Goal: Task Accomplishment & Management: Use online tool/utility

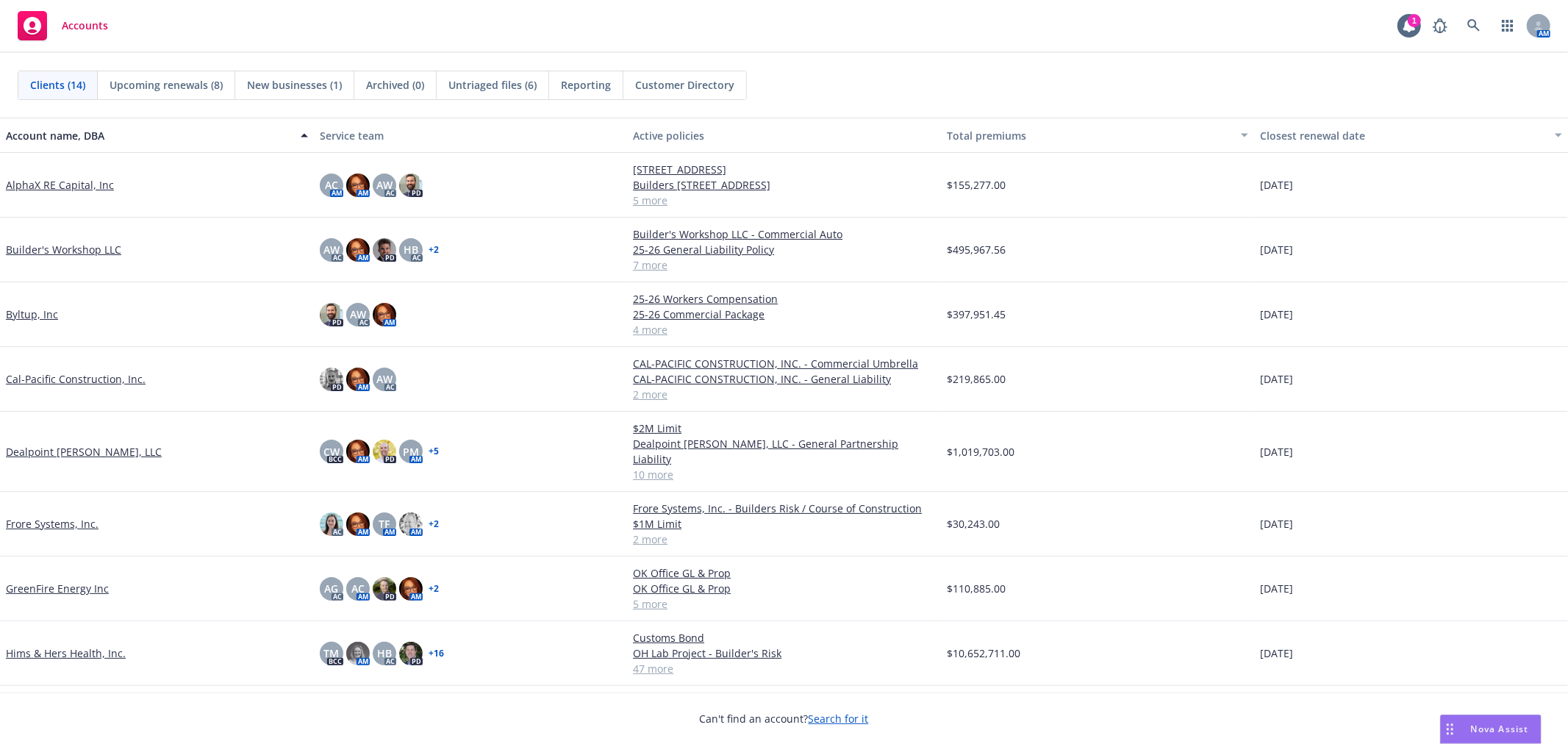
click at [570, 88] on span "Reporting" at bounding box center [586, 85] width 50 height 16
click at [584, 85] on span "Reporting" at bounding box center [602, 85] width 50 height 16
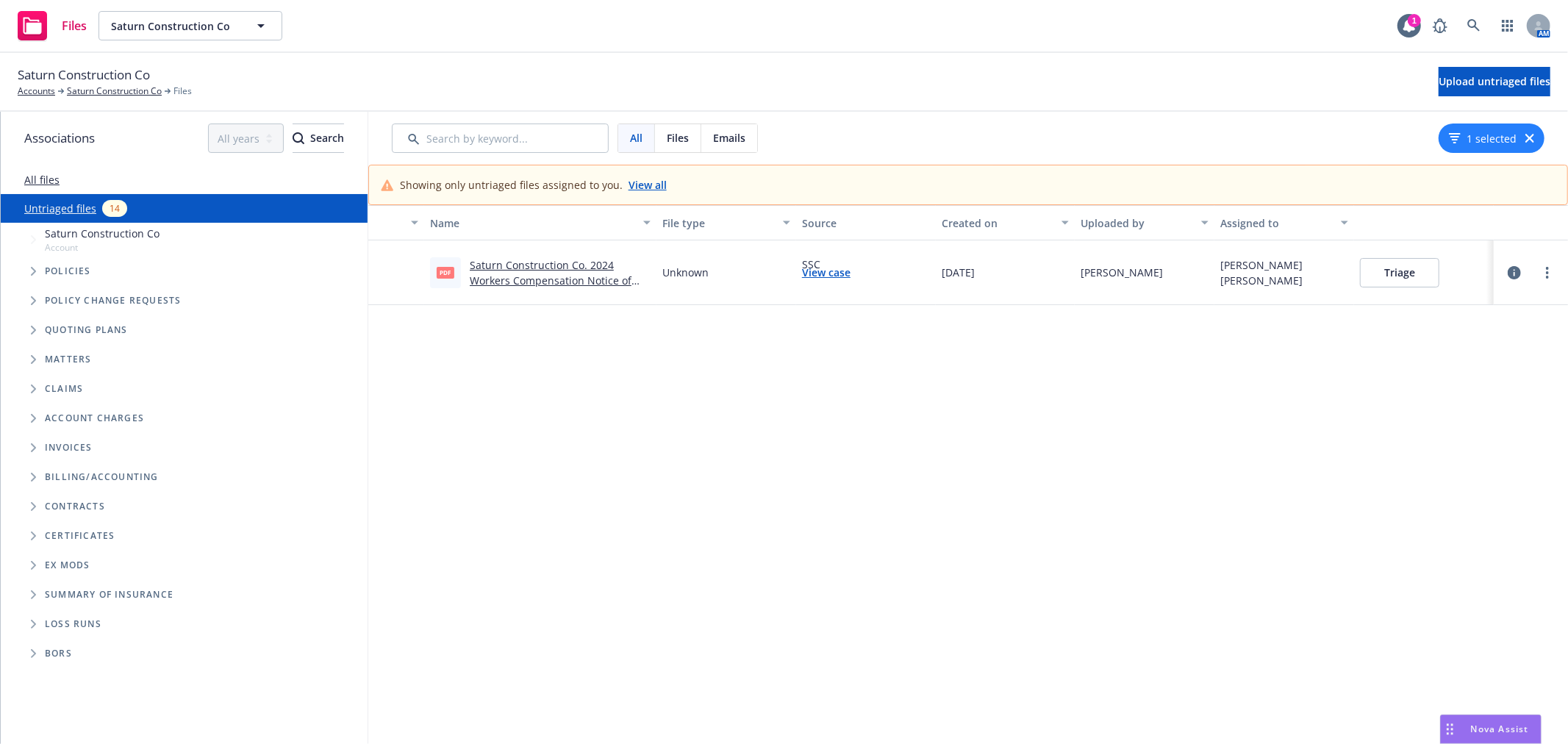
click at [541, 269] on link "Saturn Construction Co. 2024 Workers Compensation Notice of Cancellation Eff 07…" at bounding box center [551, 280] width 162 height 44
click at [1398, 272] on button "Triage" at bounding box center [1400, 273] width 79 height 30
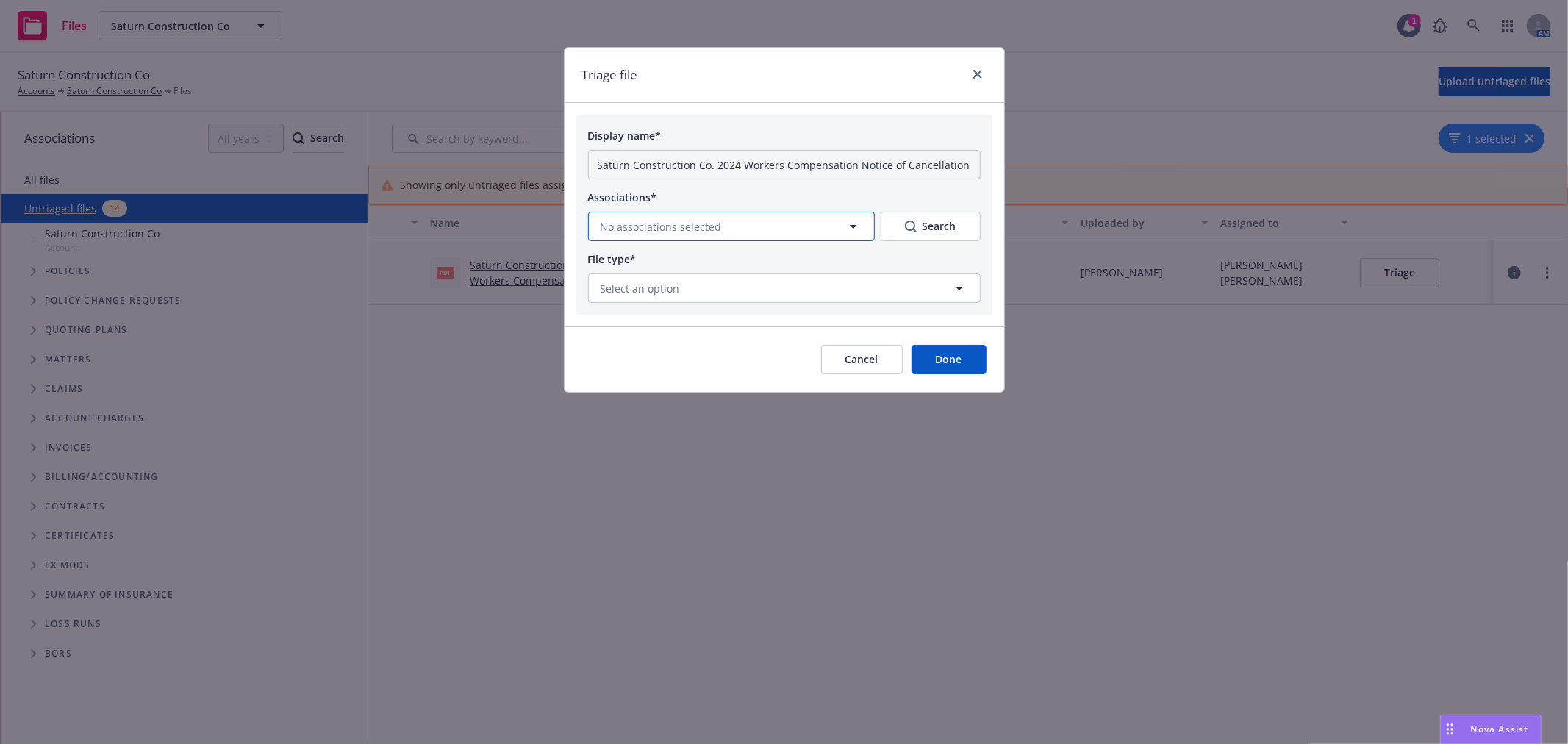
click at [814, 224] on button "No associations selected" at bounding box center [731, 226] width 287 height 30
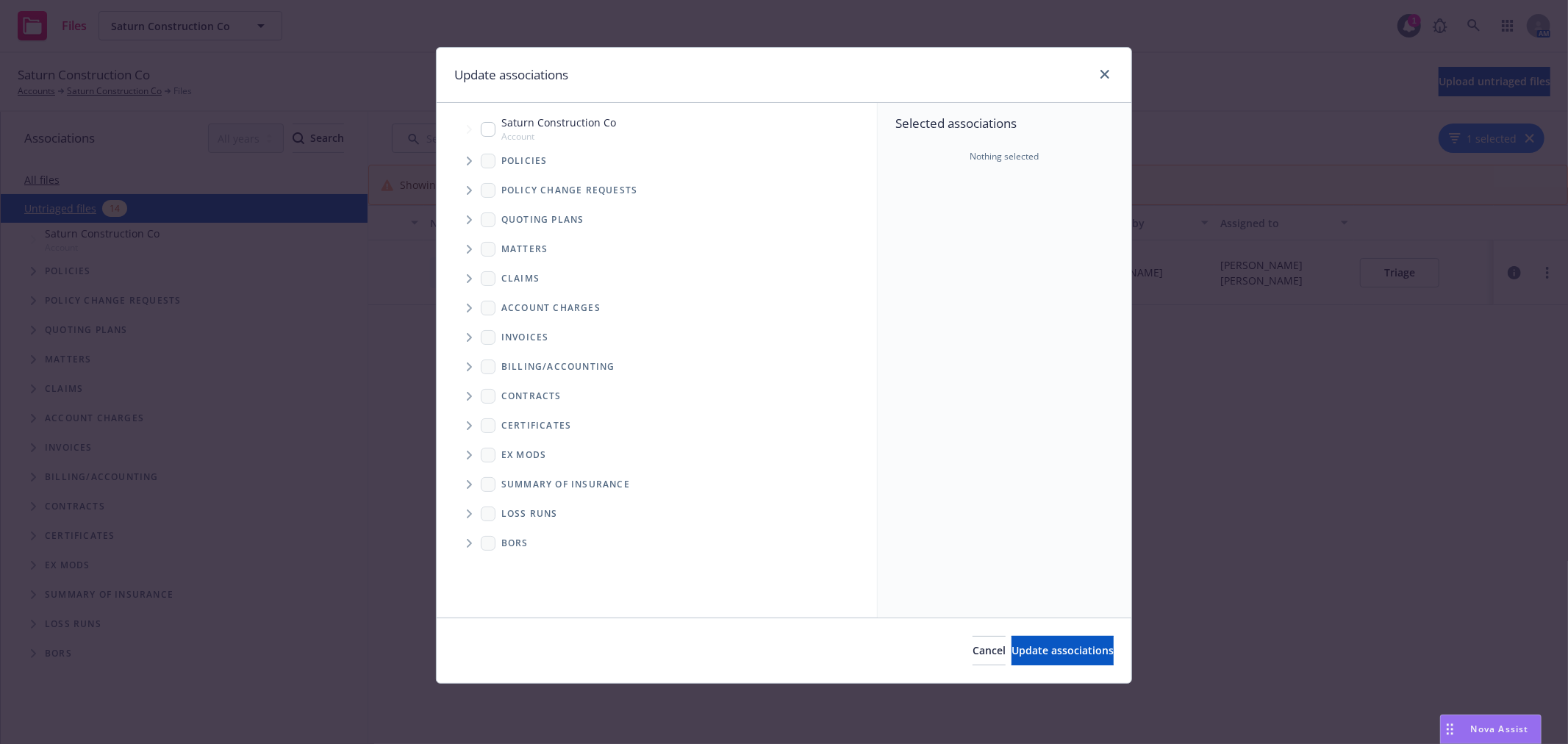
click at [472, 159] on span "Tree Example" at bounding box center [469, 161] width 24 height 24
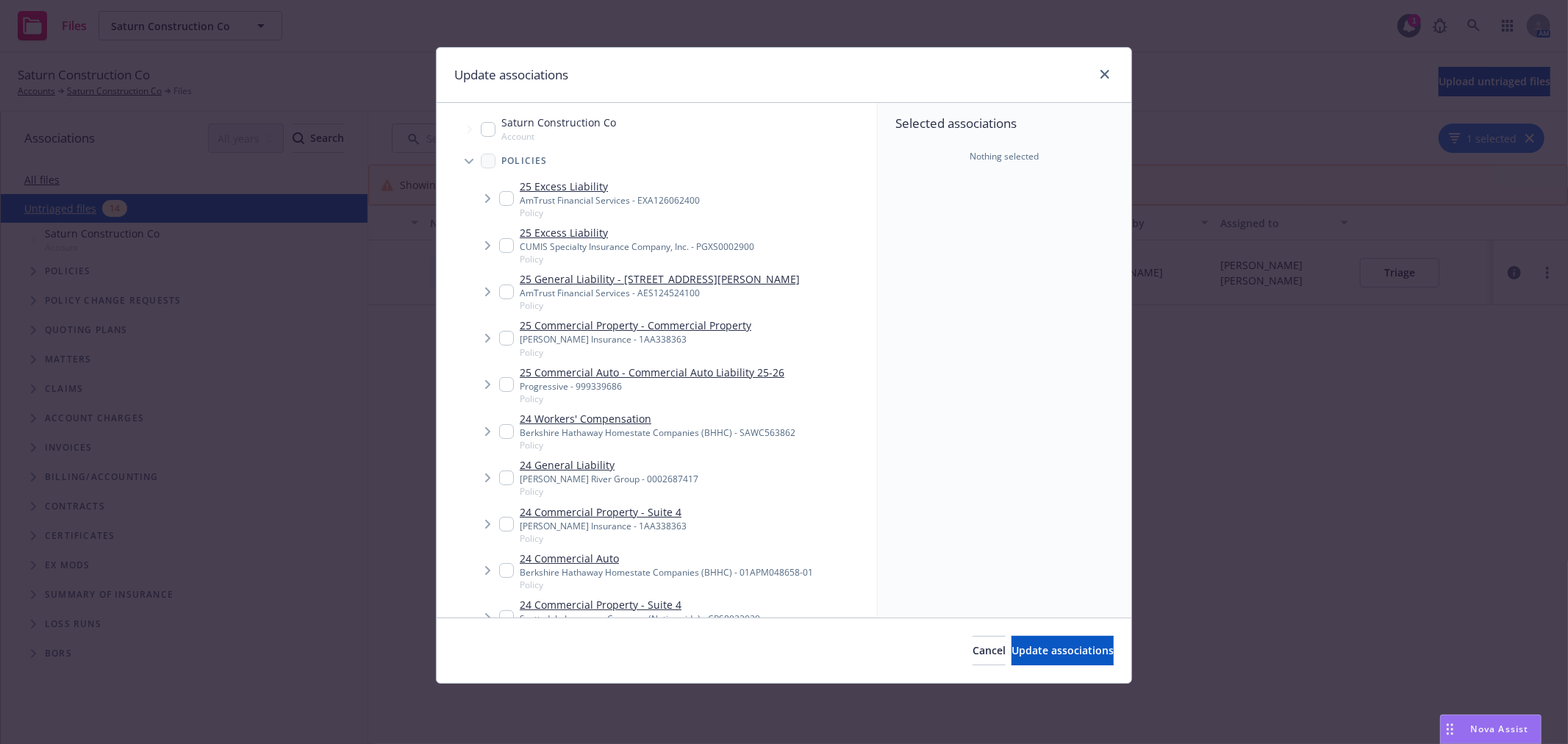
click at [503, 429] on input "Tree Example" at bounding box center [506, 431] width 15 height 15
checkbox input "true"
click at [1018, 645] on span "Update associations" at bounding box center [1062, 650] width 102 height 14
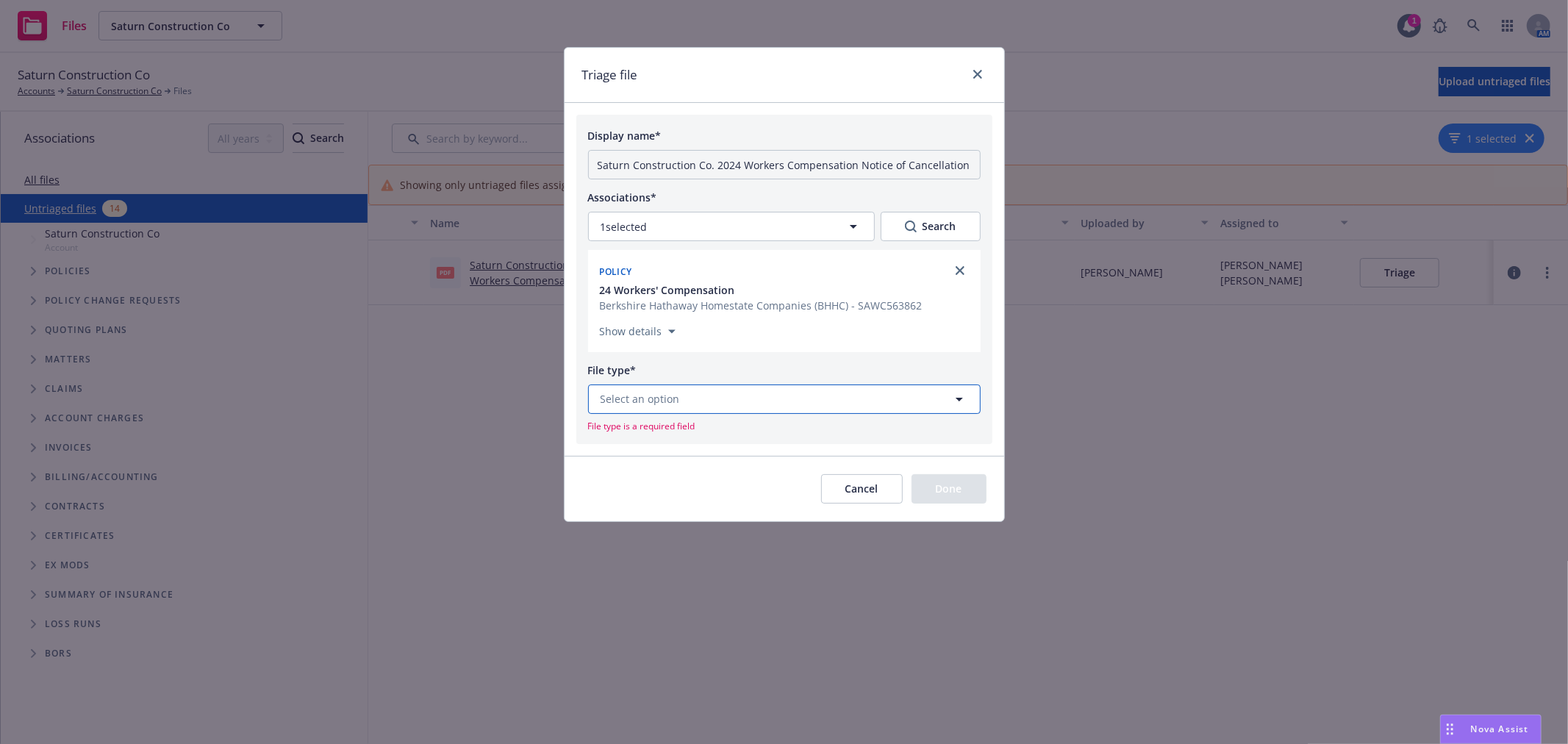
click at [674, 401] on span "Select an option" at bounding box center [640, 399] width 79 height 16
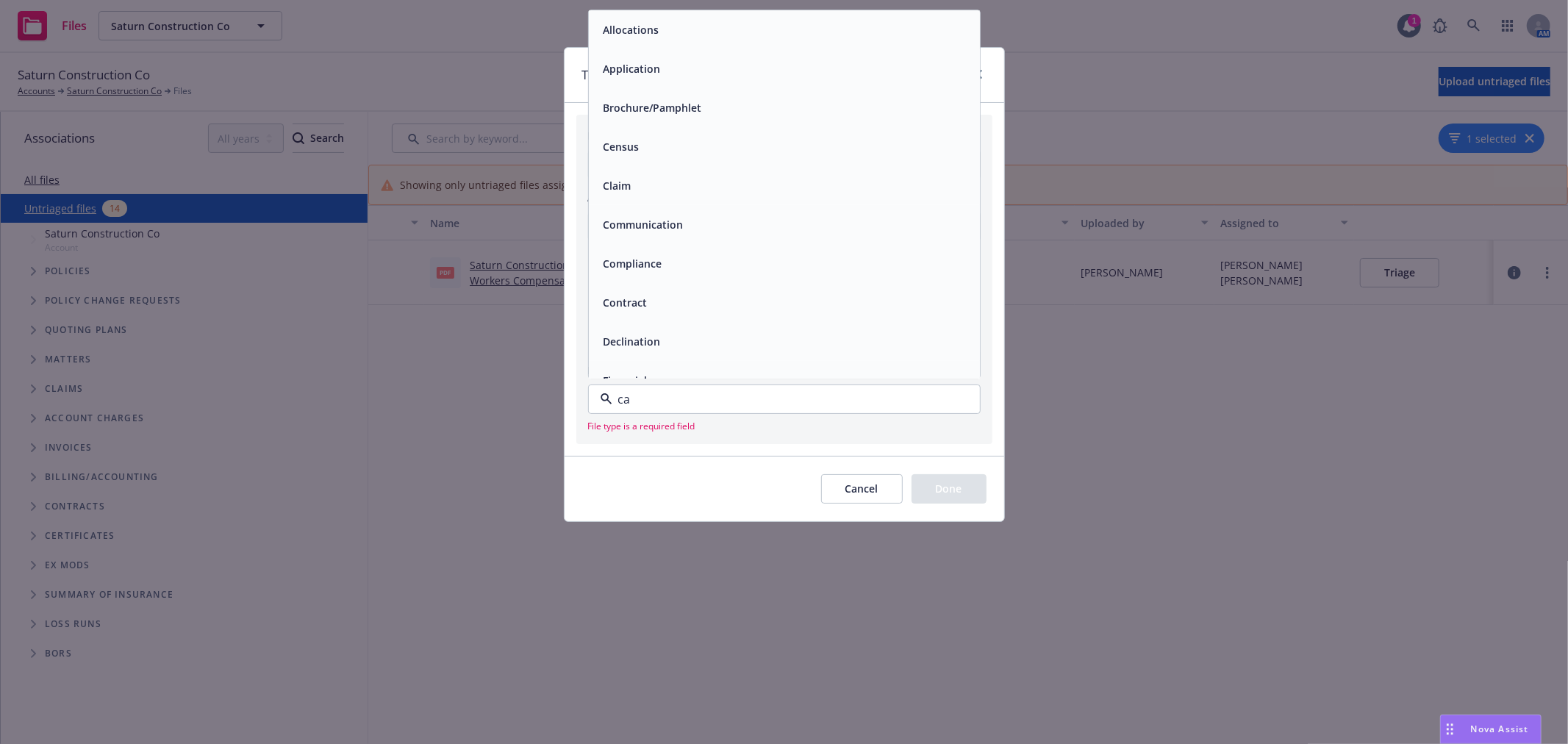
type input "can"
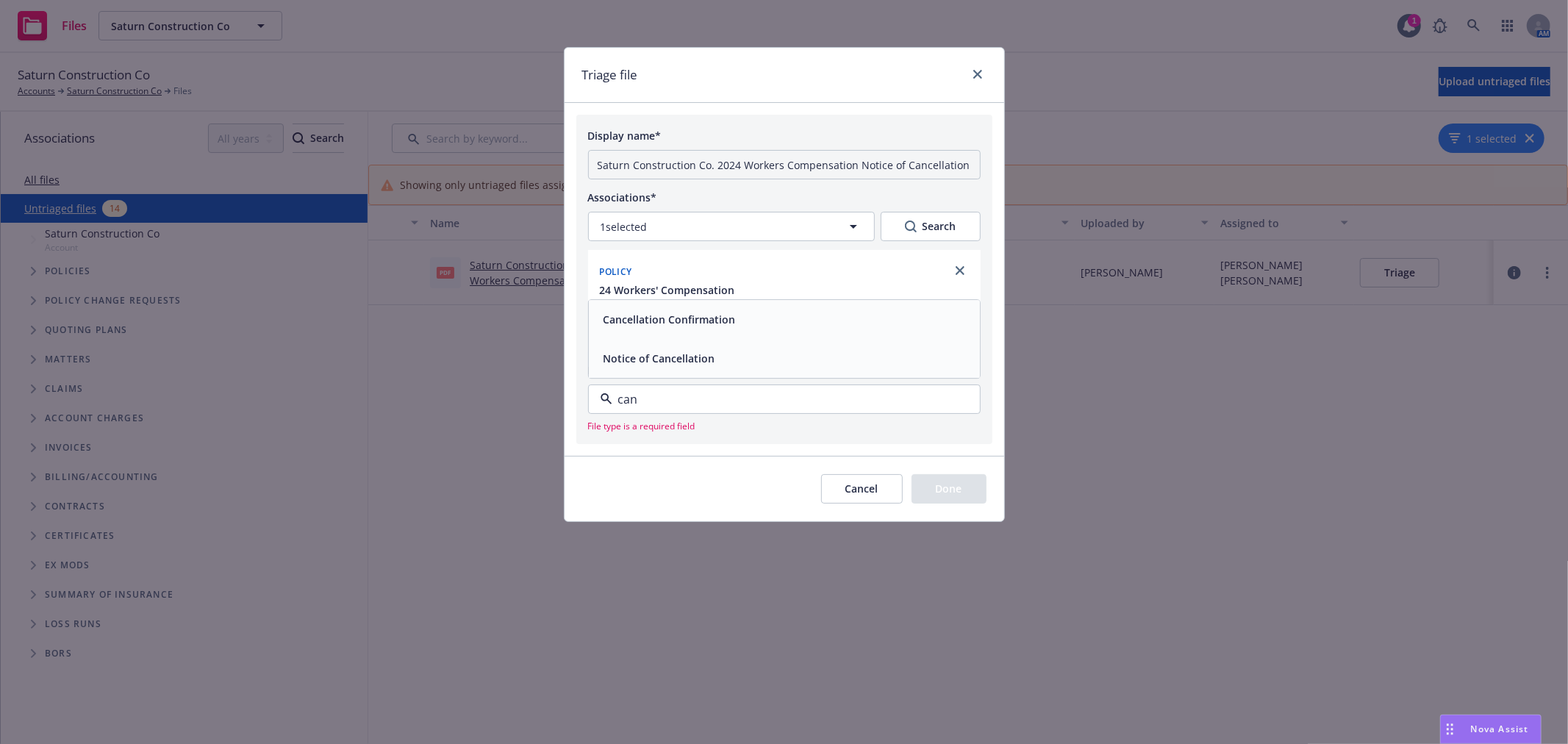
click at [689, 363] on span "Notice of Cancellation" at bounding box center [659, 359] width 112 height 16
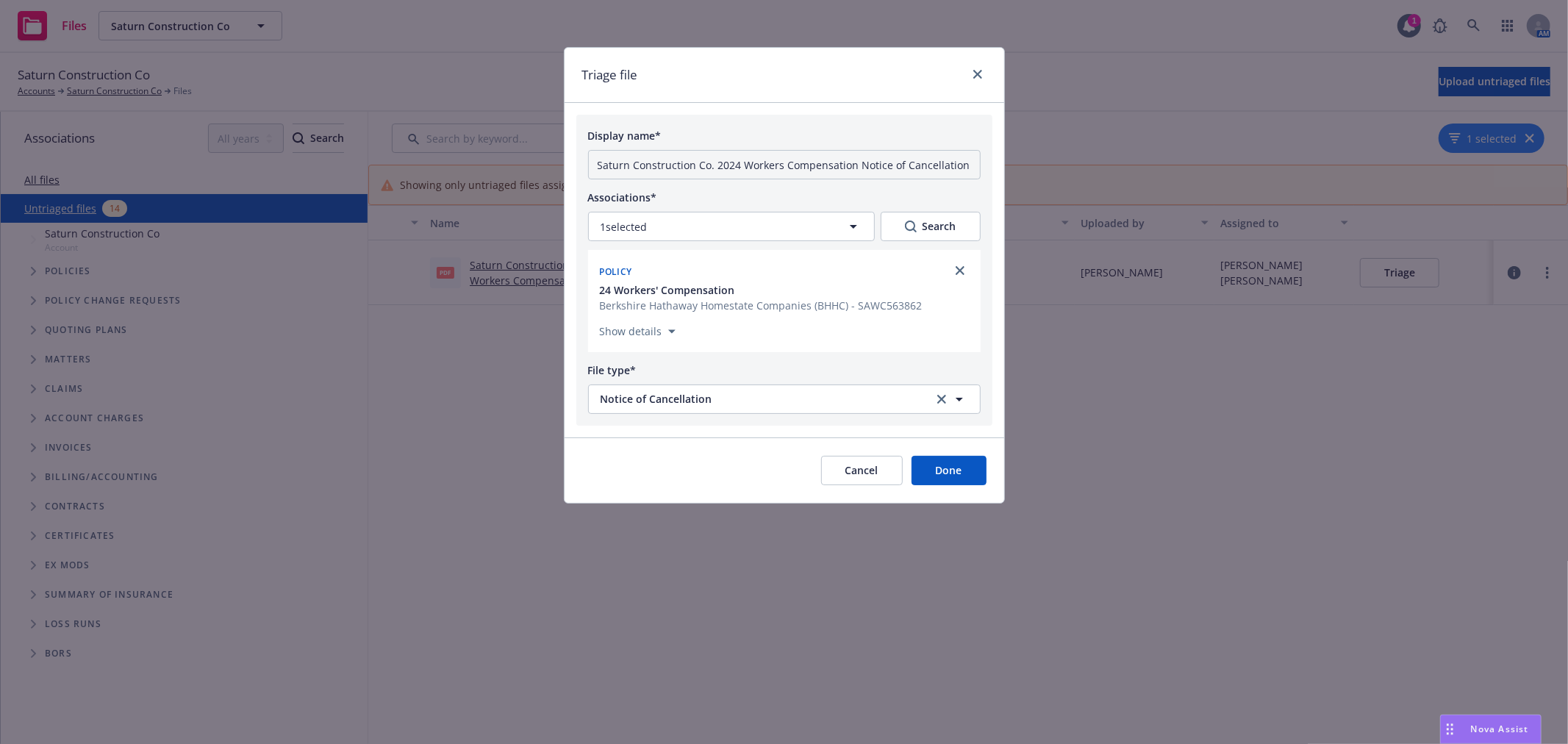
click at [955, 463] on button "Done" at bounding box center [949, 470] width 75 height 30
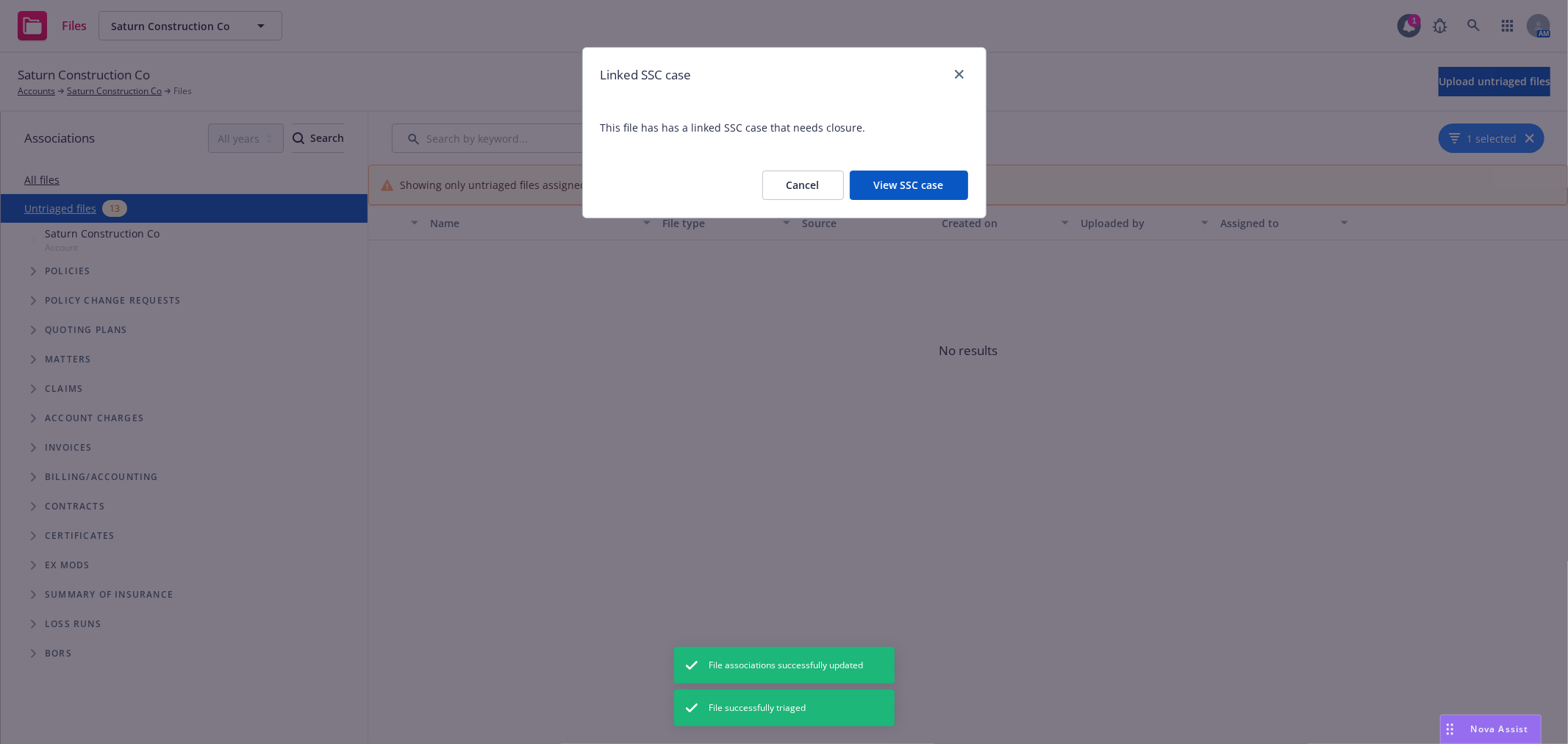
click at [899, 183] on button "View SSC case" at bounding box center [909, 186] width 119 height 30
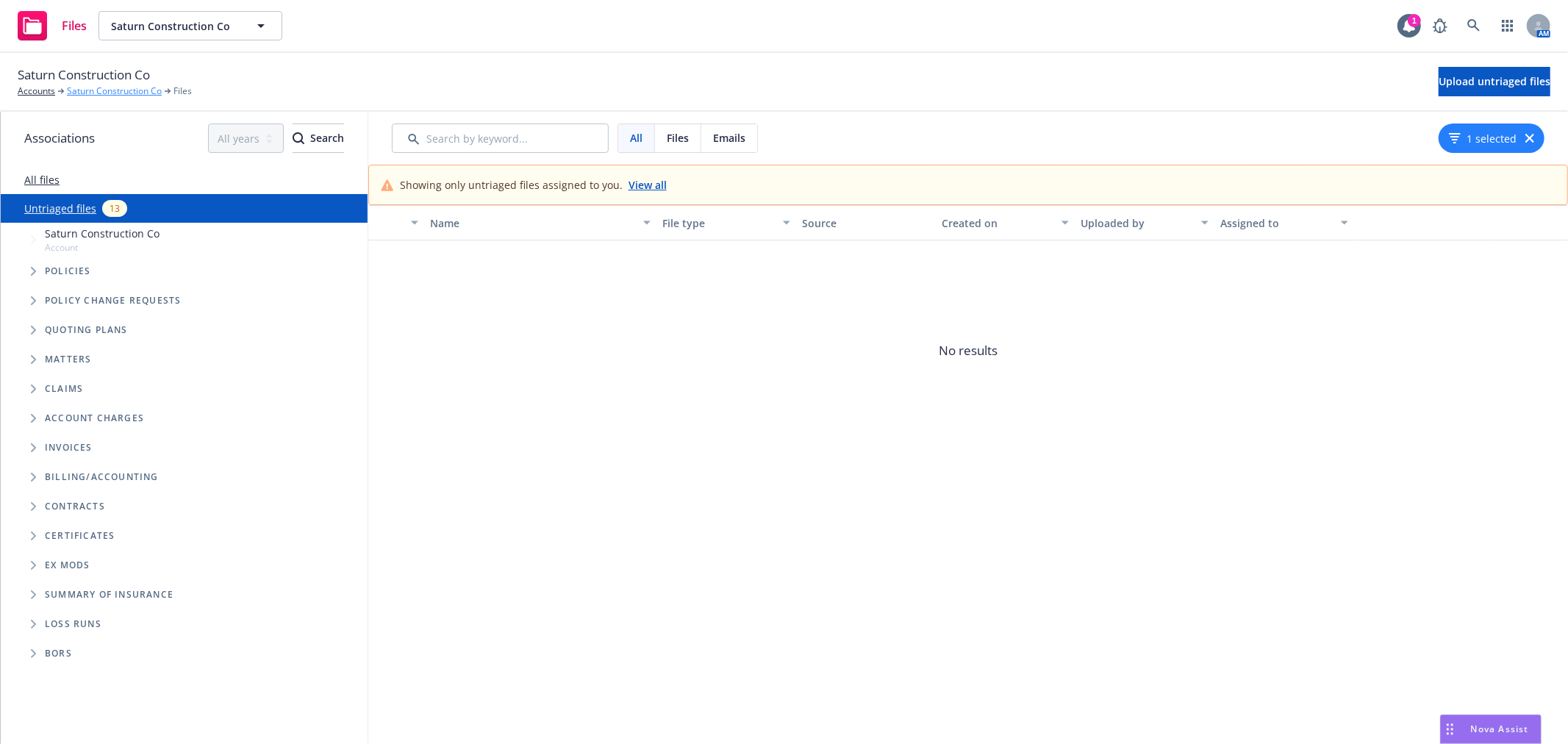
click at [90, 87] on link "Saturn Construction Co" at bounding box center [115, 91] width 95 height 13
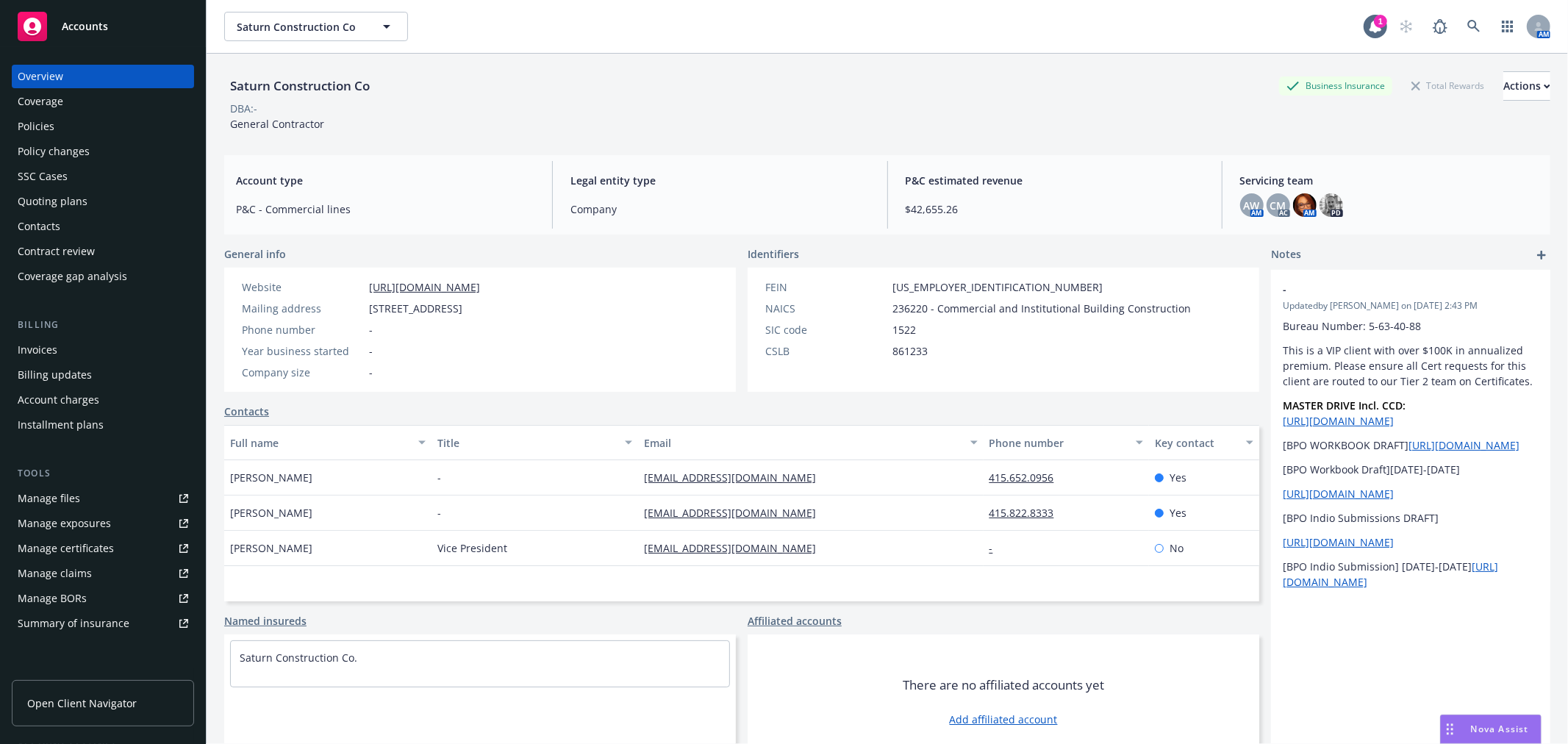
click at [64, 122] on div "Policies" at bounding box center [103, 126] width 171 height 24
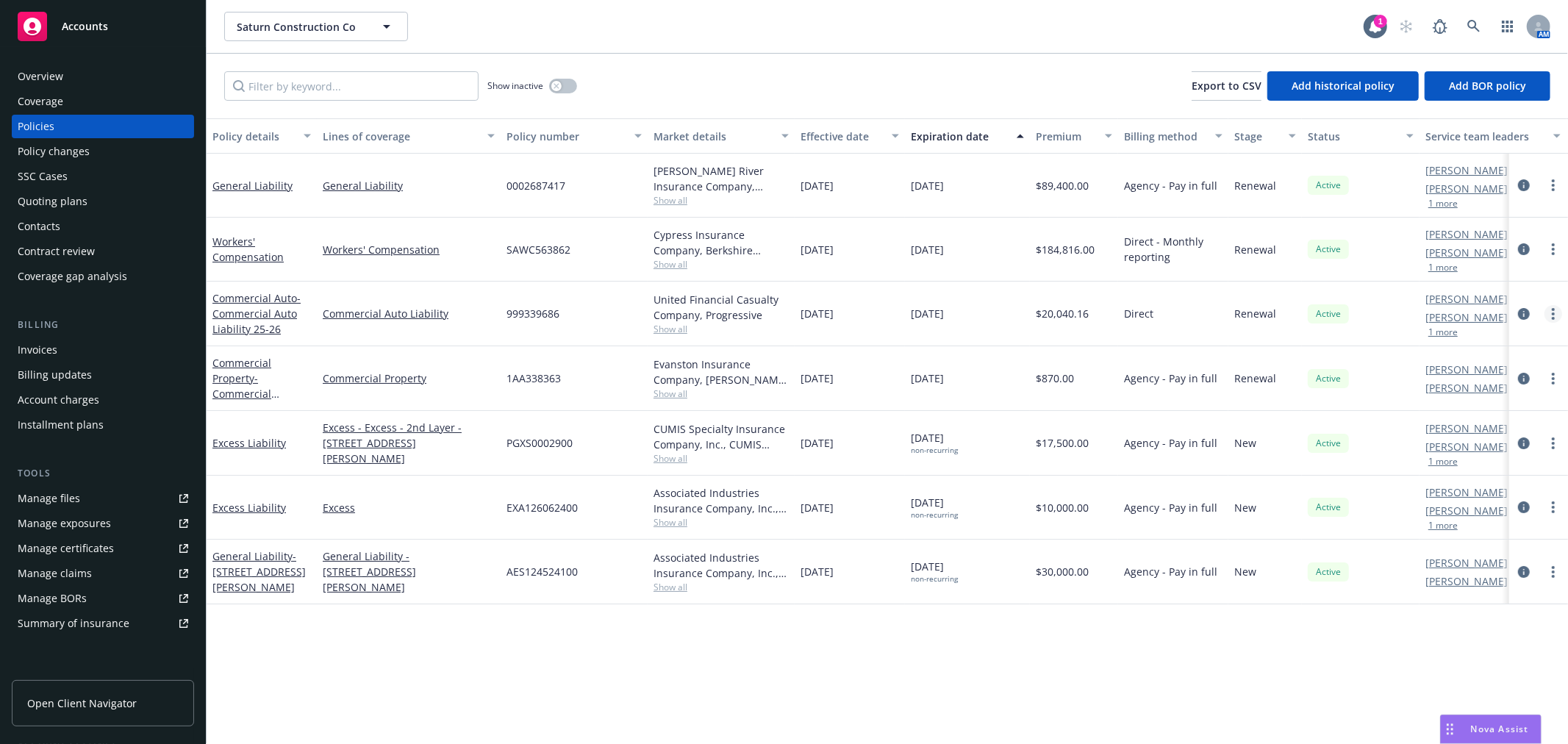
click at [1556, 312] on link "more" at bounding box center [1553, 314] width 18 height 18
drag, startPoint x: 1478, startPoint y: 520, endPoint x: 82, endPoint y: 419, distance: 1399.6
click at [1478, 520] on link "Copy logging email" at bounding box center [1475, 521] width 173 height 30
click at [79, 25] on span "Accounts" at bounding box center [85, 27] width 46 height 12
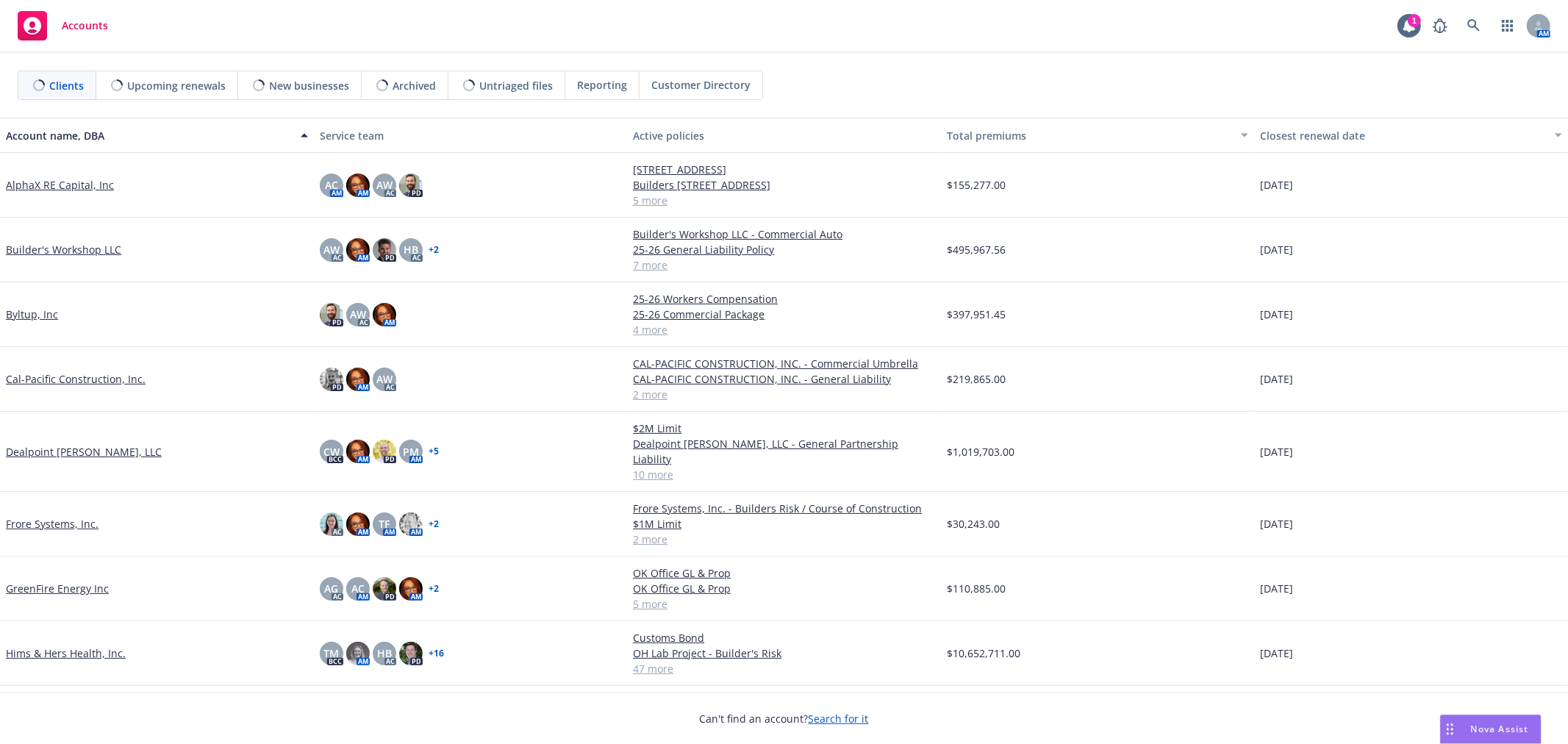
click at [70, 180] on link "AlphaX RE Capital, Inc" at bounding box center [59, 185] width 108 height 16
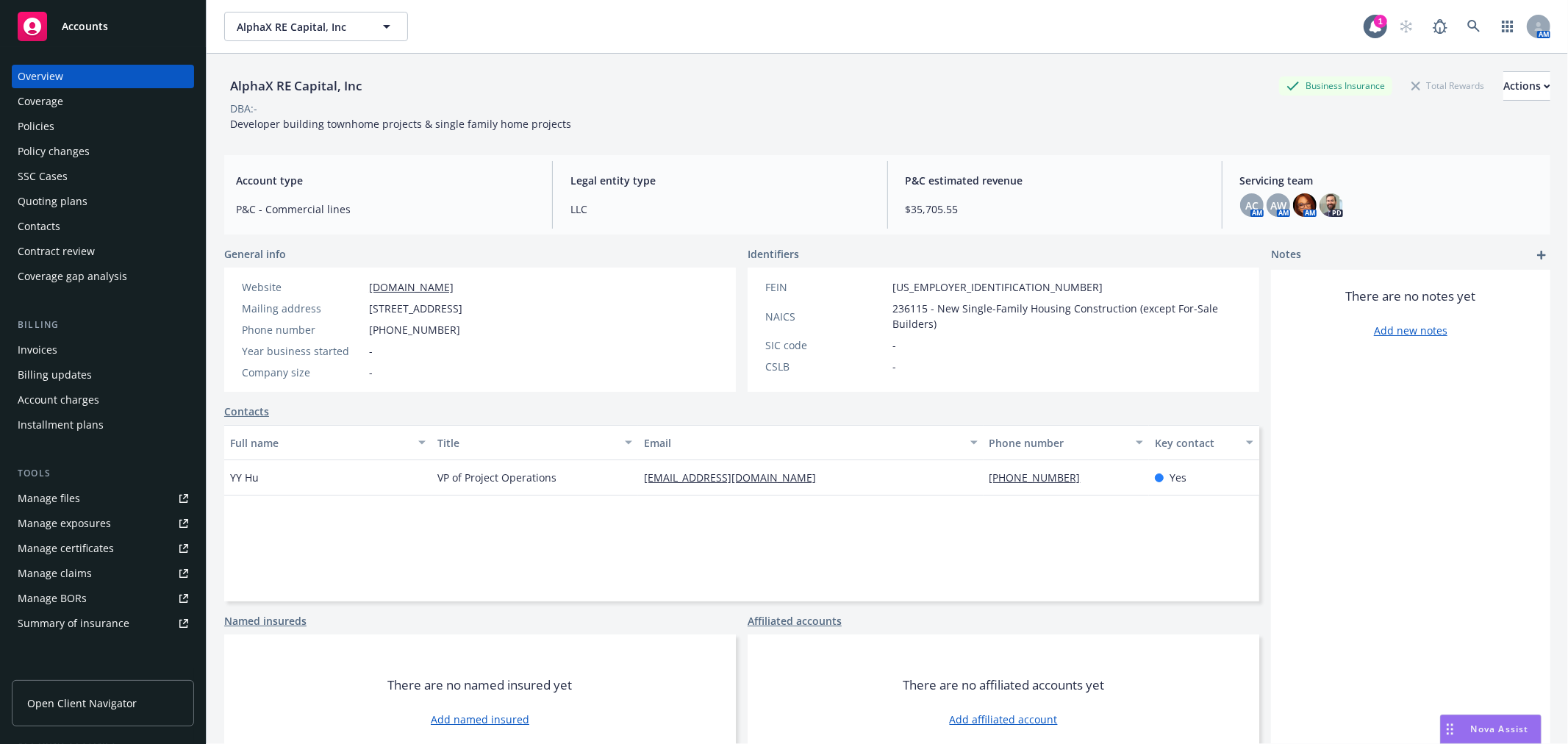
click at [55, 126] on div "Policies" at bounding box center [103, 126] width 171 height 24
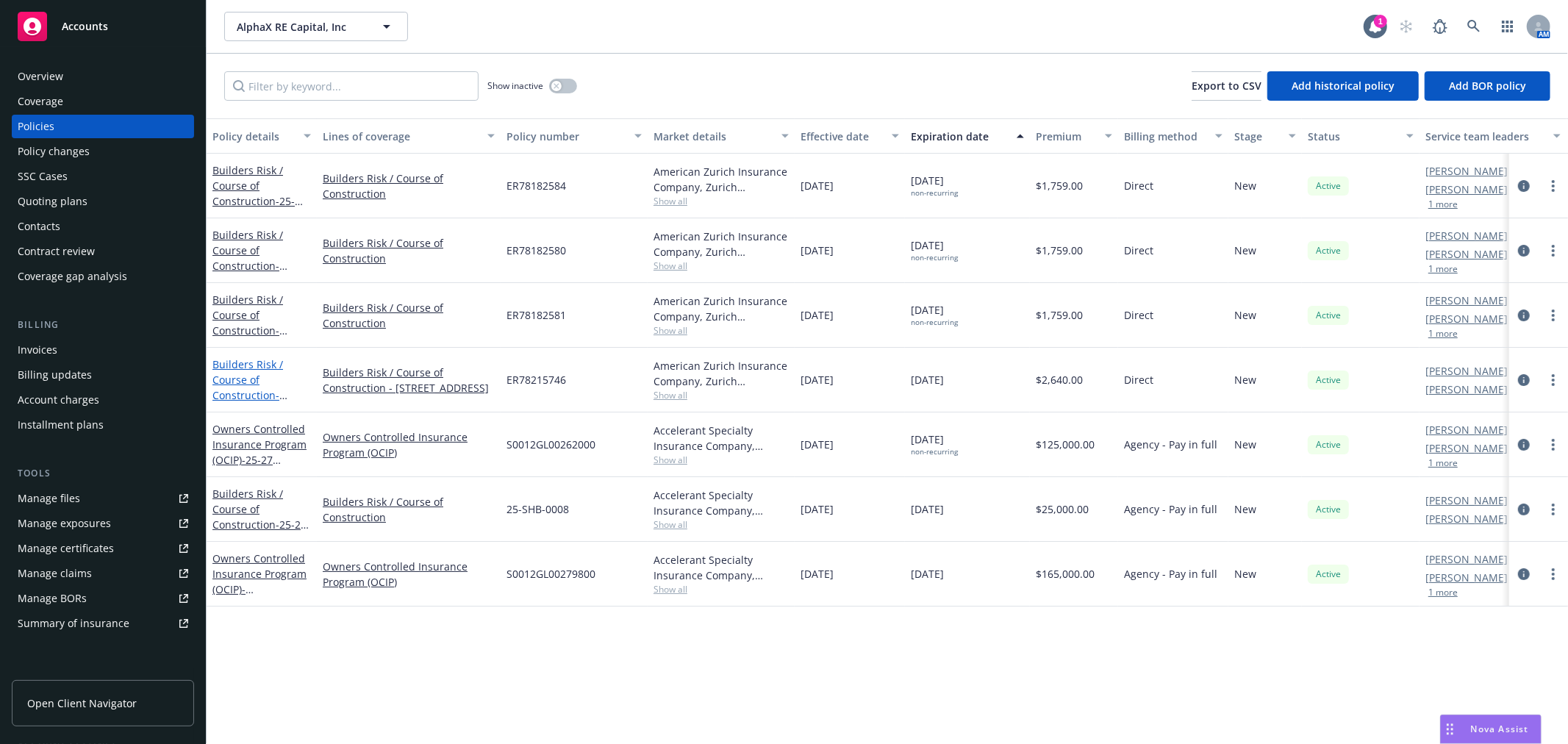
click at [220, 364] on link "Builders Risk / Course of Construction - Builders Risk - 156 Crescent Ave." at bounding box center [259, 395] width 94 height 76
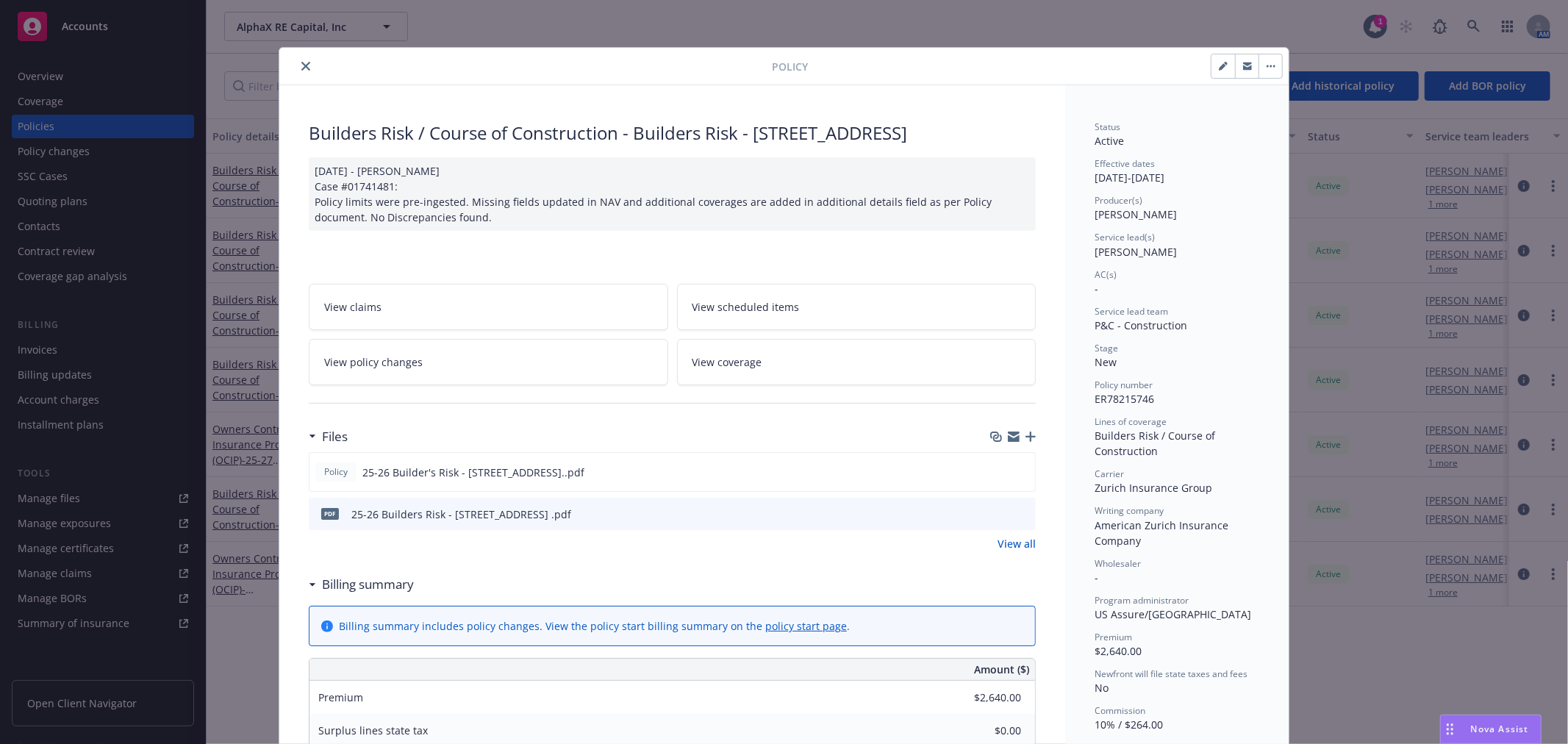
click at [1211, 70] on button "button" at bounding box center [1223, 66] width 24 height 24
select select "NEW"
select select "12"
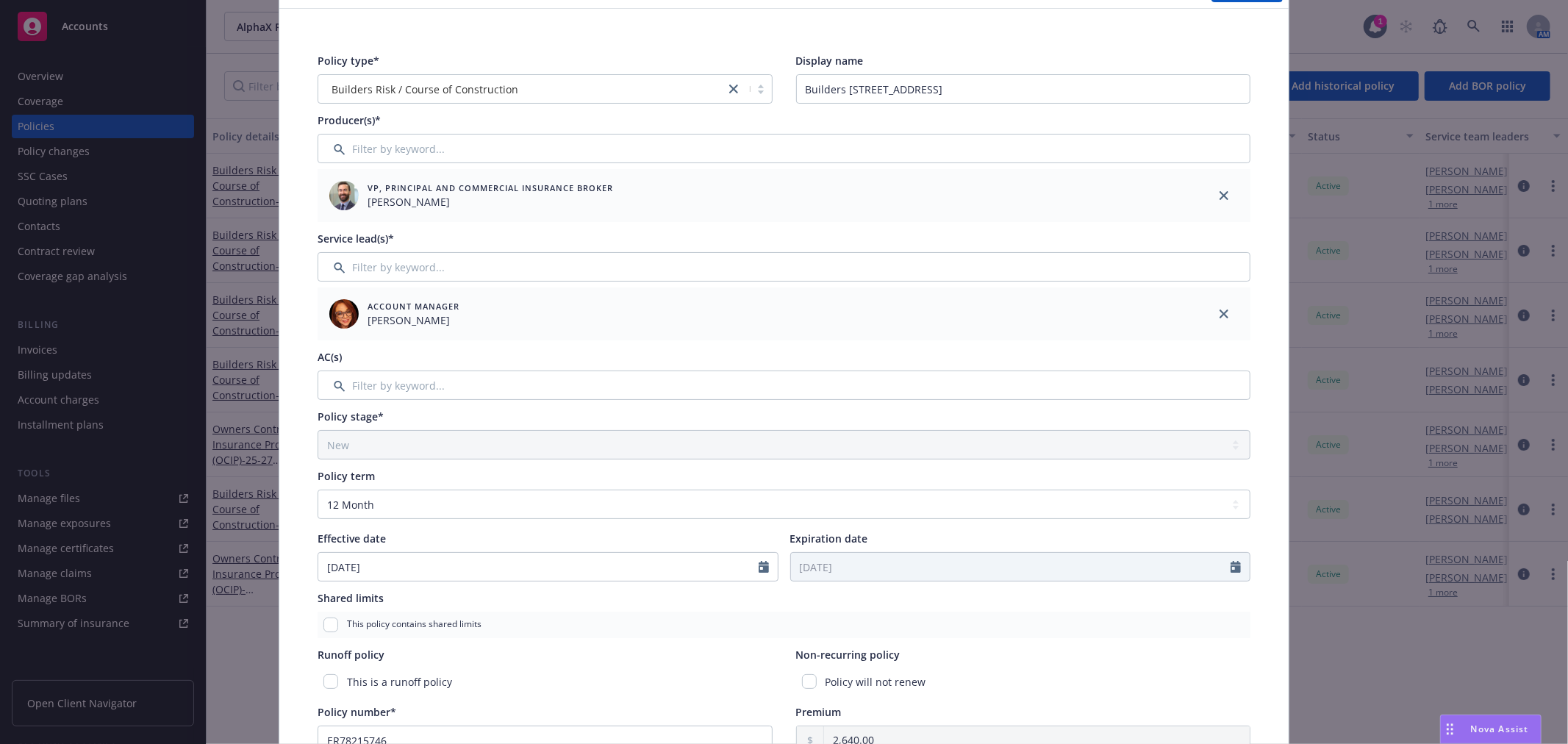
scroll to position [82, 0]
click at [802, 679] on input "checkbox" at bounding box center [809, 681] width 15 height 15
checkbox input "true"
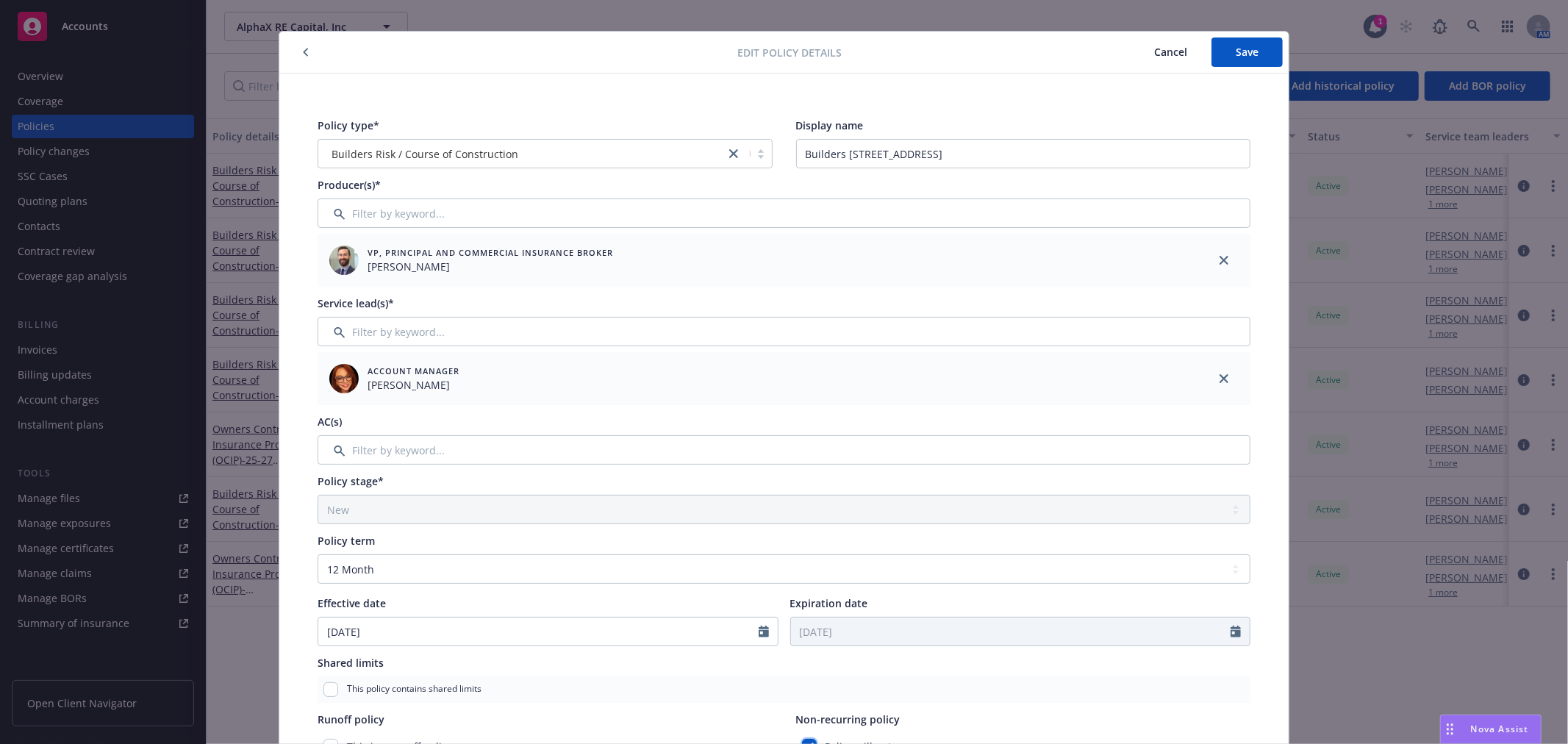
scroll to position [0, 0]
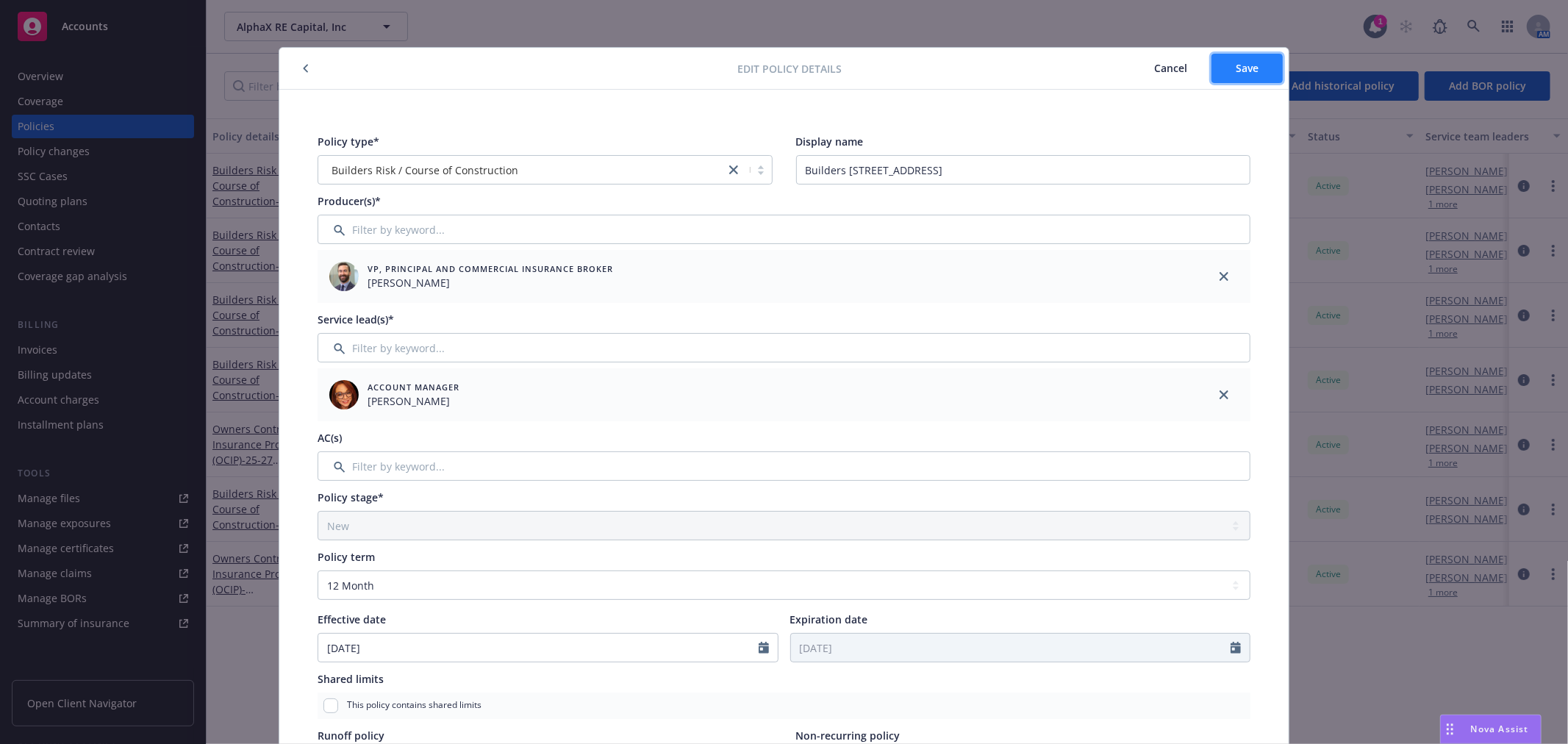
click at [1235, 74] on button "Save" at bounding box center [1247, 68] width 71 height 30
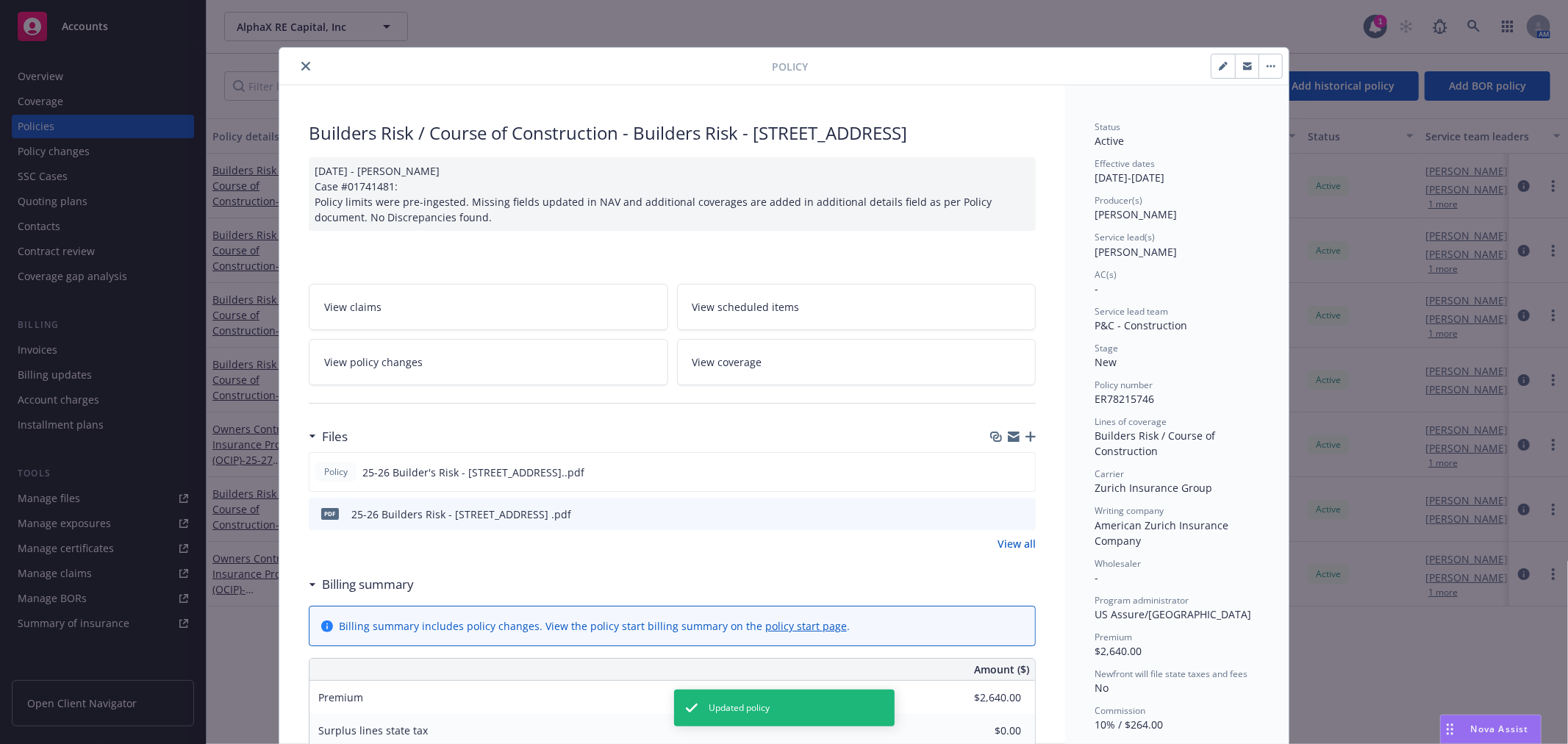
click at [301, 62] on icon "close" at bounding box center [305, 66] width 9 height 9
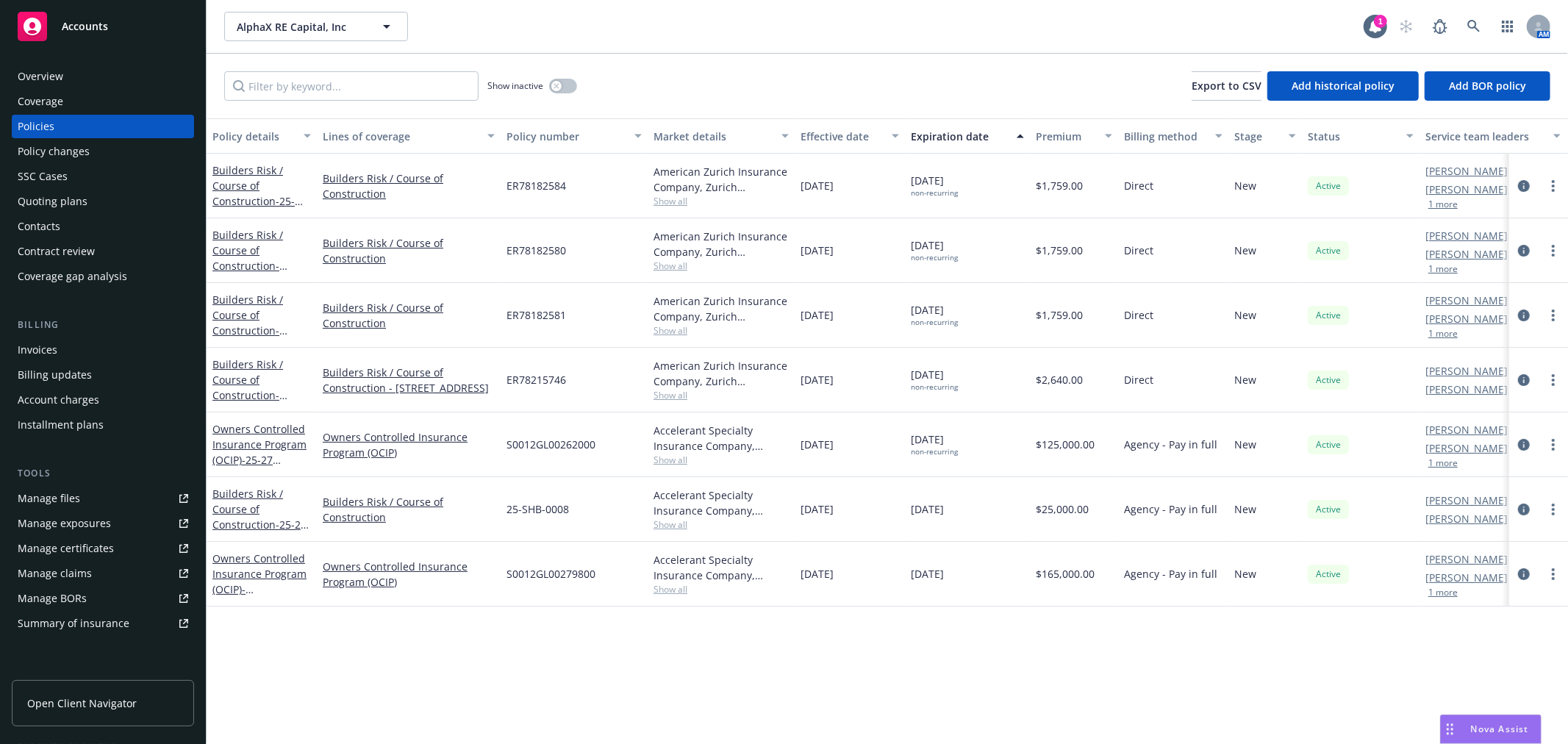
click at [236, 518] on link "Builders Risk / Course of Construction - 25-27 Kellogg & Kay, LLC - 10050 N Foo…" at bounding box center [259, 548] width 94 height 123
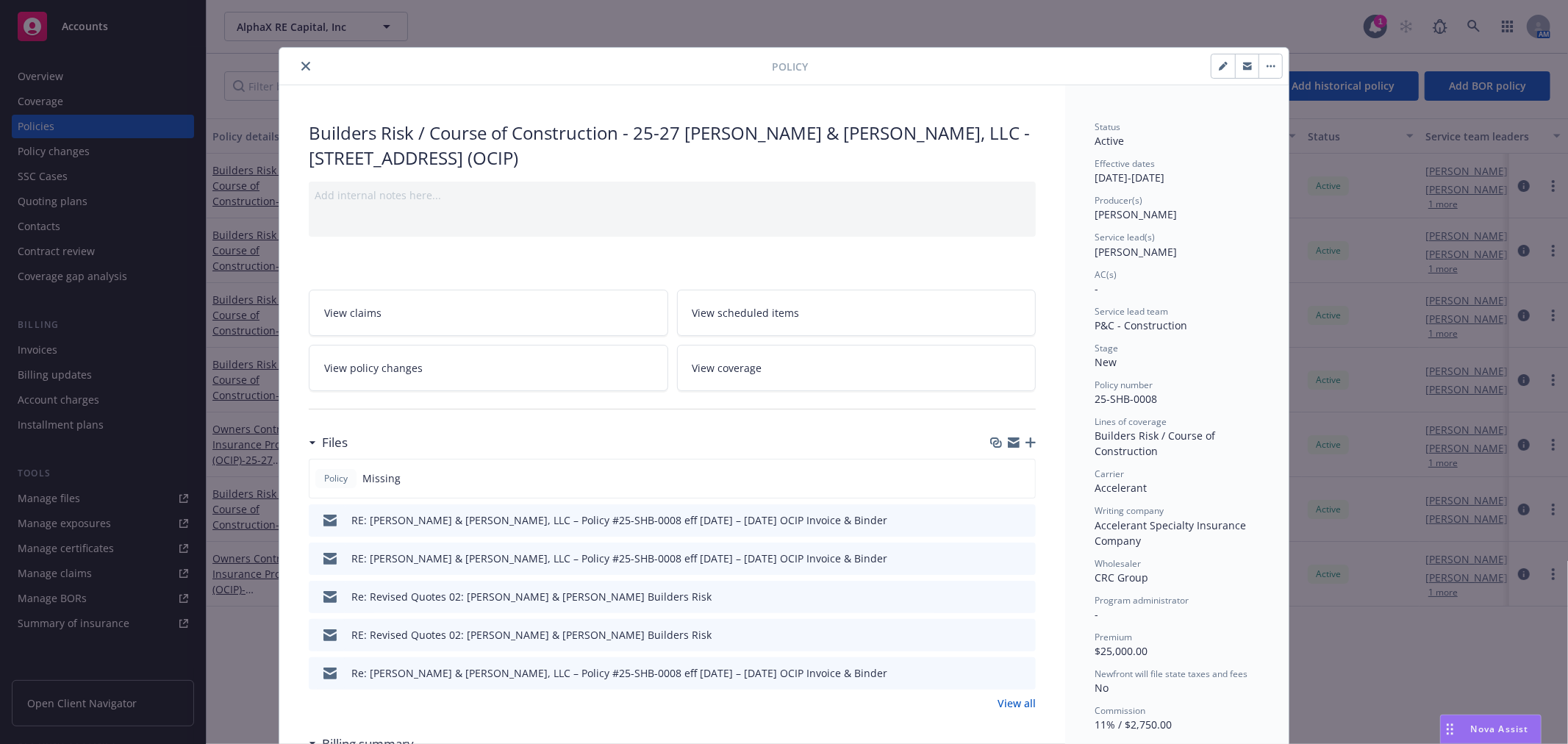
click at [1211, 68] on button "button" at bounding box center [1223, 66] width 24 height 24
select select "NEW"
select select "other"
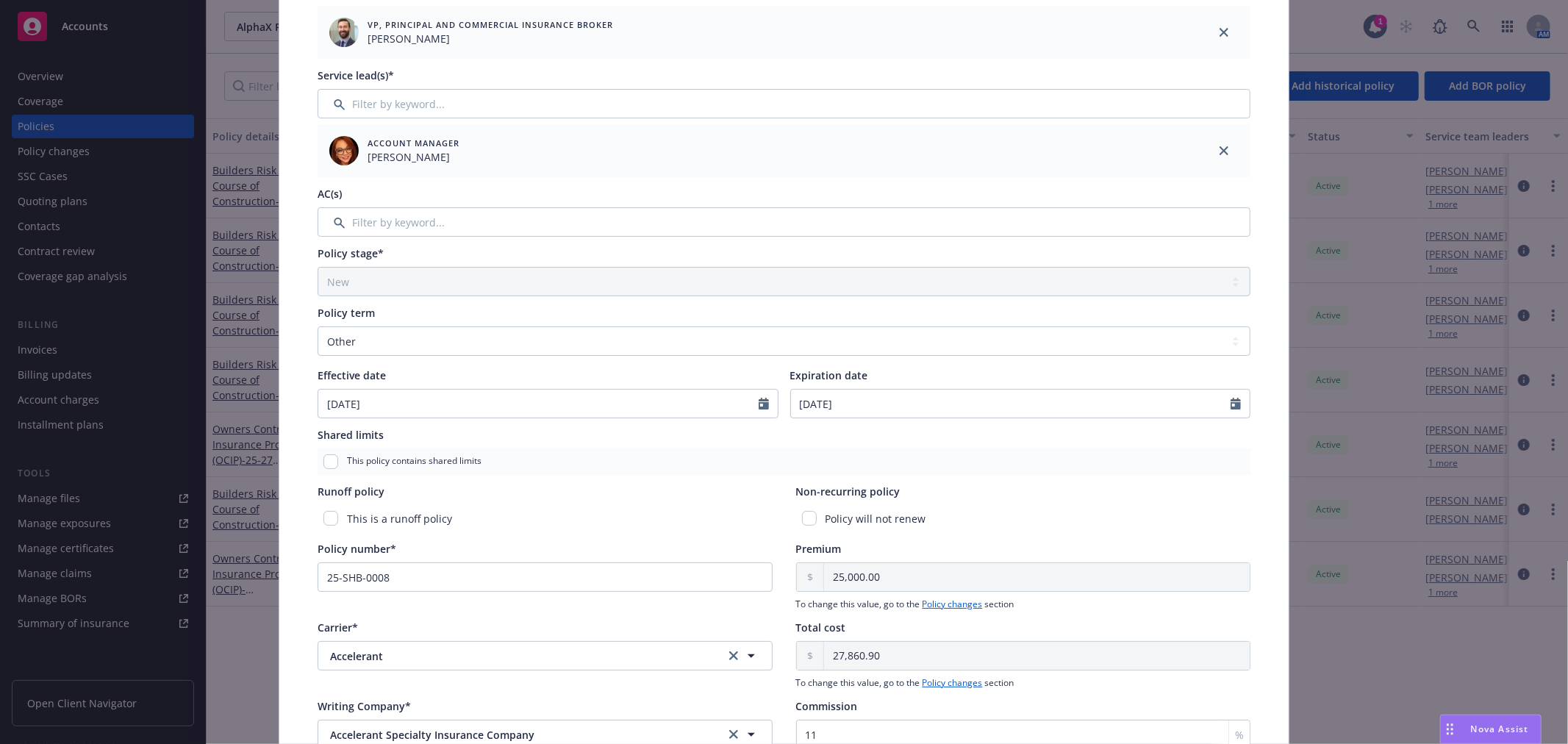
scroll to position [245, 0]
click at [810, 516] on input "checkbox" at bounding box center [809, 517] width 15 height 15
checkbox input "true"
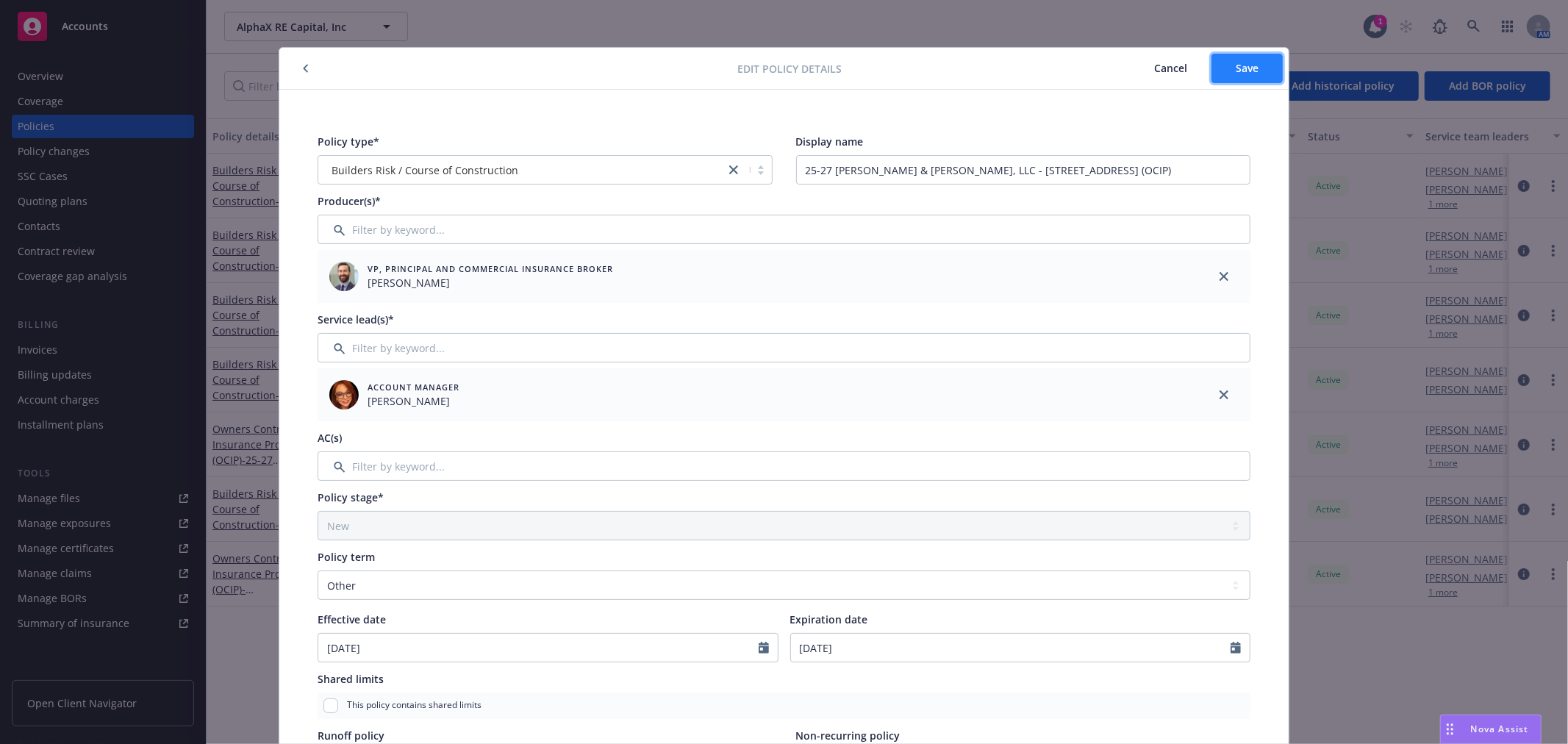
click at [1252, 62] on span "Save" at bounding box center [1247, 68] width 23 height 14
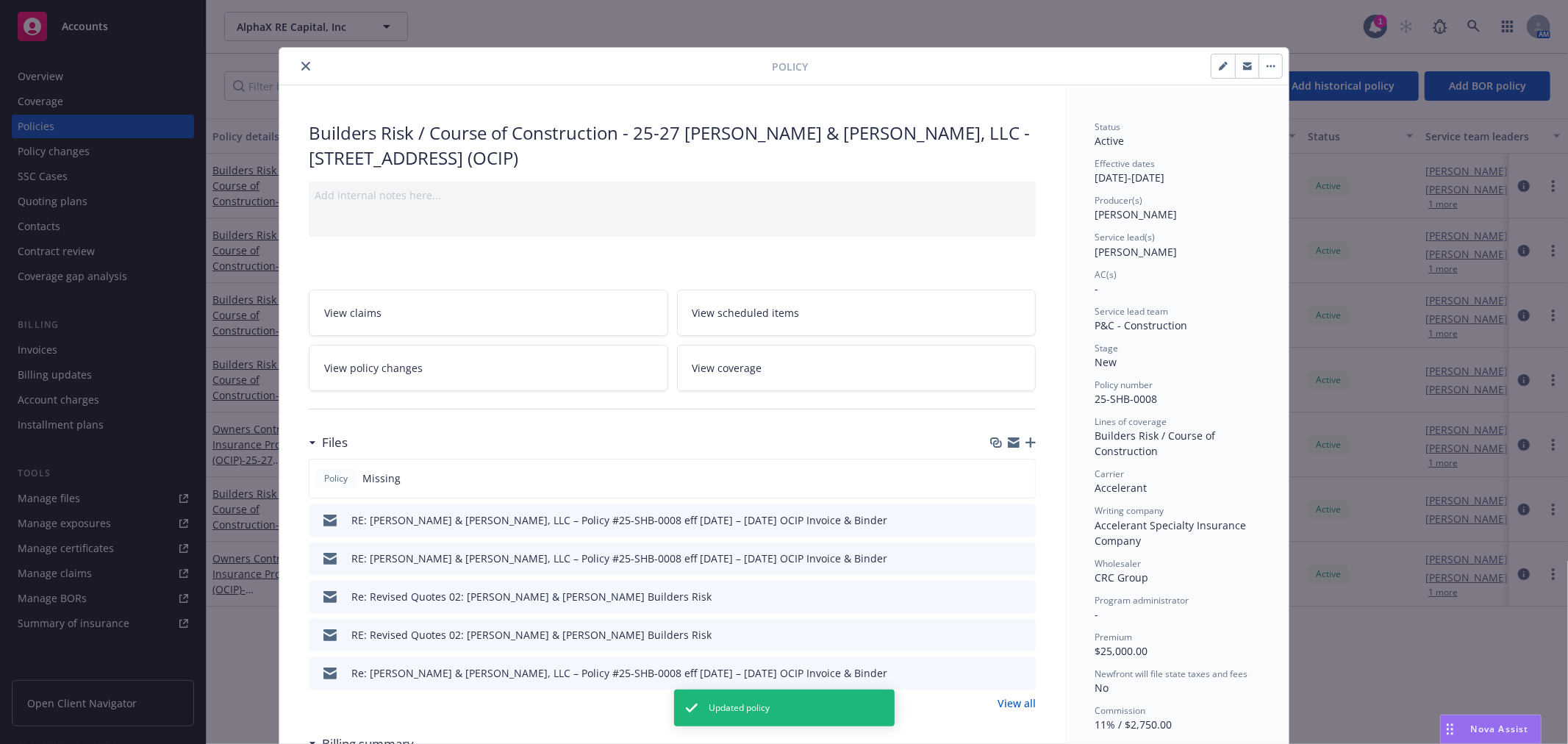
click at [301, 64] on icon "close" at bounding box center [305, 66] width 9 height 9
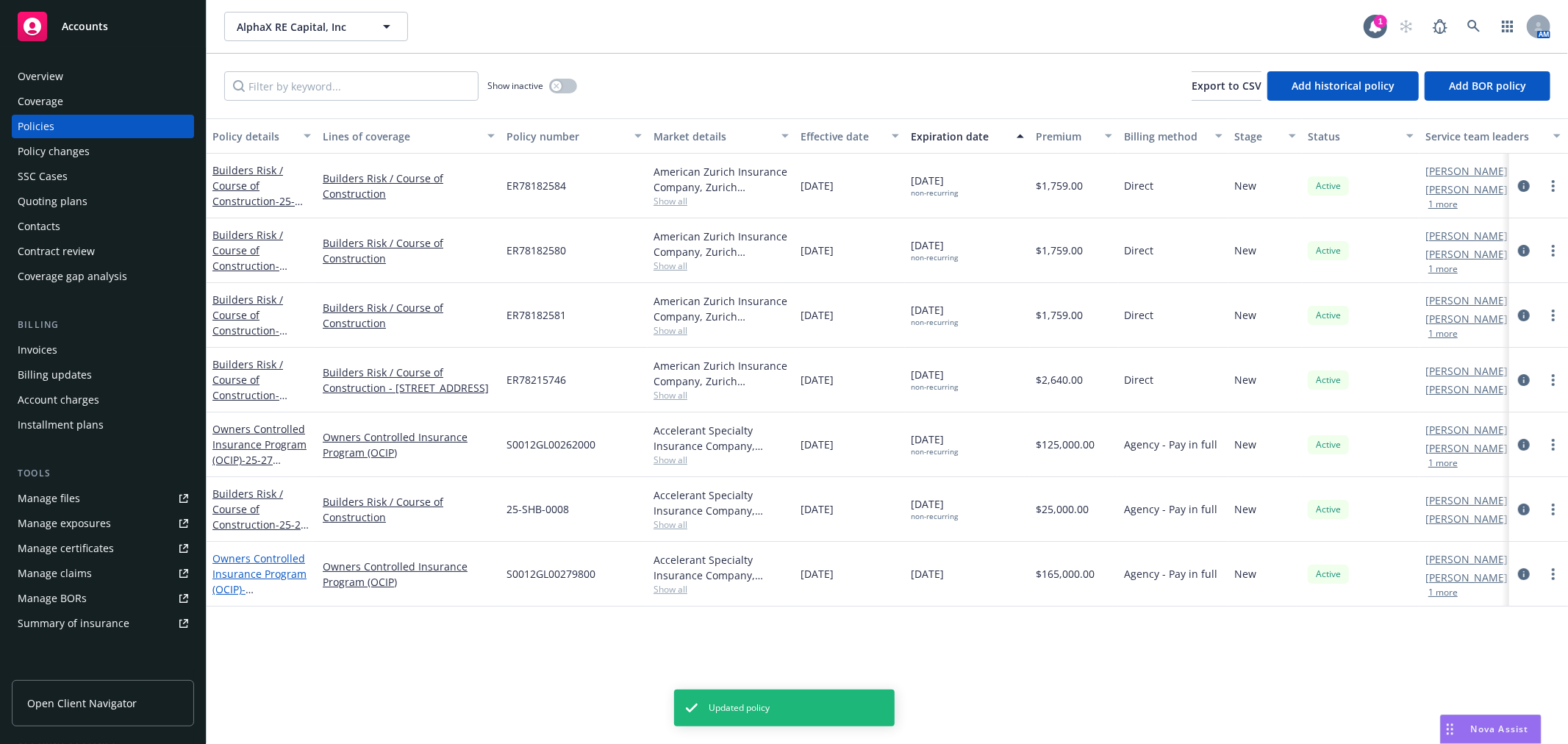
click at [269, 570] on link "Owners Controlled Insurance Program (OCIP) - 148 & 156 Crescent Avenue" at bounding box center [259, 581] width 94 height 60
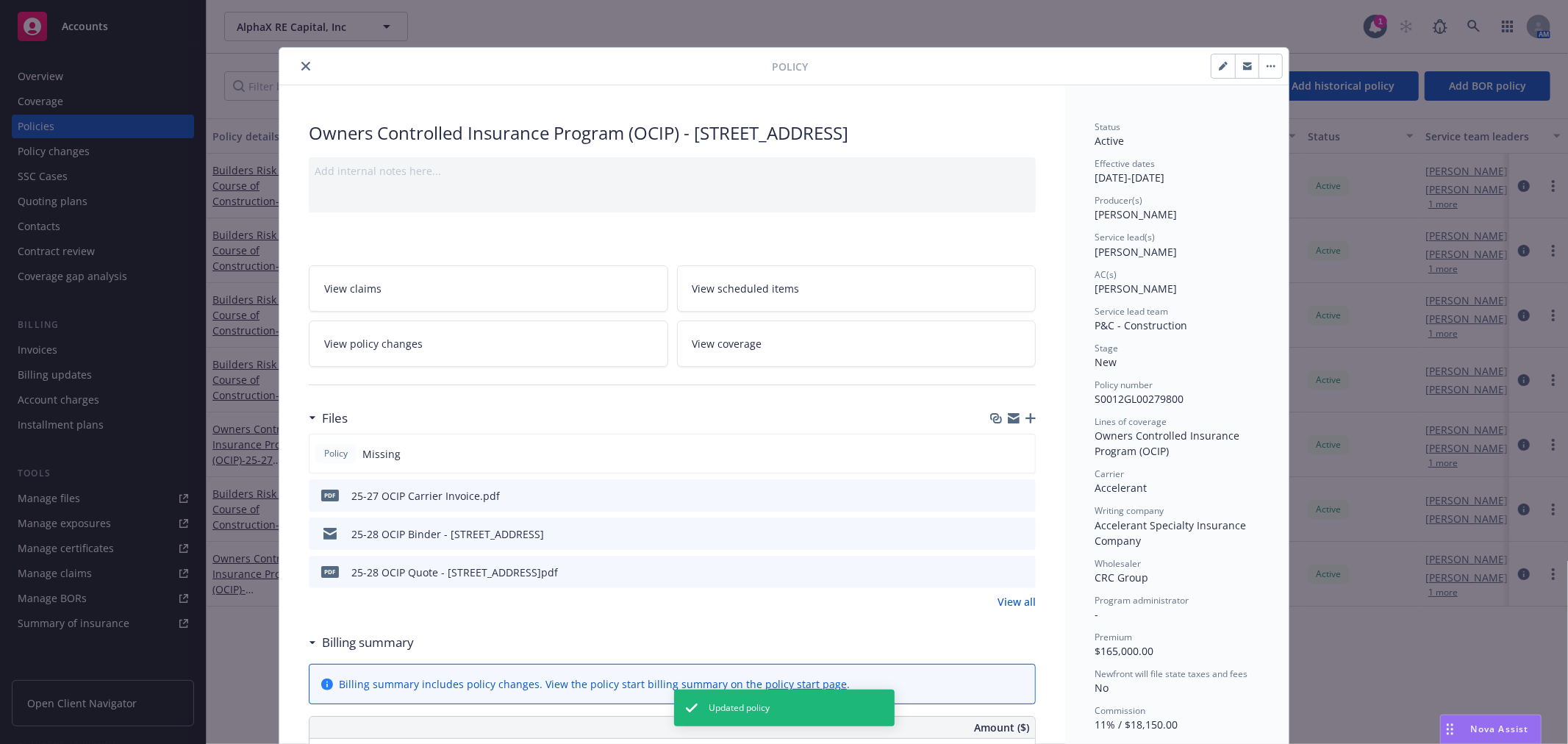
click at [1223, 62] on button "button" at bounding box center [1223, 66] width 24 height 24
select select "NEW"
select select "36"
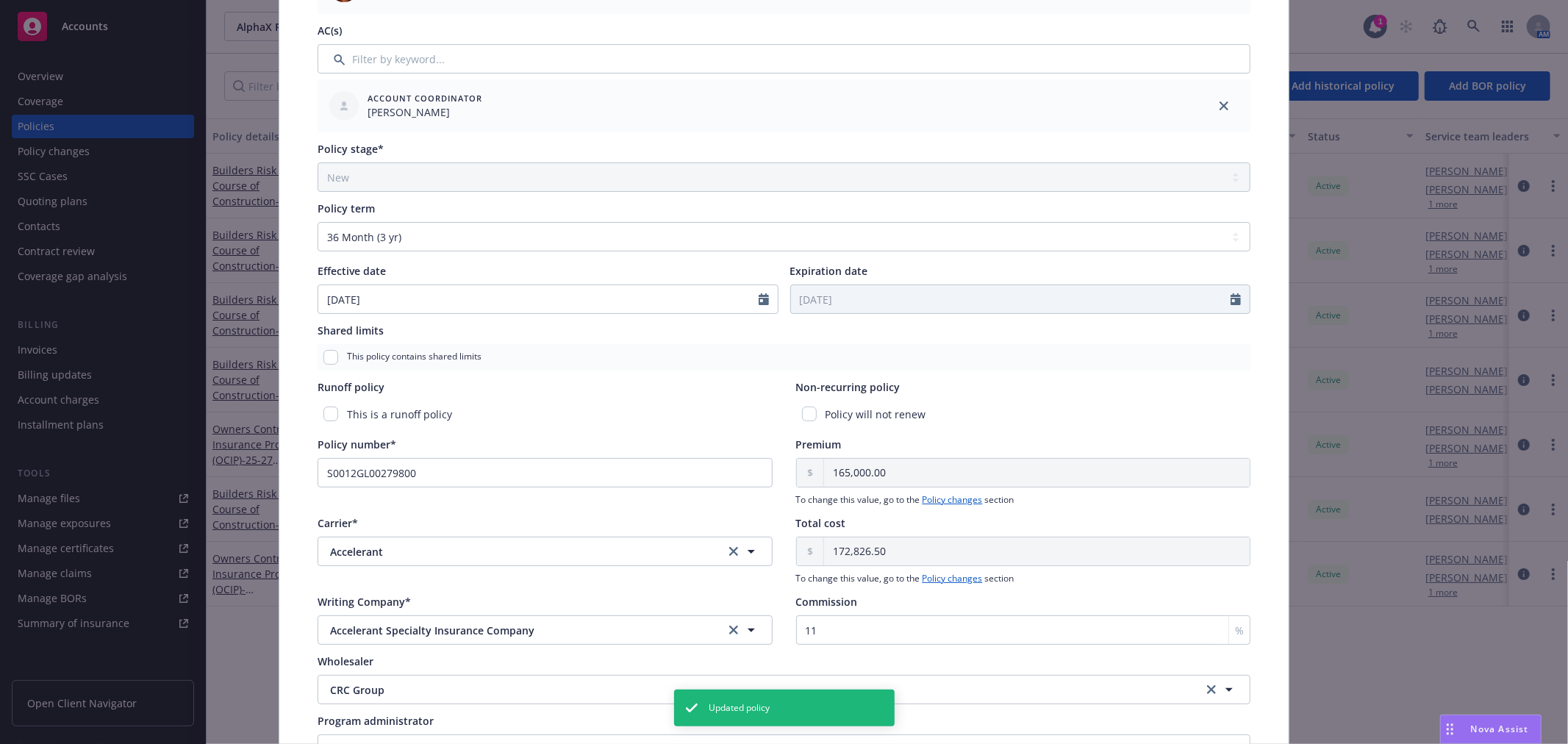
scroll to position [408, 0]
click at [802, 409] on input "checkbox" at bounding box center [809, 413] width 15 height 15
checkbox input "true"
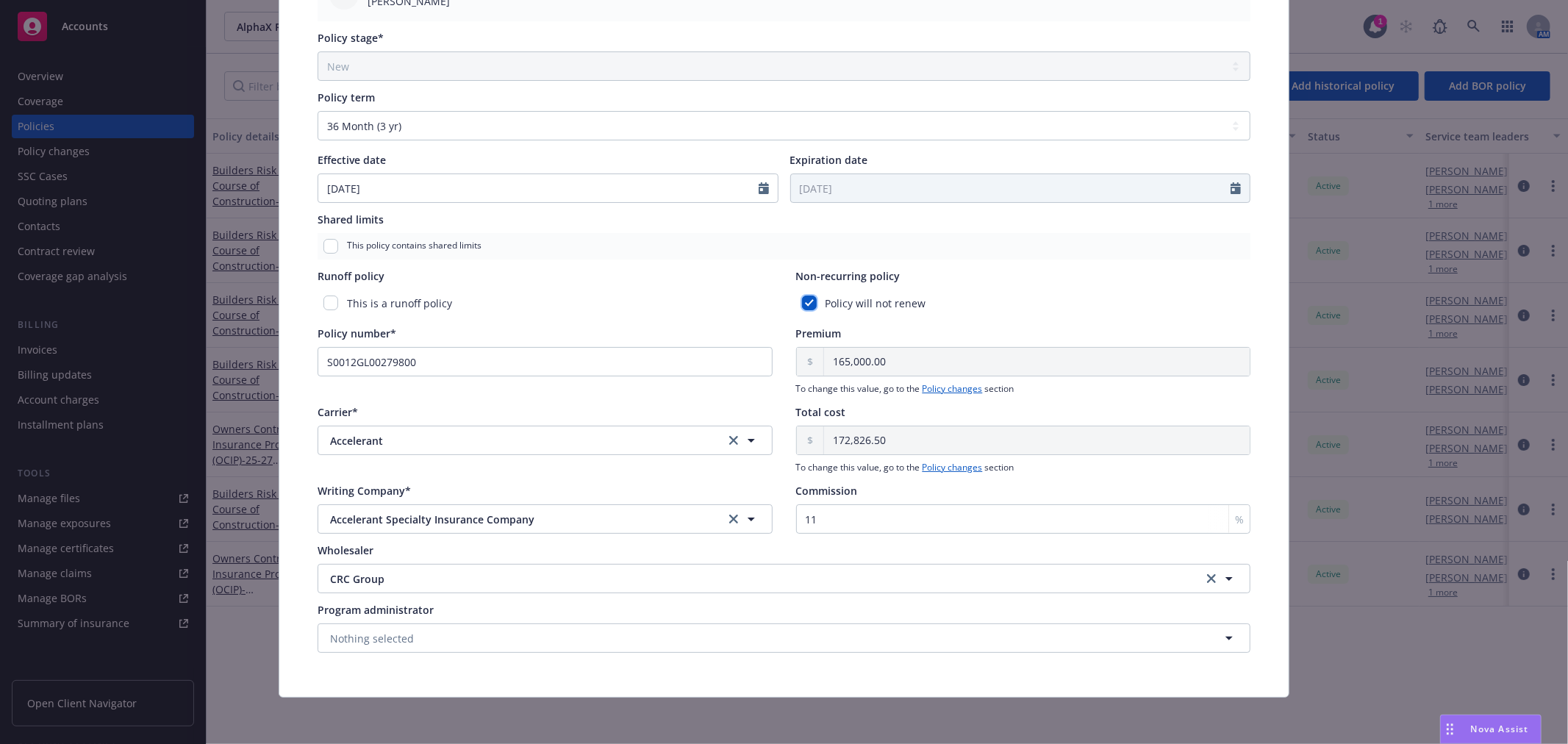
scroll to position [0, 0]
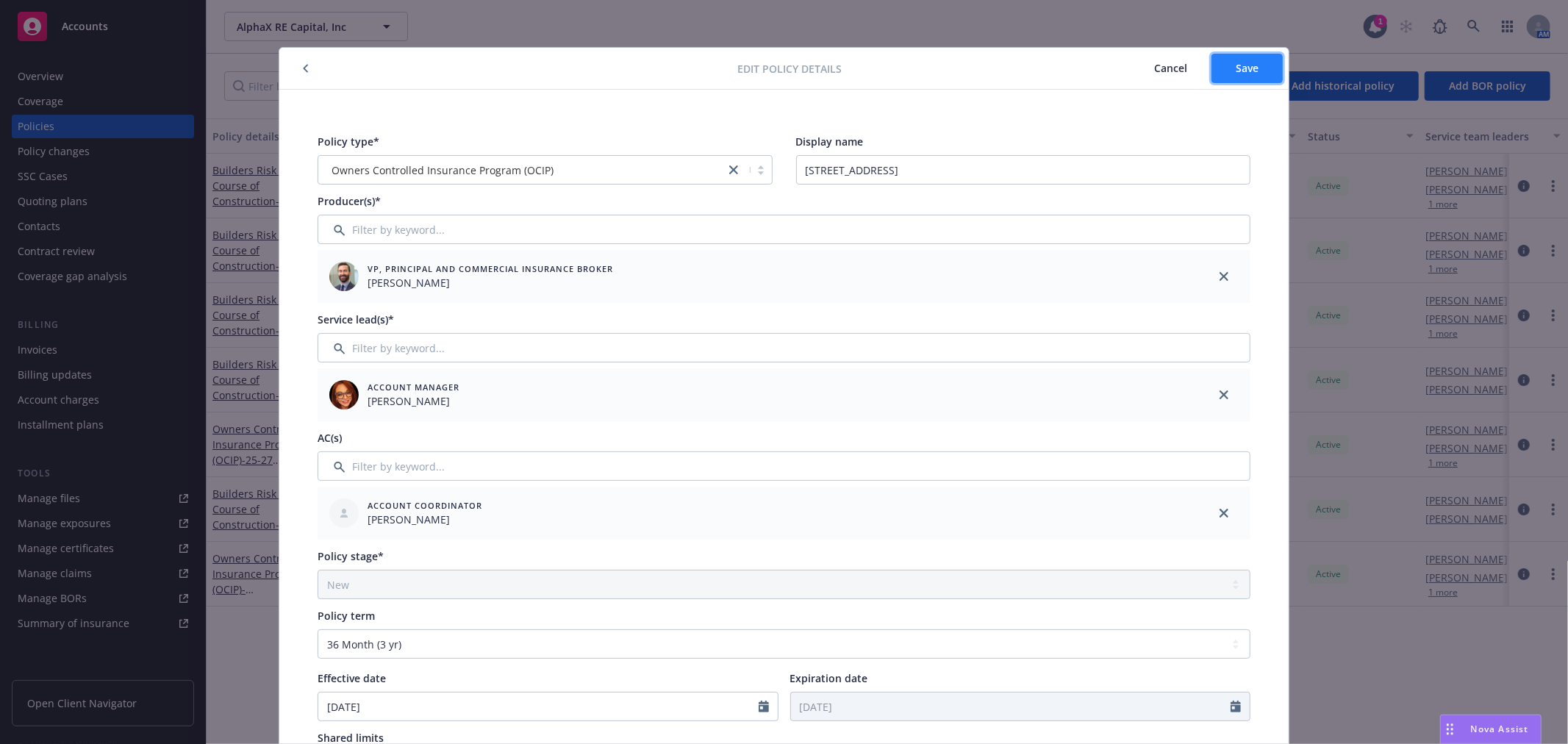
click at [1262, 74] on button "Save" at bounding box center [1247, 68] width 71 height 30
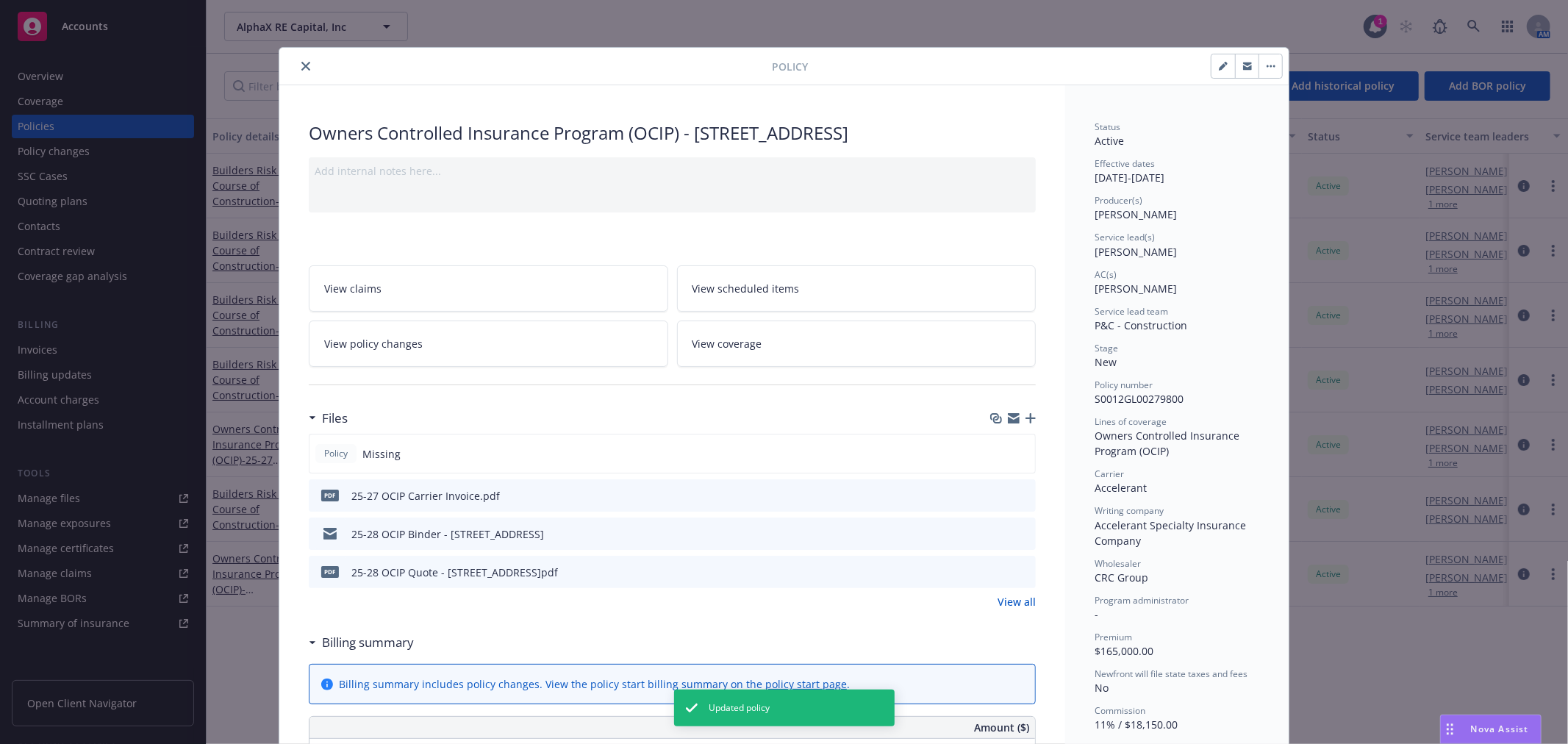
click at [301, 62] on icon "close" at bounding box center [305, 66] width 9 height 9
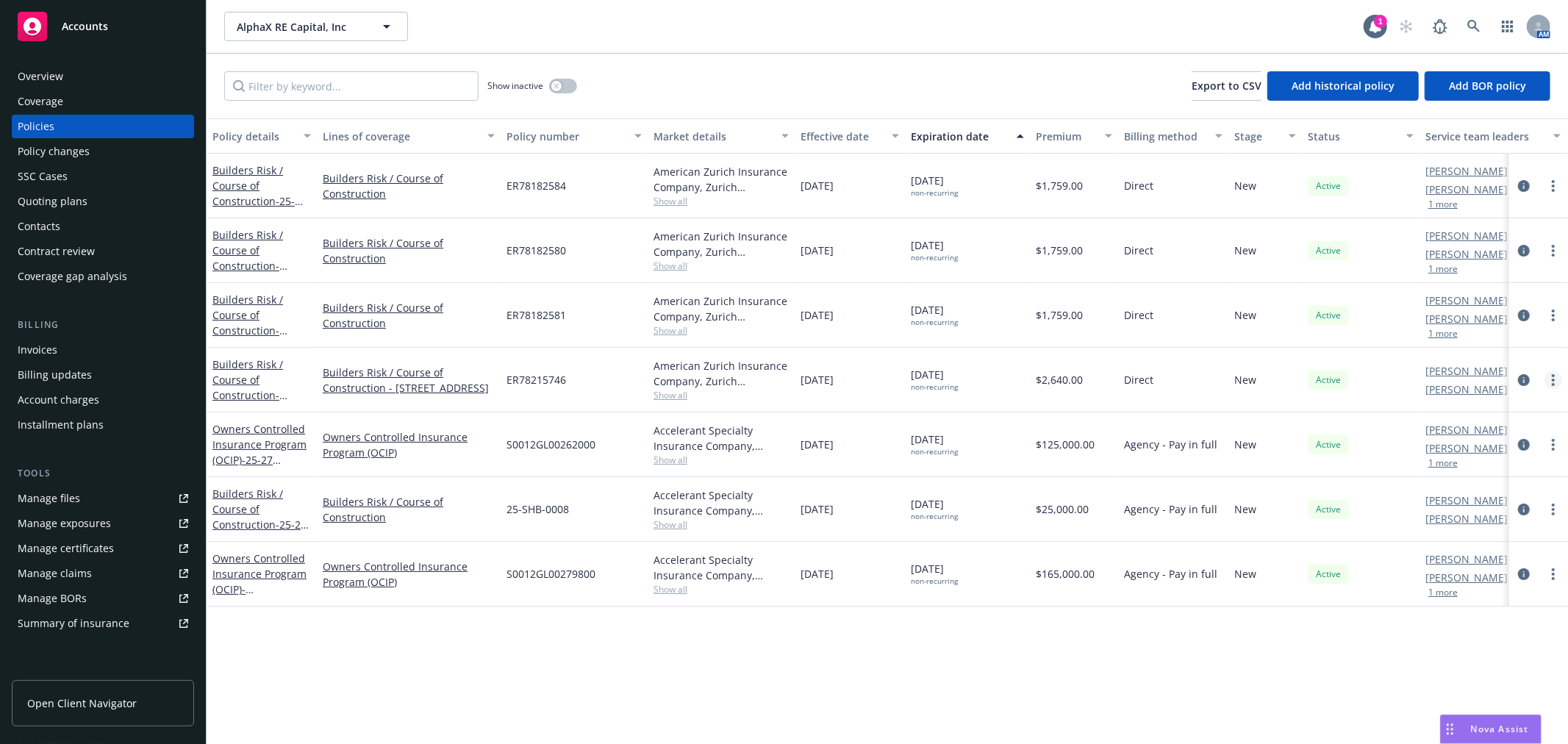
click at [1554, 379] on circle "more" at bounding box center [1553, 379] width 3 height 3
click at [1445, 581] on link "Copy logging email" at bounding box center [1475, 587] width 173 height 30
click at [60, 346] on div "Invoices" at bounding box center [103, 350] width 171 height 24
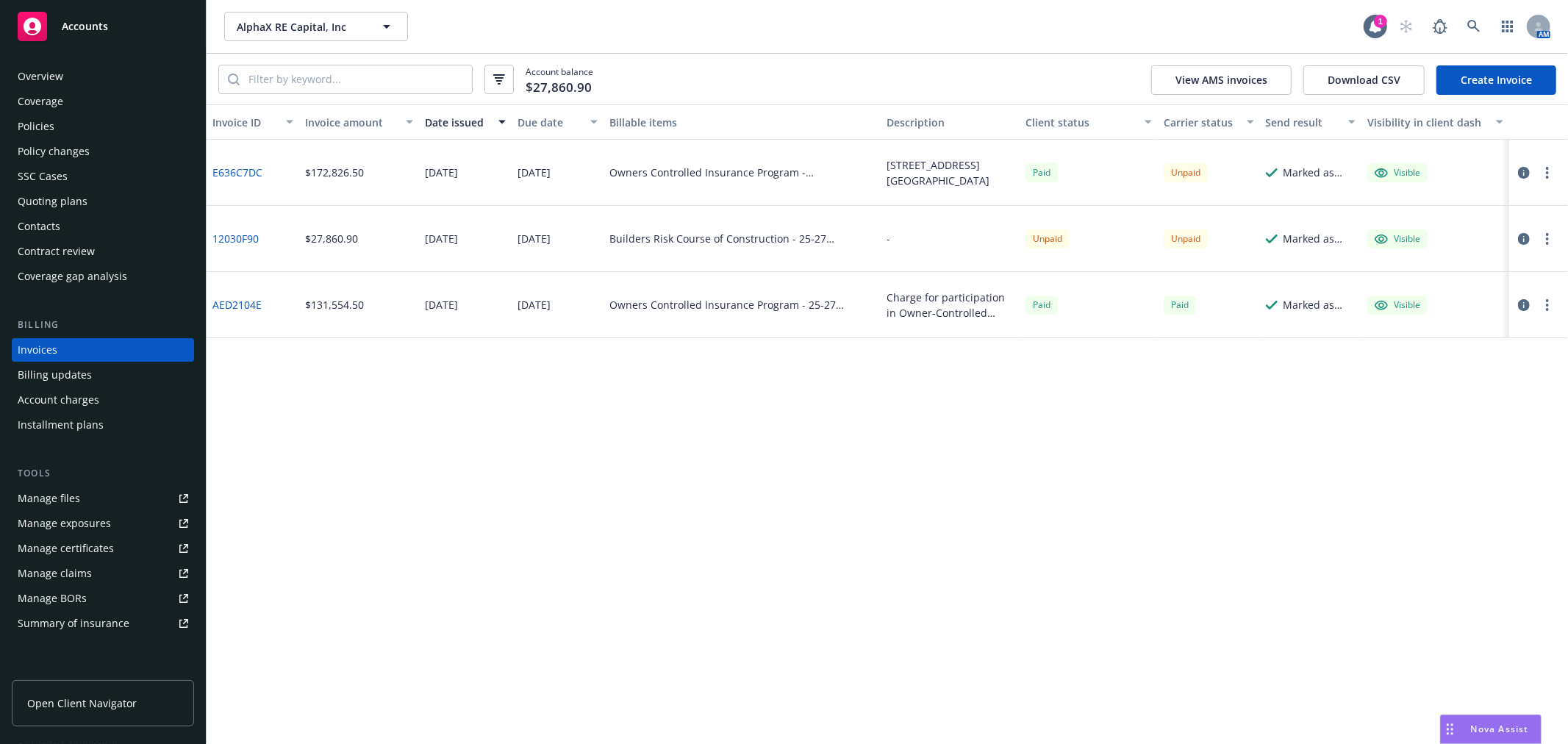
click at [73, 25] on span "Accounts" at bounding box center [85, 27] width 46 height 12
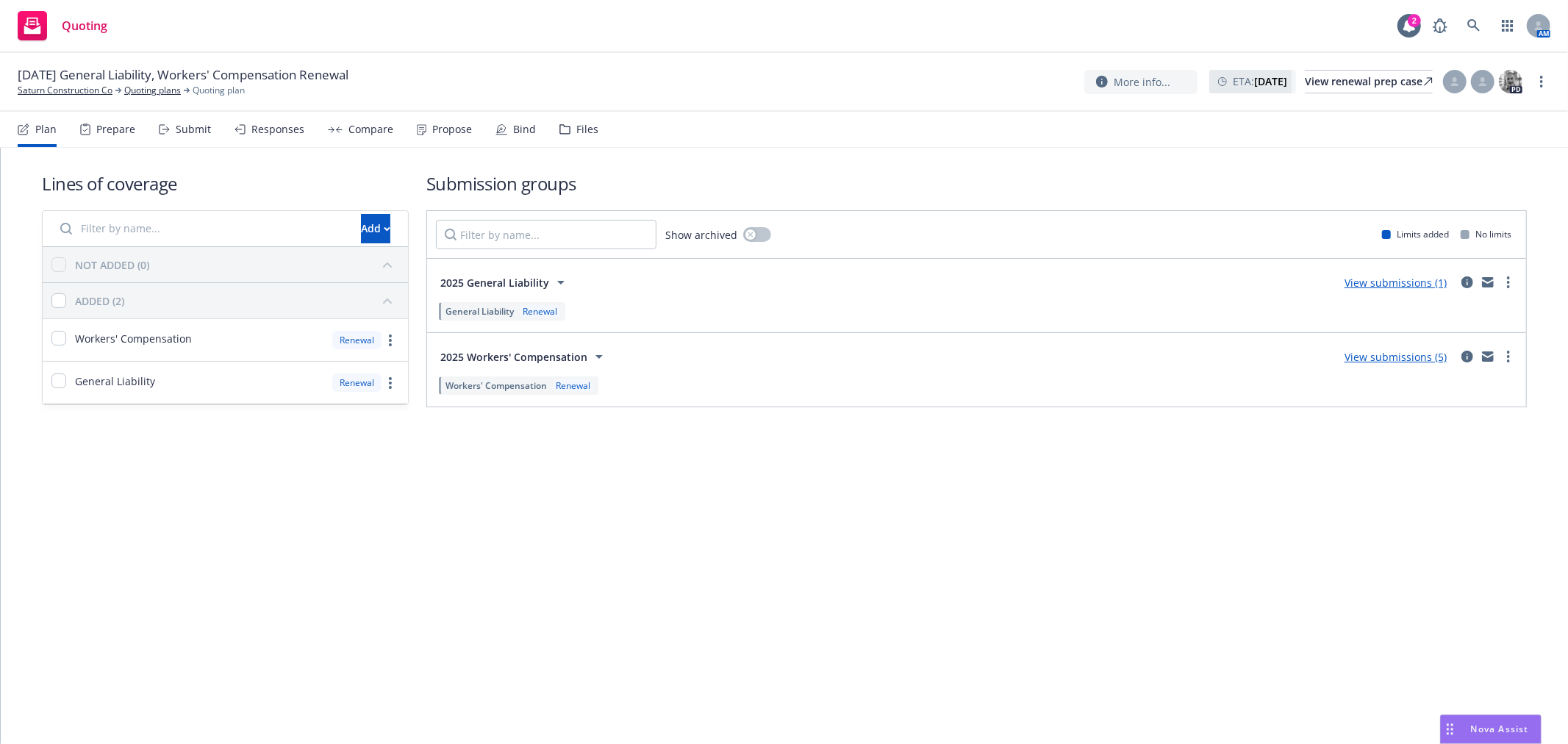
click at [256, 127] on div "Responses" at bounding box center [278, 129] width 53 height 12
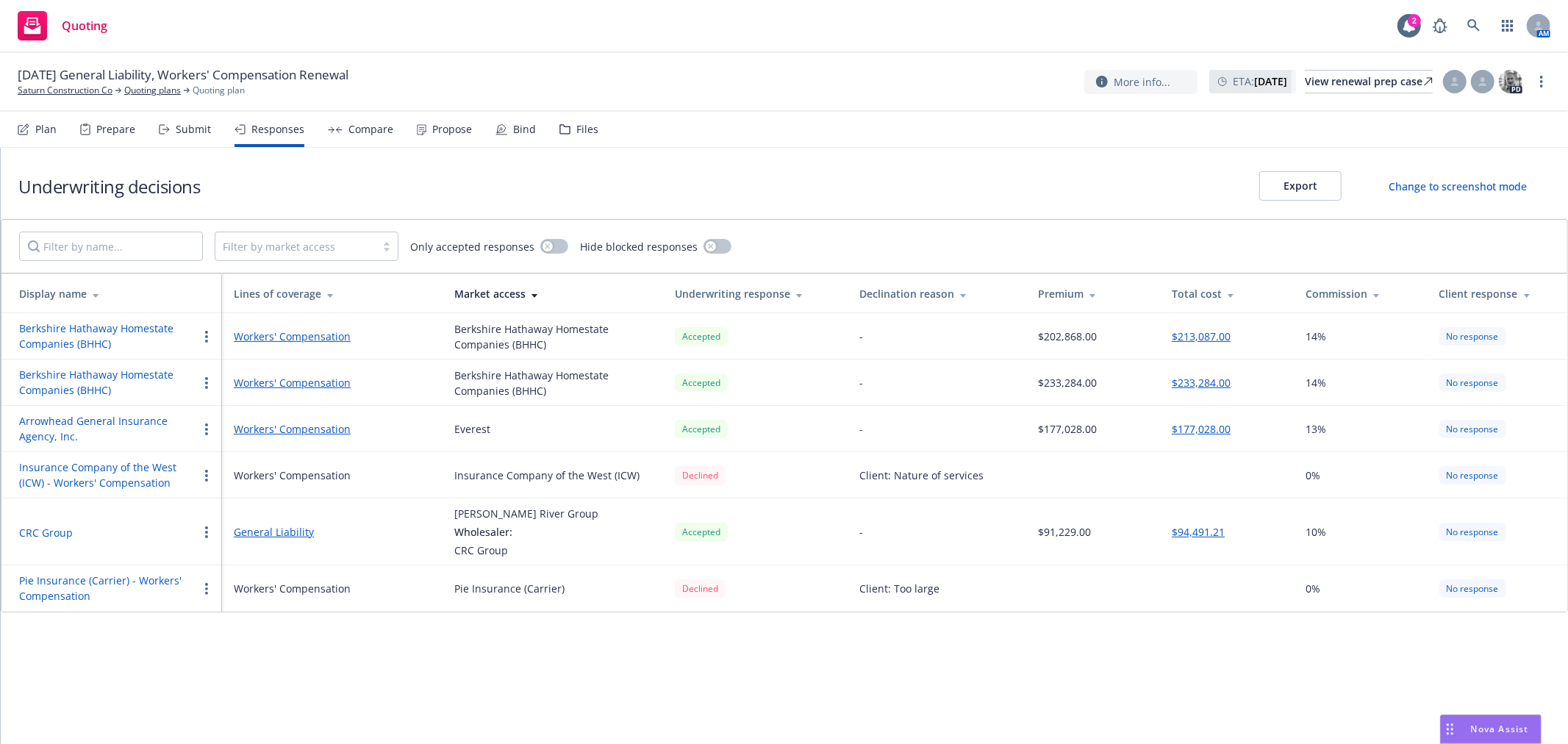
click at [180, 127] on div "Submit" at bounding box center [194, 129] width 36 height 12
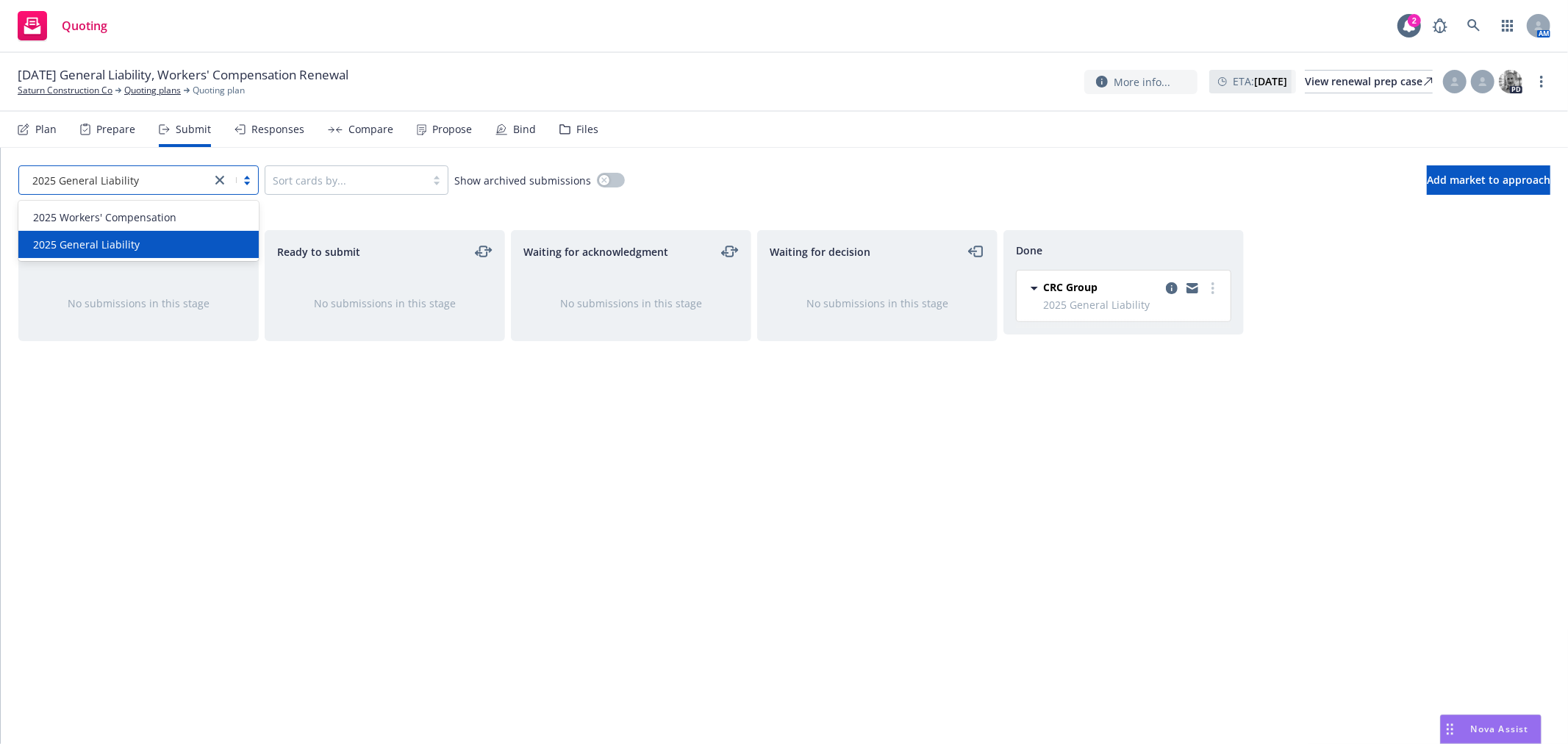
click at [249, 177] on div at bounding box center [235, 180] width 47 height 18
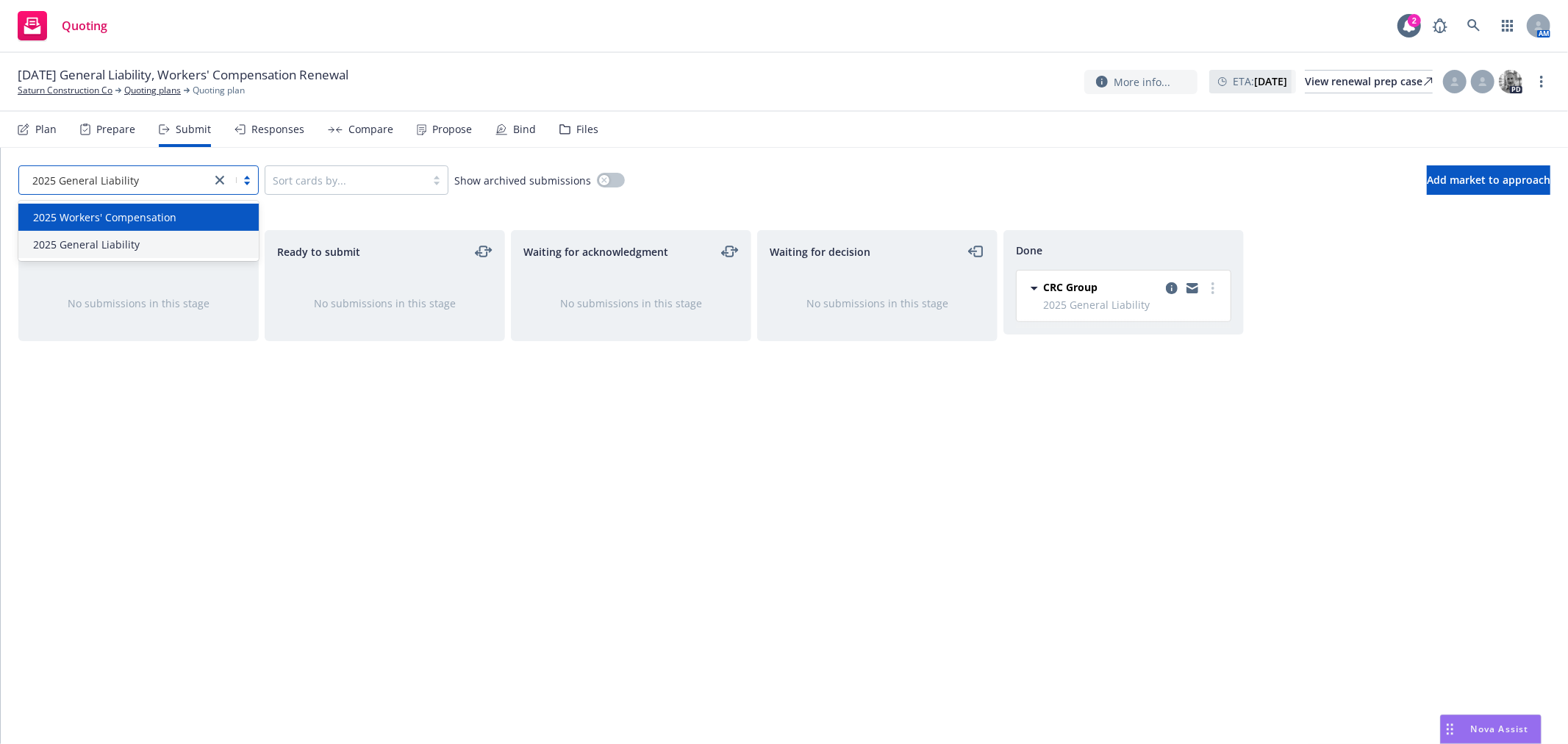
click at [218, 214] on div "2025 Workers' Compensation" at bounding box center [138, 217] width 222 height 16
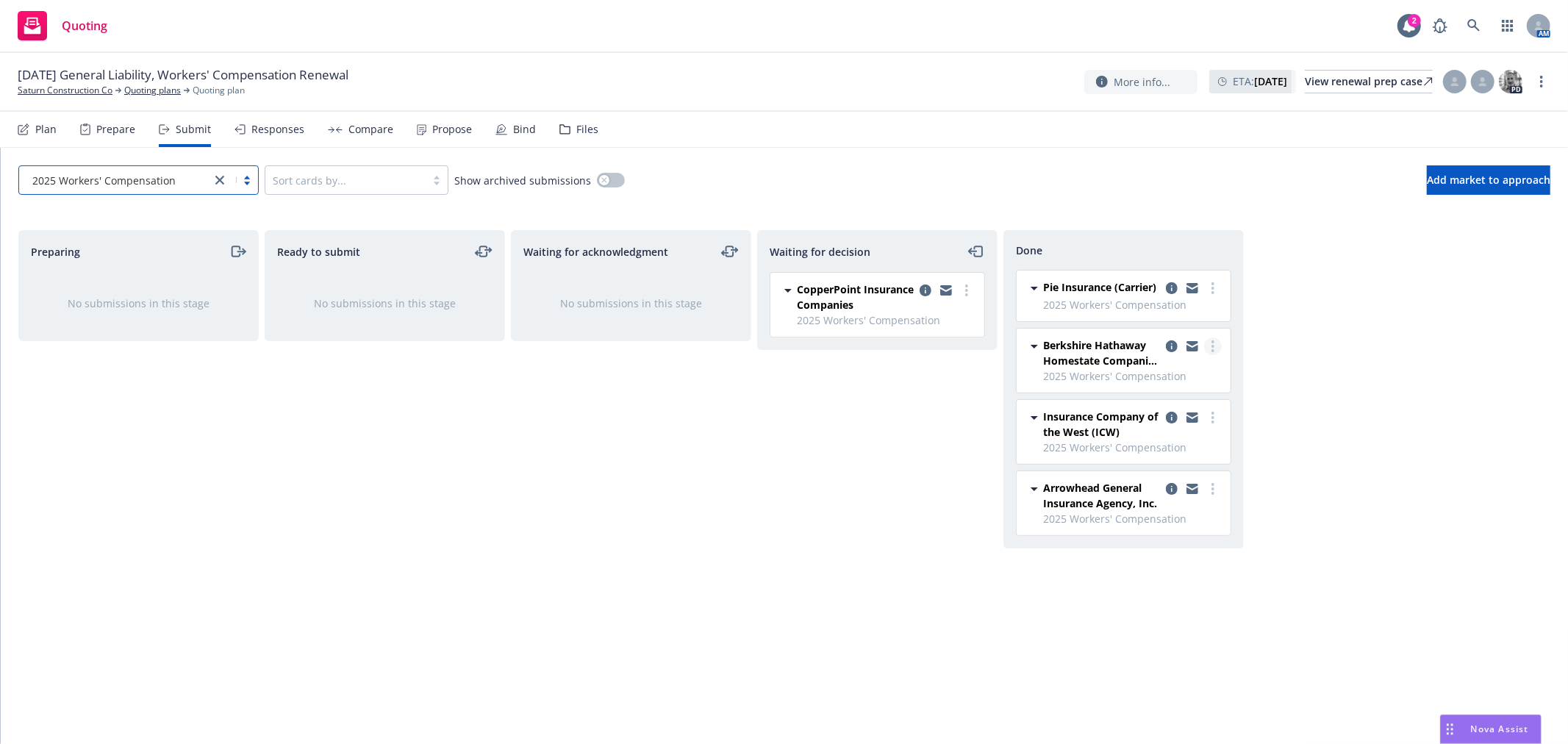
click at [1211, 346] on circle "more" at bounding box center [1212, 346] width 3 height 3
click at [1199, 406] on span "Add accepted decision" at bounding box center [1147, 405] width 147 height 14
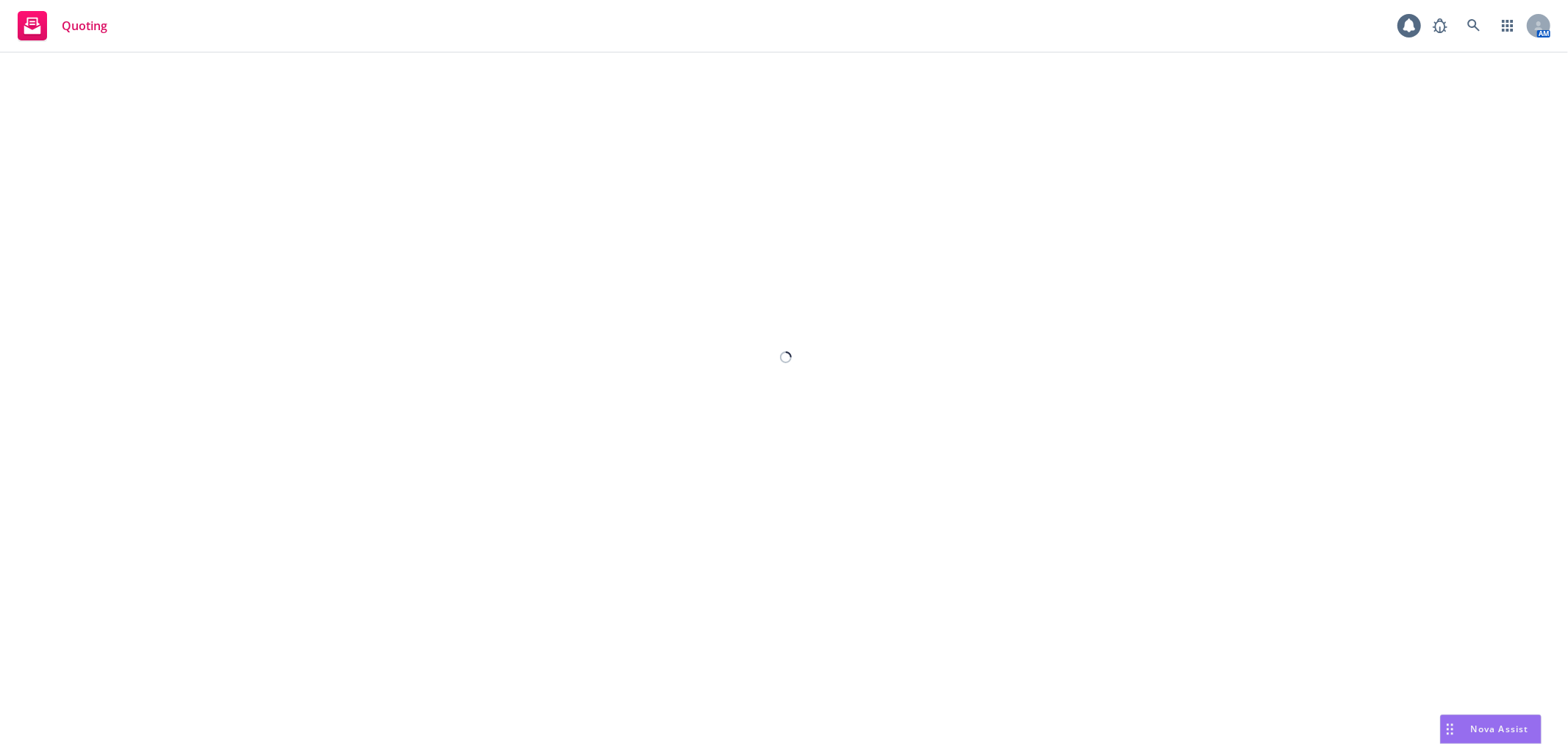
select select "12"
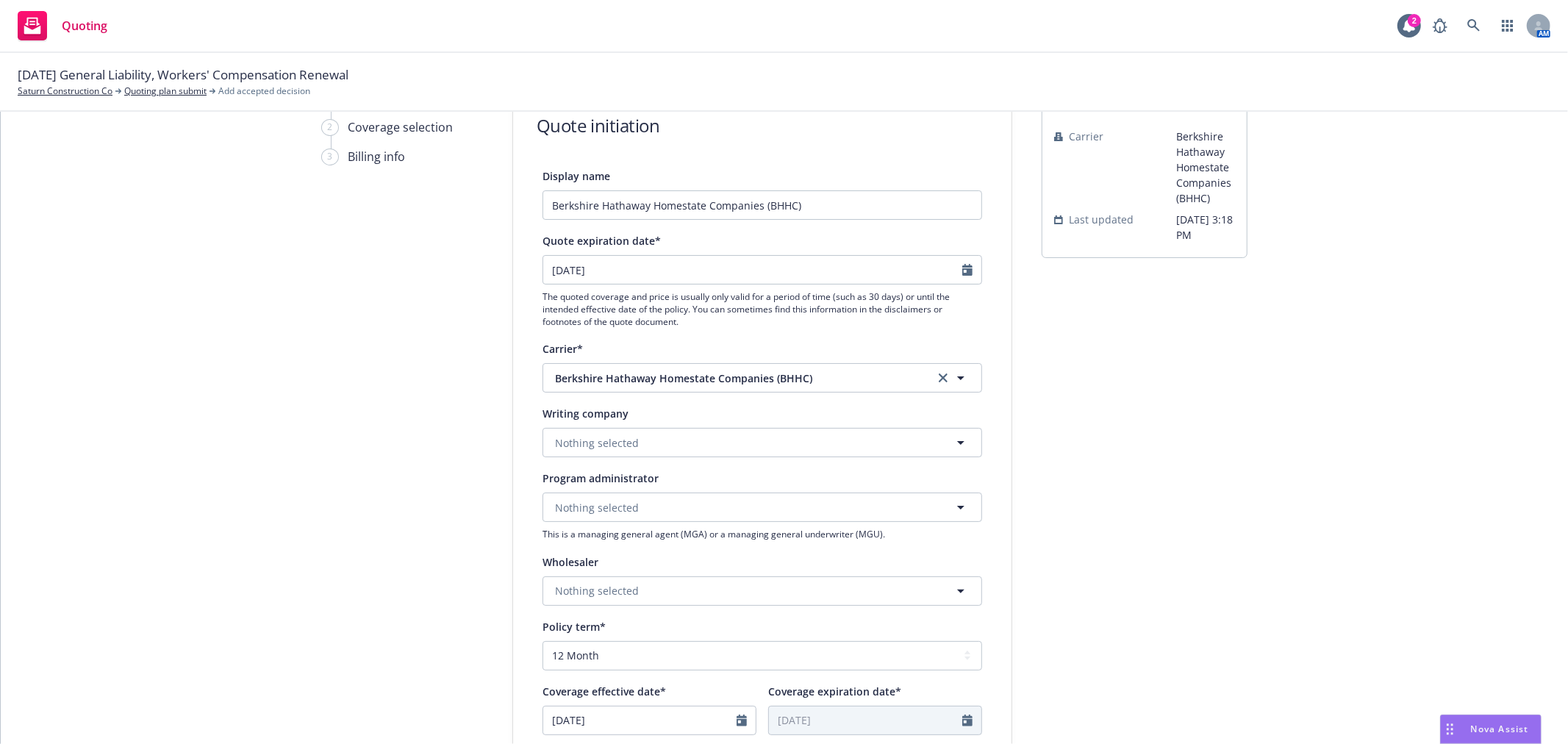
scroll to position [245, 0]
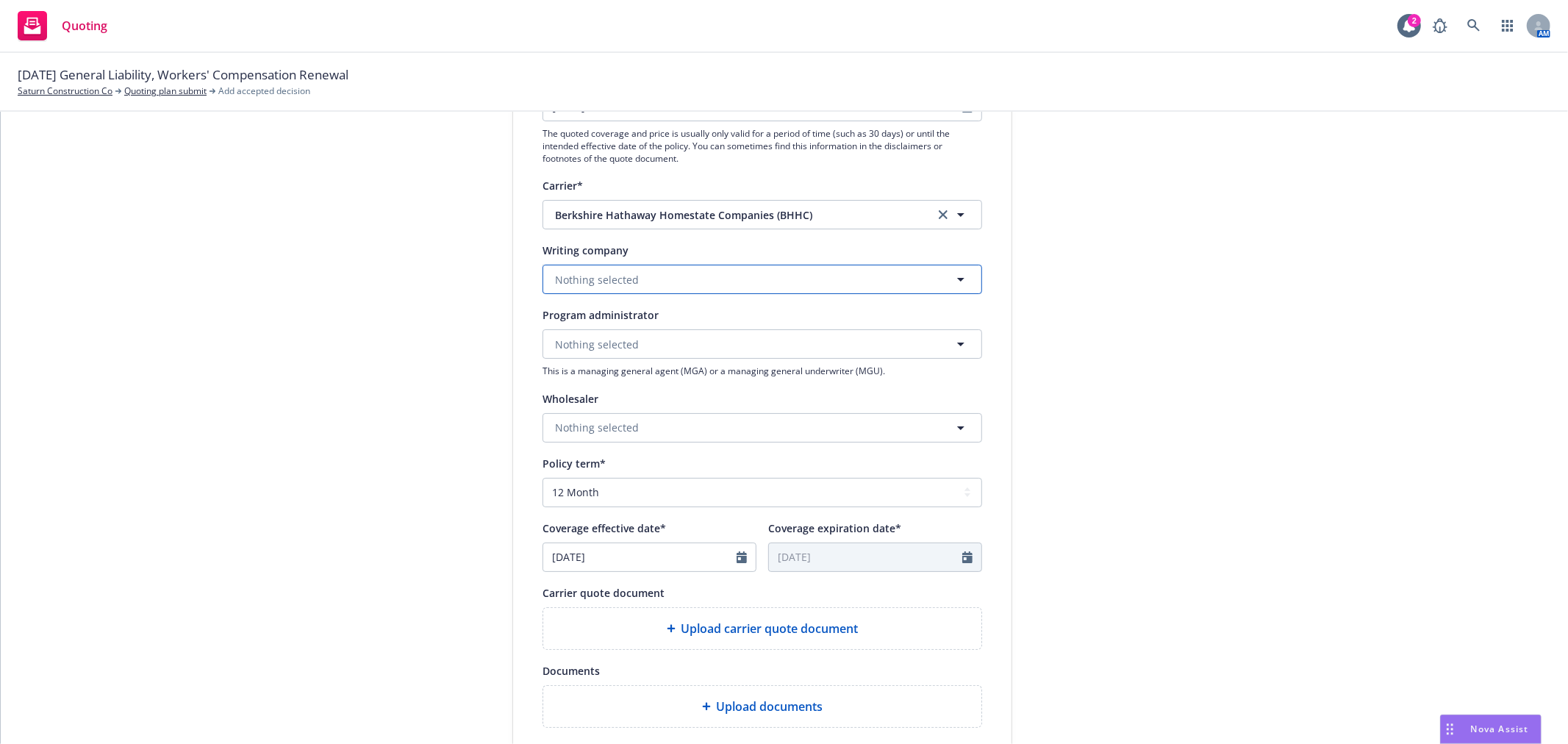
click at [691, 281] on button "Nothing selected" at bounding box center [762, 280] width 440 height 30
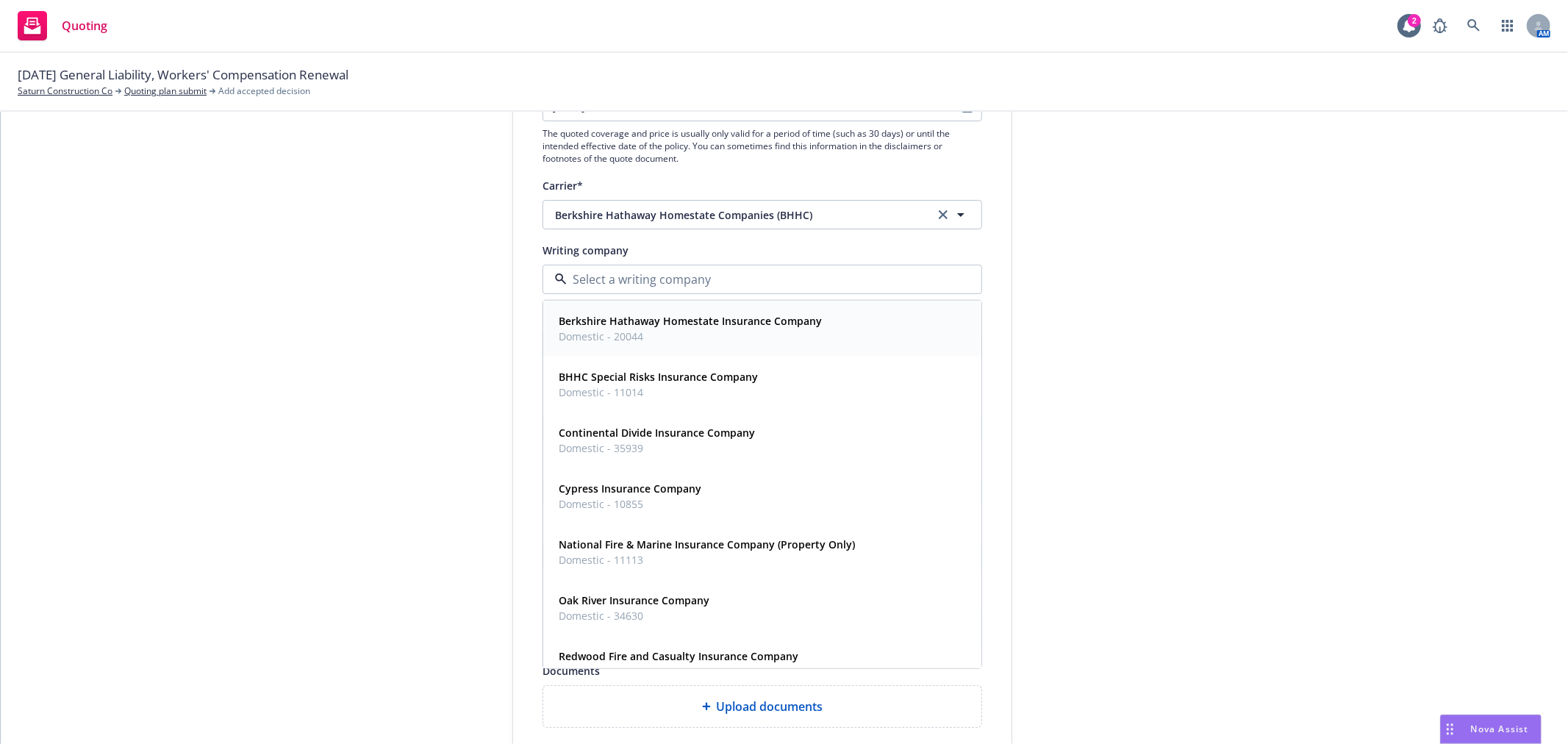
click at [706, 336] on span "Domestic - 20044" at bounding box center [691, 337] width 263 height 16
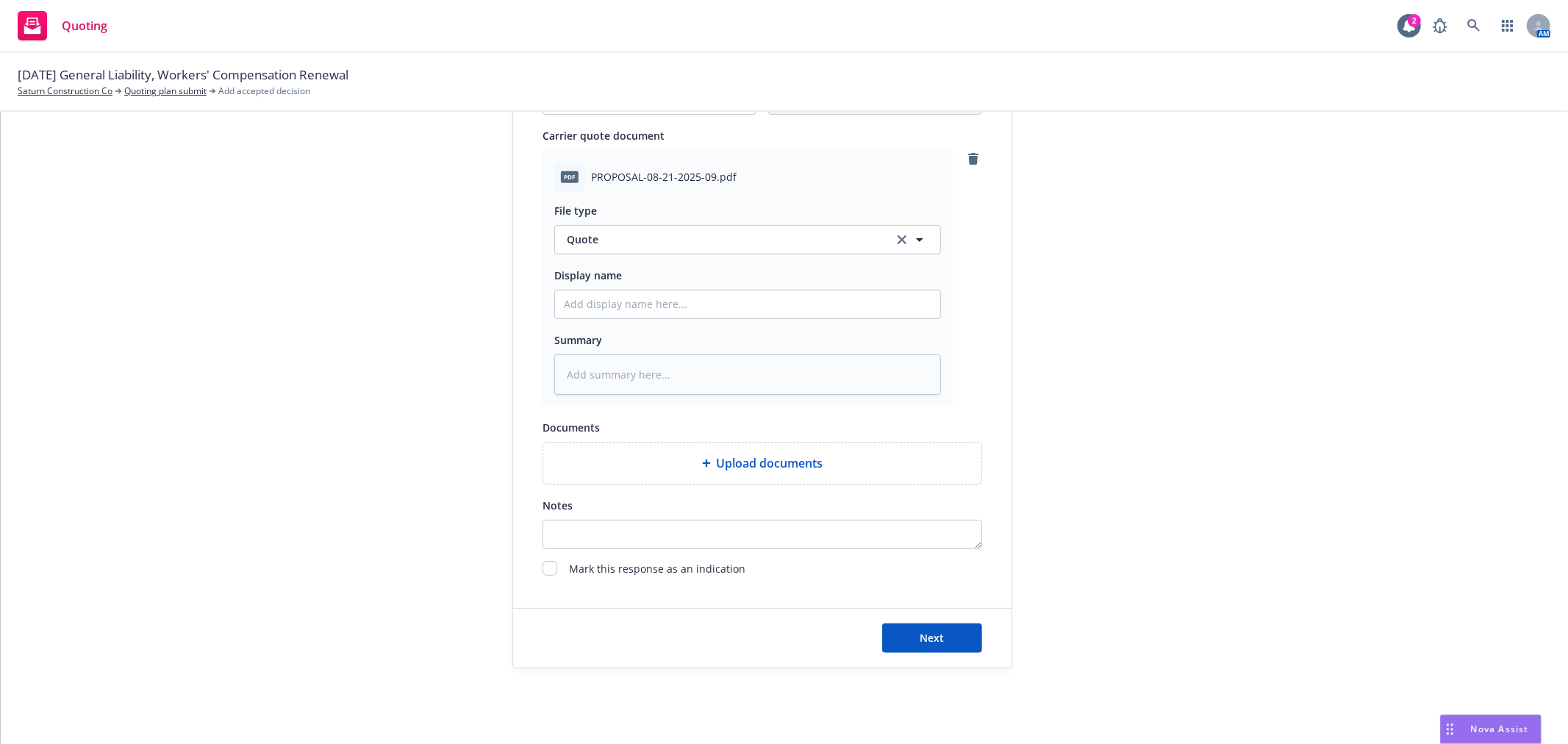
scroll to position [723, 0]
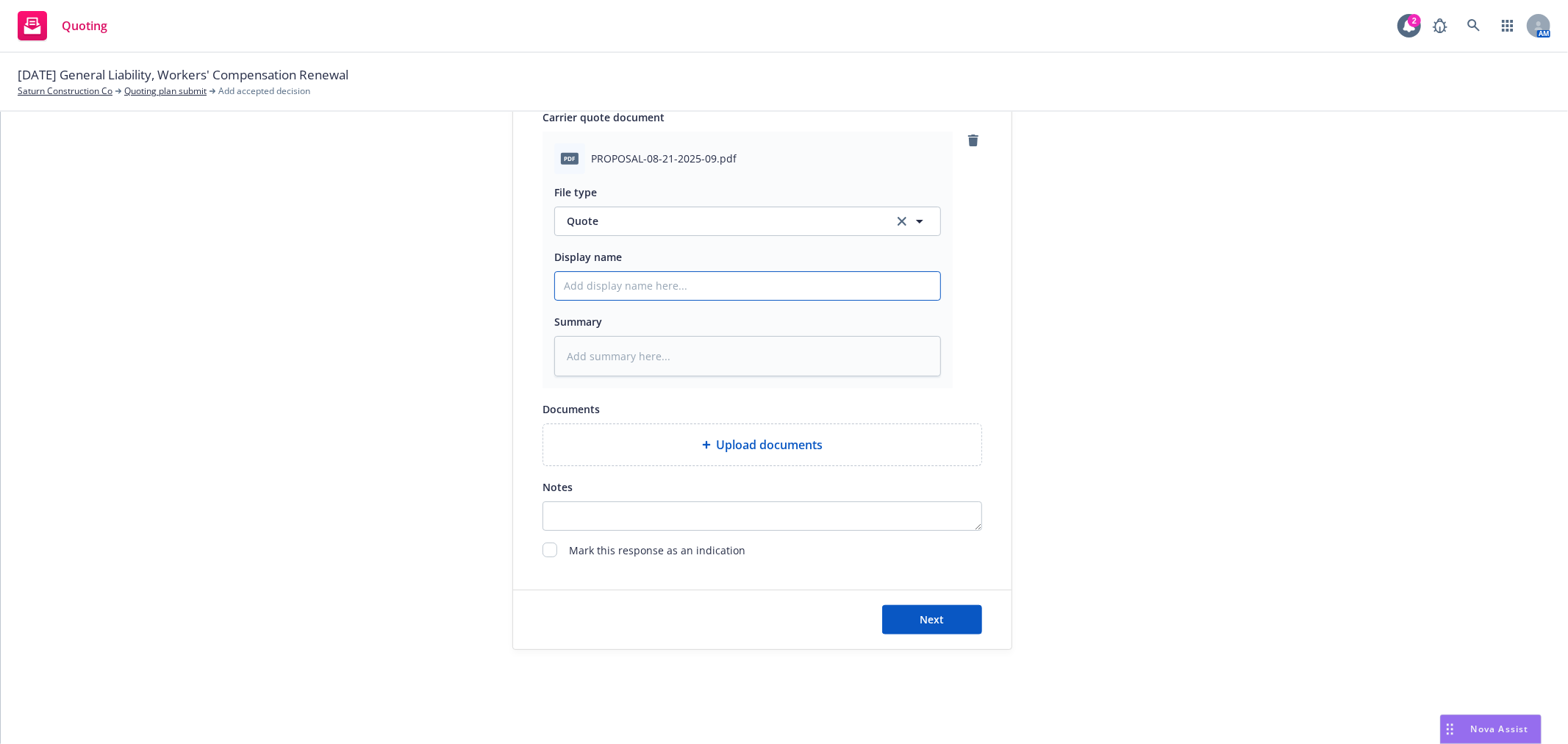
click at [619, 280] on input "Display name" at bounding box center [748, 286] width 385 height 28
type textarea "x"
type input "2"
type textarea "x"
type input "25"
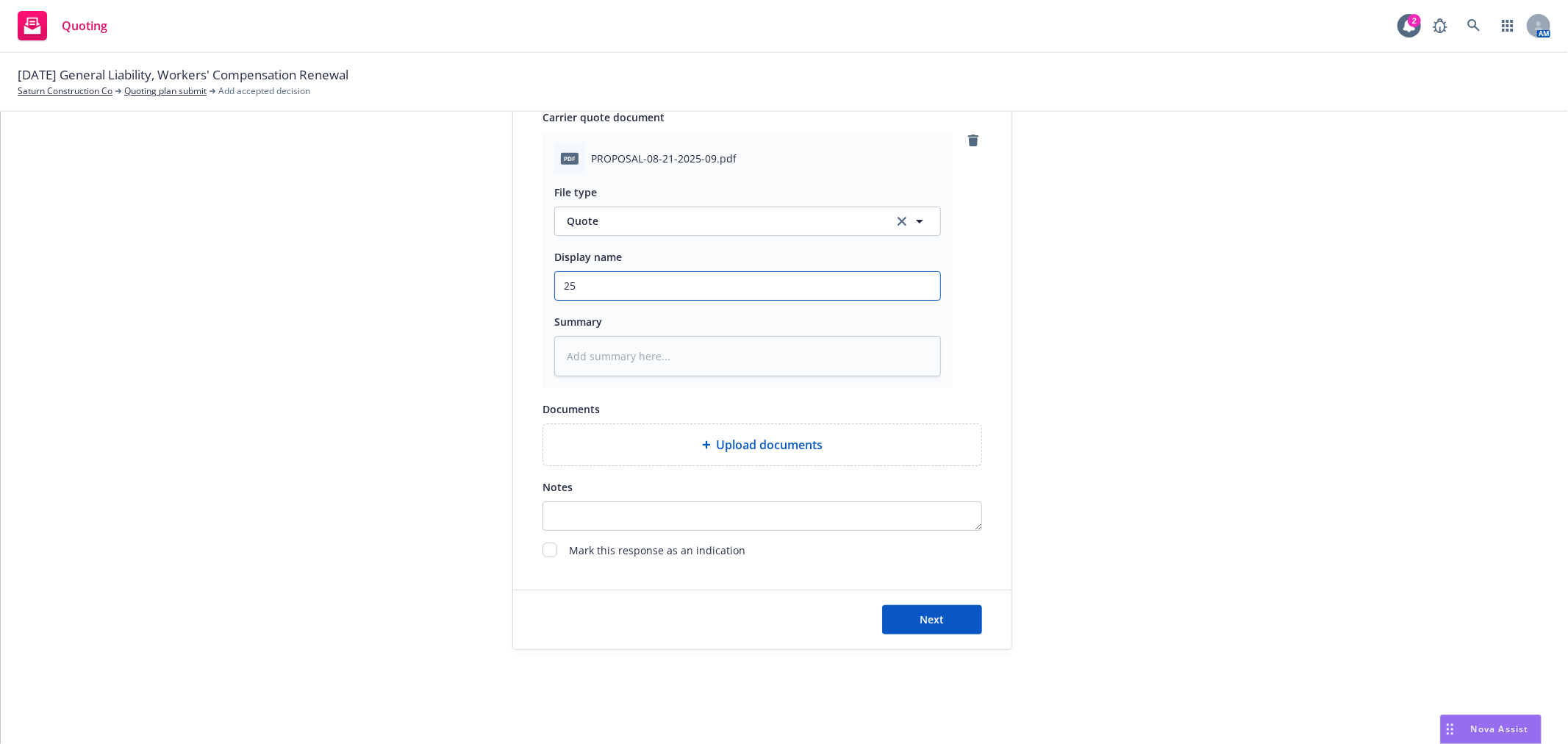
type textarea "x"
type input "25-"
type textarea "x"
type input "25-2"
type textarea "x"
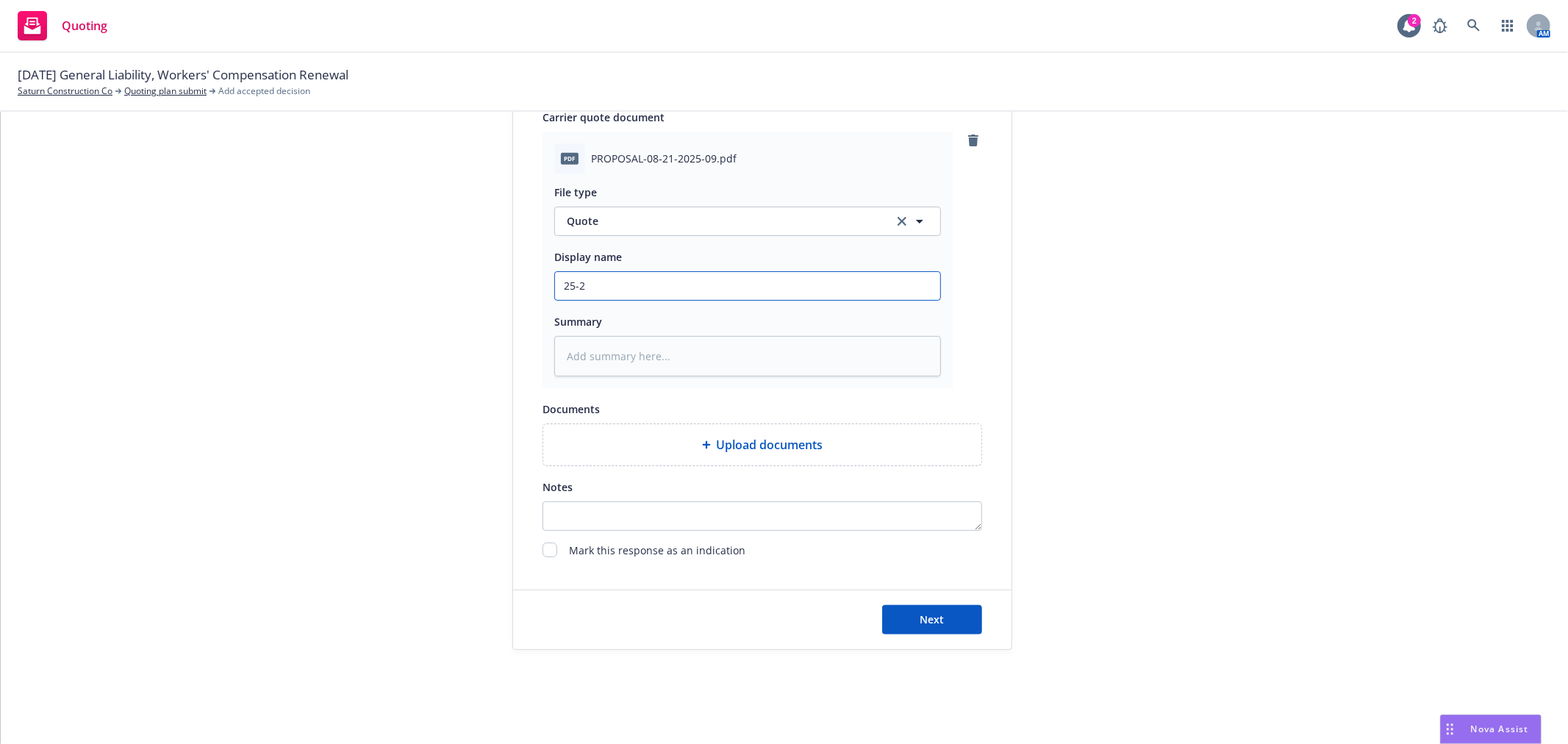
type input "25-26"
type textarea "x"
type input "25-26"
type textarea "x"
type input "25-26 R"
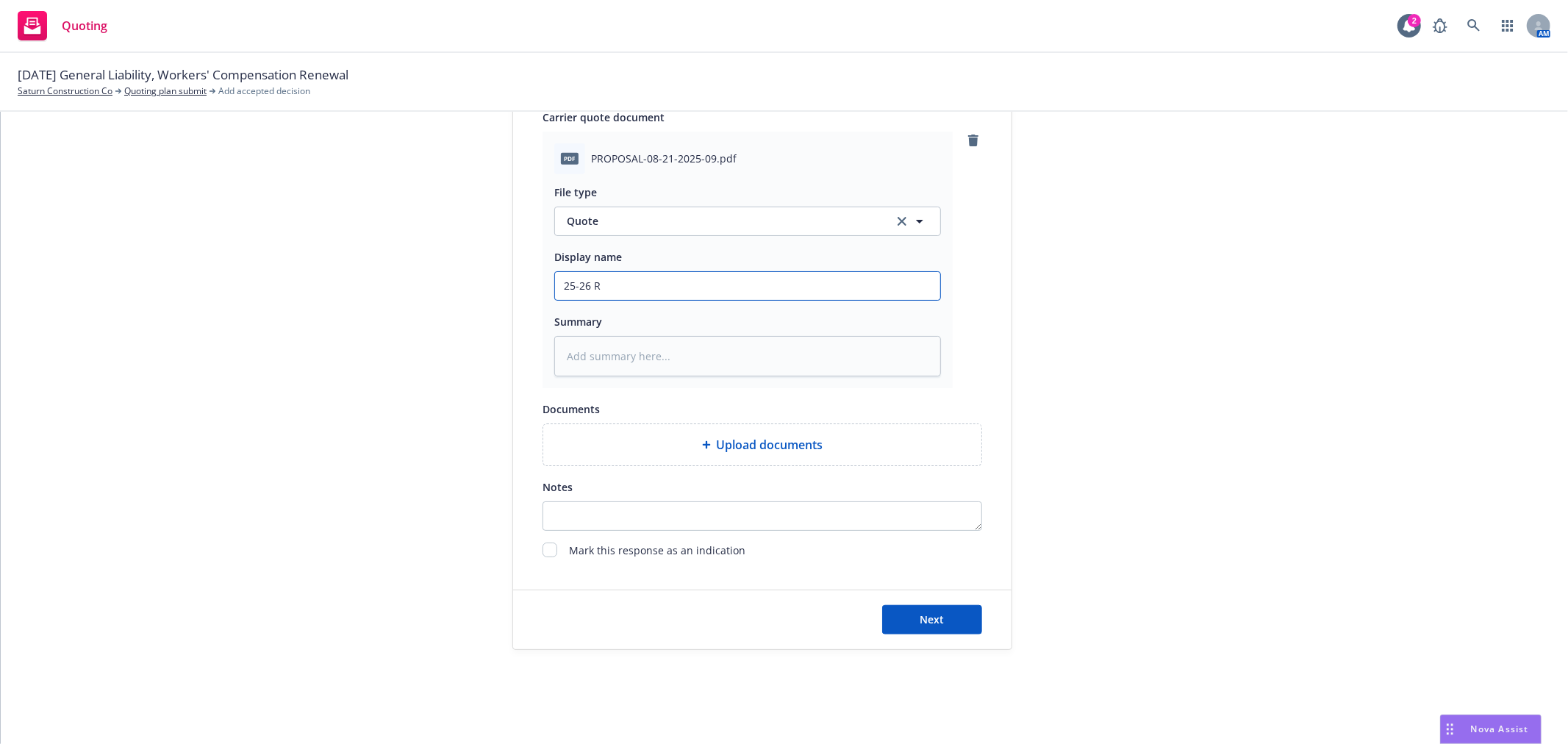
type textarea "x"
type input "25-26 Re"
type textarea "x"
type input "25-26 Rev"
type textarea "x"
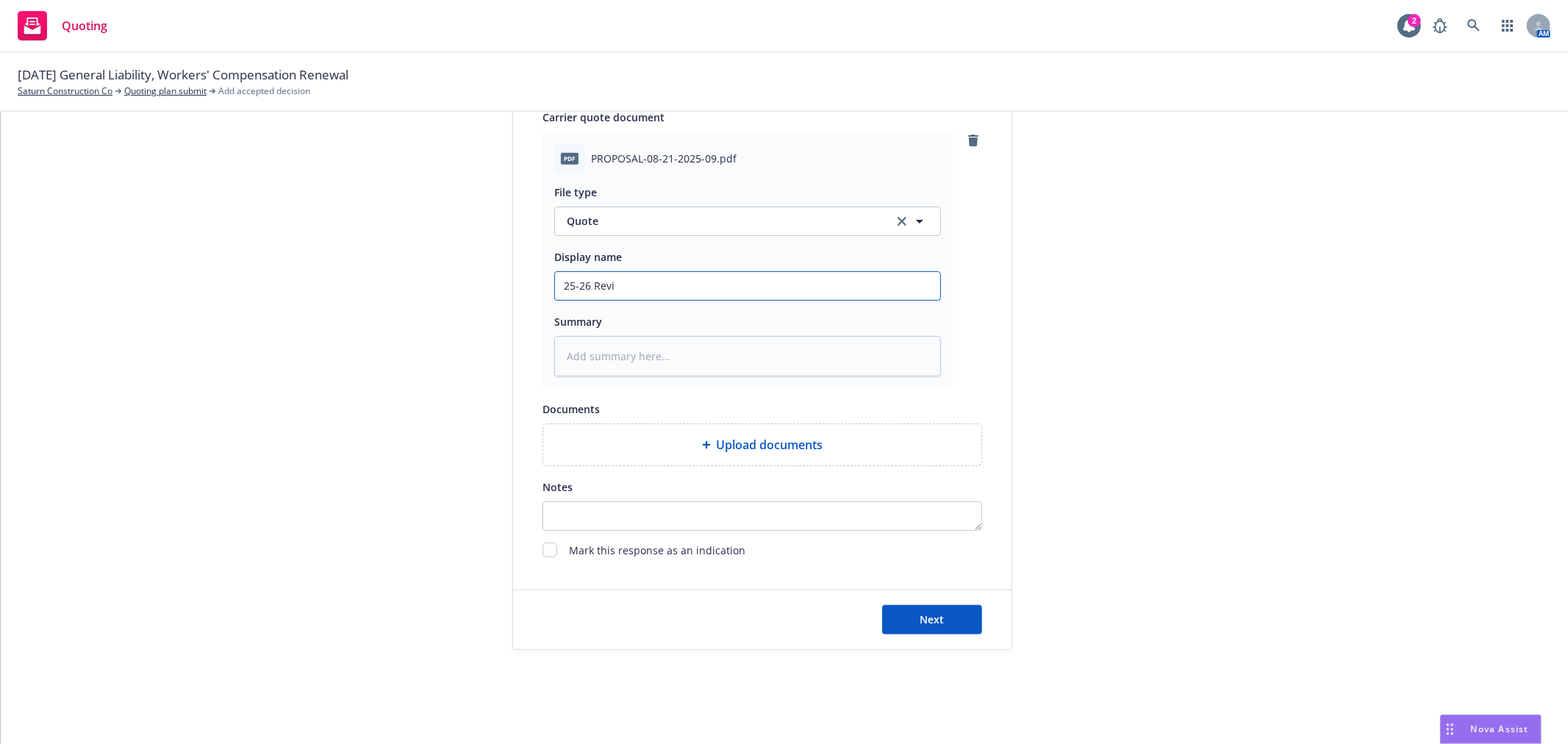
type input "25-26 [PERSON_NAME]"
type textarea "x"
type input "25-26 Revise"
type textarea "x"
type input "25-26 Revised"
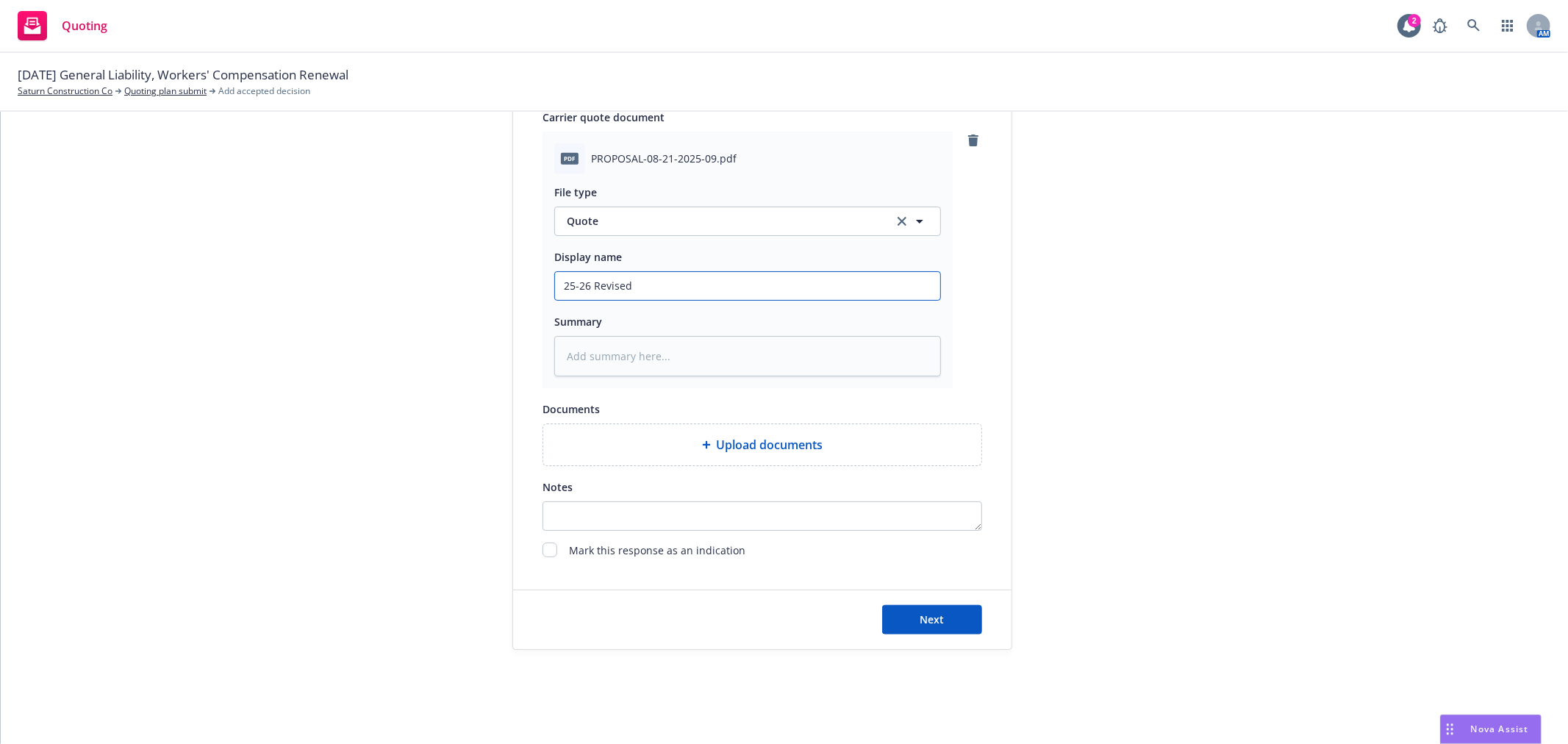
type textarea "x"
type input "25-26 Revised"
type textarea "x"
type input "25-26 Revised B"
type textarea "x"
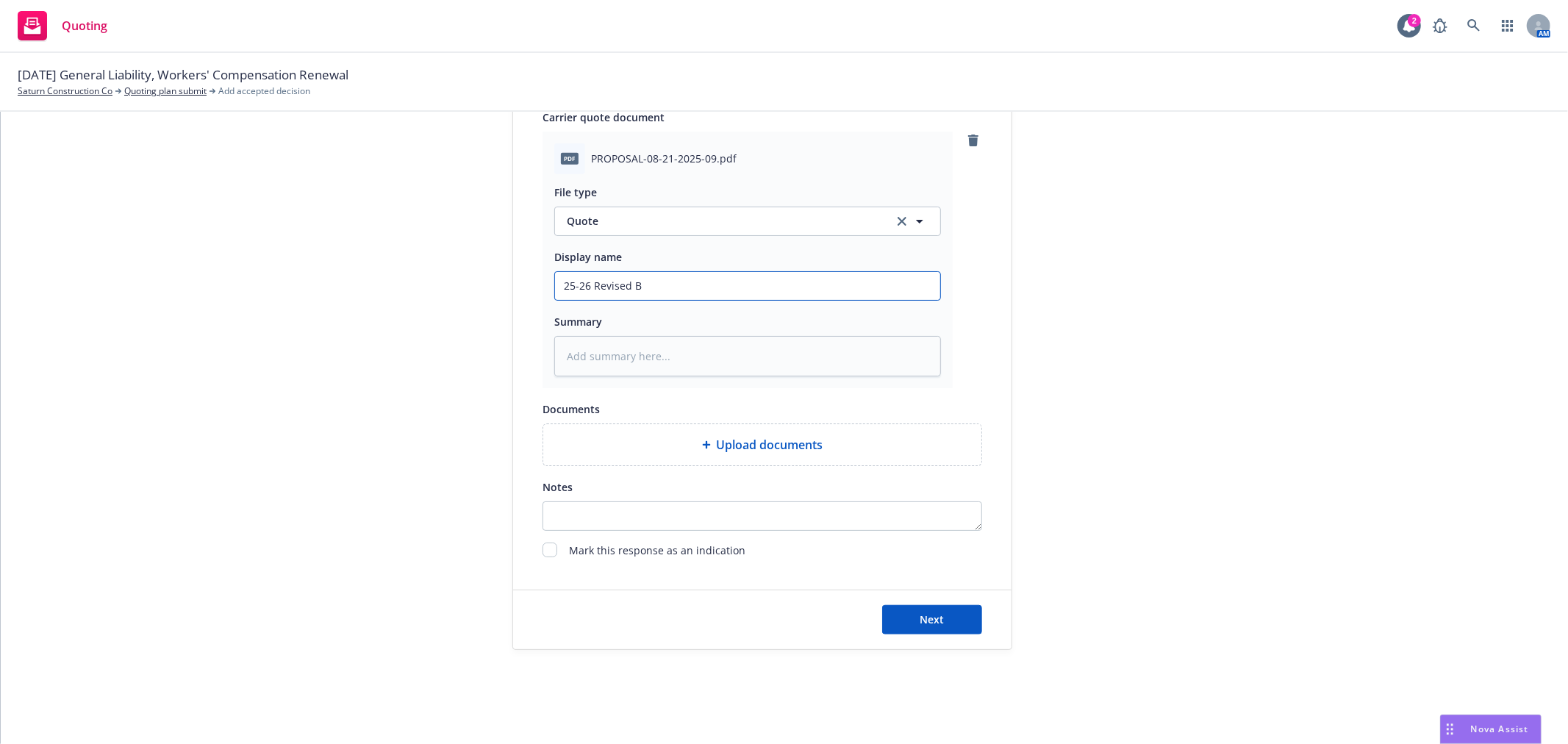
type input "25-26 Revised BH"
type textarea "x"
type input "25-26 Revised BHH"
type textarea "x"
type input "25-26 Revised BHHC"
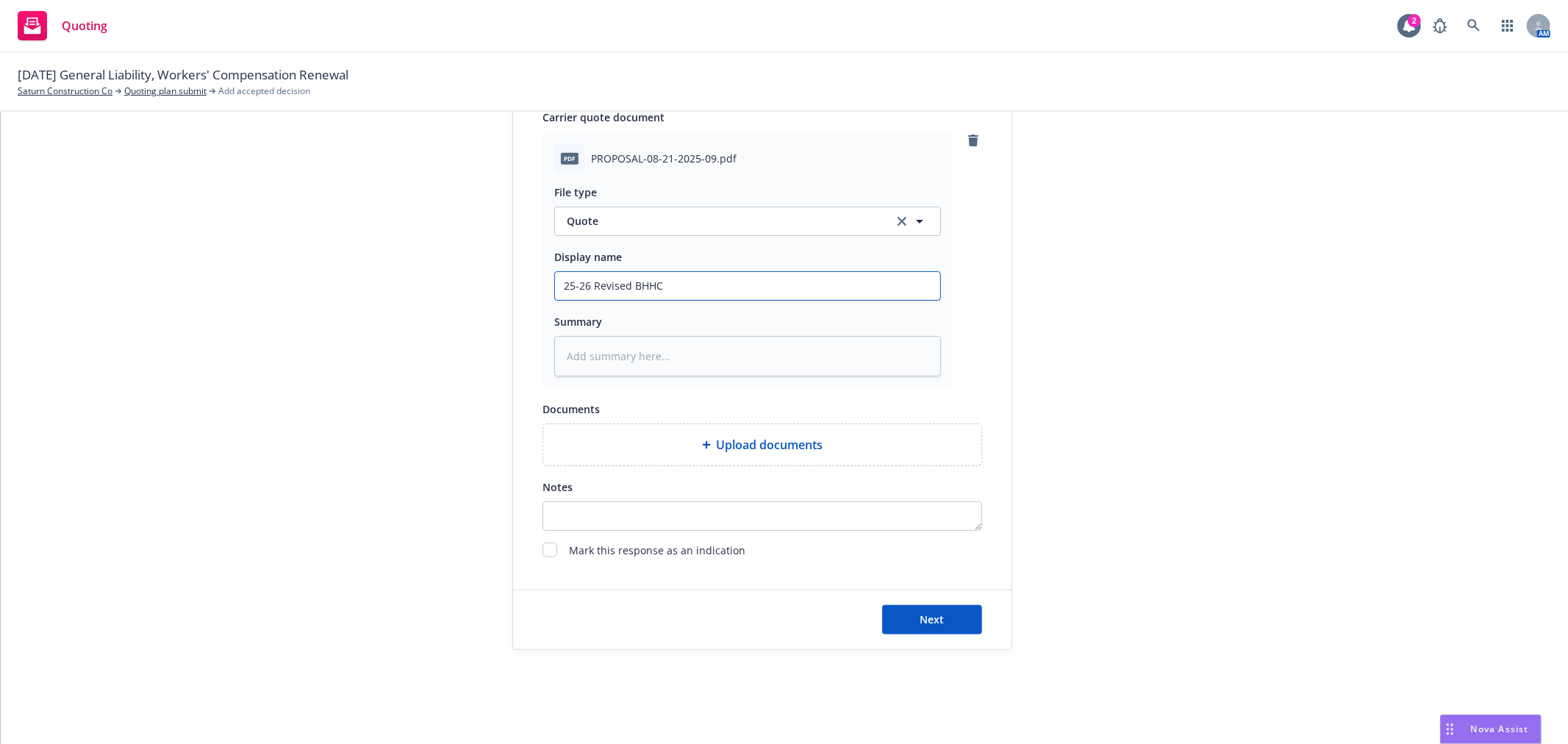
type textarea "x"
type input "25-26 Revised BHHC"
type textarea "x"
type input "25-26 Revised BHHC W"
type textarea "x"
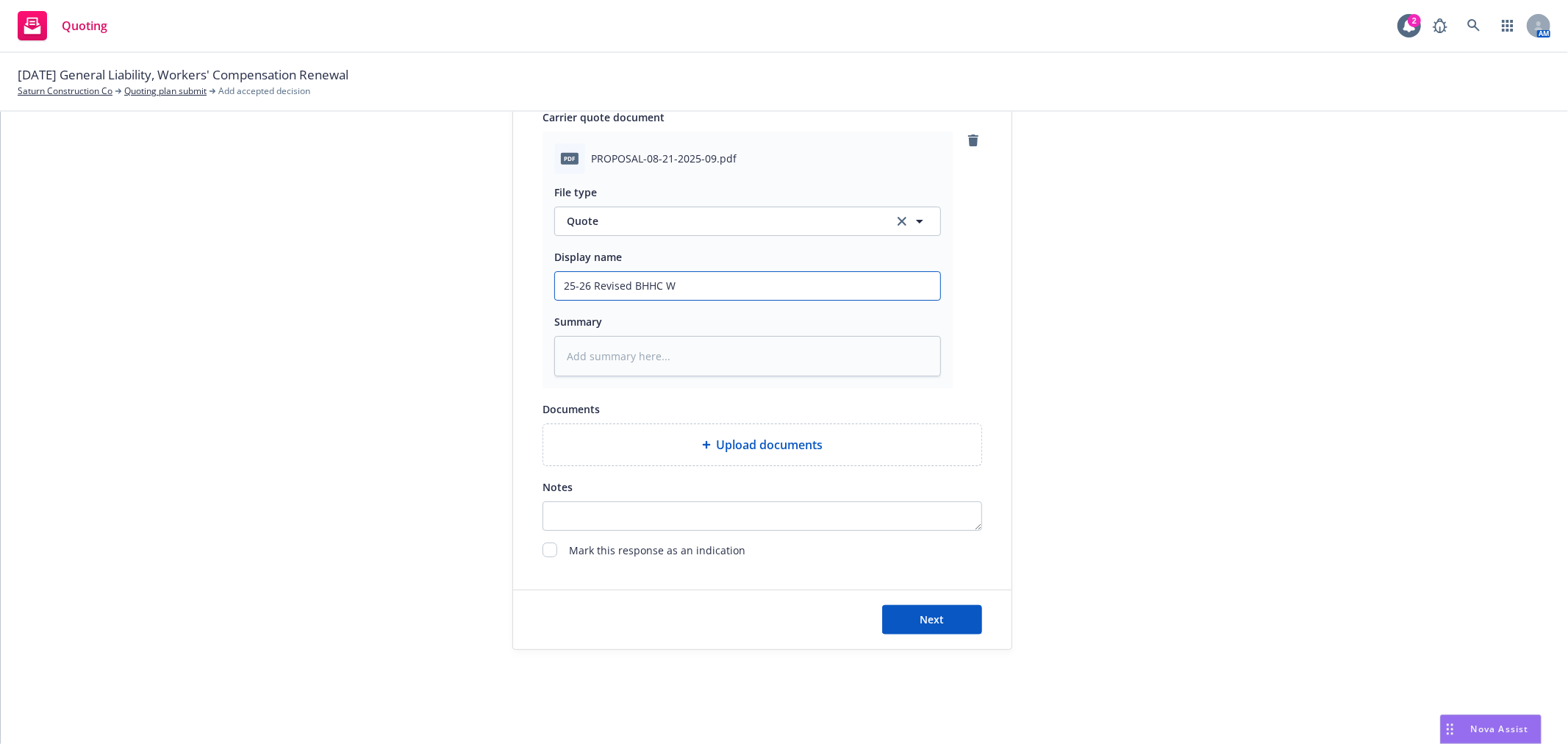
type input "25-26 Revised BHHC WC"
type textarea "x"
type input "25-26 Revised BHHC WC"
type textarea "x"
type input "25-26 Revised BHHC WC R"
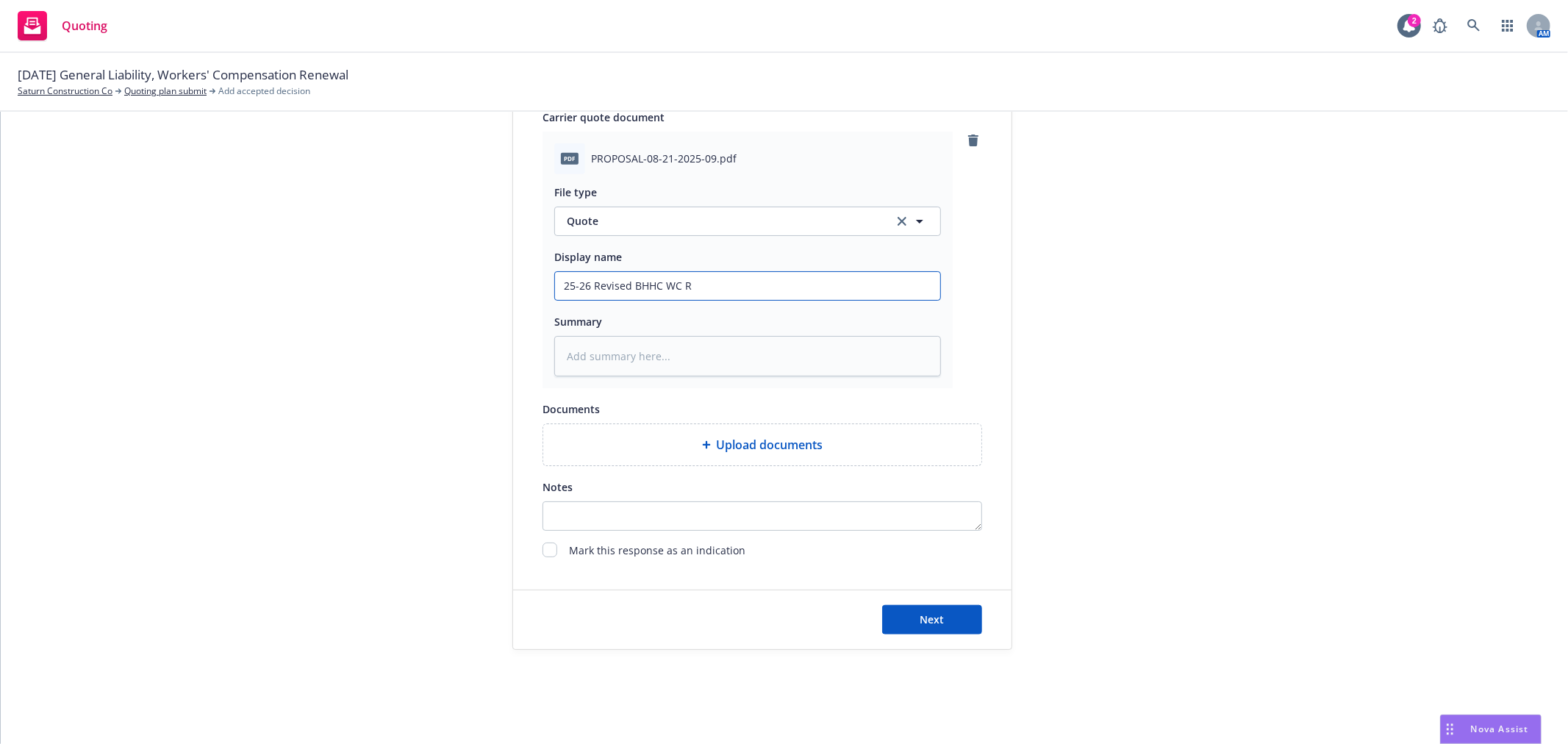
type textarea "x"
type input "25-26 Revised BHHC WC RT"
type textarea "x"
type input "25-26 Revised BHHC WC RTn"
type textarea "x"
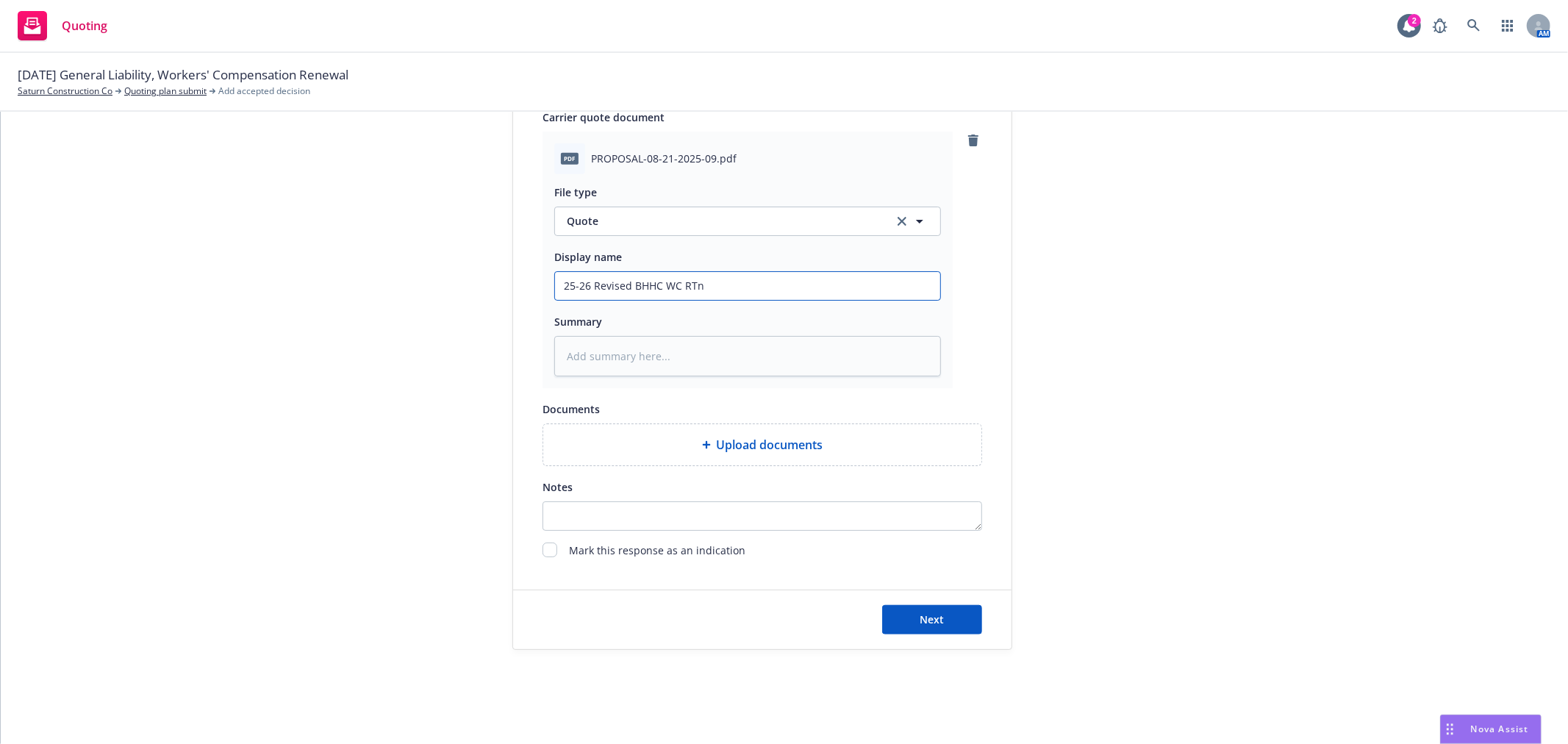
type input "25-26 Revised BHHC WC RT"
type textarea "x"
type input "25-26 Revised BHHC WC R"
type textarea "x"
type input "25-26 Revised BHHC WC Rn"
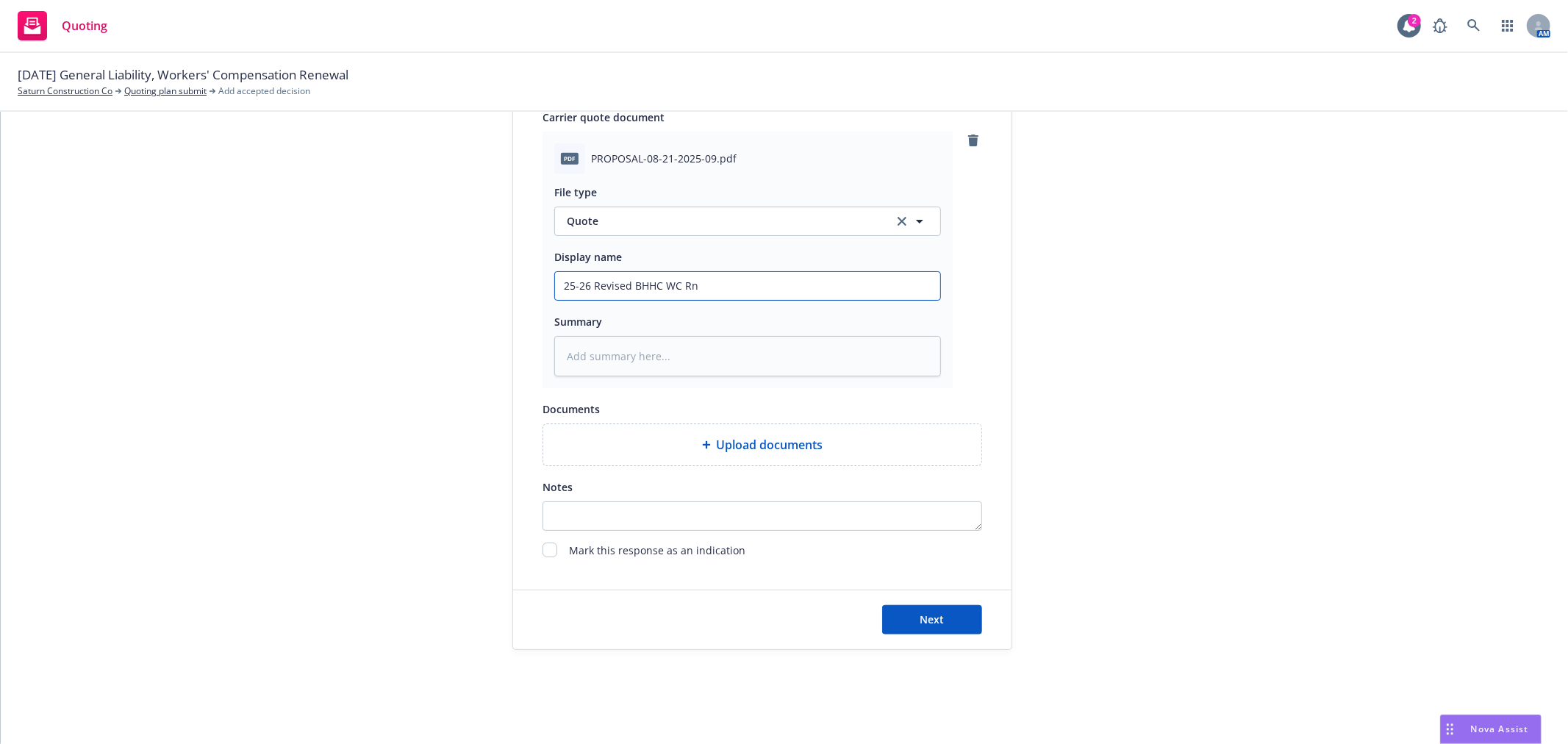
type textarea "x"
type input "25-26 Revised BHHC WC Rnw"
type textarea "x"
type input "25-26 Revised BHHC WC Rnwl"
type textarea "x"
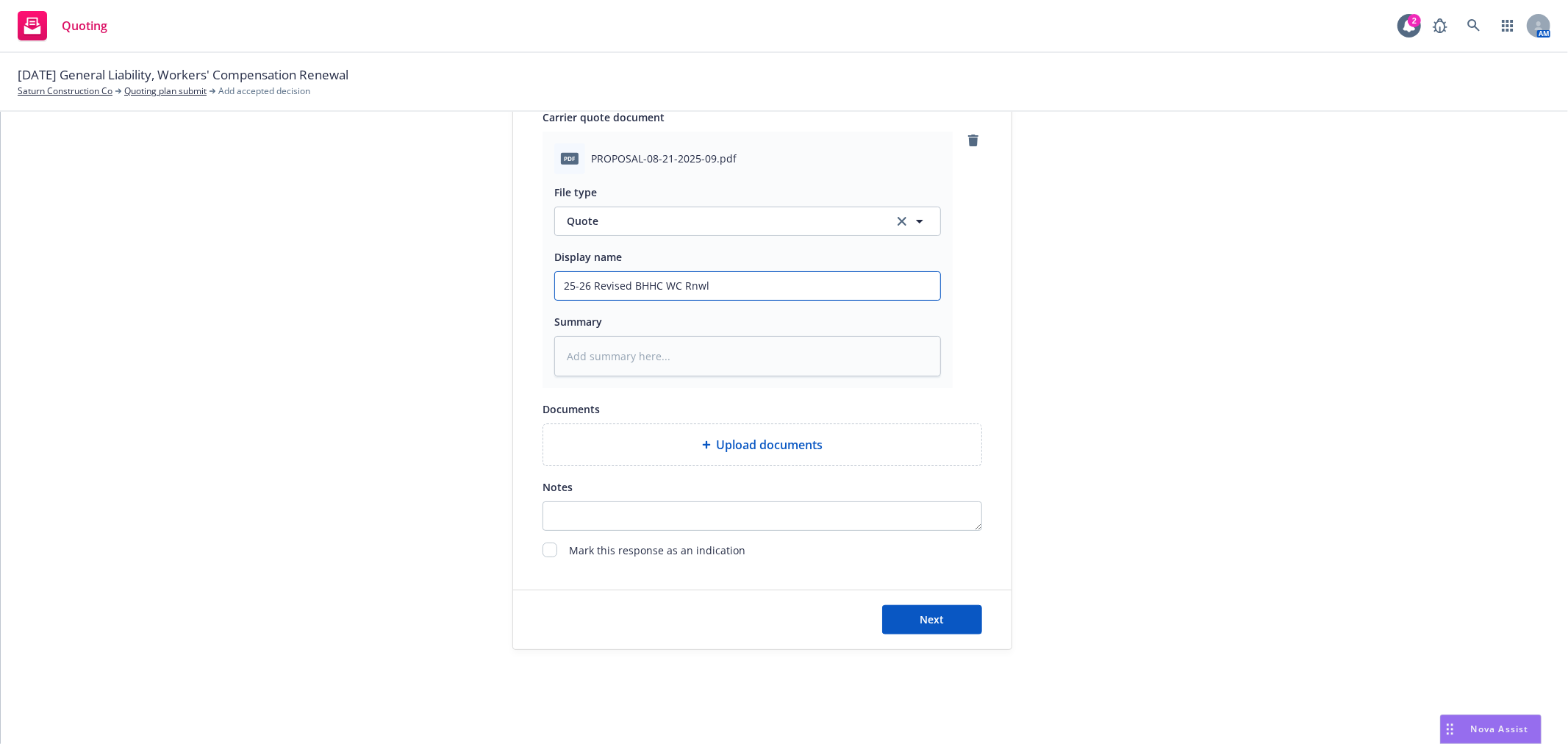
type input "25-26 Revised BHHC WC Rnwl"
type textarea "x"
type input "25-26 Revised BHHC WC Rnwl Q"
type textarea "x"
type input "25-26 Revised BHHC WC Rnwl Quo"
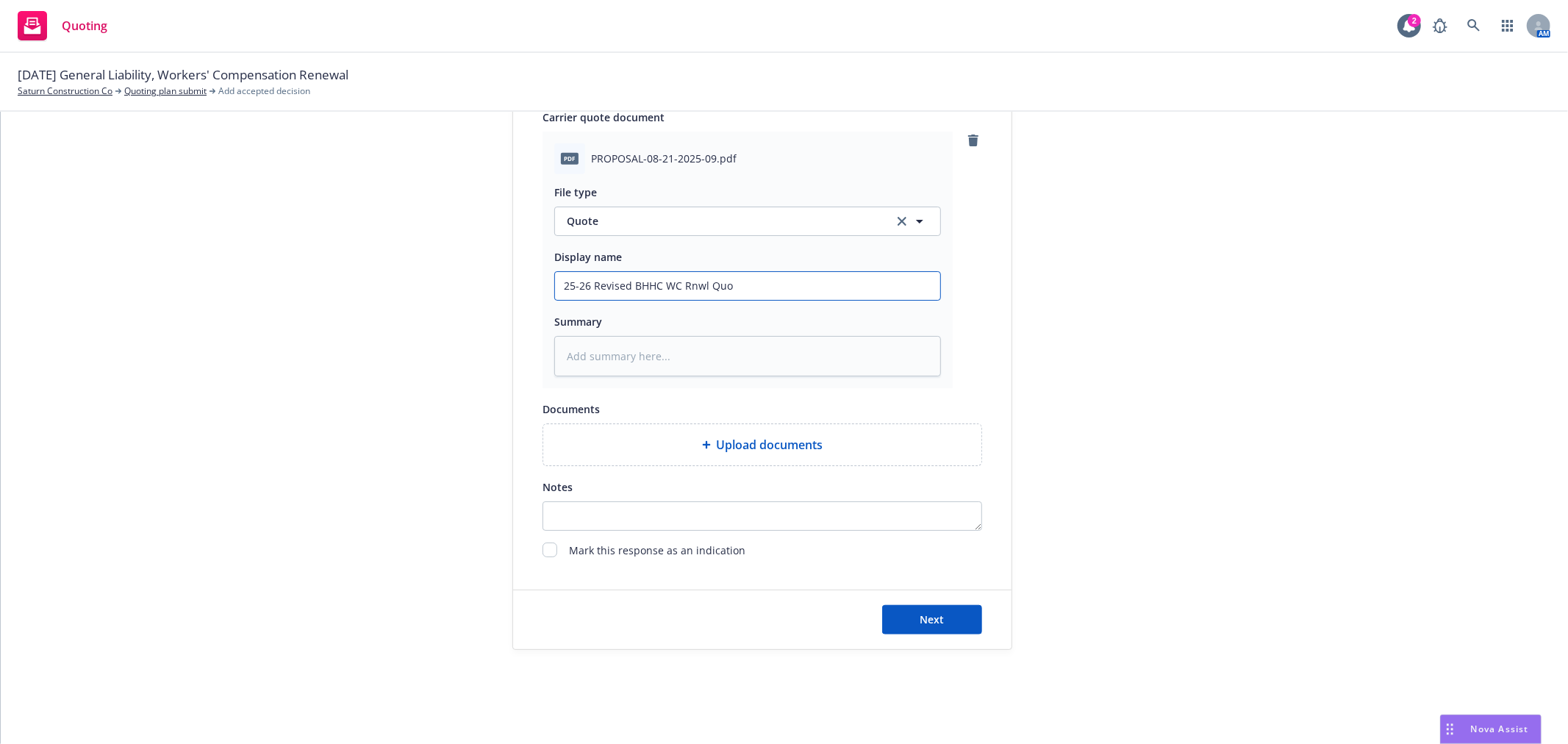
type textarea "x"
type input "25-26 Revised BHHC WC Rnwl Quot"
type textarea "x"
type input "25-26 Revised BHHC WC Rnwl Quote"
click at [943, 620] on button "Next" at bounding box center [932, 620] width 100 height 30
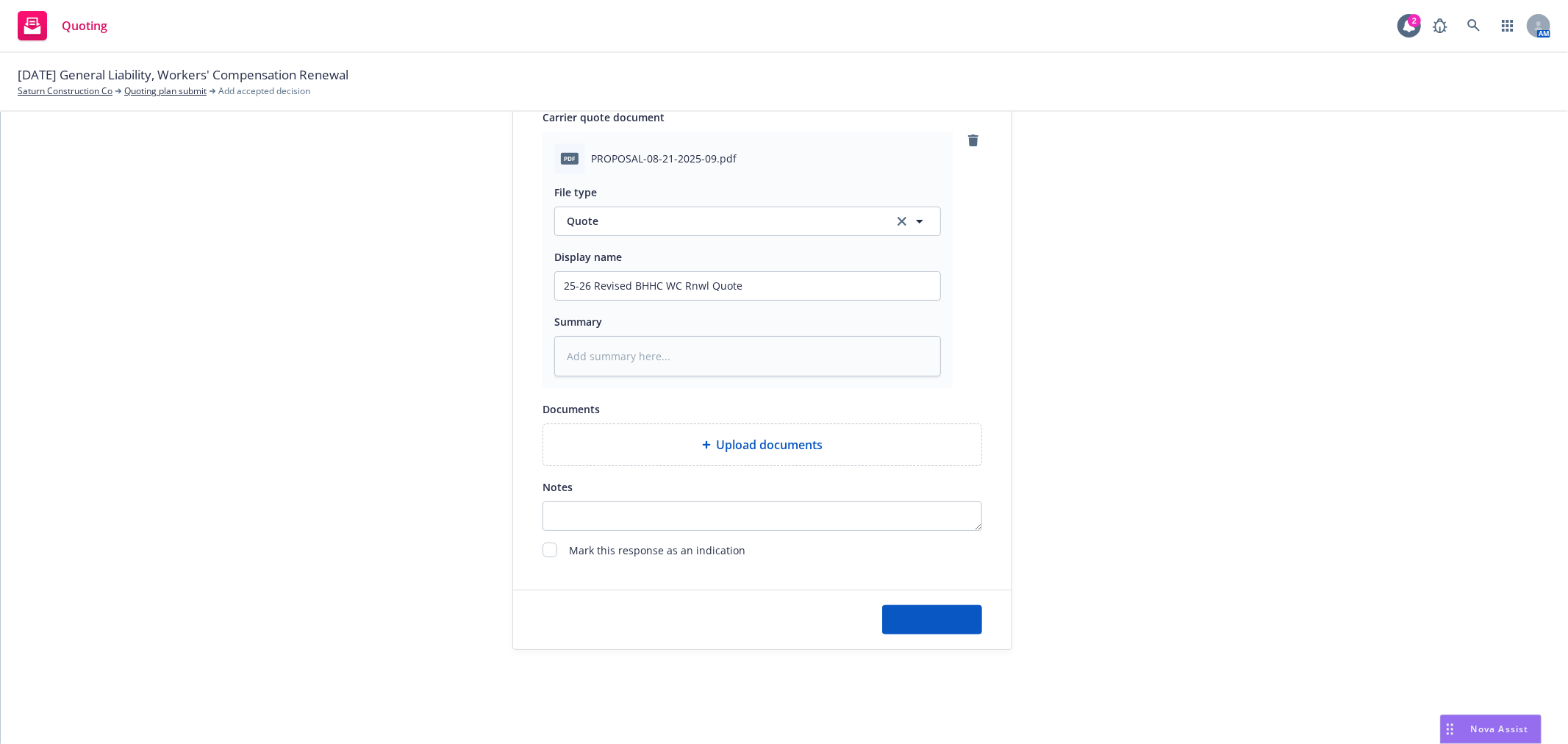
type textarea "x"
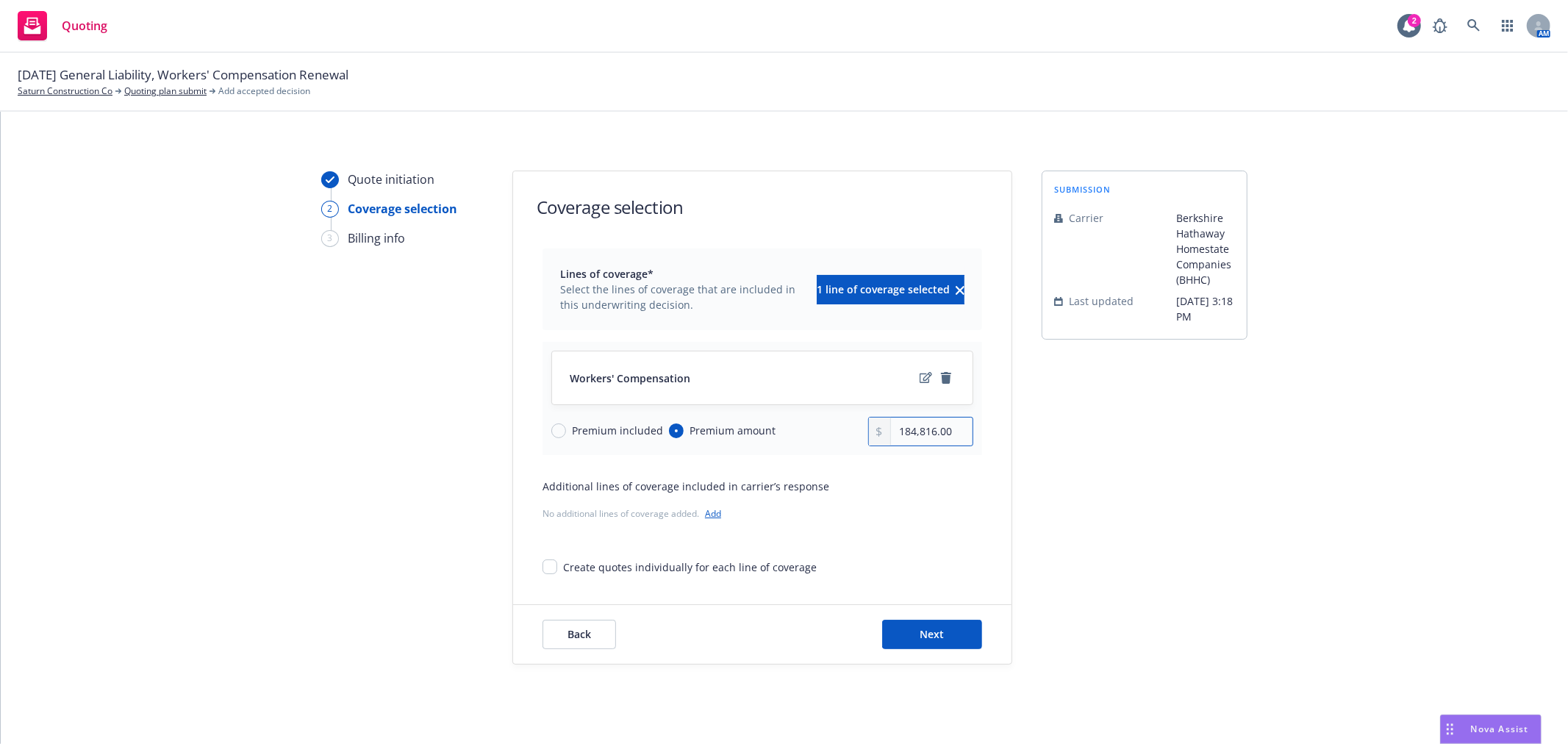
click at [927, 425] on input "184,816.00" at bounding box center [932, 432] width 82 height 28
type input "192,730.00"
click at [930, 634] on span "Next" at bounding box center [933, 634] width 25 height 14
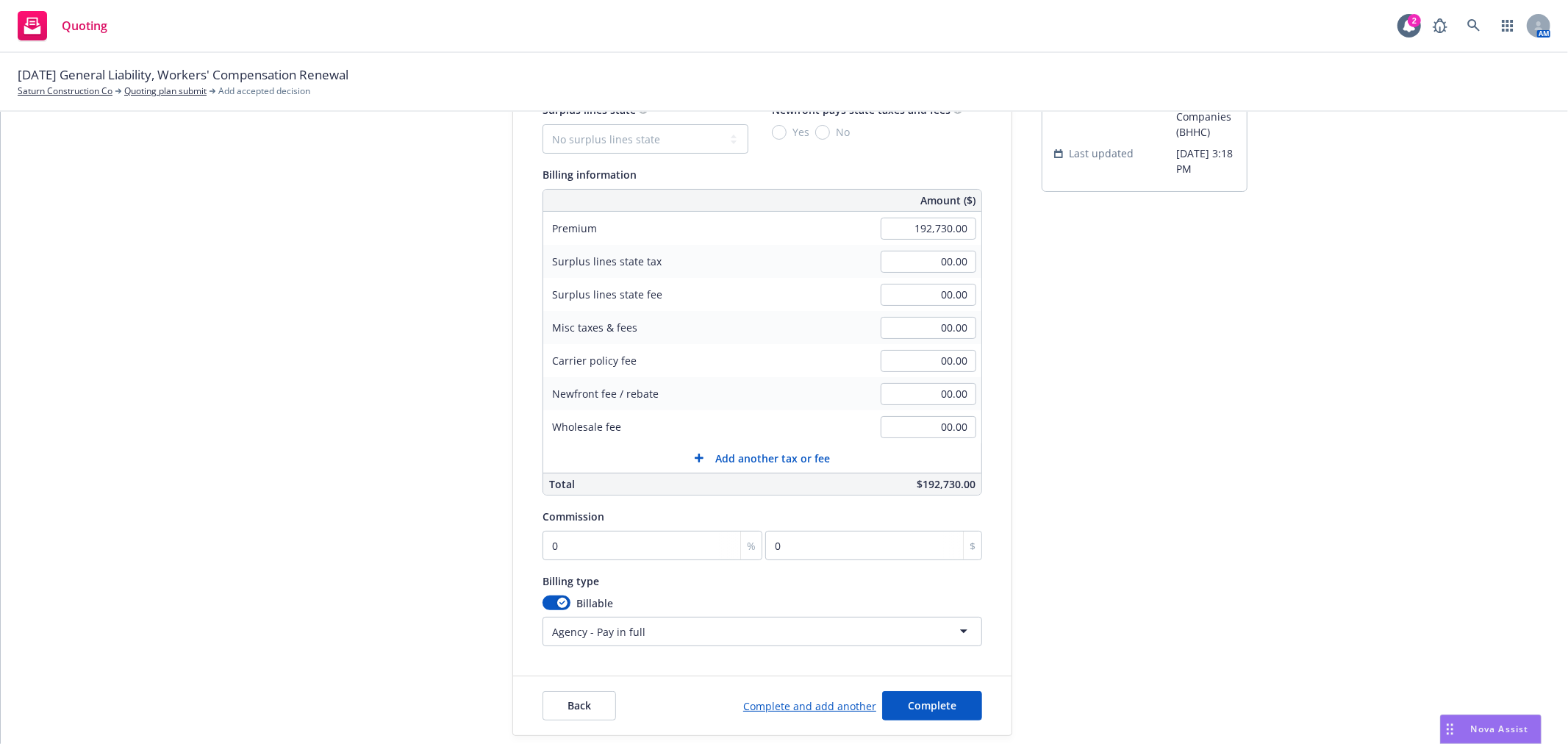
scroll to position [163, 0]
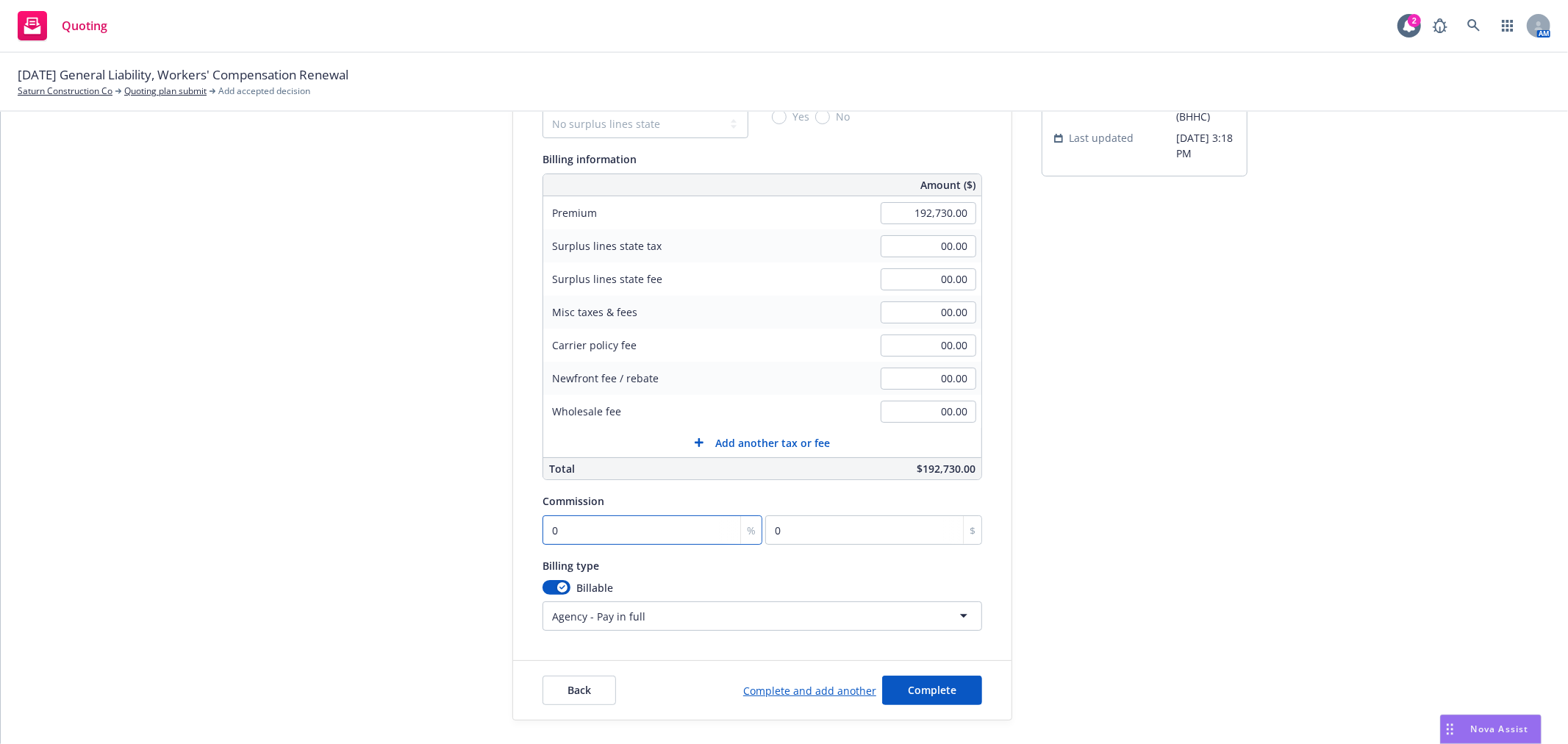
click at [665, 530] on input "0" at bounding box center [652, 531] width 219 height 30
type input "1"
type input "1927.3"
type input "13"
type input "25054.9"
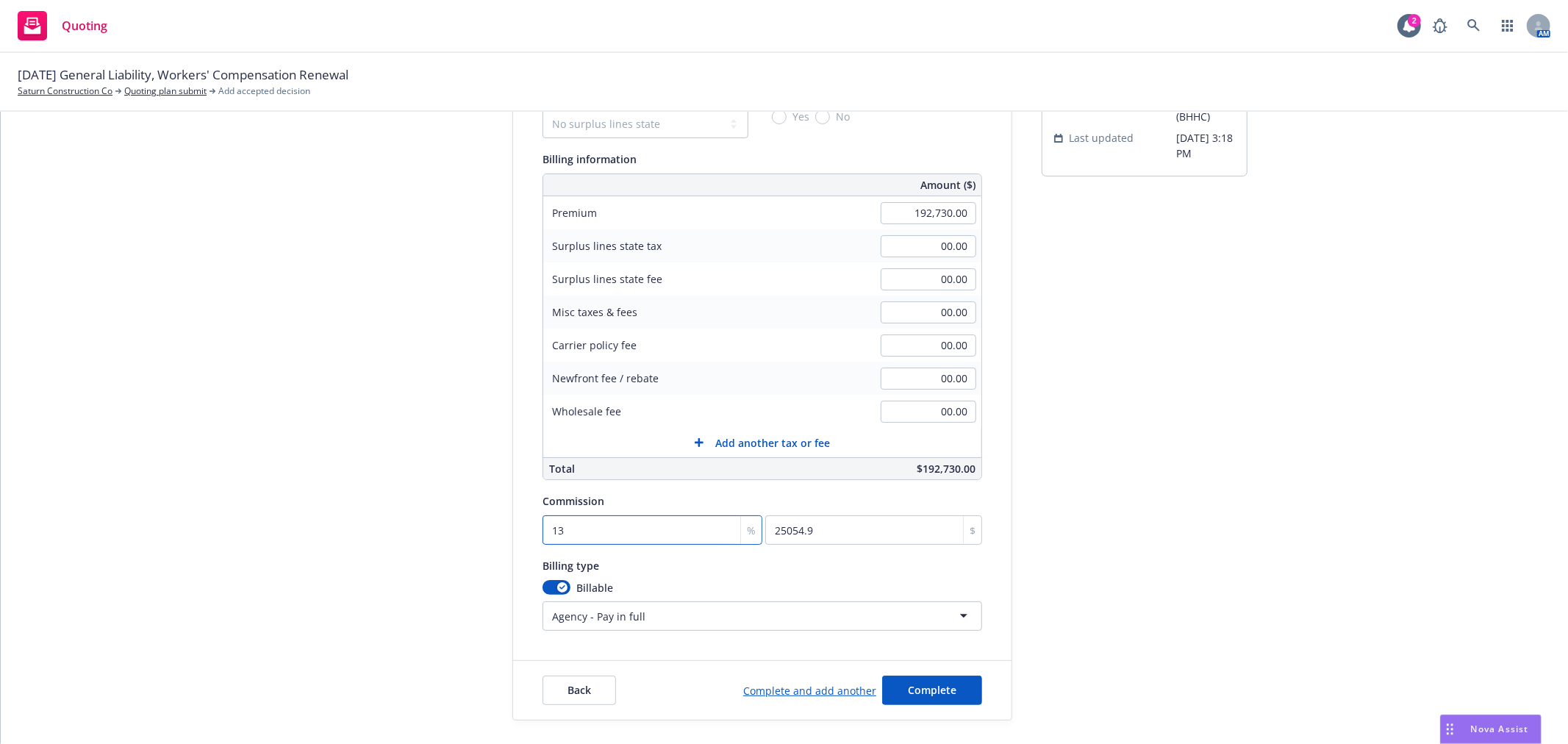
type input "13"
click at [873, 589] on div "Billable" at bounding box center [762, 588] width 440 height 16
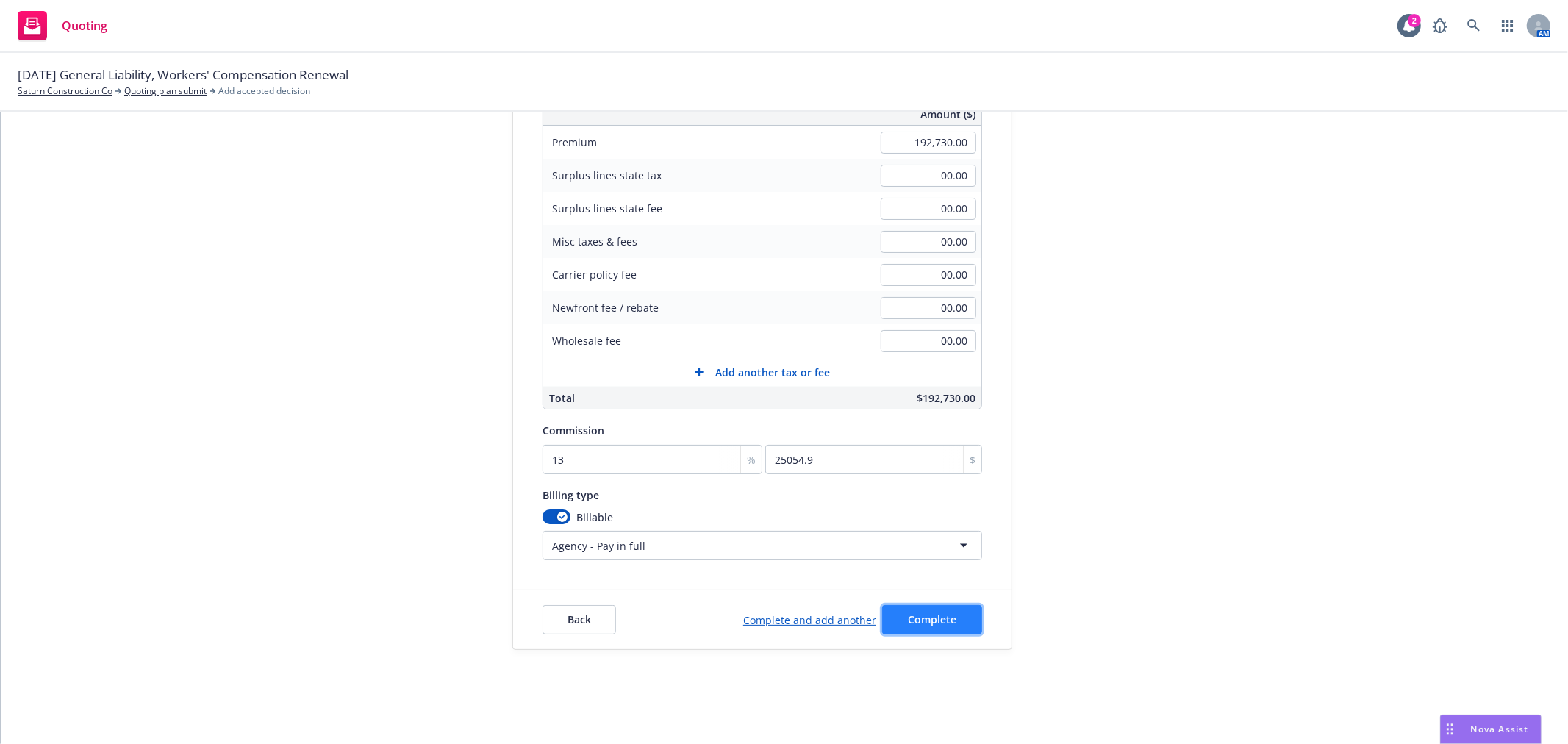
click at [947, 616] on button "Complete" at bounding box center [932, 620] width 100 height 30
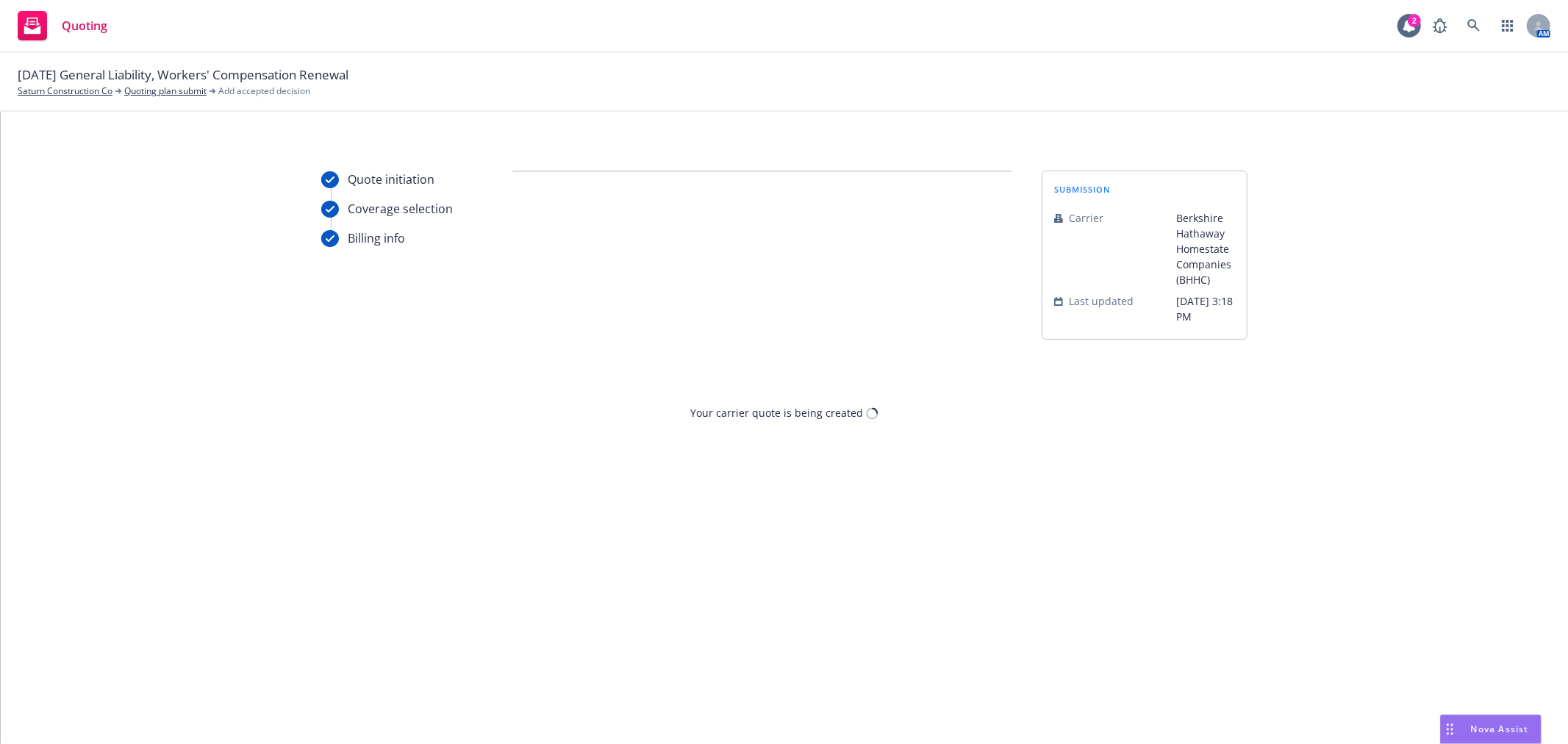
scroll to position [0, 0]
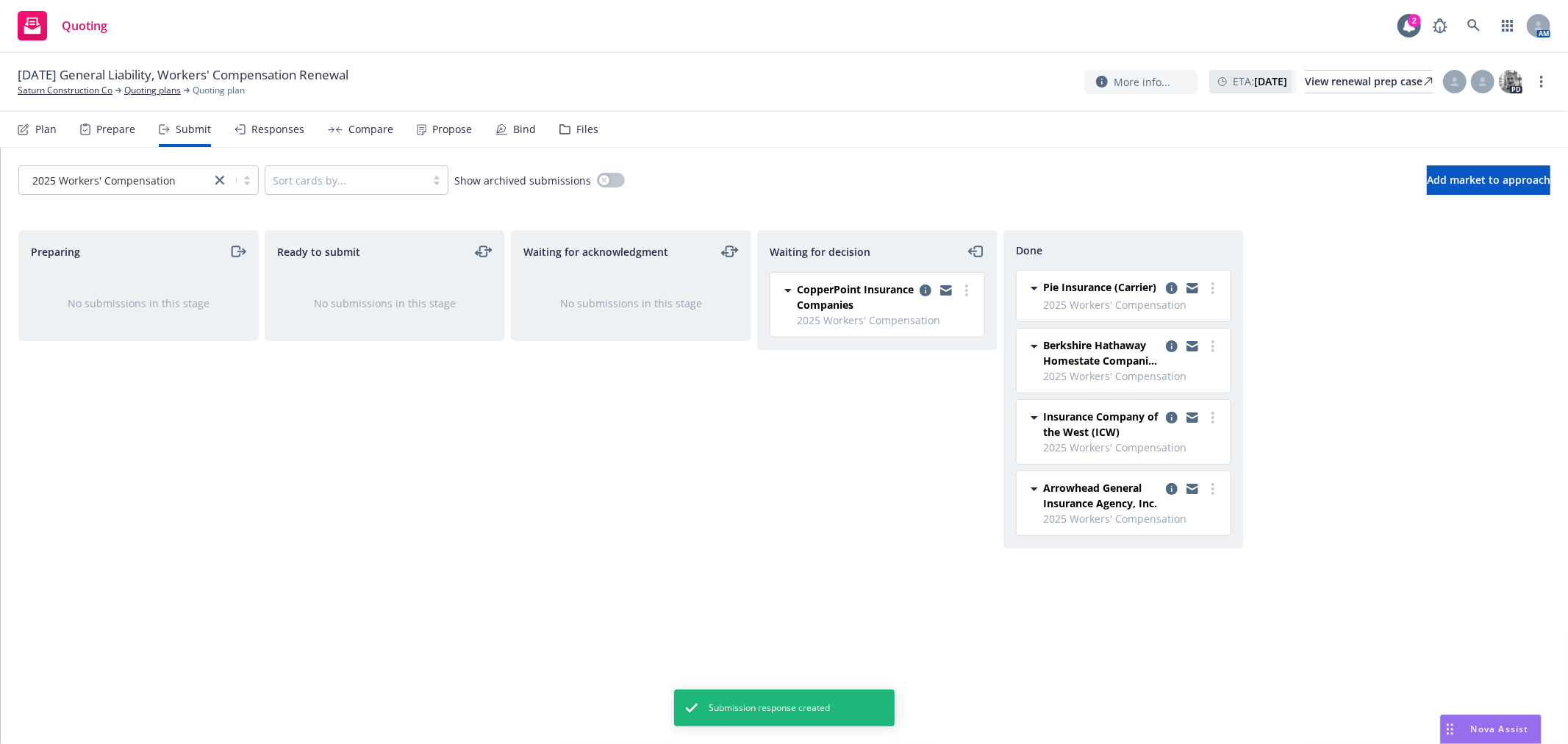
click at [253, 136] on div "Responses" at bounding box center [269, 129] width 70 height 36
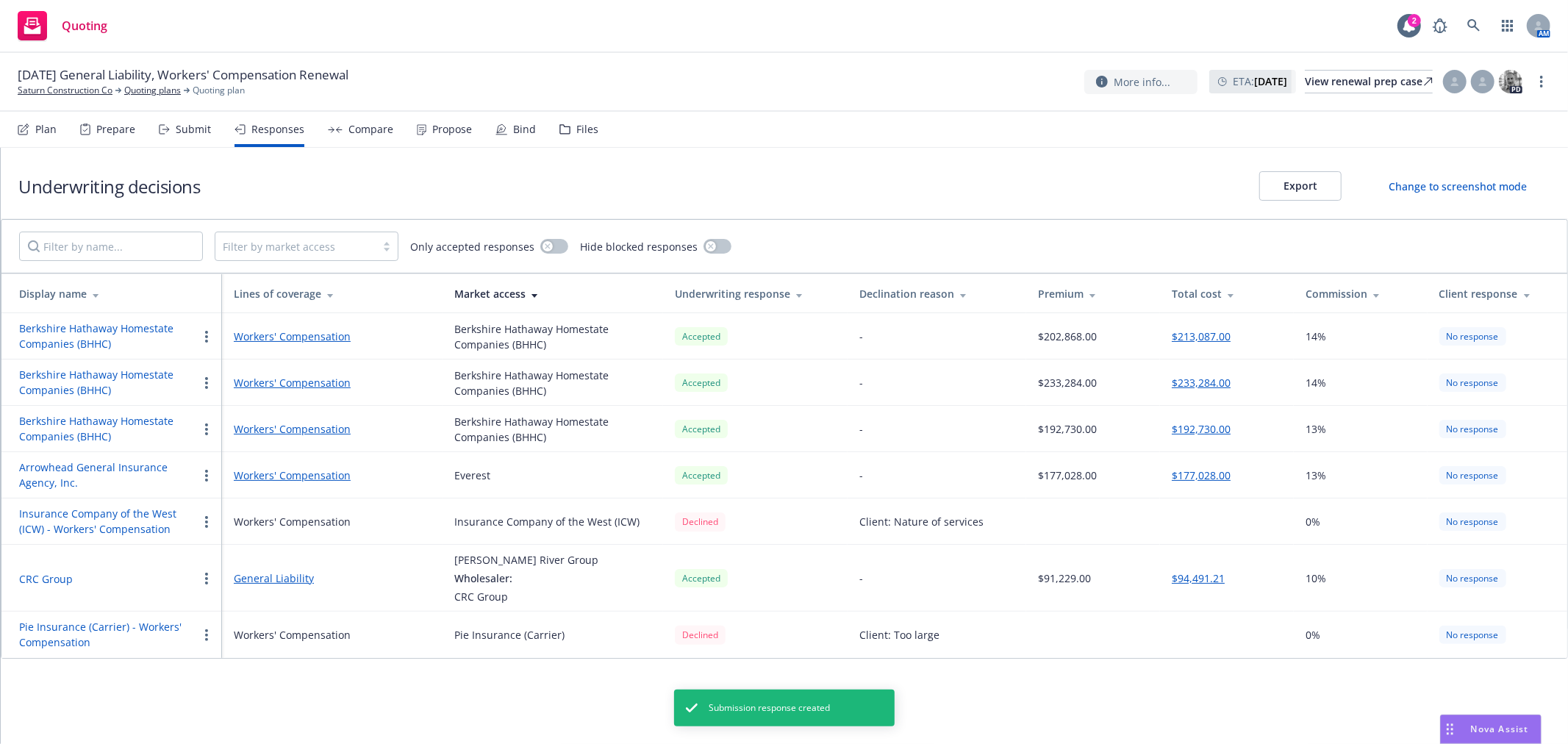
click at [365, 124] on div "Compare" at bounding box center [371, 129] width 44 height 12
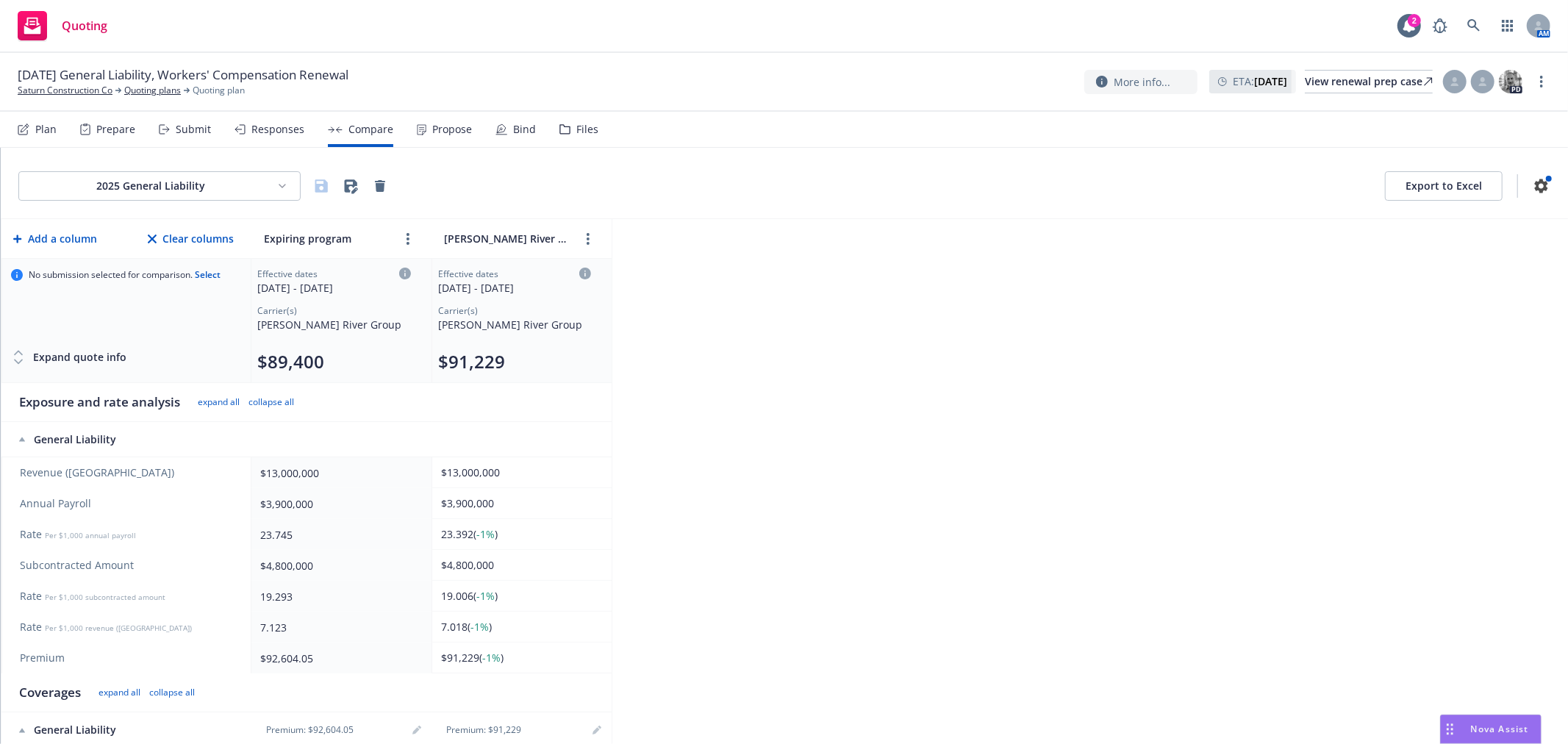
click at [446, 126] on div "Propose" at bounding box center [453, 129] width 40 height 12
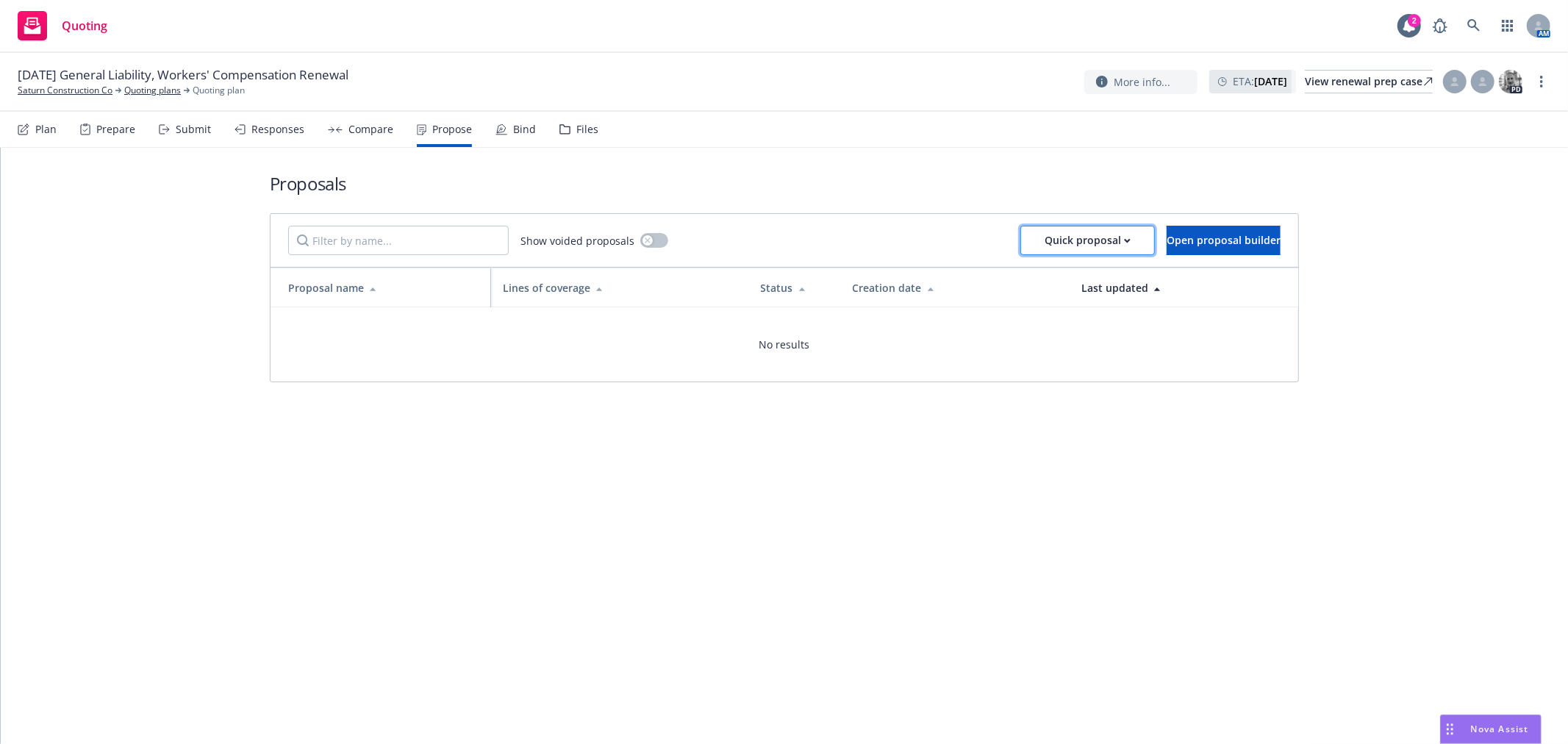
click at [1044, 235] on div "Quick proposal" at bounding box center [1087, 240] width 86 height 28
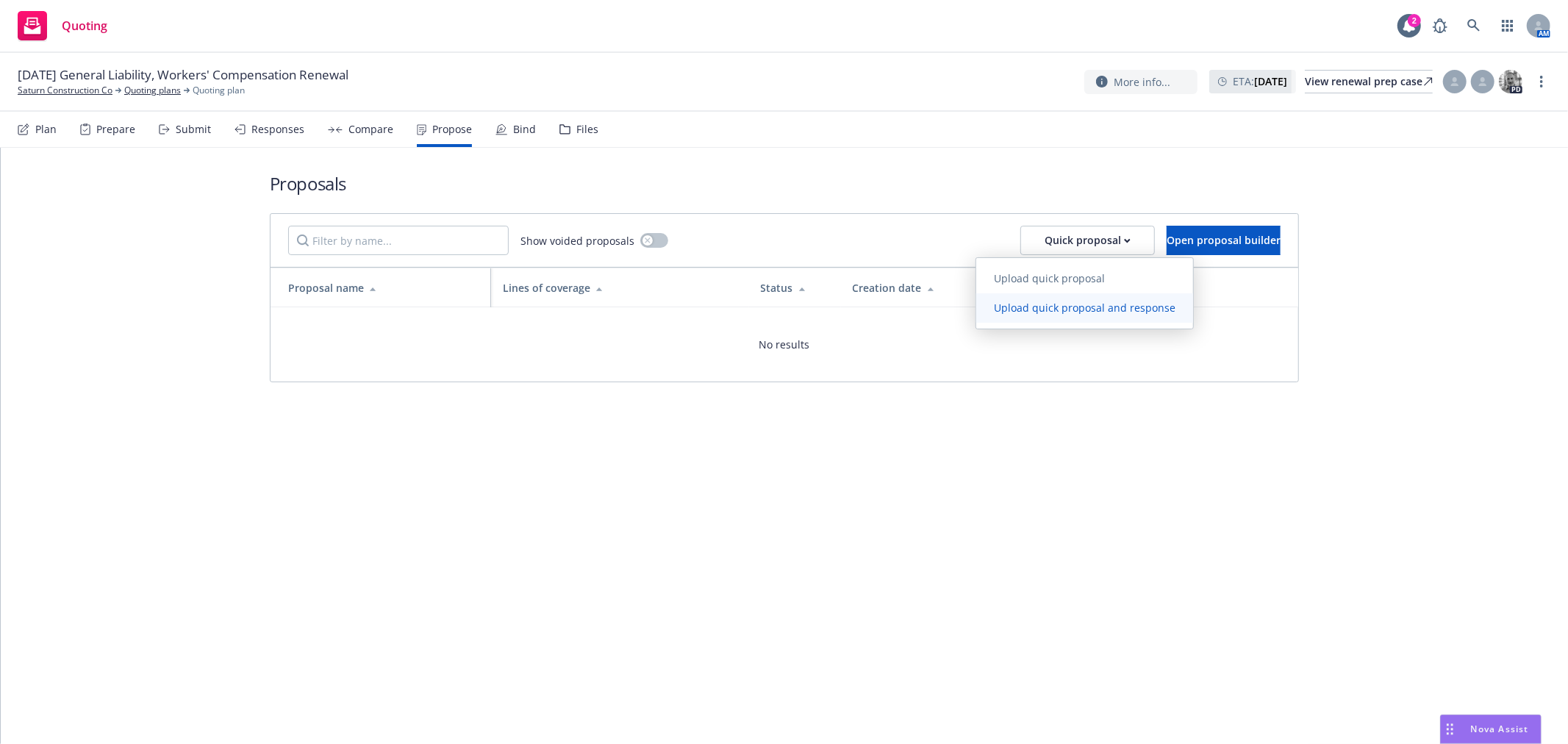
click at [1041, 314] on link "Upload quick proposal and response" at bounding box center [1085, 308] width 217 height 30
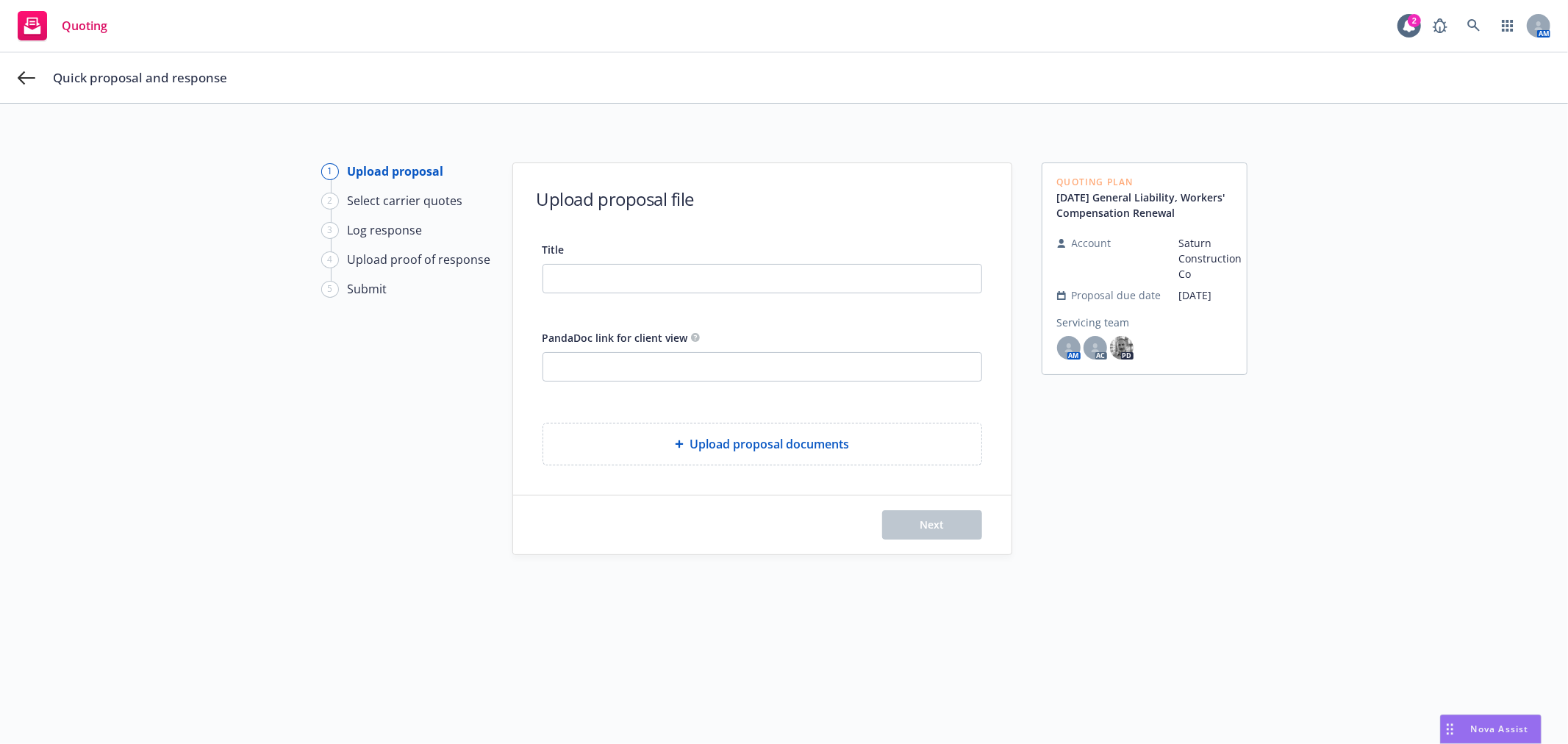
click at [743, 438] on span "Upload proposal documents" at bounding box center [769, 445] width 159 height 18
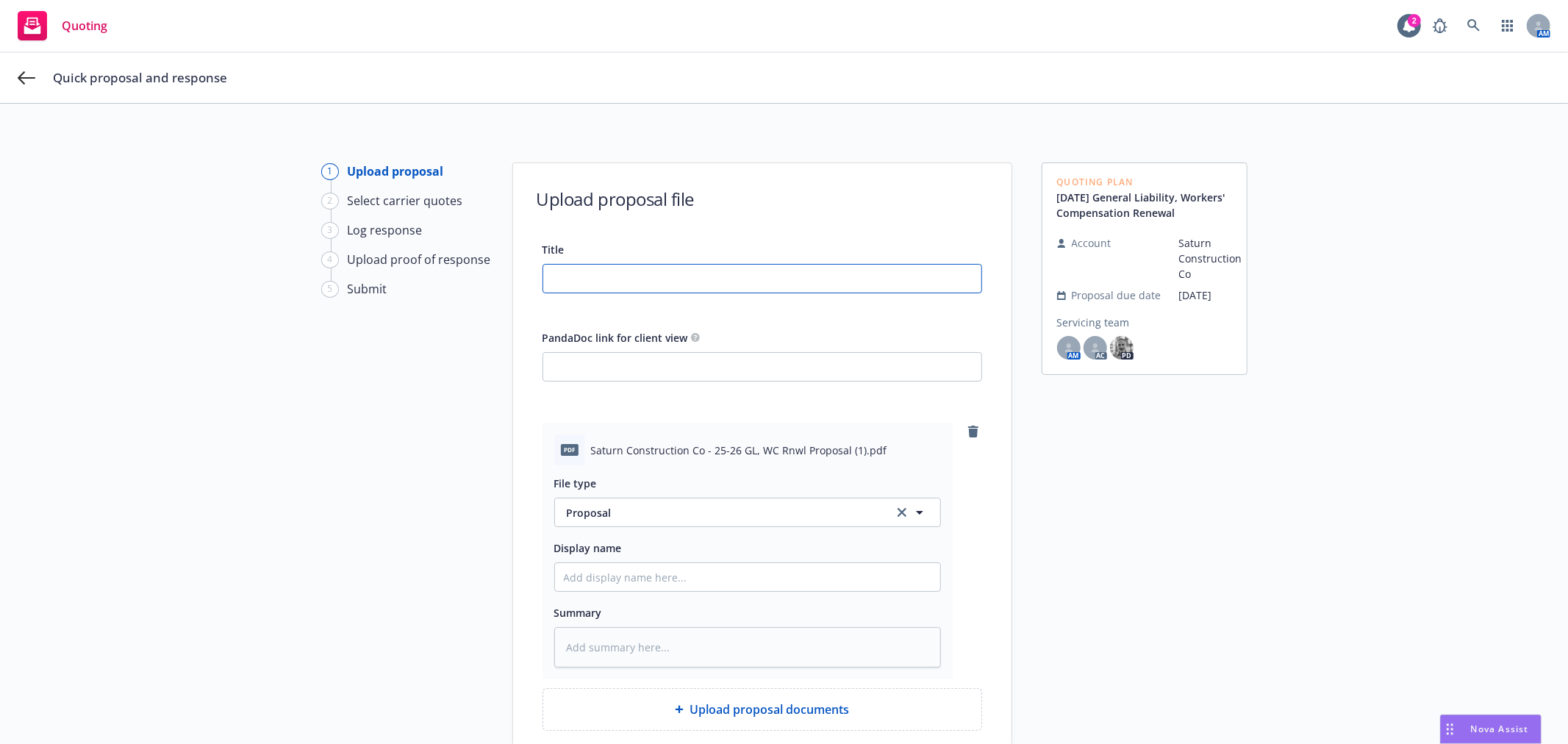
click at [734, 281] on input "Title" at bounding box center [763, 279] width 439 height 28
type textarea "x"
type input "2"
type textarea "x"
type input "25"
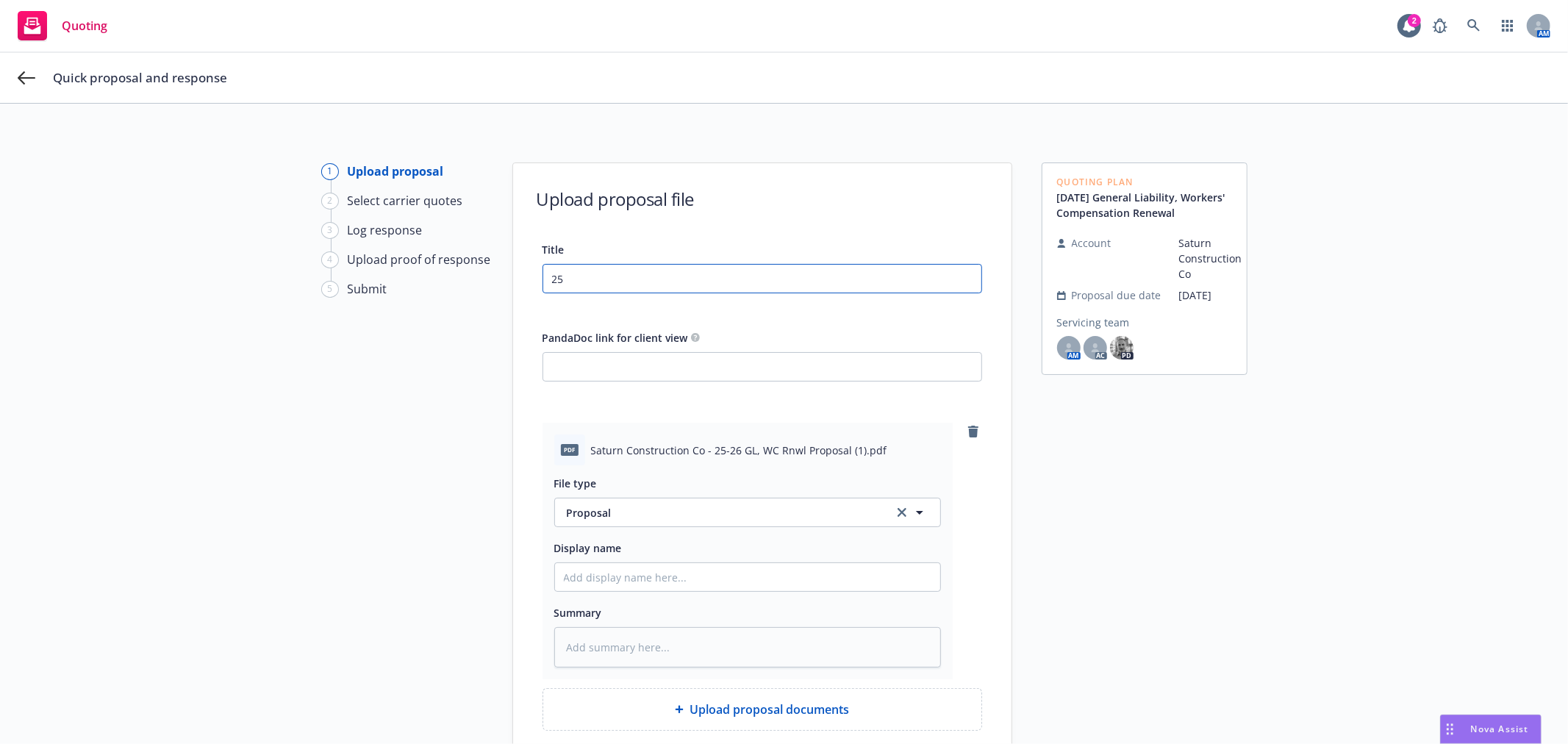
type textarea "x"
type input "25-2"
type textarea "x"
type input "25-26"
type textarea "x"
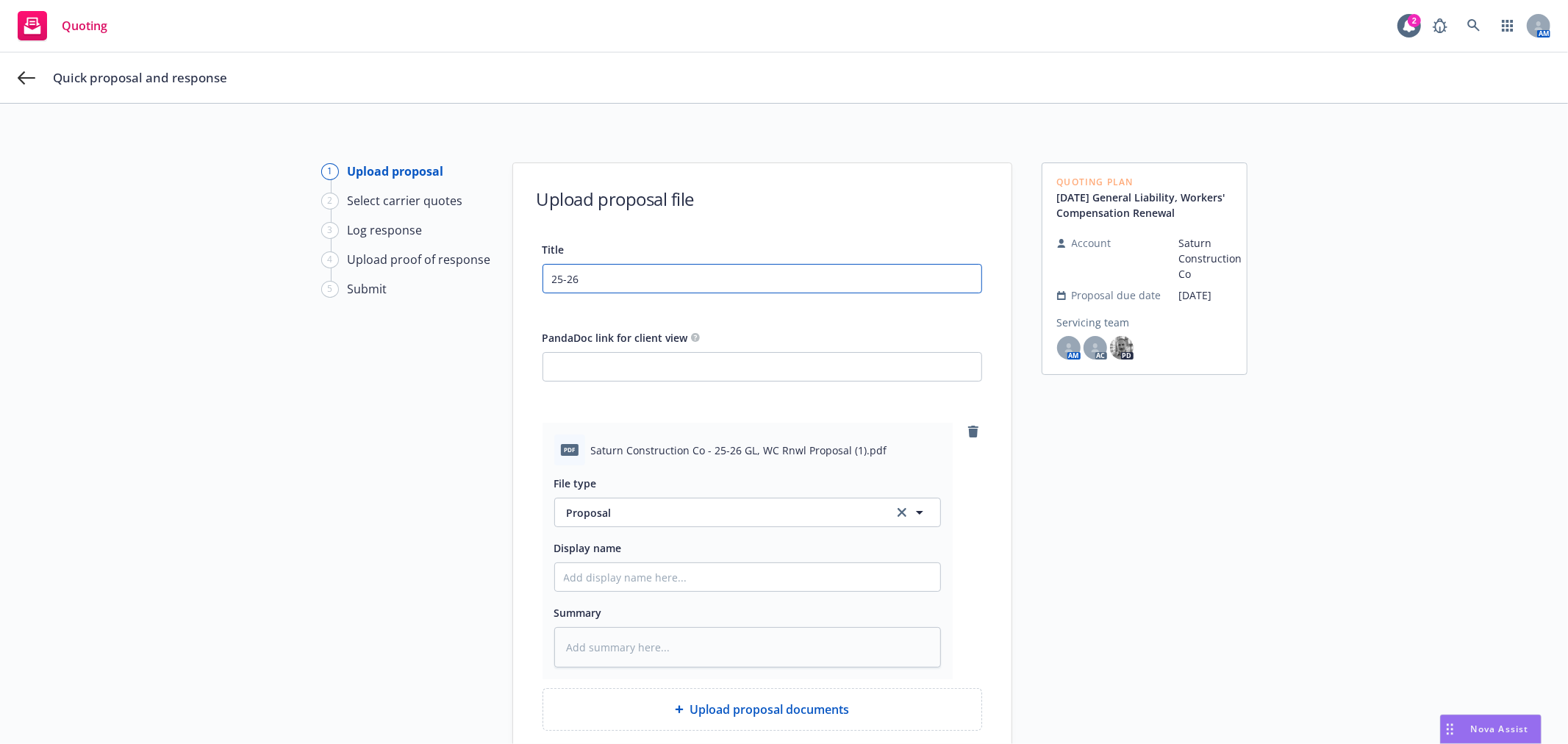
type input "25-26"
type textarea "x"
type input "25-26 G"
type textarea "x"
type input "25-26 GL"
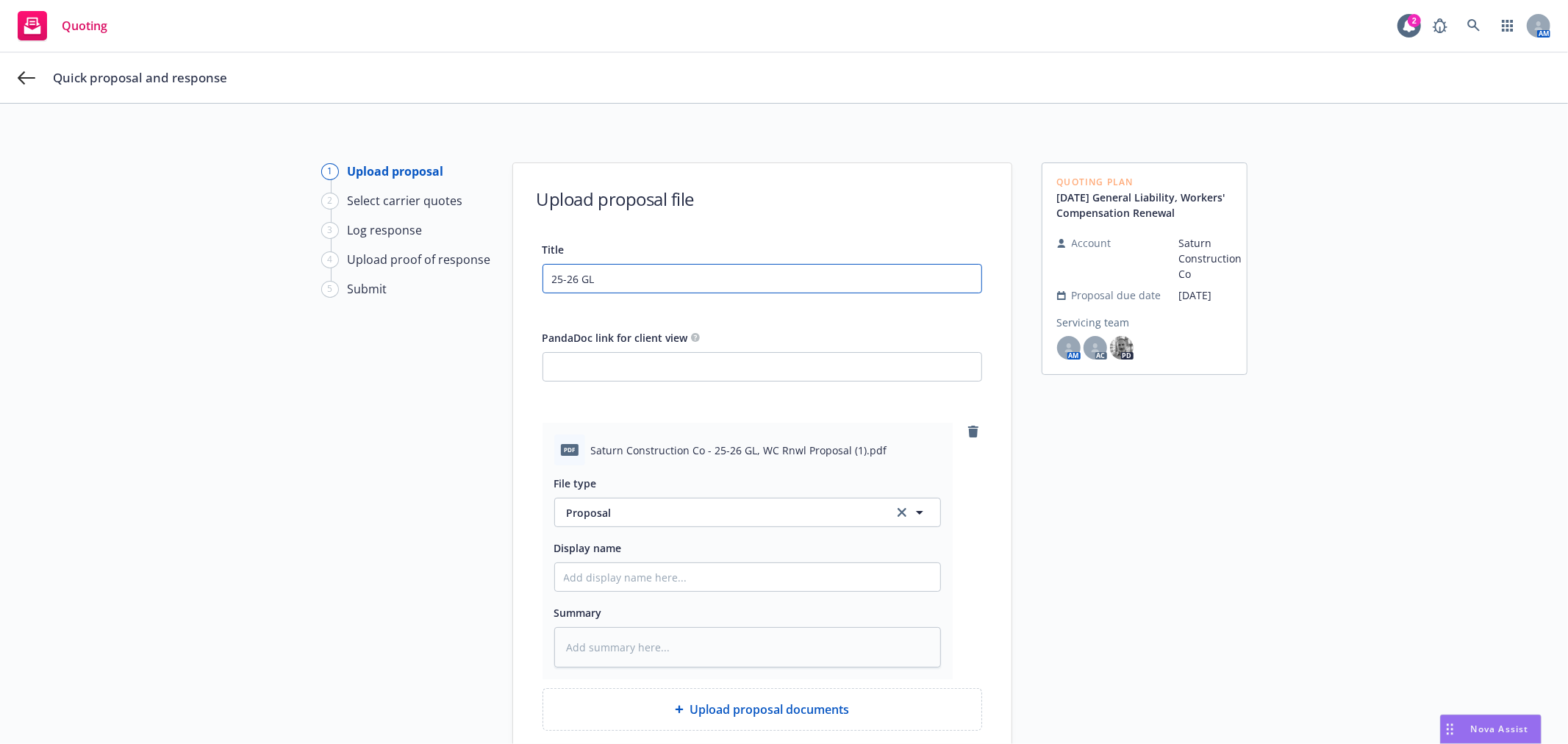
type textarea "x"
type input "25-26 GL,"
type textarea "x"
type input "25-26 GL,"
type textarea "x"
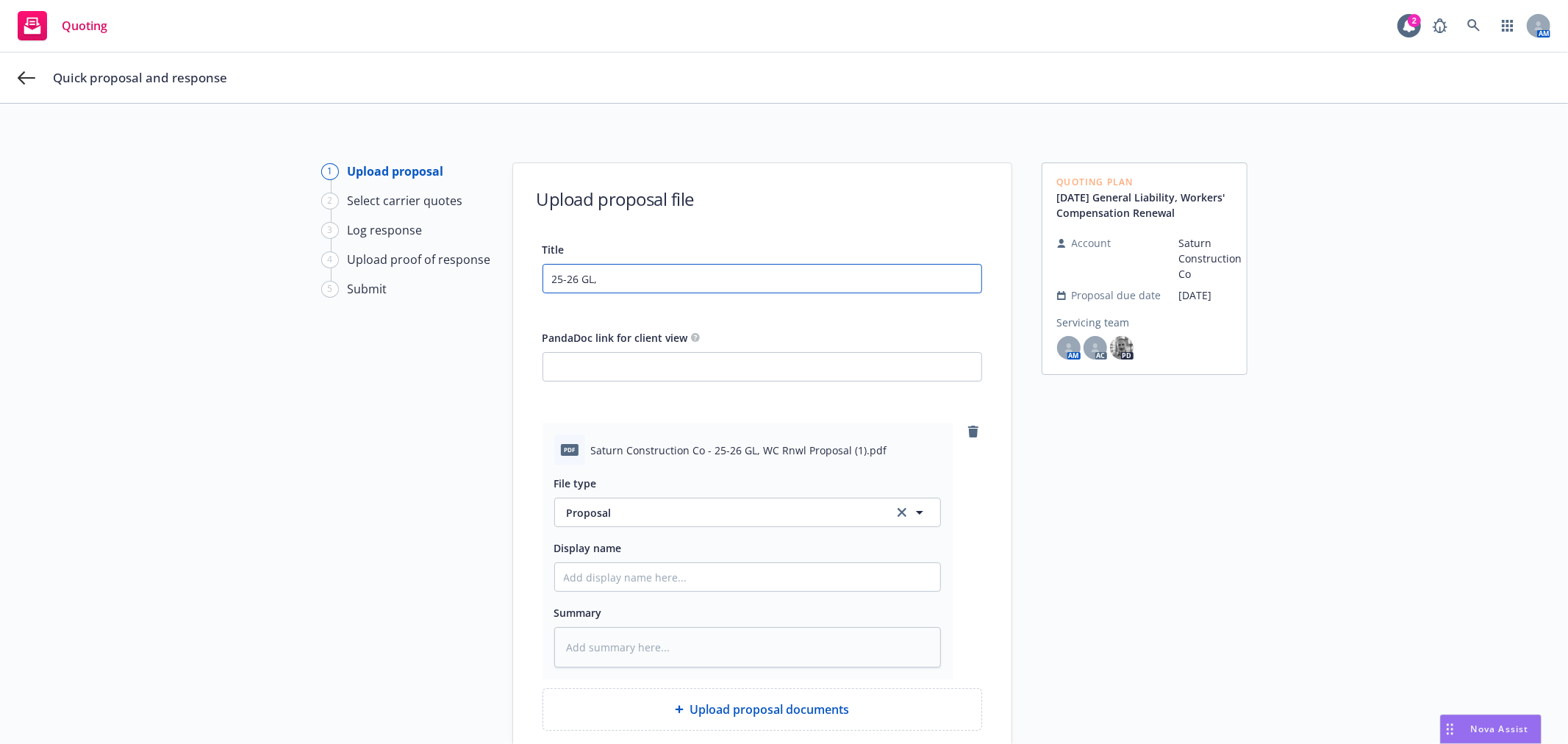
type input "25-26 GL, W"
type textarea "x"
type input "25-26 GL, WC"
type textarea "x"
type input "25-26 GL, WC"
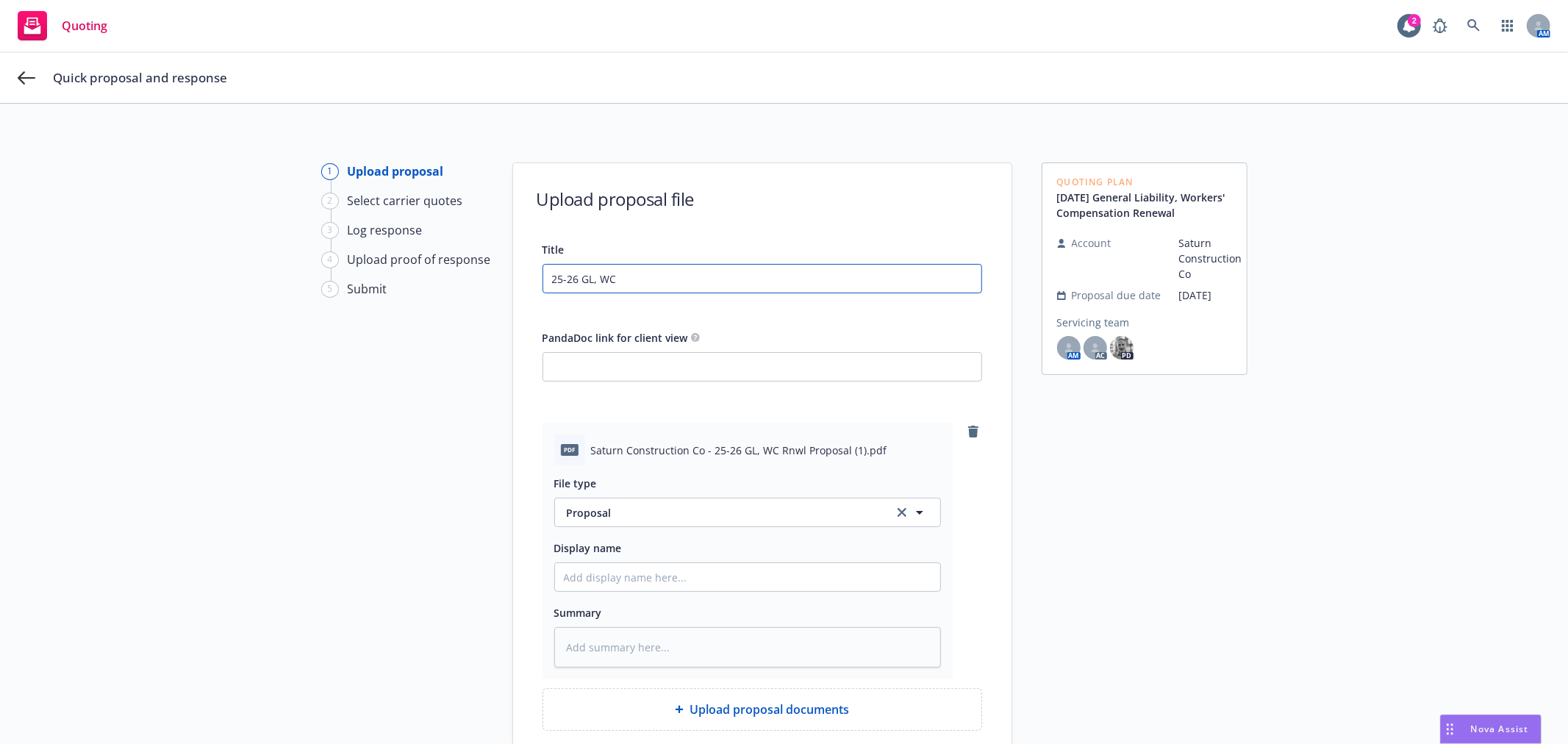
type textarea "x"
type input "25-26 GL, WC R"
type textarea "x"
type input "25-26 GL, WC Rn"
type textarea "x"
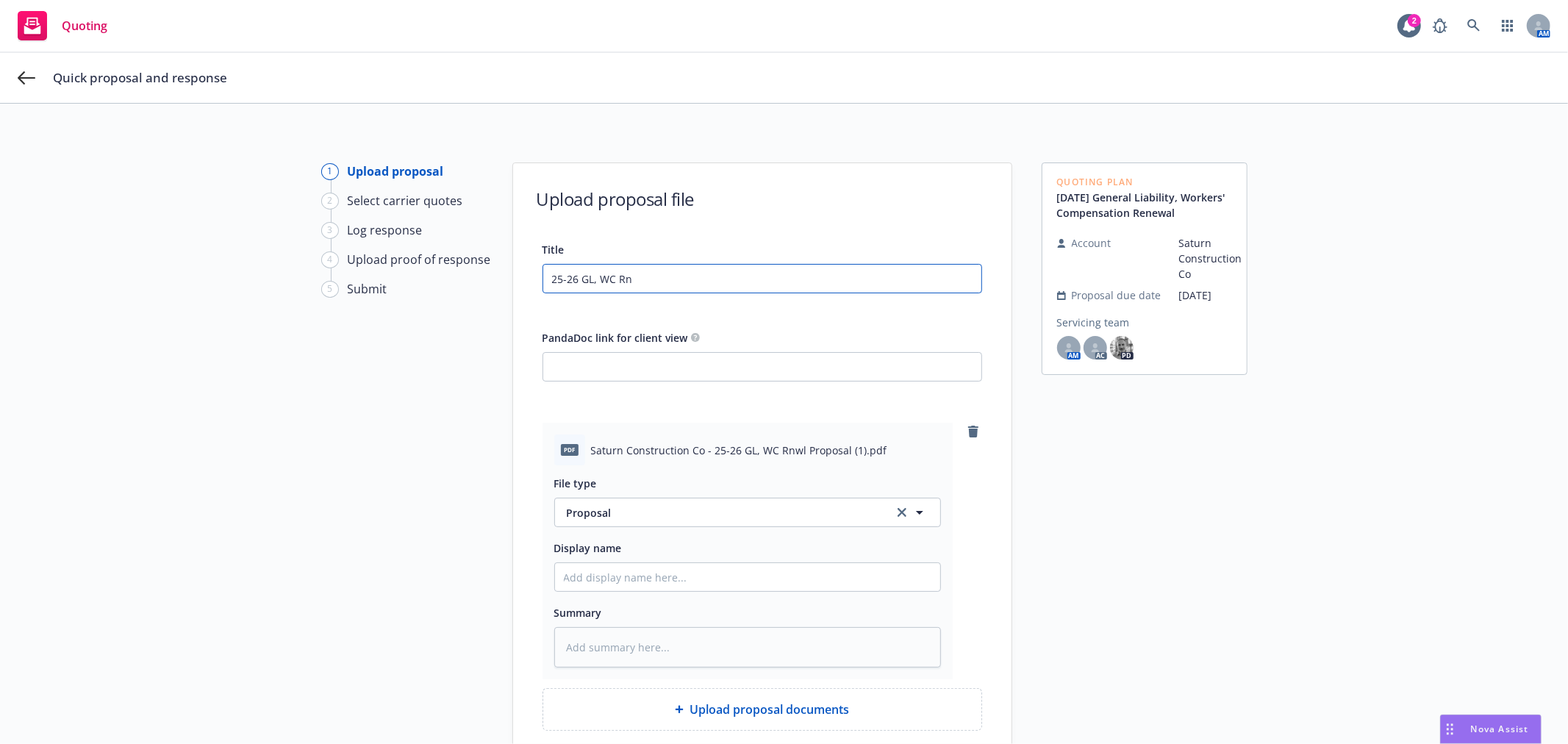
type input "25-26 GL, WC Rnw"
type textarea "x"
type input "25-26 GL, WC Rnwl"
type textarea "x"
type input "25-26 GL, WC Rnwl"
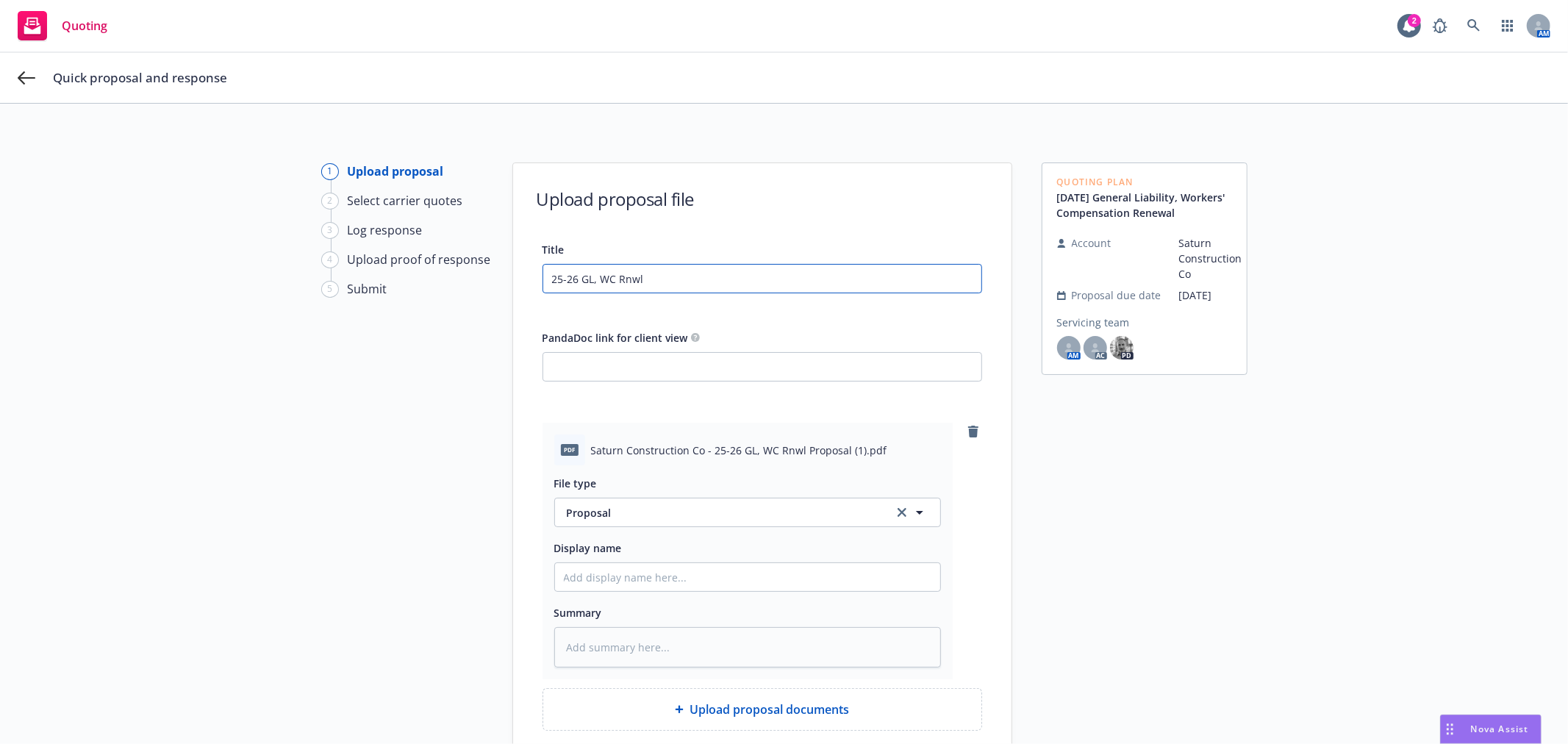
type textarea "x"
type input "25-26 GL, WC Rnwl P"
type textarea "x"
type input "25-26 GL, WC Rnwl Pr"
type textarea "x"
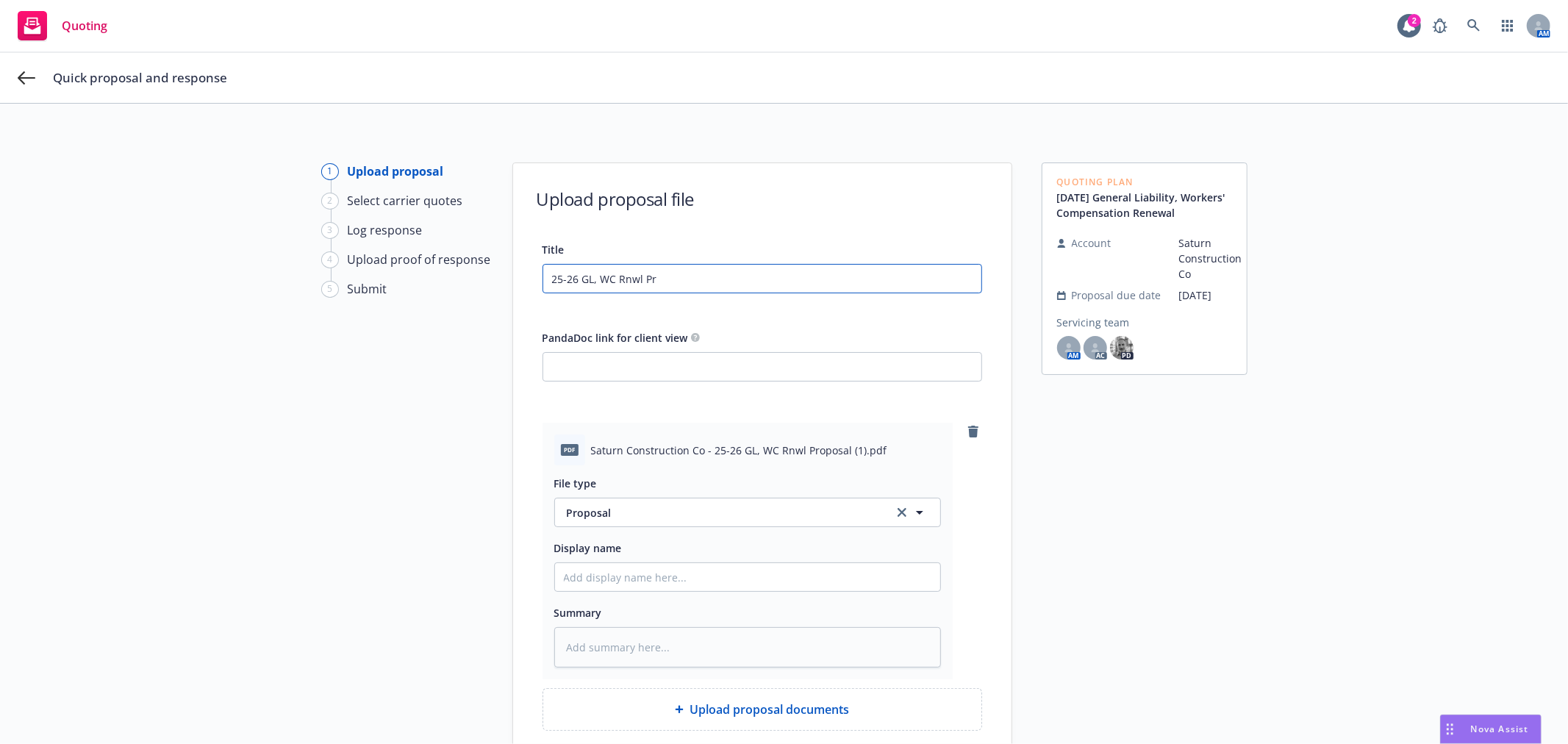
type input "25-26 GL, WC Rnwl Pro"
type textarea "x"
type input "25-26 GL, WC Rnwl Prop"
type textarea "x"
type input "25-26 GL, WC Rnwl Propo"
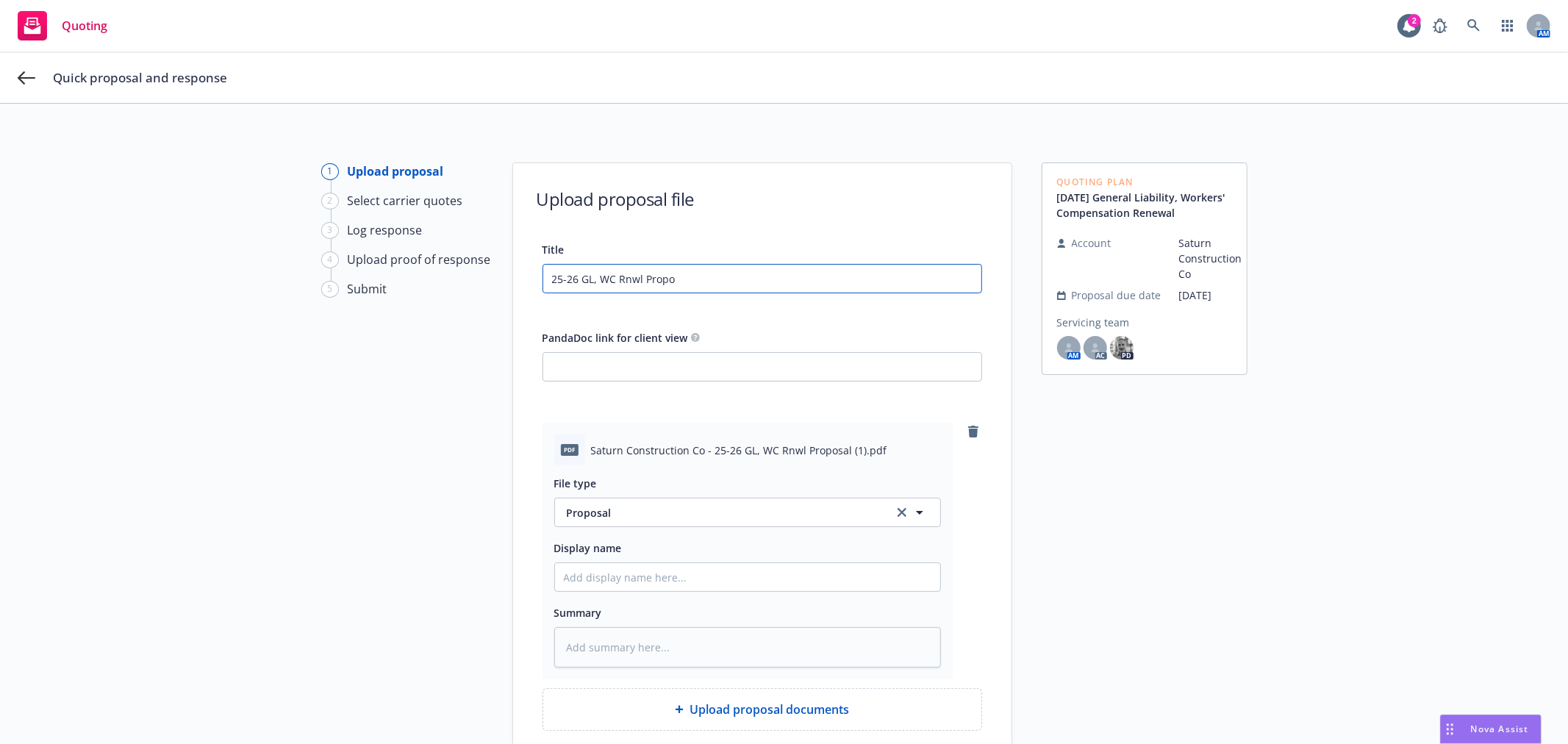
type textarea "x"
type input "25-26 GL, WC Rnwl Proposa"
type textarea "x"
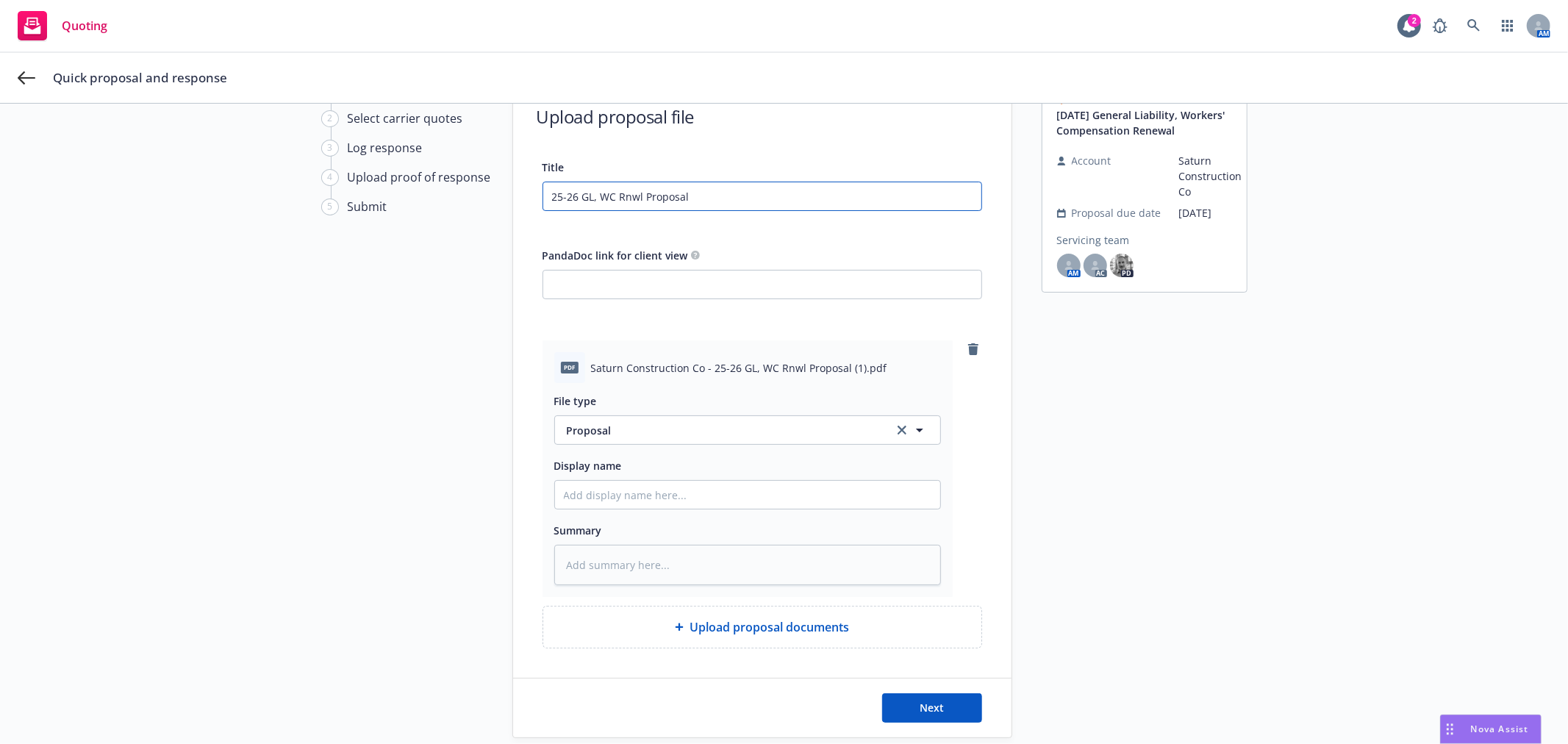
scroll to position [163, 0]
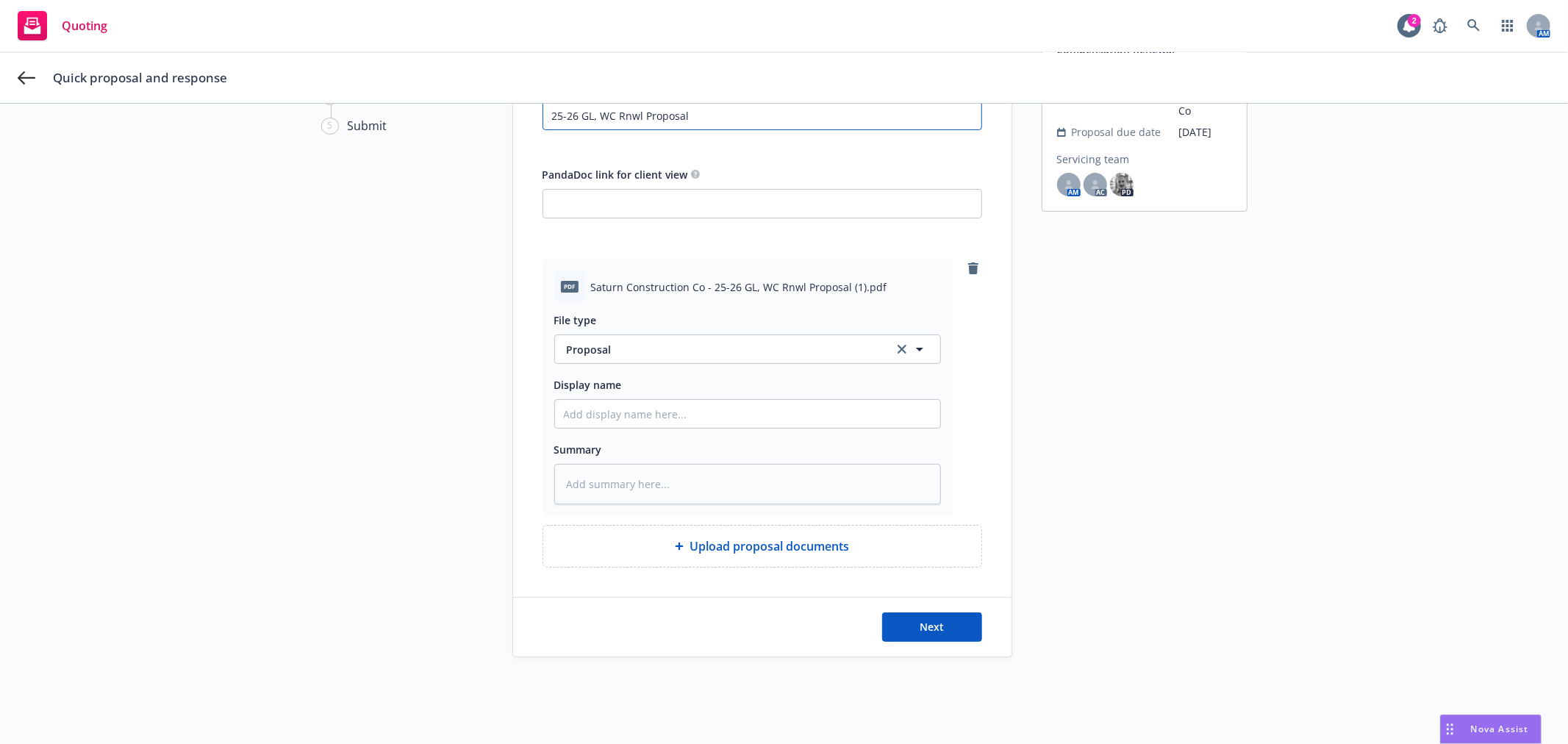
type input "25-26 GL, WC Rnwl Proposal"
click at [726, 416] on input "Display name" at bounding box center [748, 414] width 385 height 28
drag, startPoint x: 730, startPoint y: 107, endPoint x: 71, endPoint y: 125, distance: 659.2
click at [71, 125] on div "1 Upload proposal 2 Select carrier quotes 3 Log response 4 Upload proof of resp…" at bounding box center [784, 328] width 1533 height 658
click at [640, 425] on input "Display name" at bounding box center [748, 414] width 385 height 28
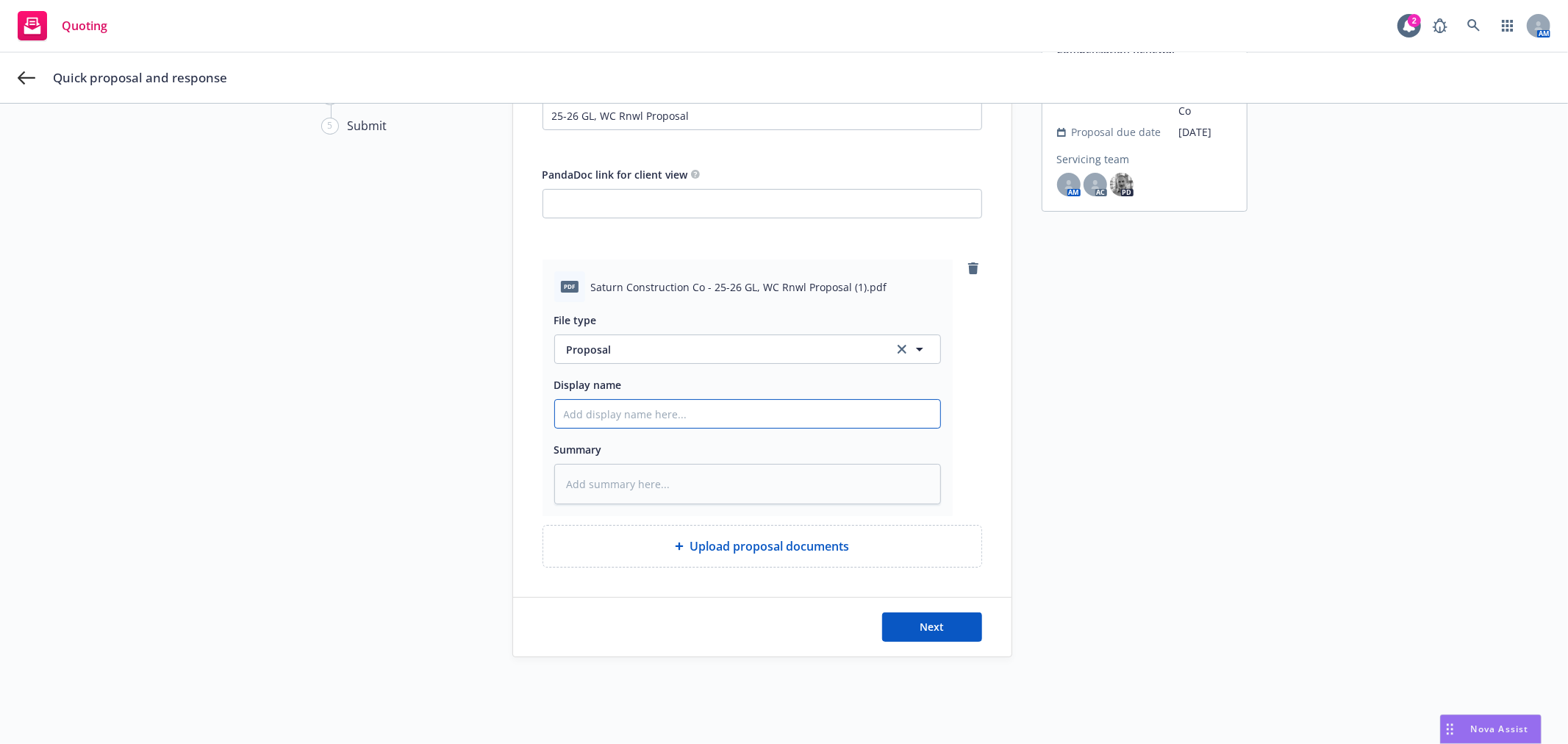
paste input "25-26 GL, WC Rnwl Proposal"
type textarea "x"
type input "25-26 GL, WC Rnwl Proposal"
click at [932, 622] on span "Next" at bounding box center [932, 626] width 25 height 14
type textarea "x"
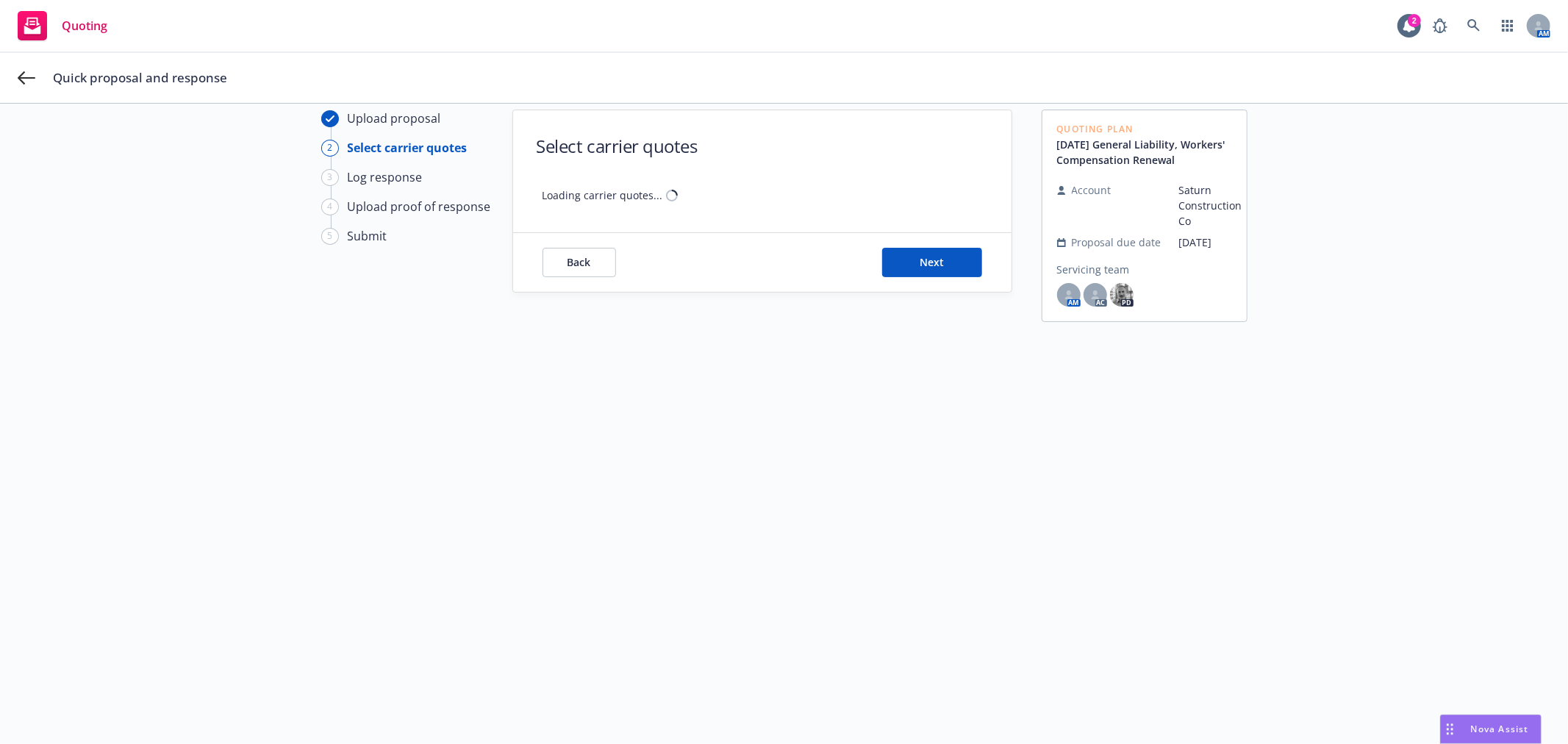
scroll to position [53, 0]
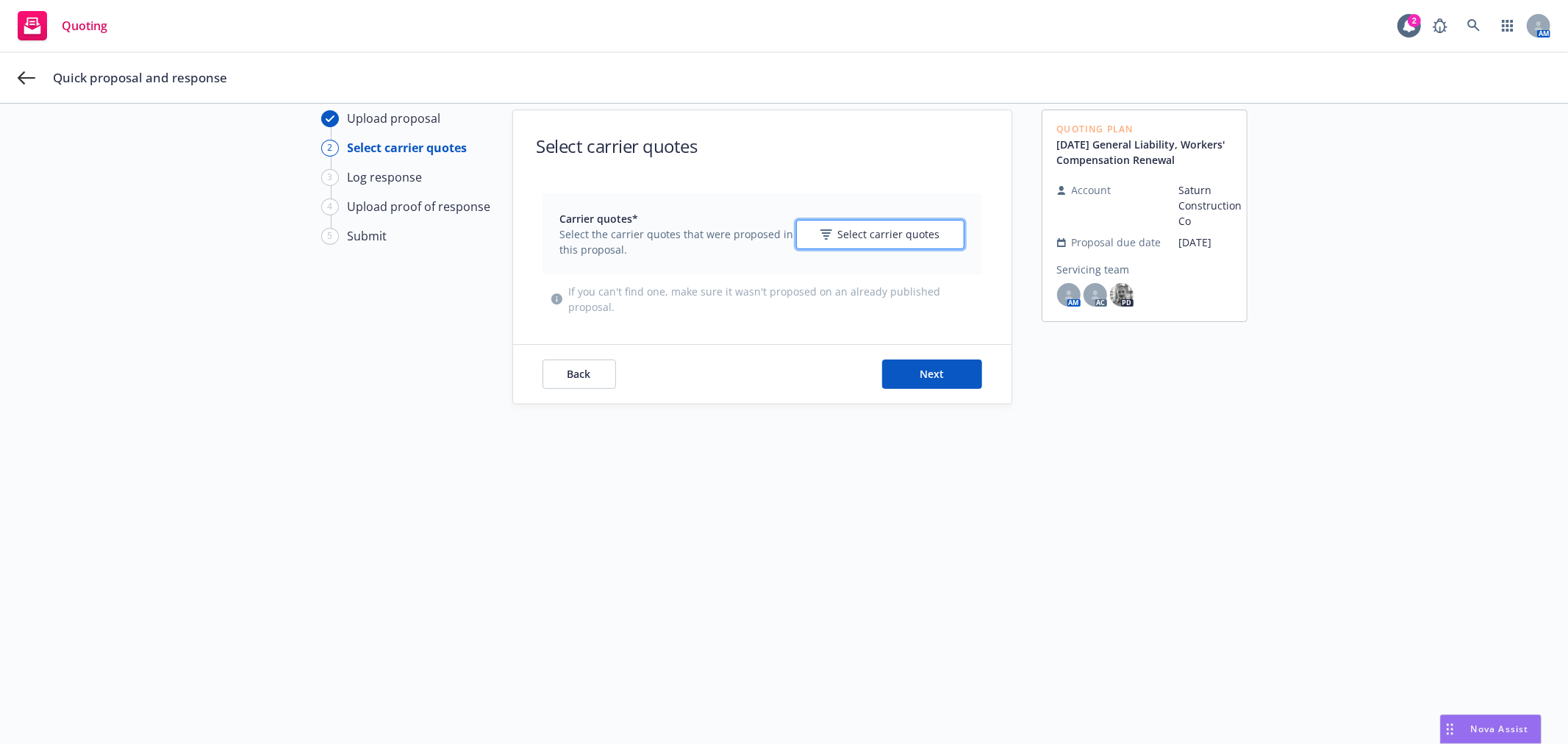
click at [879, 230] on span "Select carrier quotes" at bounding box center [888, 234] width 102 height 16
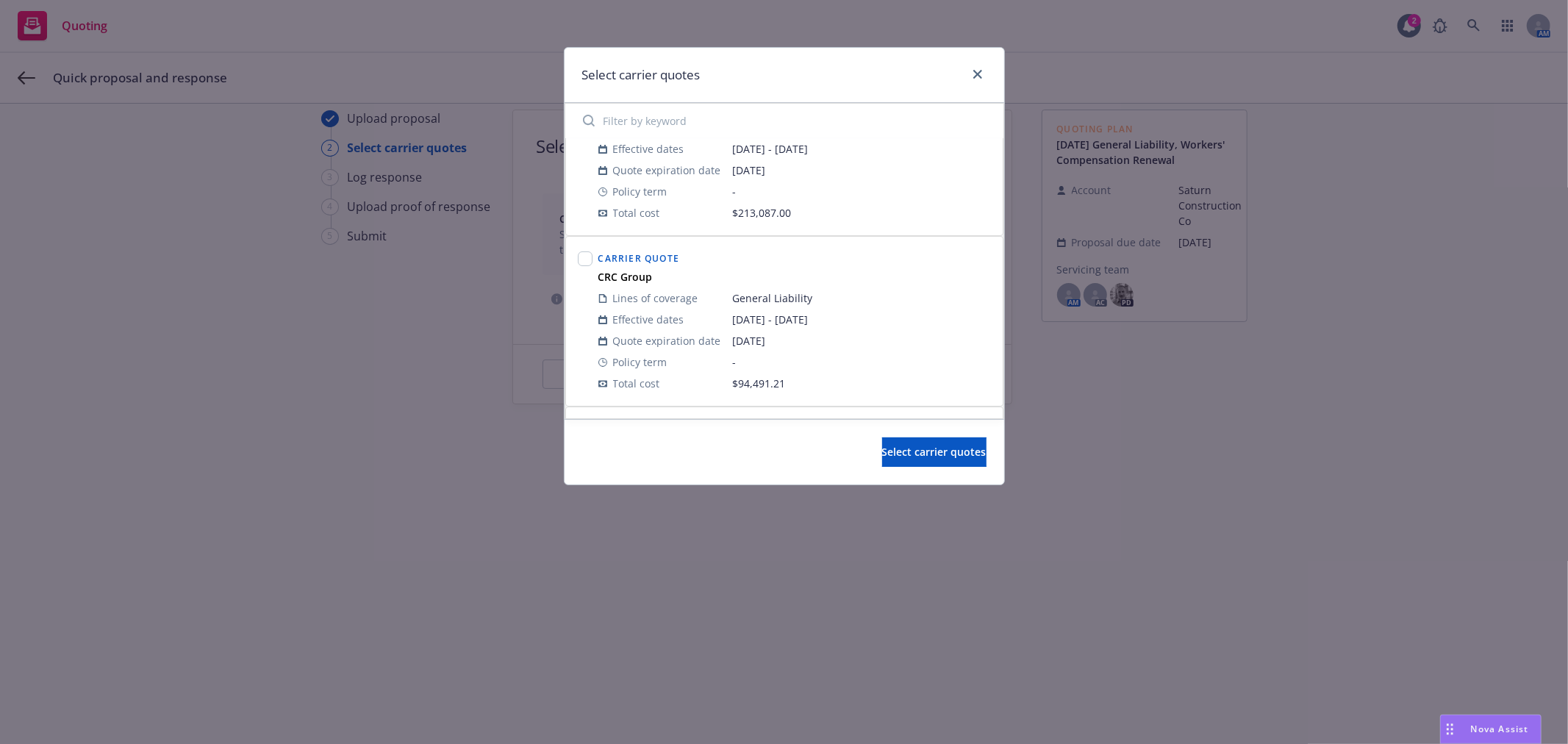
scroll to position [163, 0]
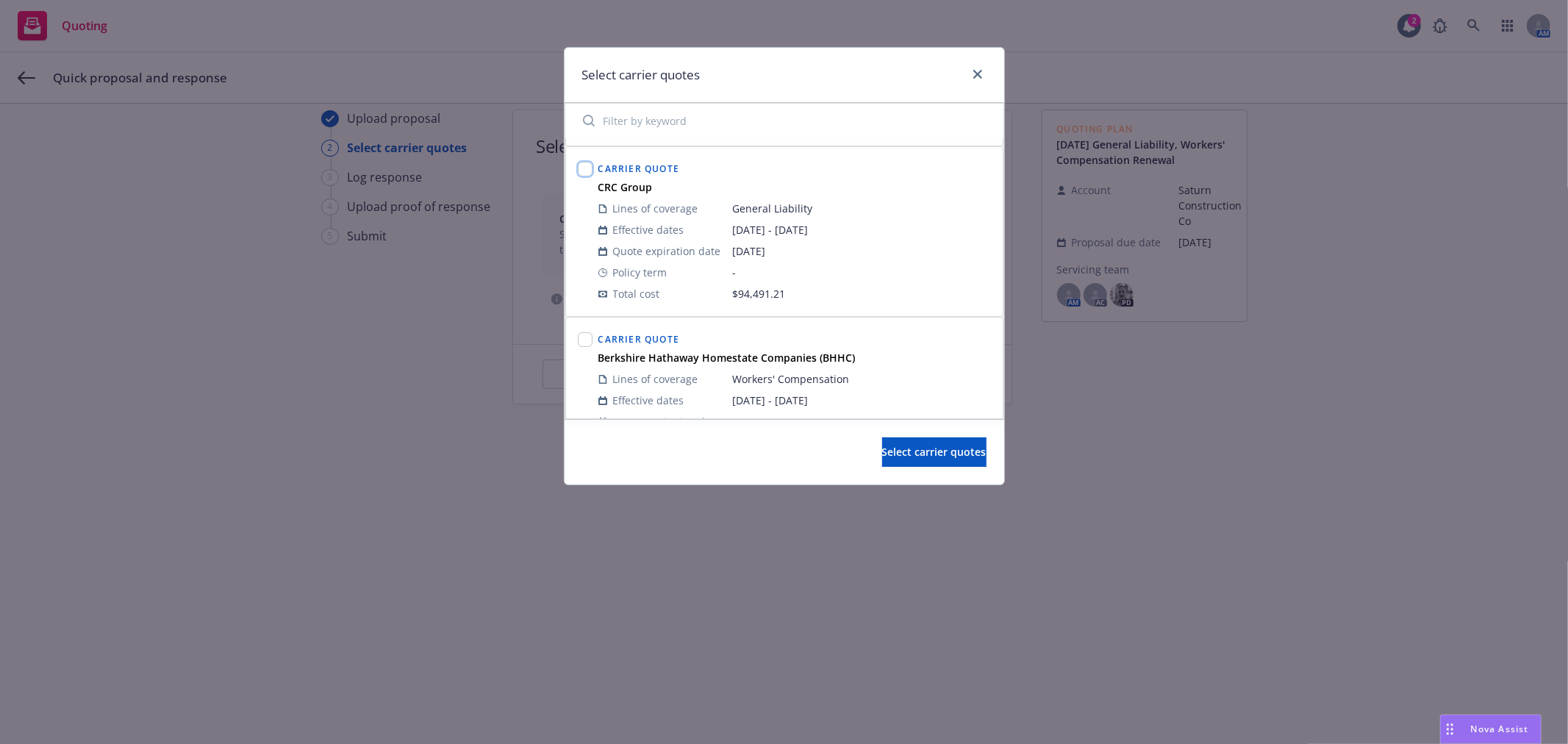
click at [582, 170] on input "checkbox" at bounding box center [585, 169] width 15 height 15
checkbox input "true"
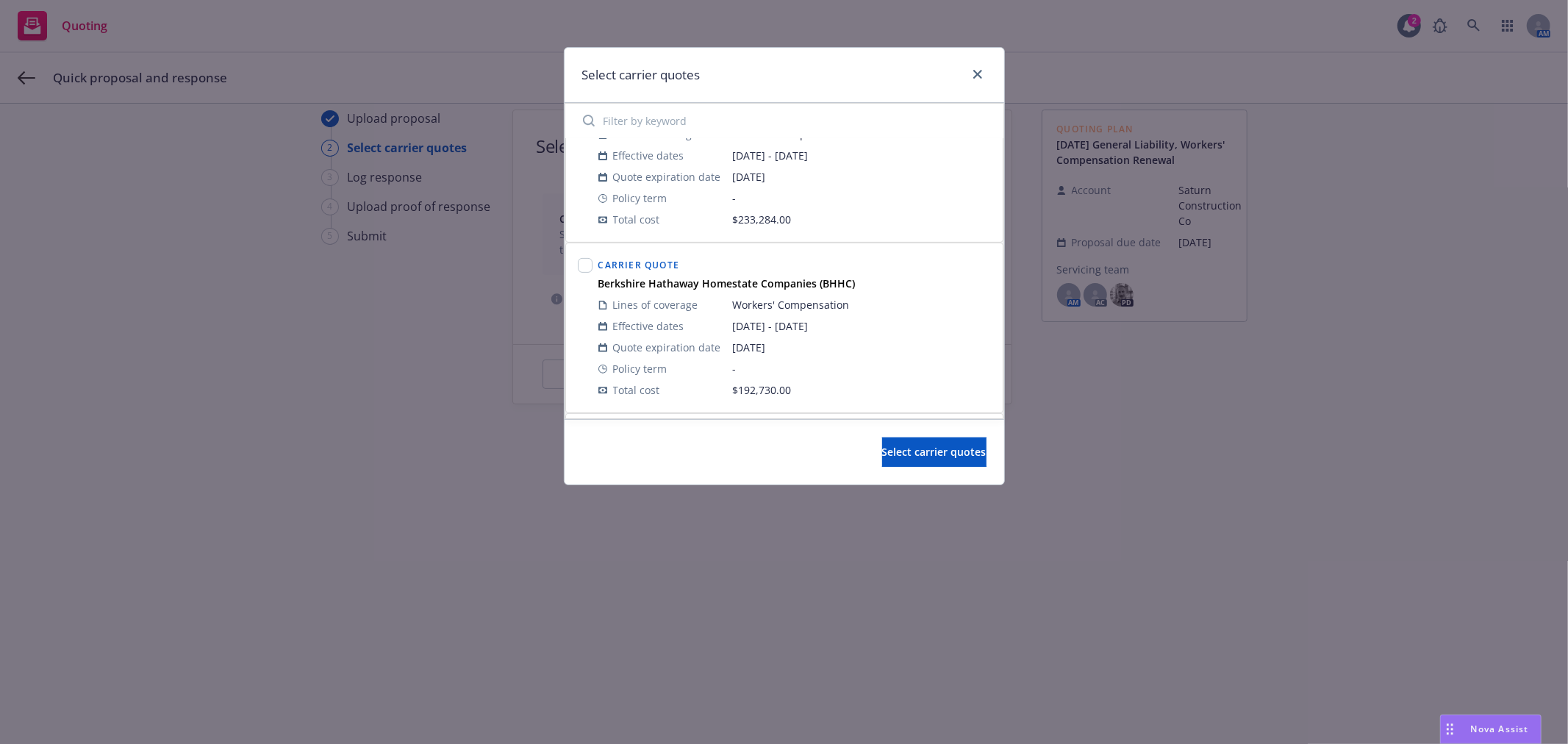
scroll to position [490, 0]
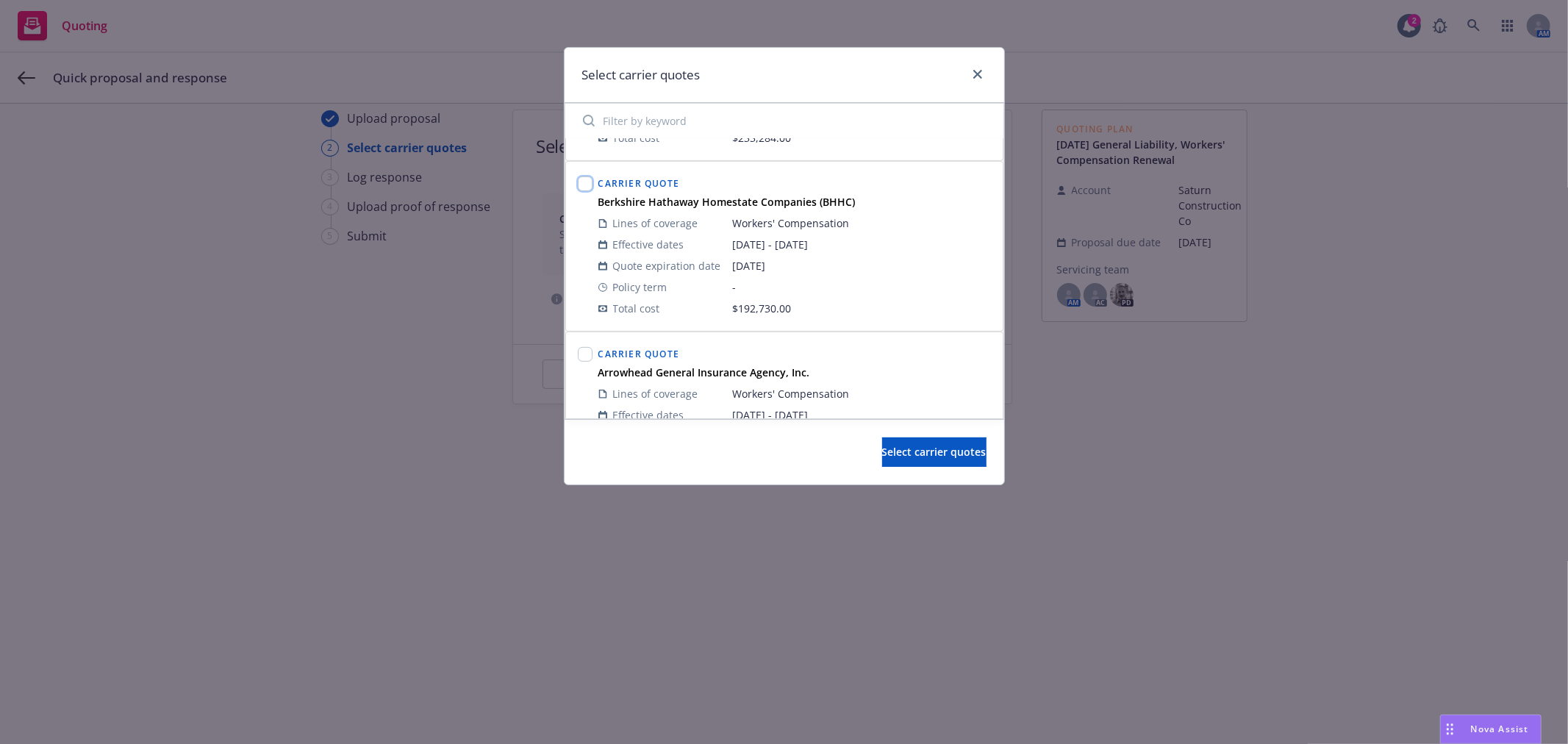
click at [587, 184] on input "checkbox" at bounding box center [585, 184] width 15 height 15
checkbox input "true"
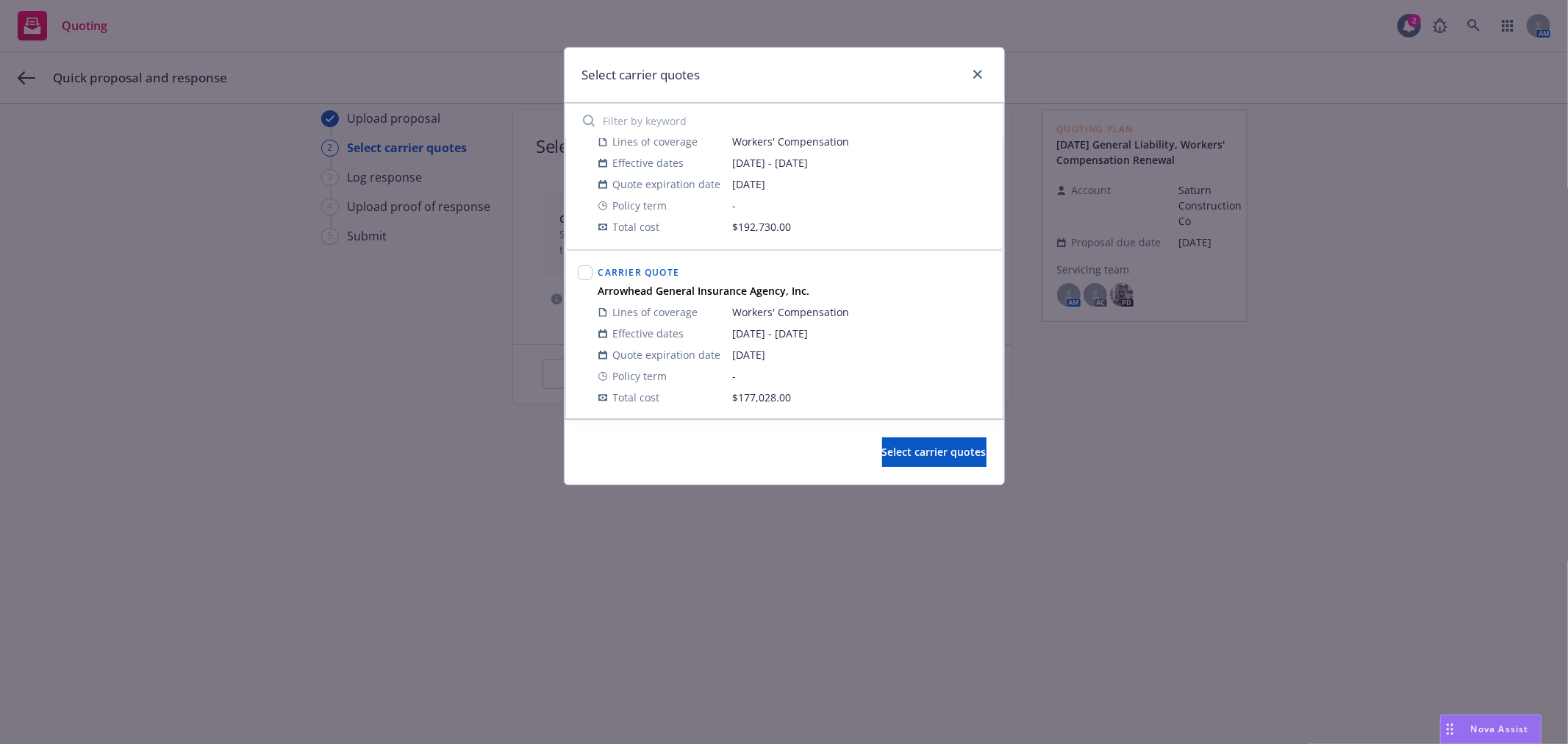
scroll to position [574, 0]
click at [923, 442] on button "Select carrier quotes" at bounding box center [935, 453] width 105 height 30
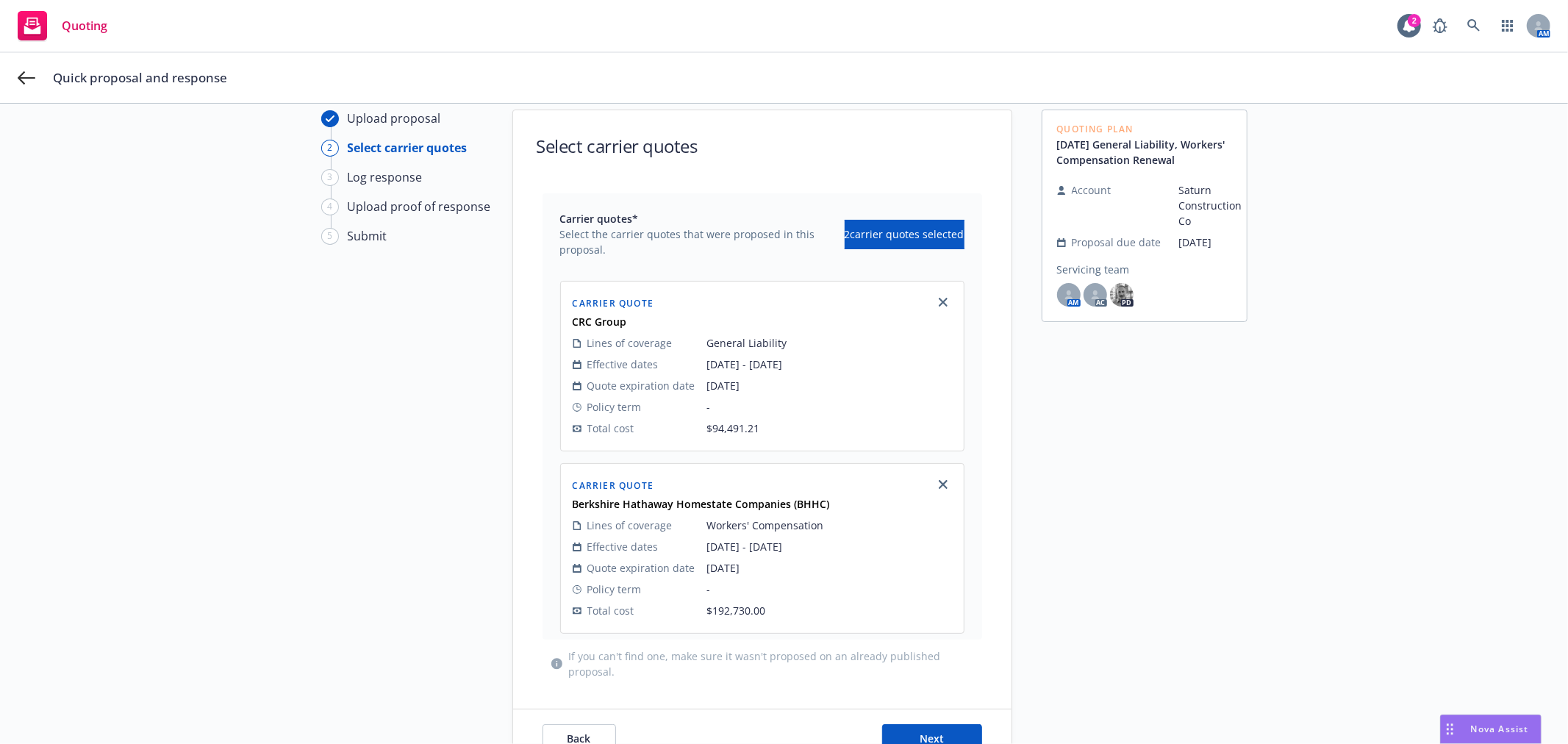
scroll to position [172, 0]
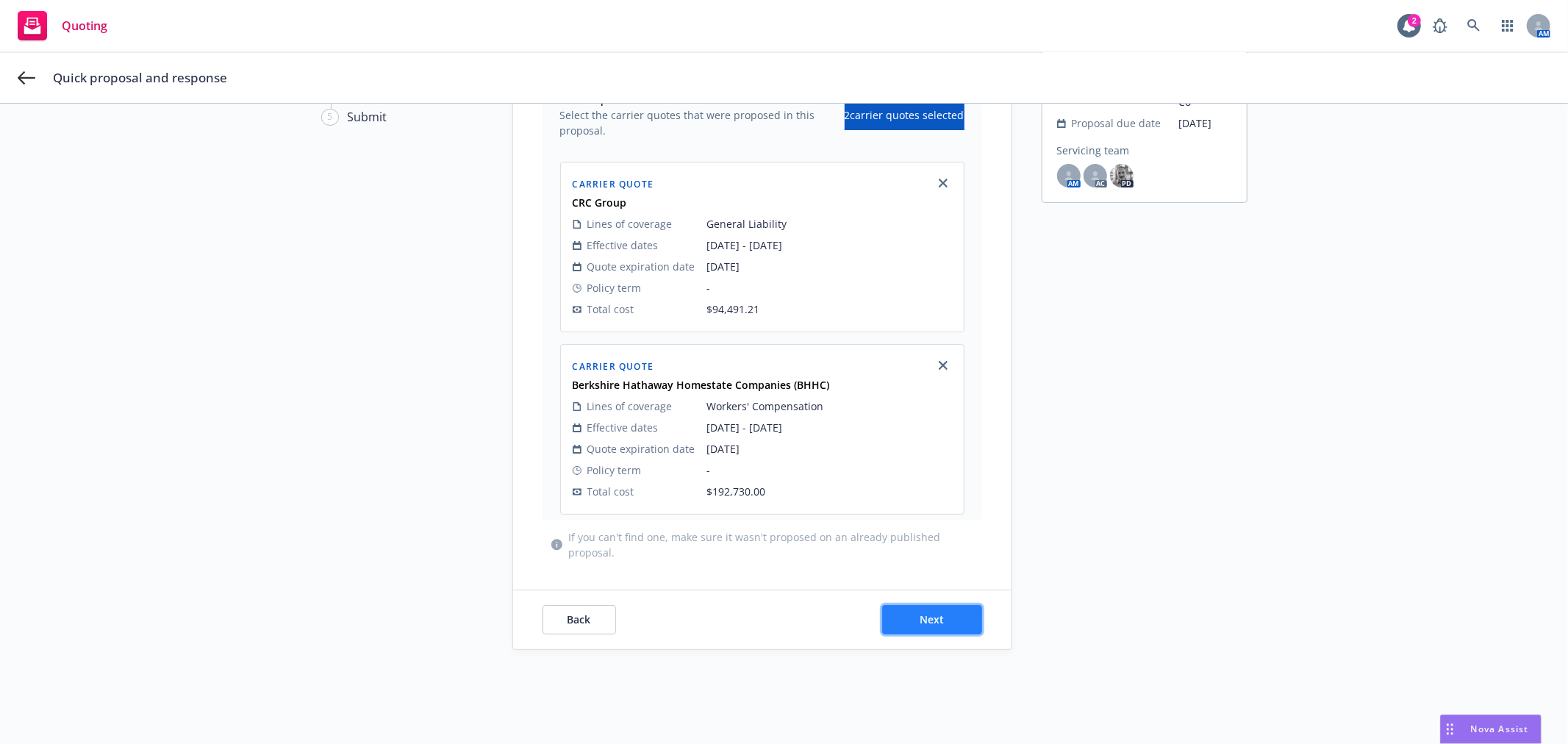
click at [928, 625] on span "Next" at bounding box center [932, 620] width 25 height 14
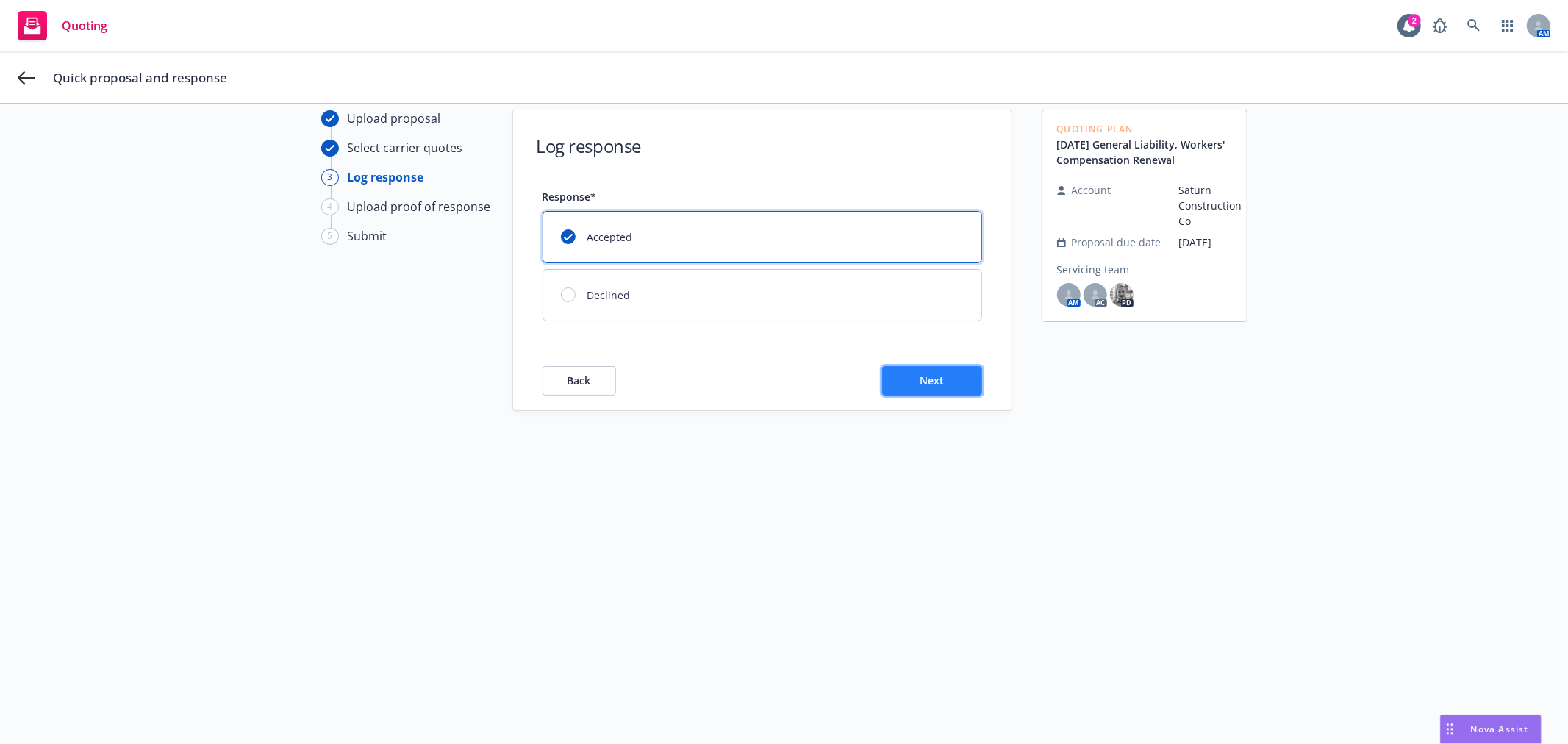
click at [921, 367] on button "Next" at bounding box center [932, 381] width 100 height 30
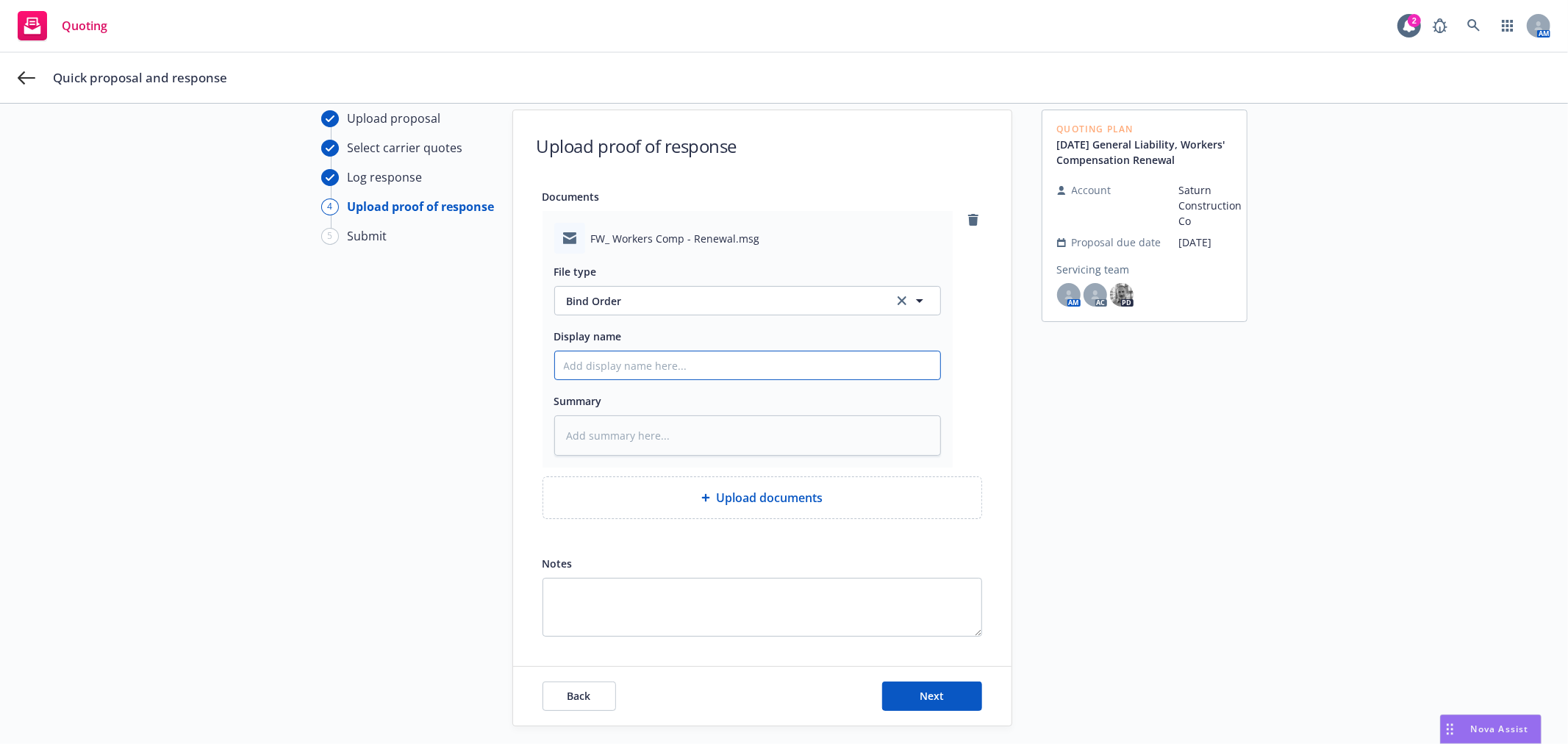
click at [660, 372] on input "Display name" at bounding box center [748, 366] width 385 height 28
type textarea "x"
type input "F"
type textarea "x"
type input "Fr"
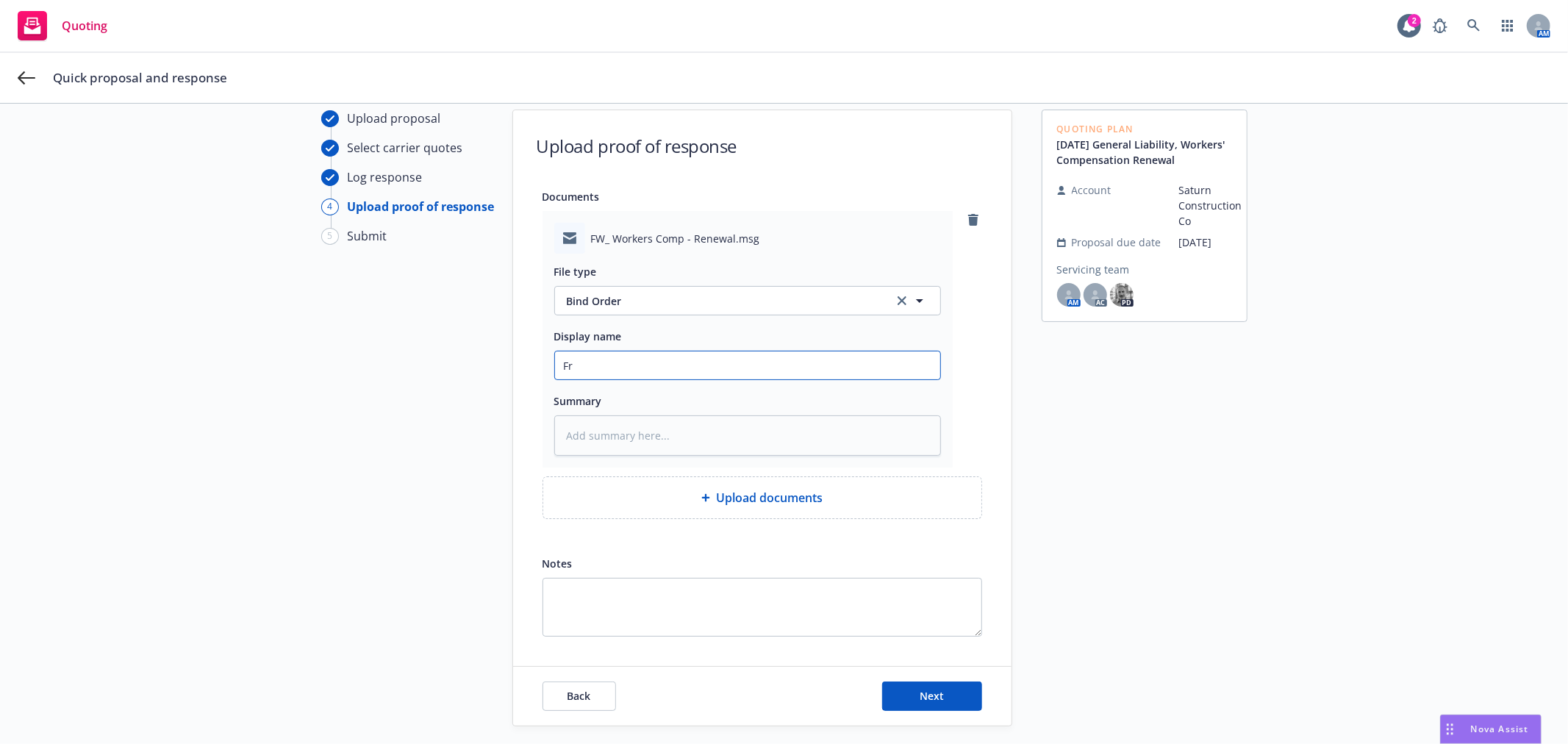
type textarea "x"
type input "Fr I"
type textarea "x"
type input "Fr In"
type textarea "x"
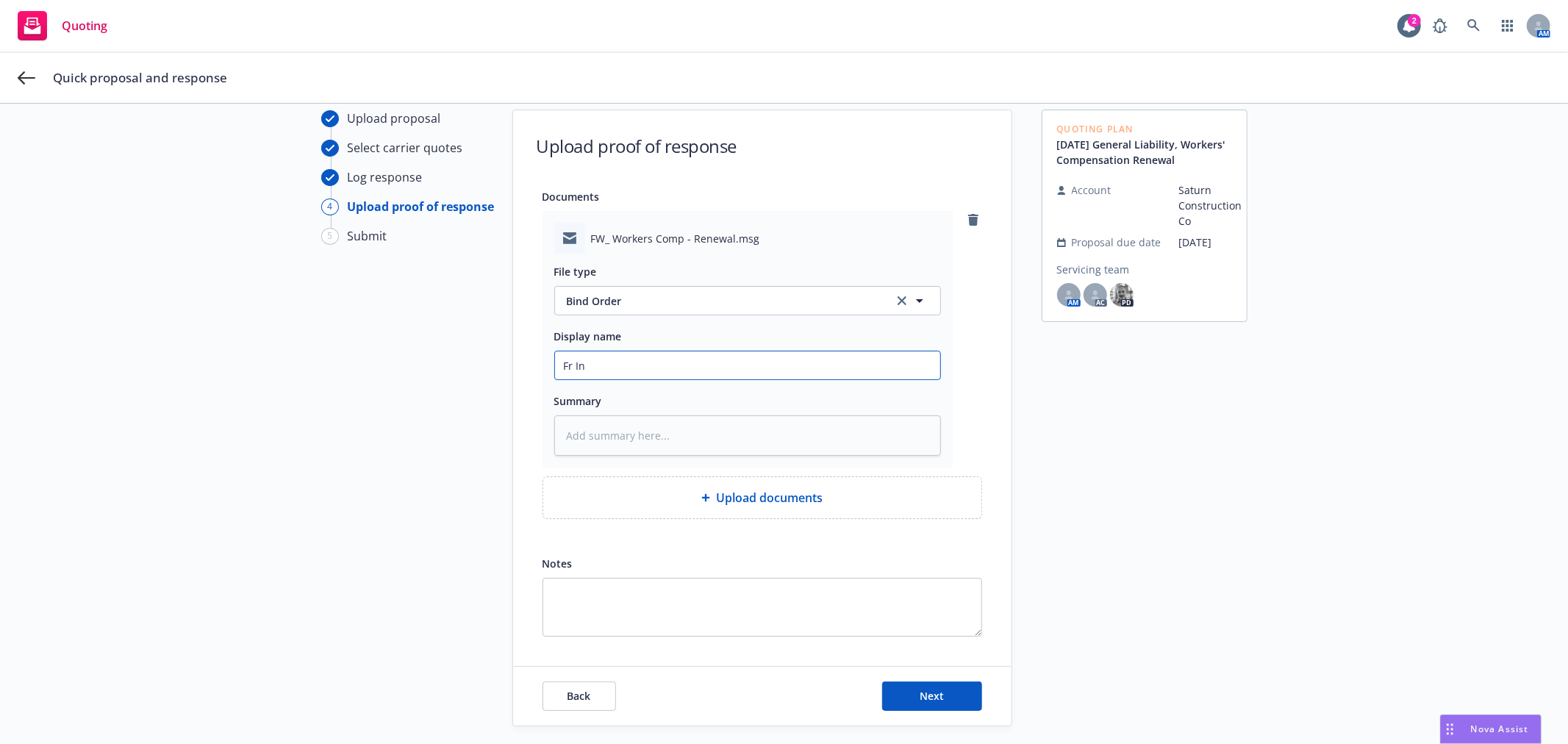
type input "Fr Ins"
type textarea "x"
type input "Fr Insd"
type textarea "x"
type input "Fr Insd"
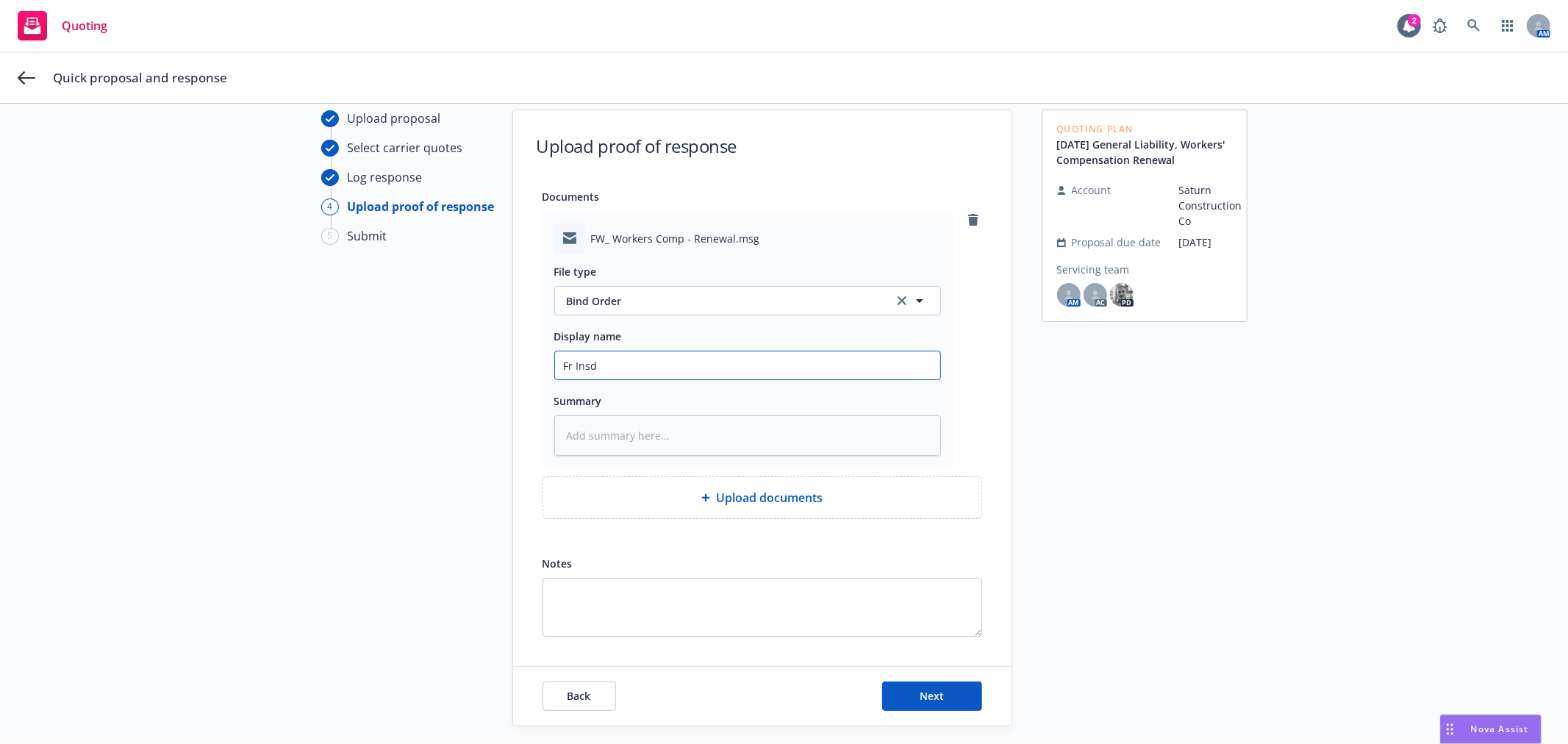
type textarea "x"
type input "Fr Insd -"
type textarea "x"
type input "Fr Insd -"
type textarea "x"
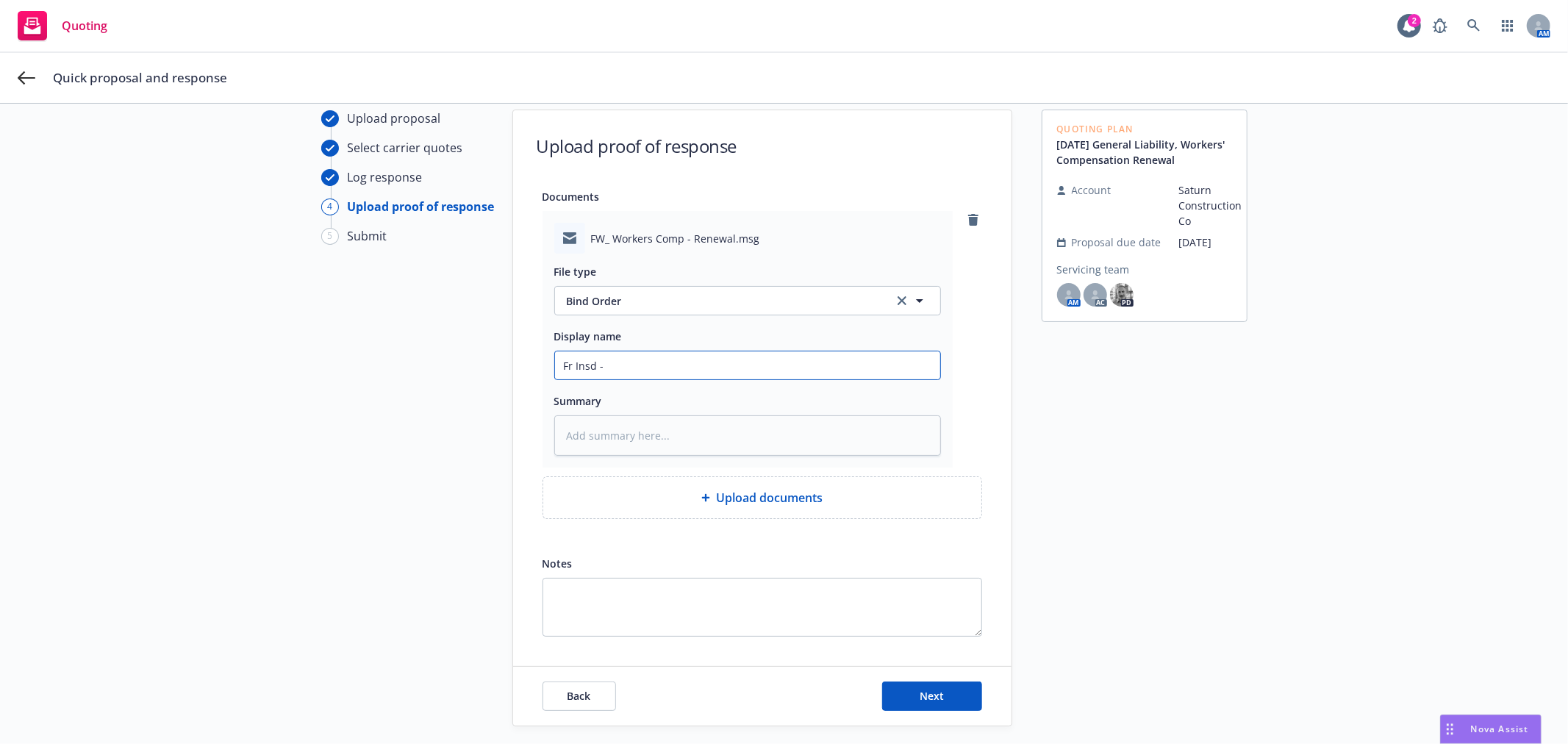
type input "Fr Insd - B"
type textarea "x"
type input "Fr Insd - Bi"
type textarea "x"
type input "Fr Insd - Bin"
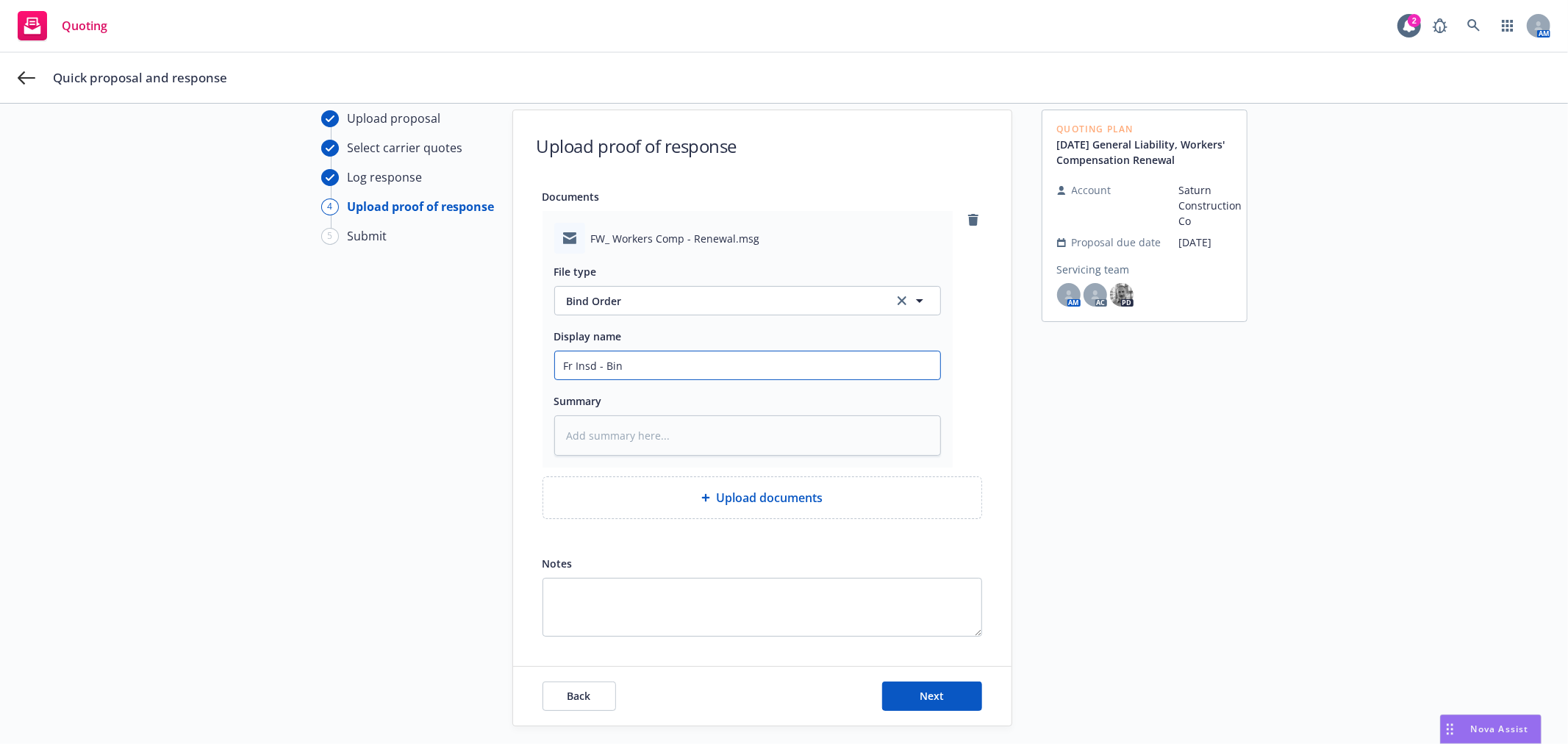
type textarea "x"
type input "Fr Insd - Bind"
type textarea "x"
type input "Fr Insd - Bind"
type textarea "x"
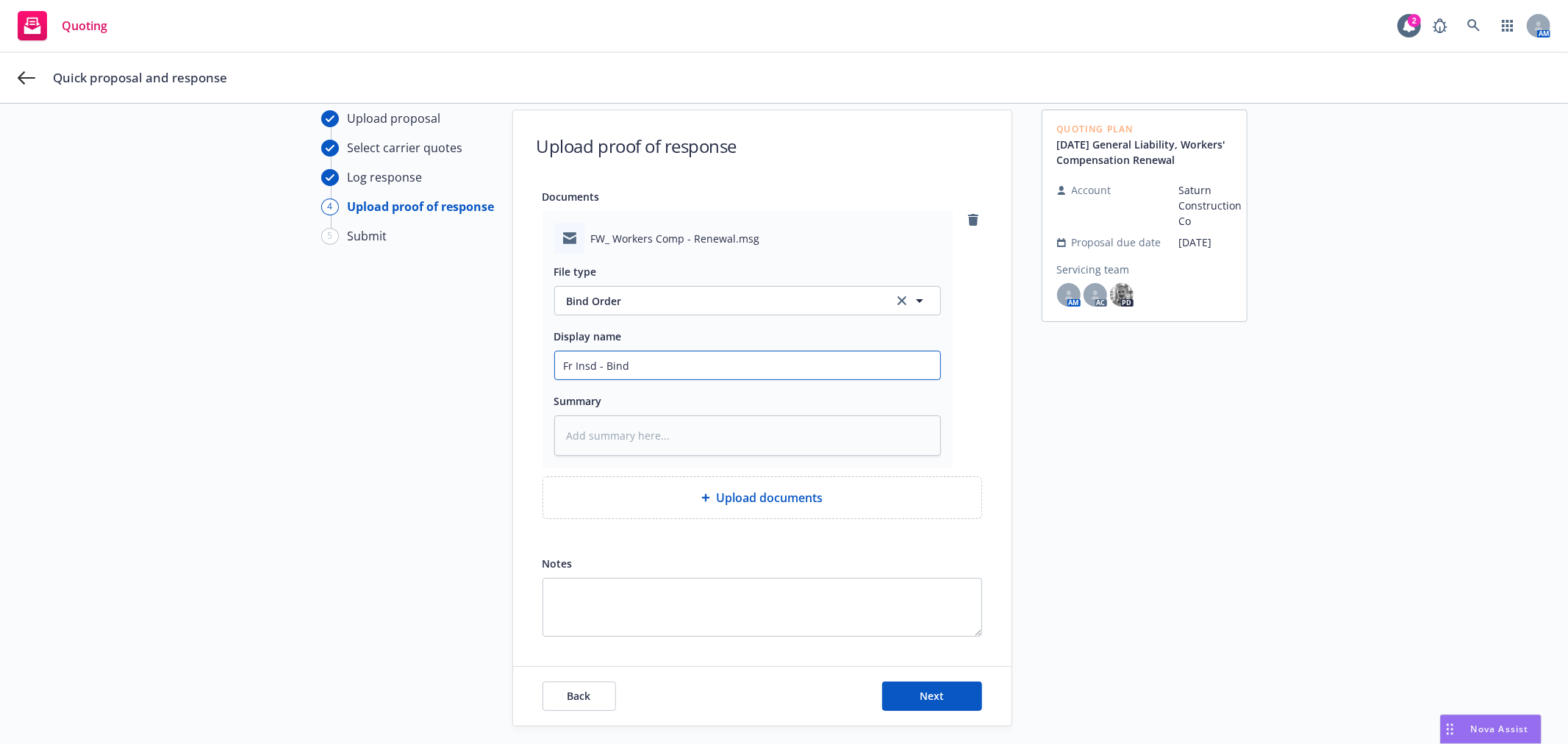
type input "Fr Insd - Bind O"
type textarea "x"
type input "Fr Insd - Bind Or"
type textarea "x"
type input "Fr Insd - Bind Ord"
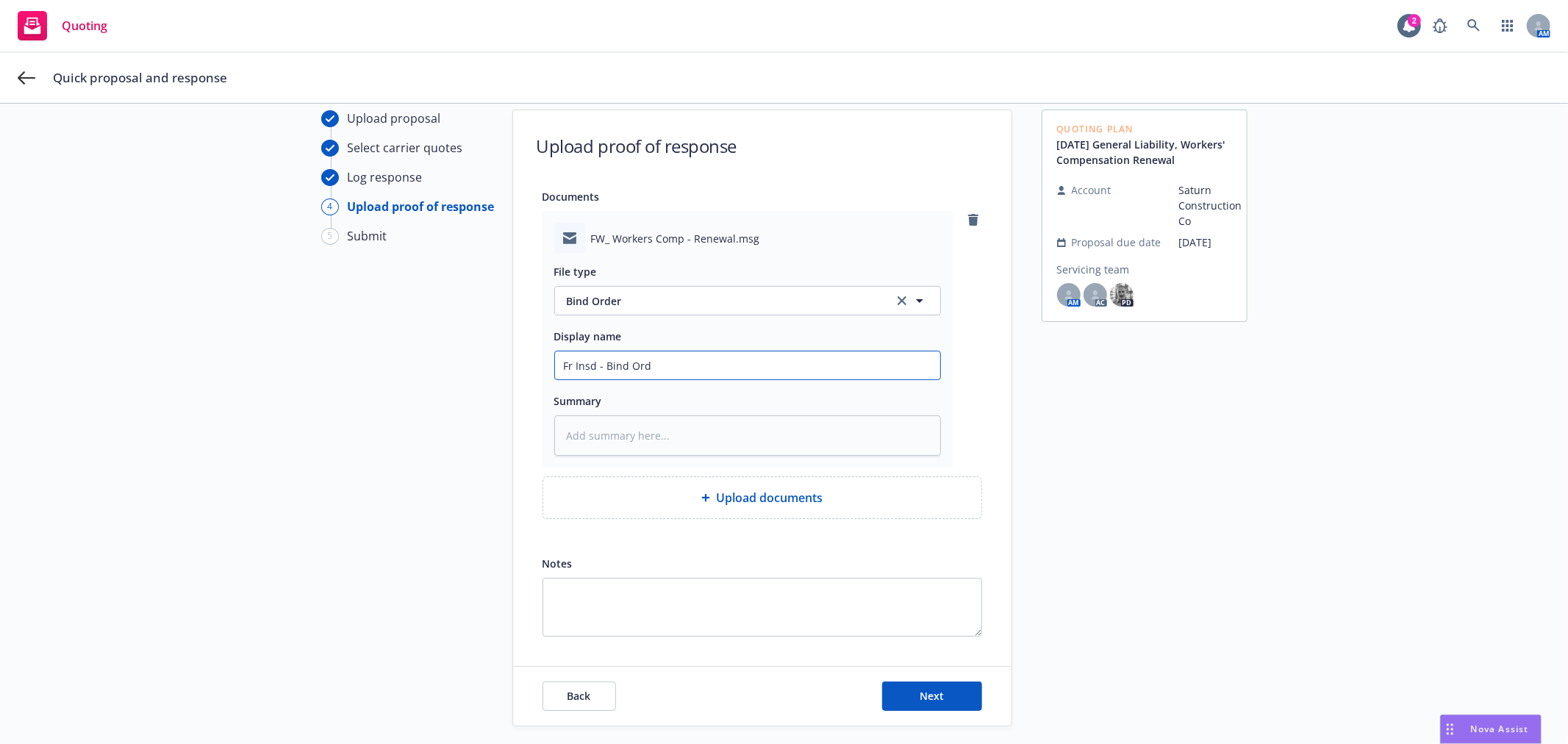
type textarea "x"
type input "Fr Insd - Bind Orde"
type textarea "x"
type input "Fr Insd - Bind Order"
type textarea "x"
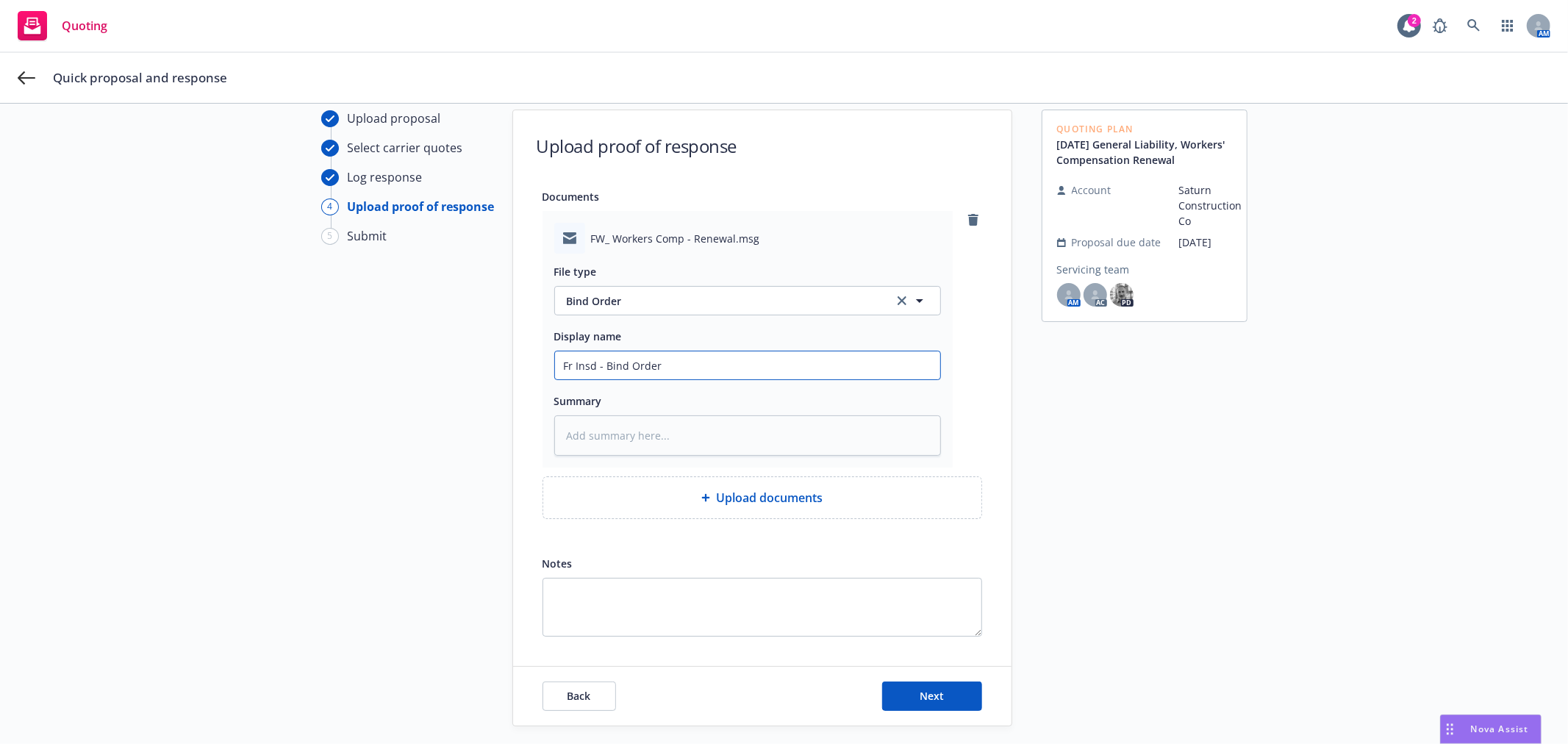
type input "Fr Insd - Bind Order"
type textarea "x"
type input "Fr Insd - Bind Order f"
type textarea "x"
type input "Fr Insd - Bind Order fo"
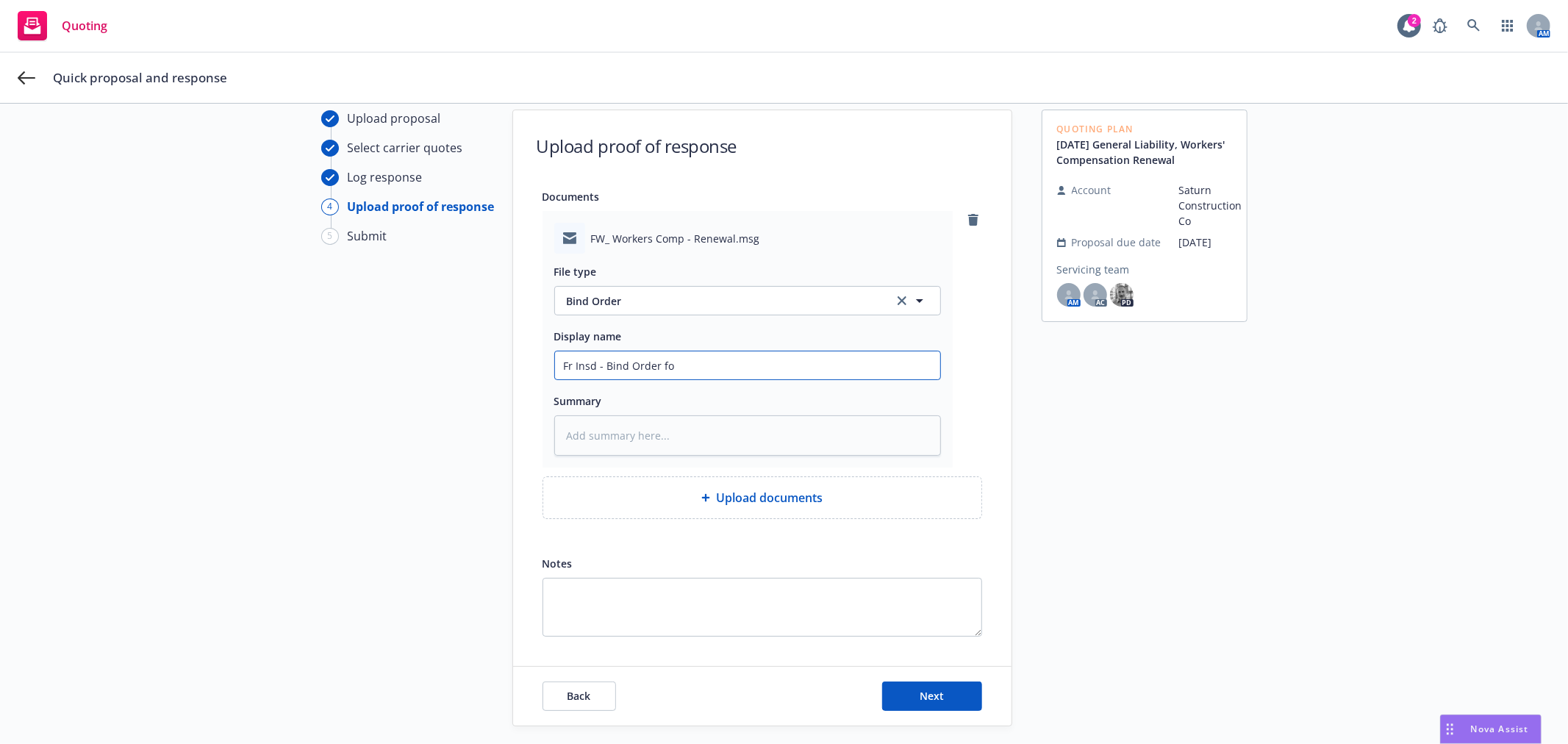
type textarea "x"
type input "Fr Insd - Bind Order for"
type textarea "x"
type input "Fr Insd - Bind Order for"
type textarea "x"
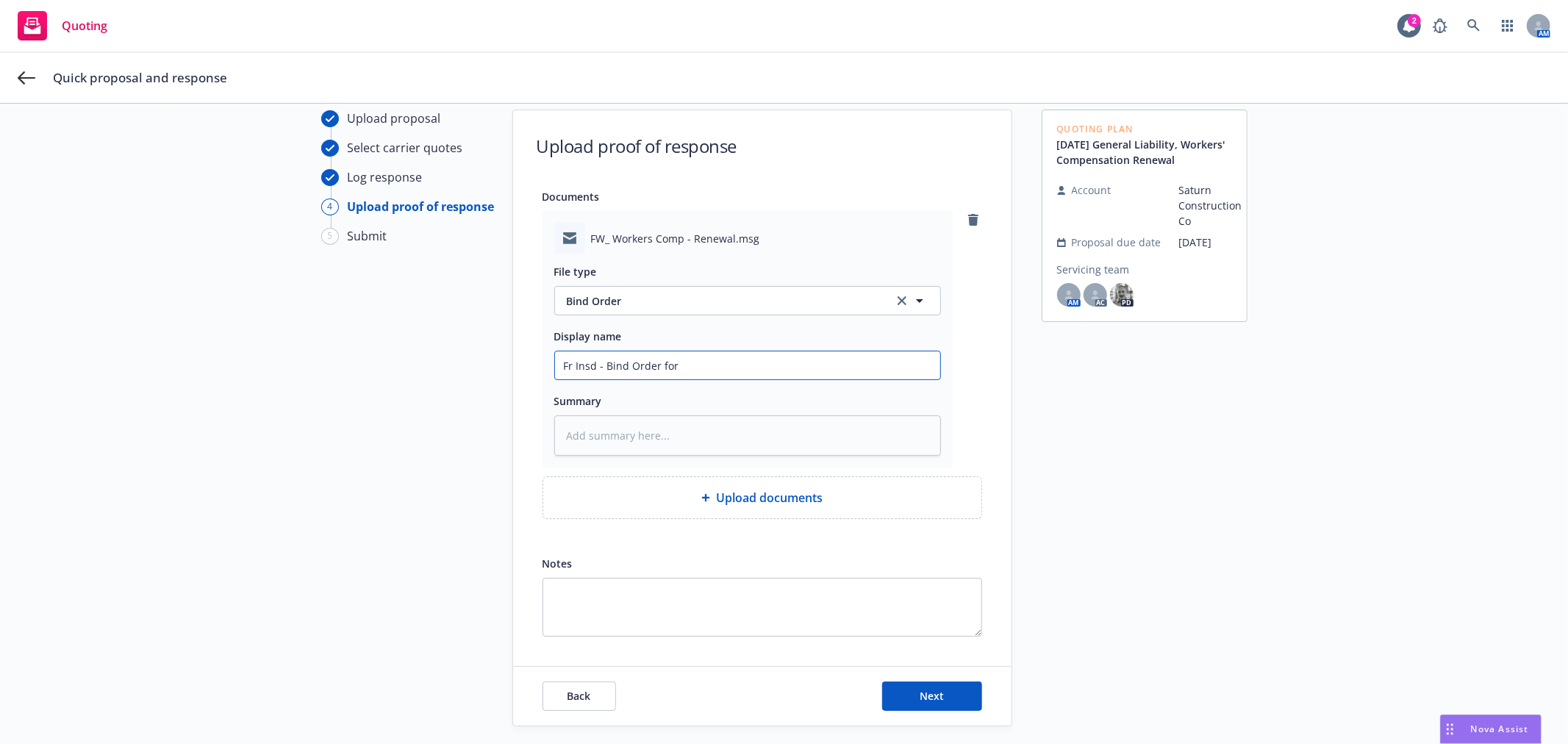
type input "Fr Insd - Bind Order for G"
type textarea "x"
type input "Fr Insd - Bind Order for GL"
type textarea "x"
type input "Fr Insd - Bind Order for GL/"
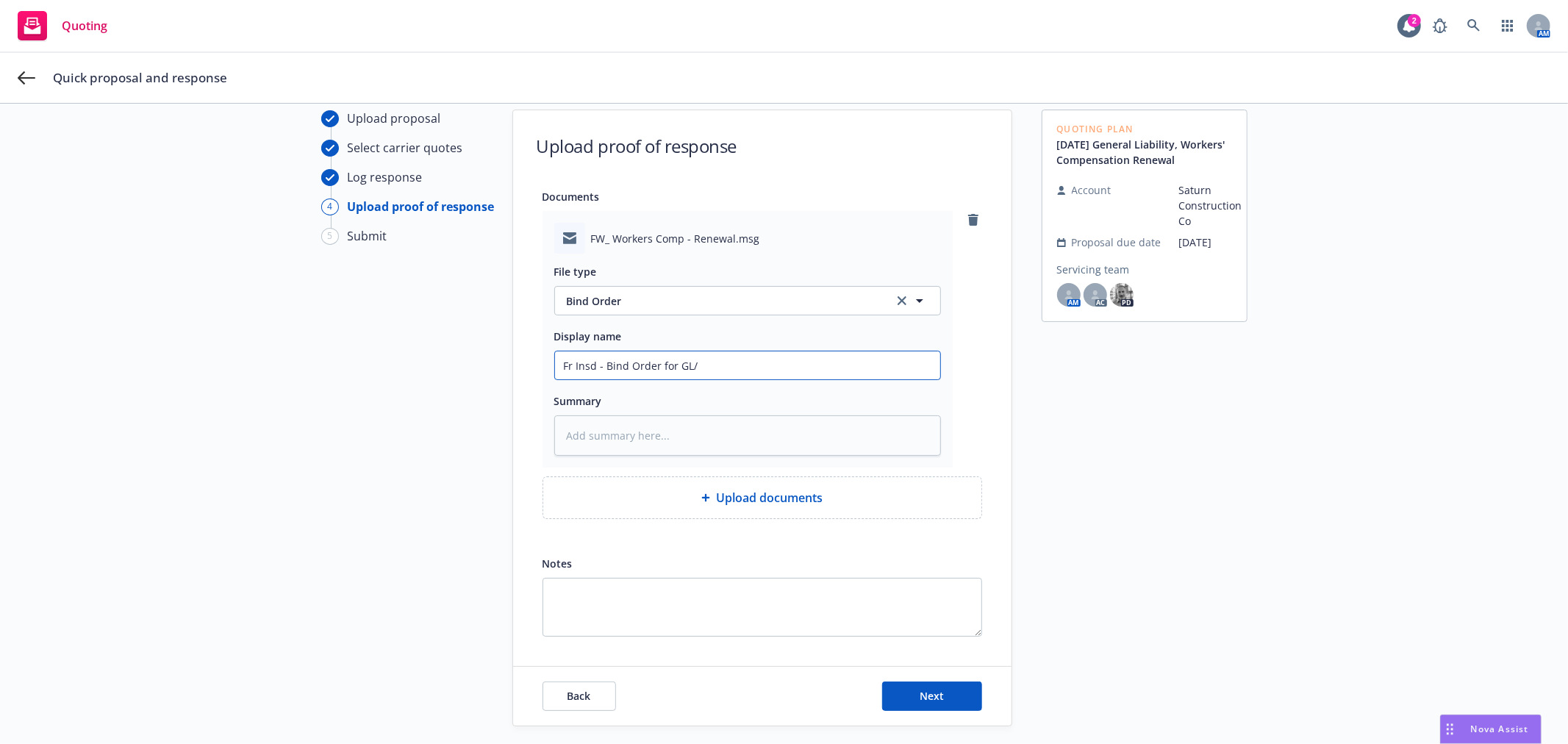
type textarea "x"
type input "Fr Insd - Bind Order for GL/W"
type textarea "x"
type input "Fr Insd - Bind Order for GL/WC"
click at [902, 686] on button "Next" at bounding box center [932, 697] width 100 height 30
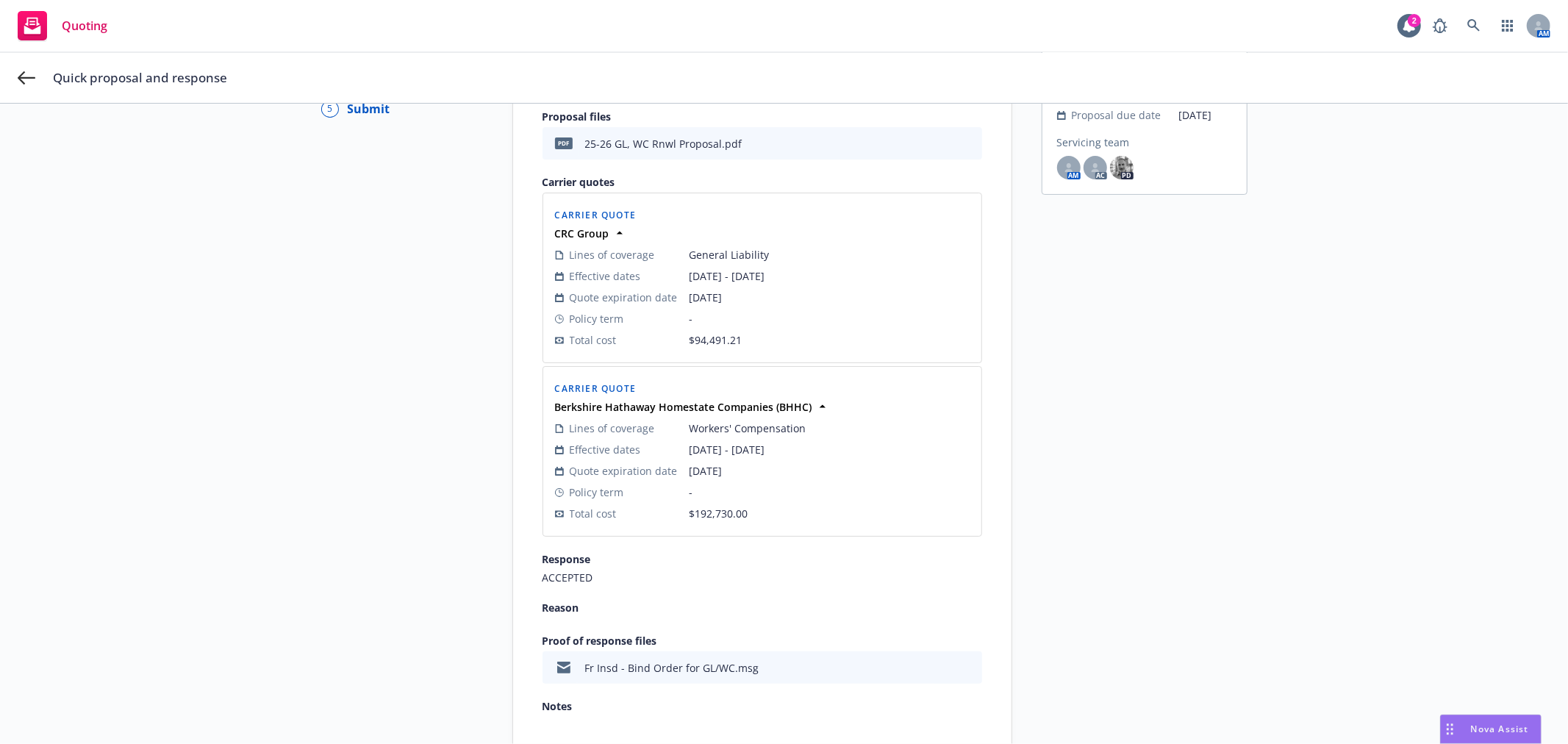
scroll to position [297, 0]
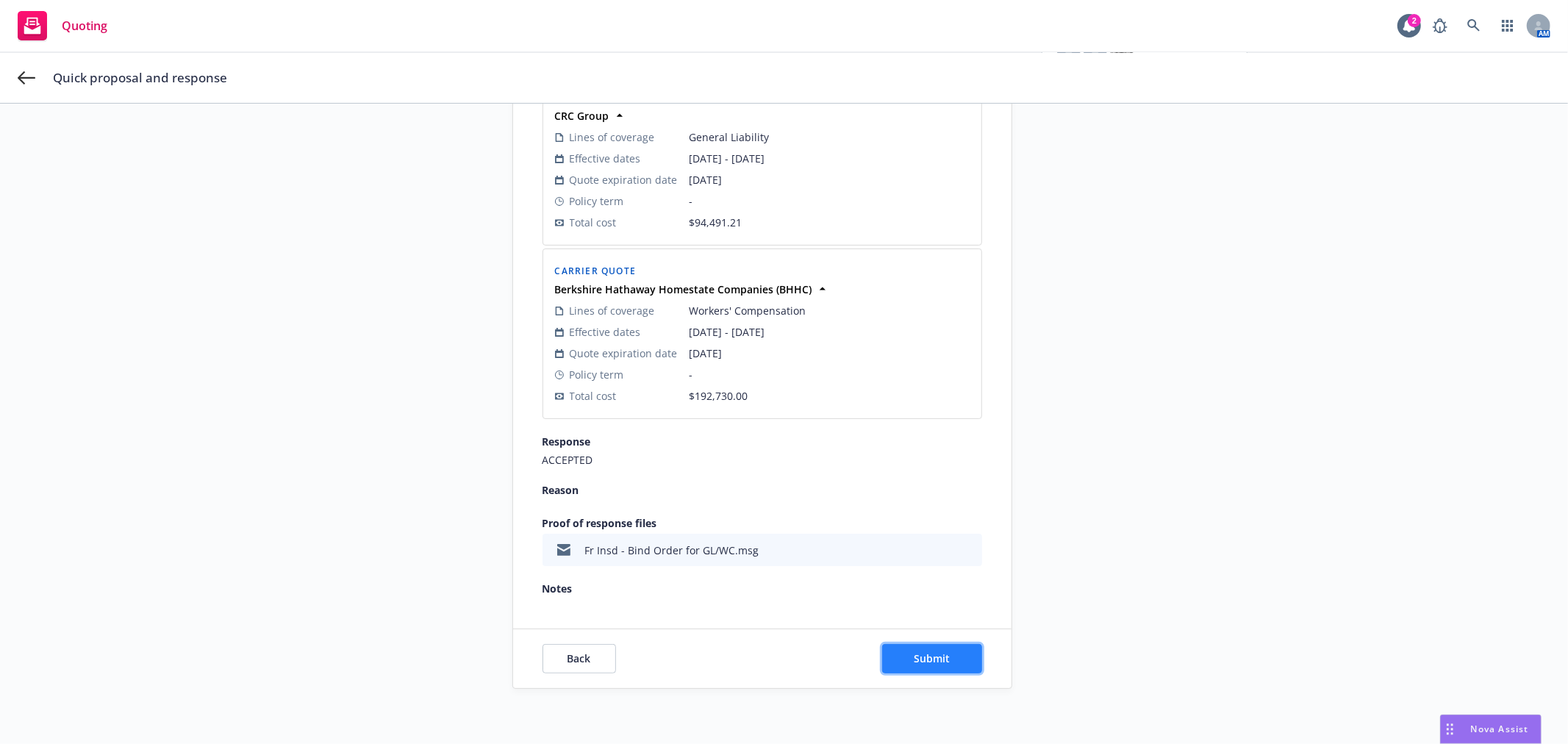
click at [942, 648] on button "Submit" at bounding box center [932, 659] width 100 height 30
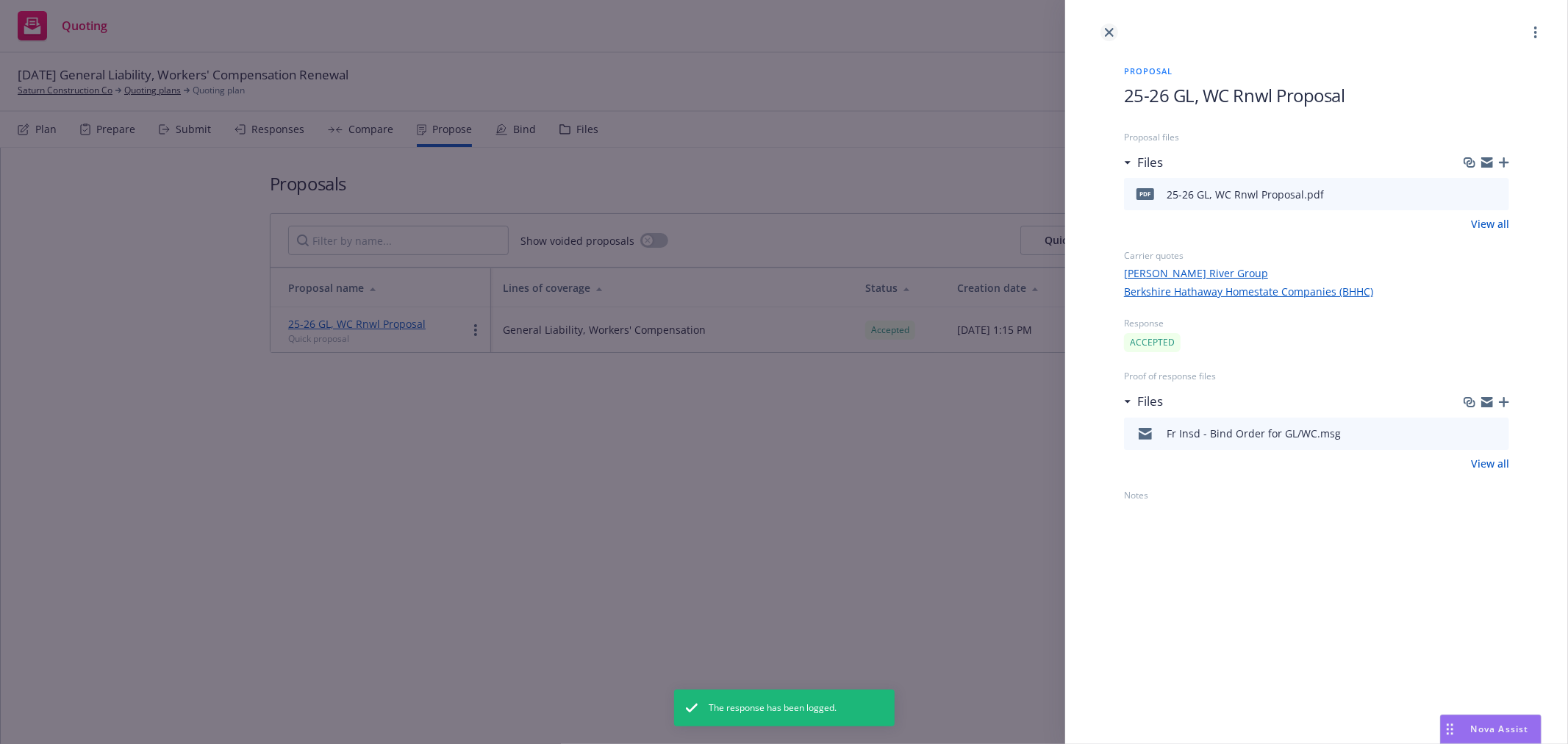
click at [1106, 28] on icon "close" at bounding box center [1109, 32] width 9 height 9
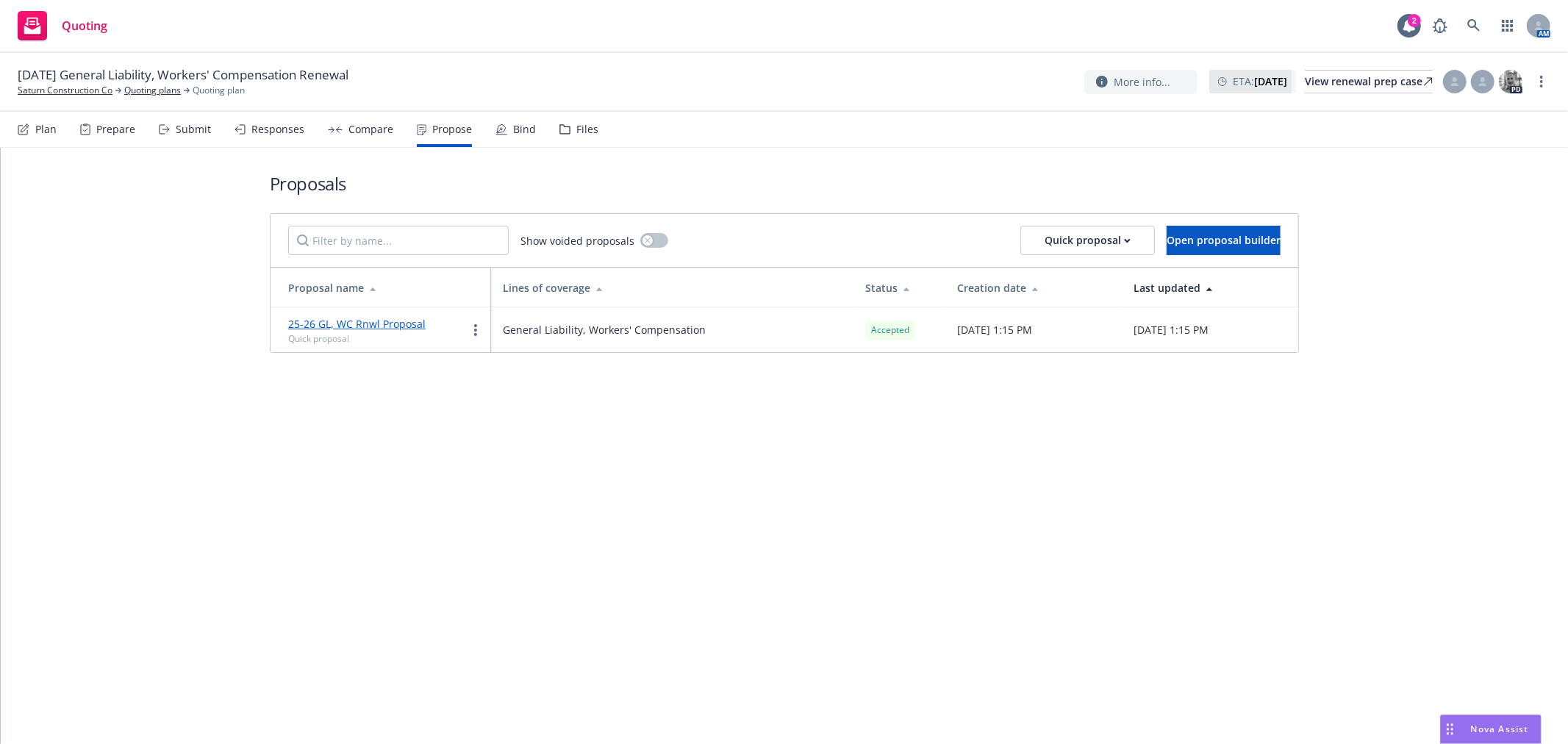
click at [507, 126] on div "Bind" at bounding box center [516, 129] width 41 height 36
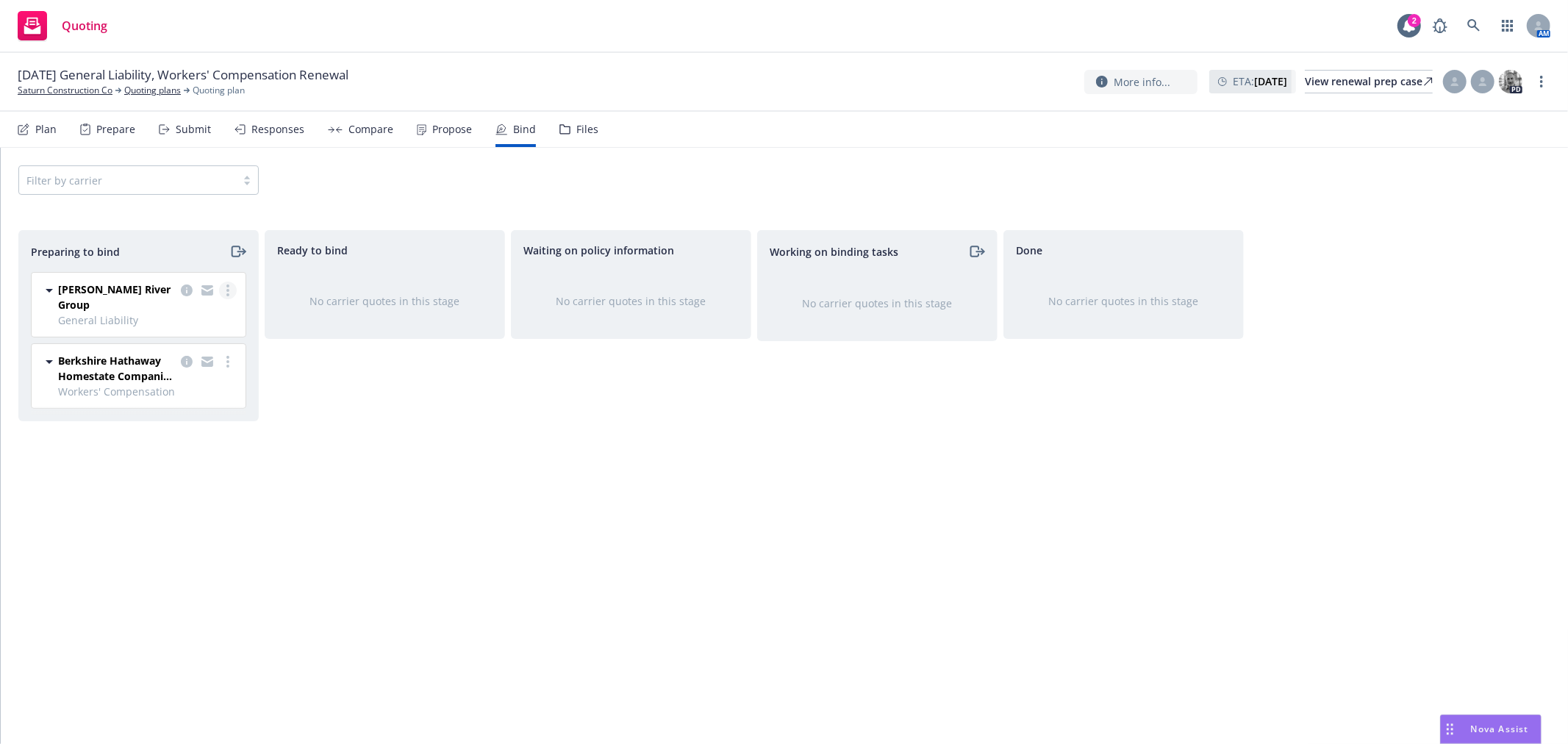
click at [226, 290] on icon "more" at bounding box center [227, 290] width 3 height 12
click at [220, 354] on link "Log bind order" at bounding box center [164, 351] width 144 height 30
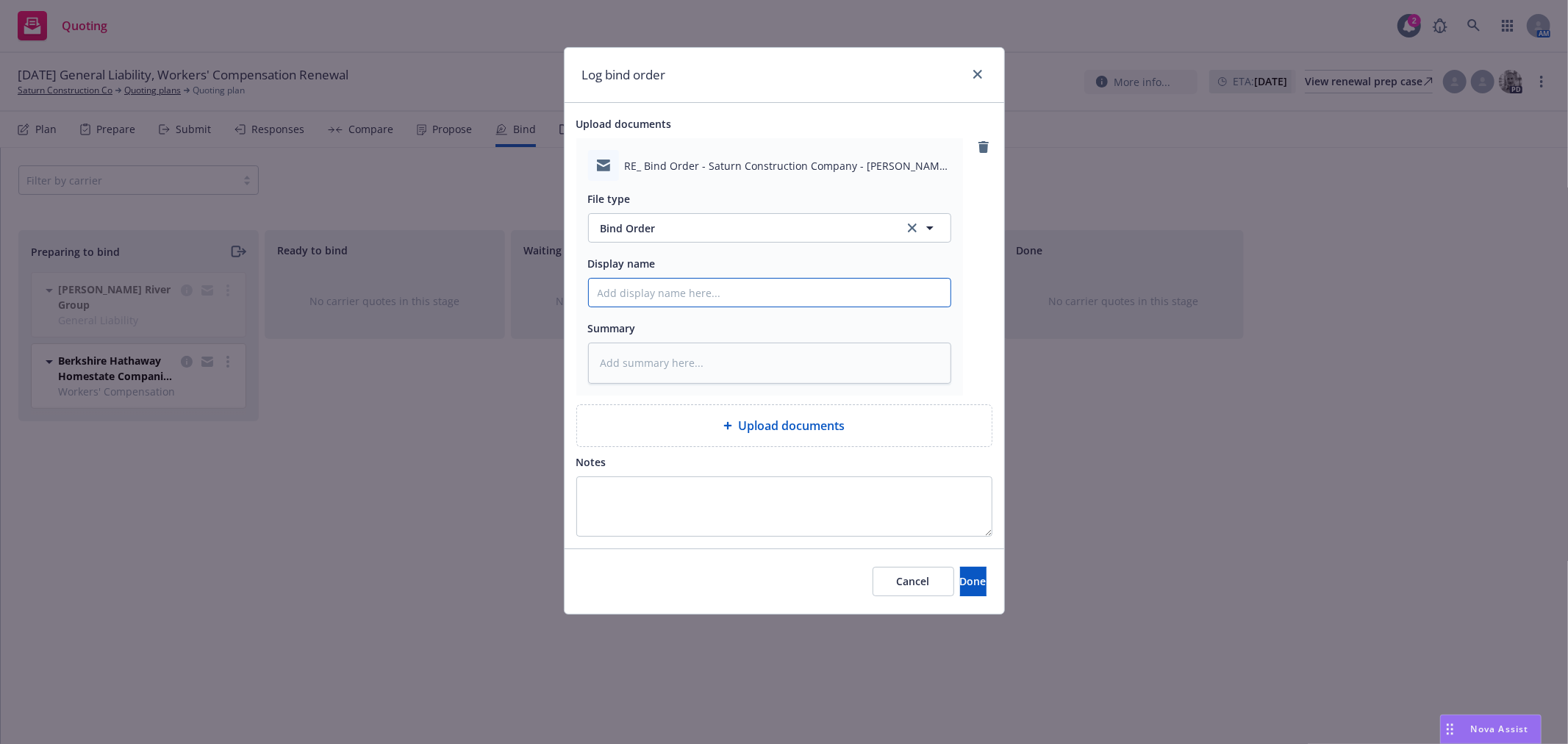
click at [664, 294] on input "Display name" at bounding box center [770, 292] width 362 height 28
type textarea "x"
type input "T"
type textarea "x"
type input "To"
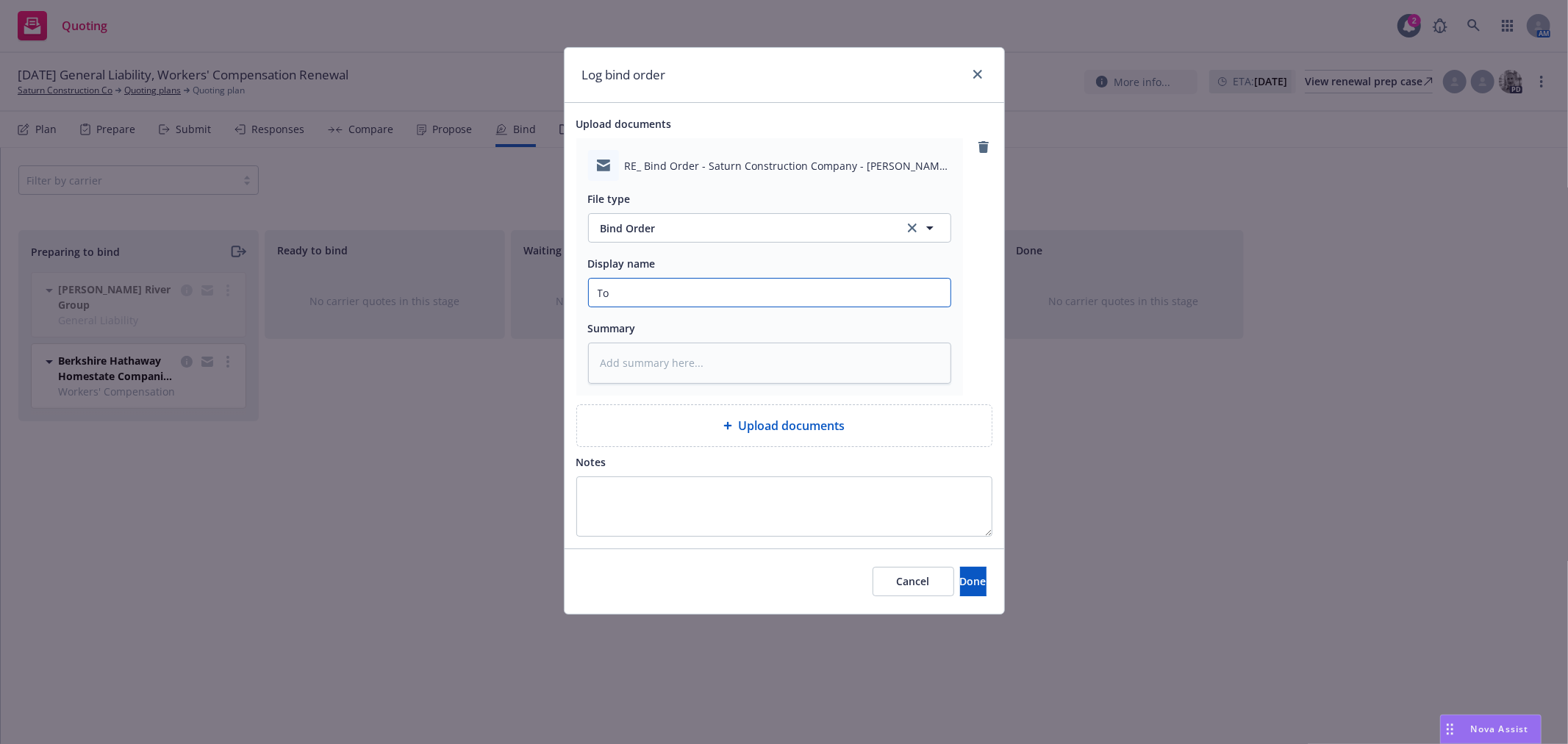
type textarea "x"
type input "To"
type textarea "x"
type input "To C"
type textarea "x"
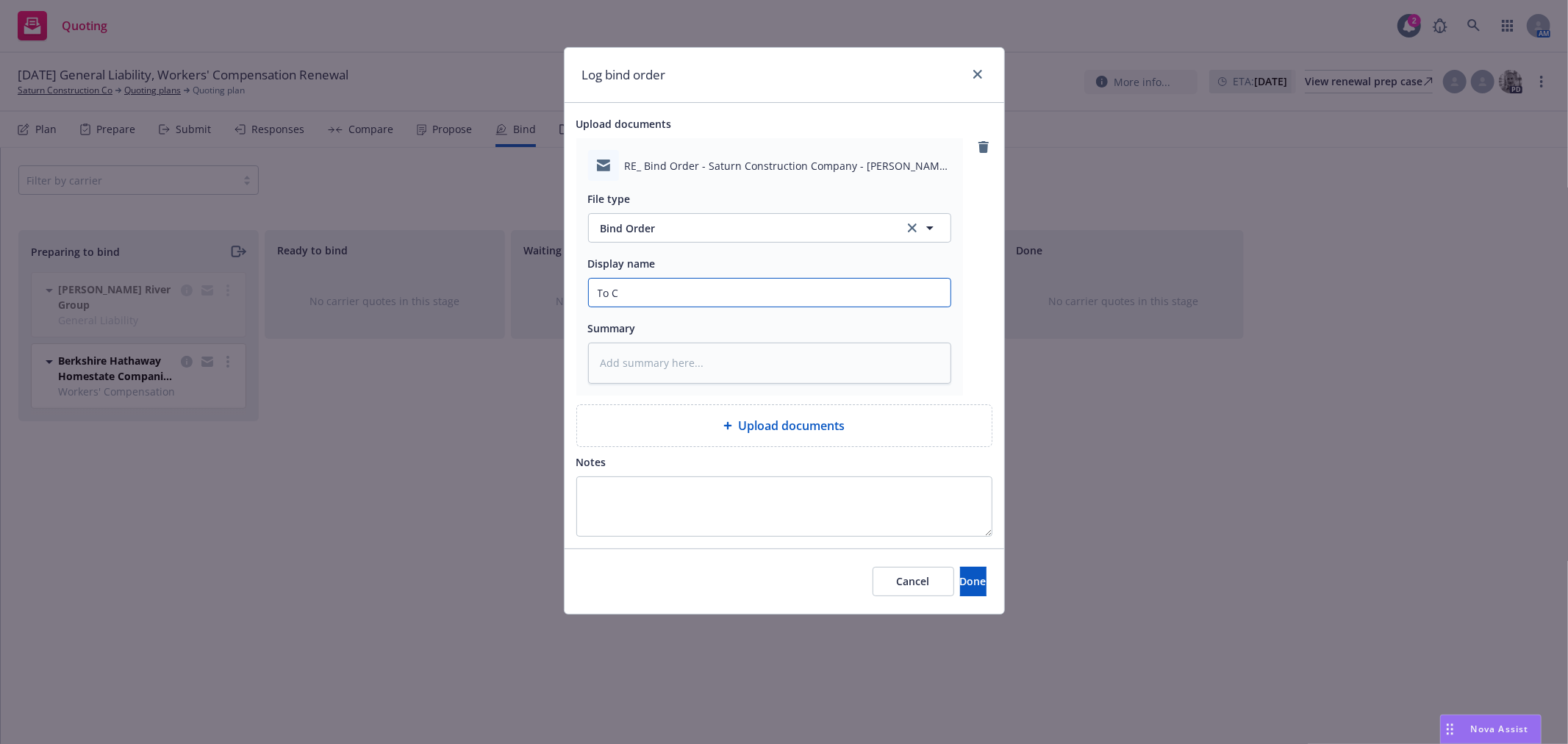
type input "To CR"
type textarea "x"
type input "To CRC"
type textarea "x"
click at [960, 585] on span "Done" at bounding box center [973, 581] width 27 height 14
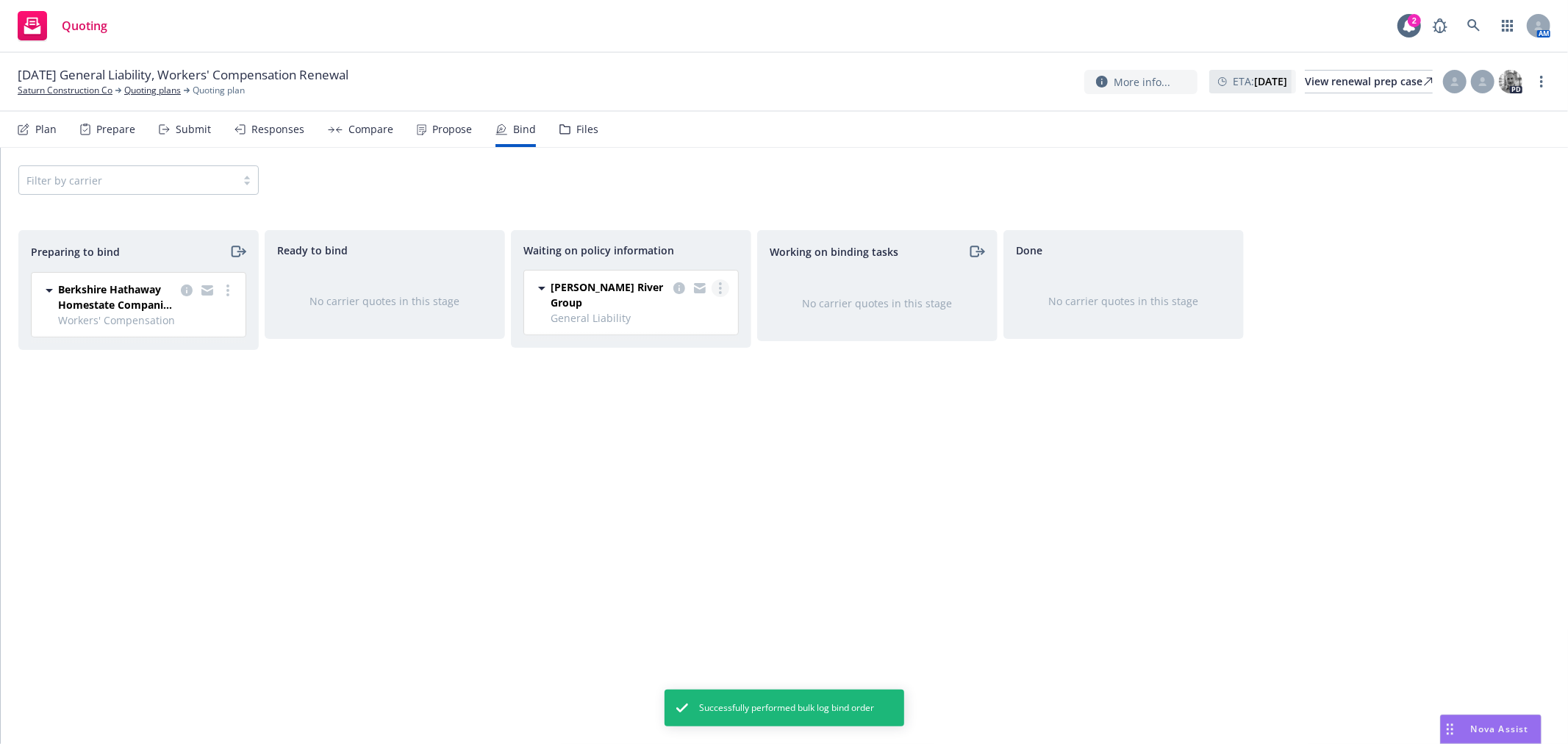
click at [722, 285] on link "more" at bounding box center [720, 289] width 18 height 18
click at [714, 318] on link "Create policies" at bounding box center [662, 318] width 133 height 30
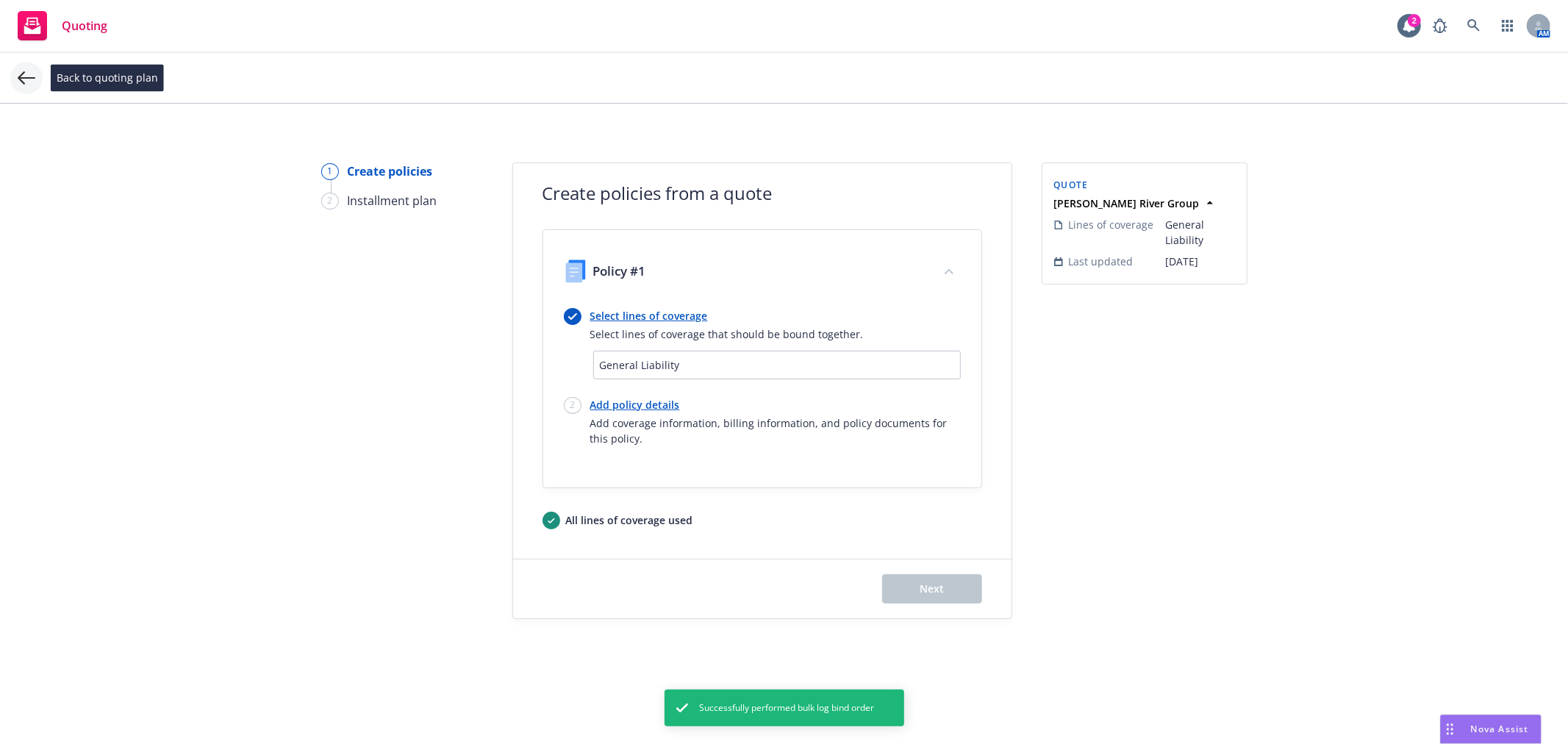
click at [26, 70] on icon at bounding box center [27, 78] width 18 height 18
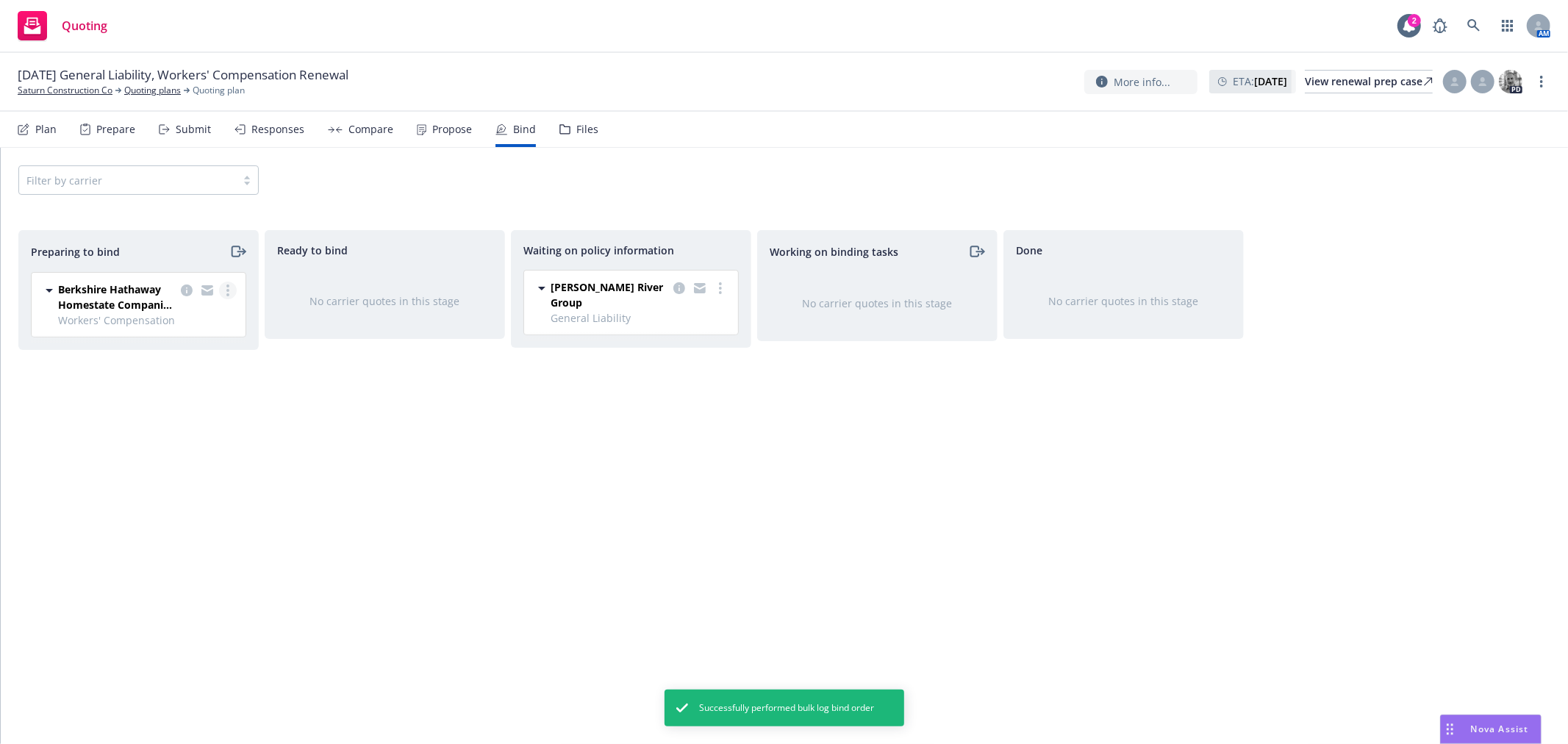
click at [223, 286] on link "more" at bounding box center [228, 290] width 18 height 18
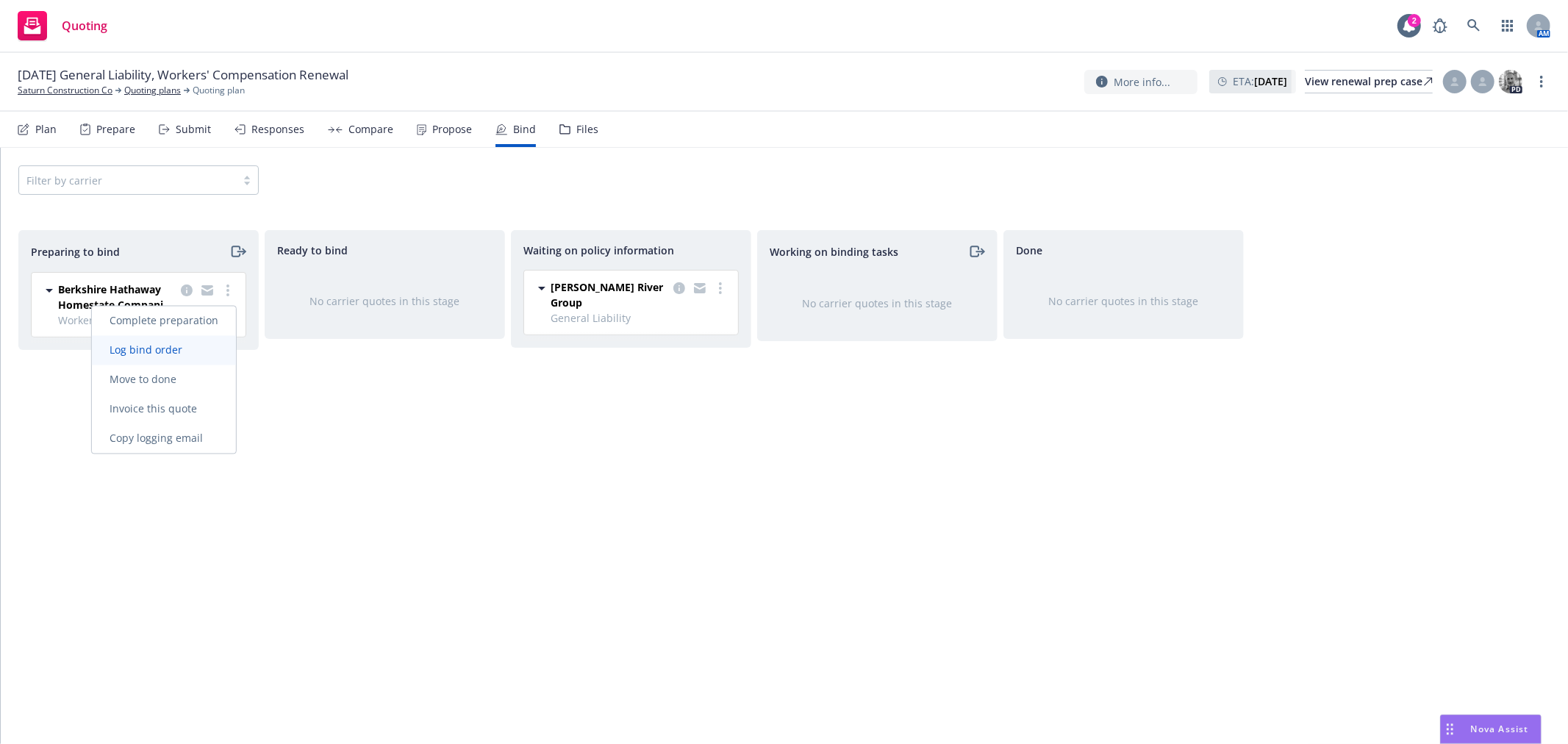
click at [220, 352] on link "Log bind order" at bounding box center [164, 351] width 144 height 30
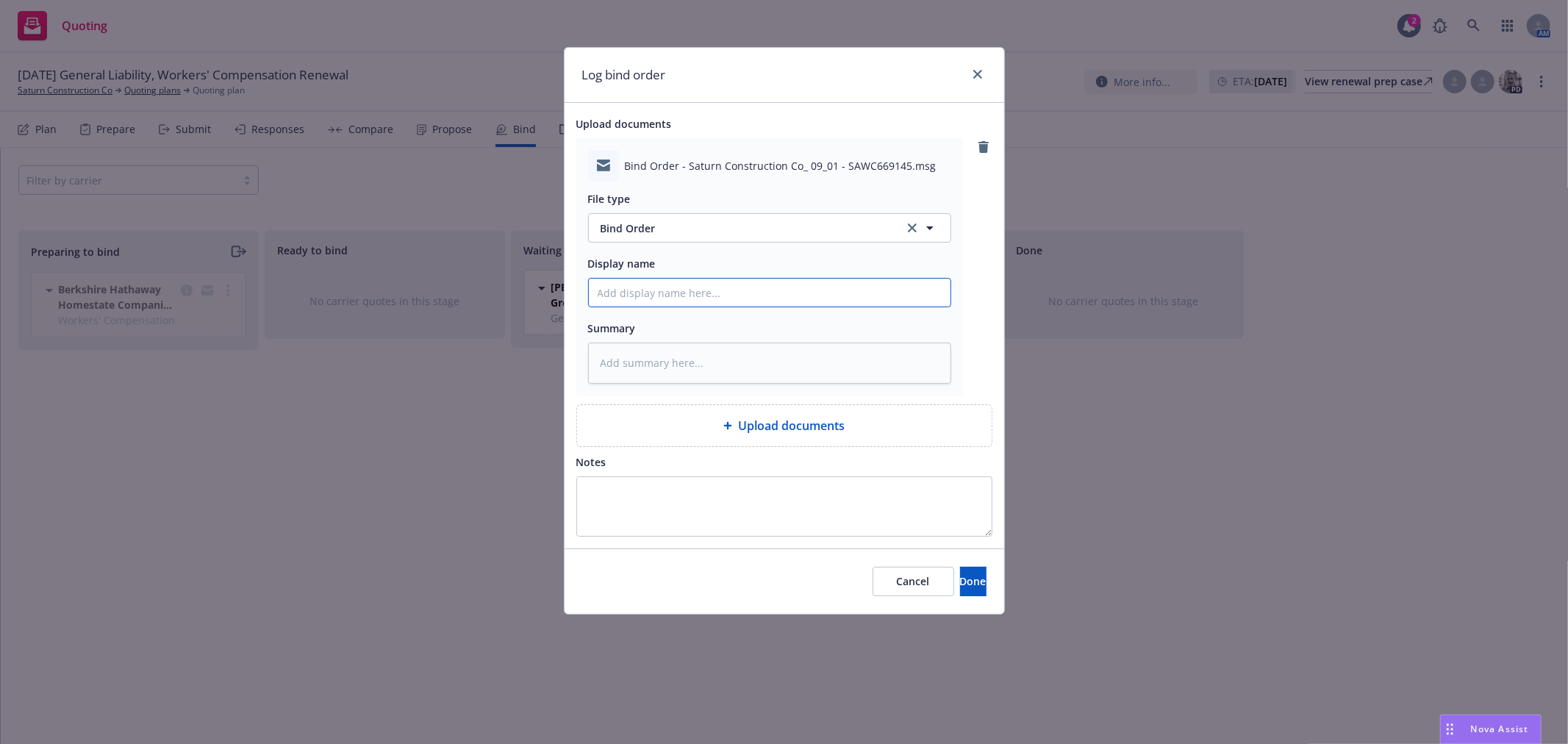
click at [663, 289] on input "Display name" at bounding box center [770, 292] width 362 height 28
click at [960, 584] on span "Done" at bounding box center [973, 581] width 27 height 14
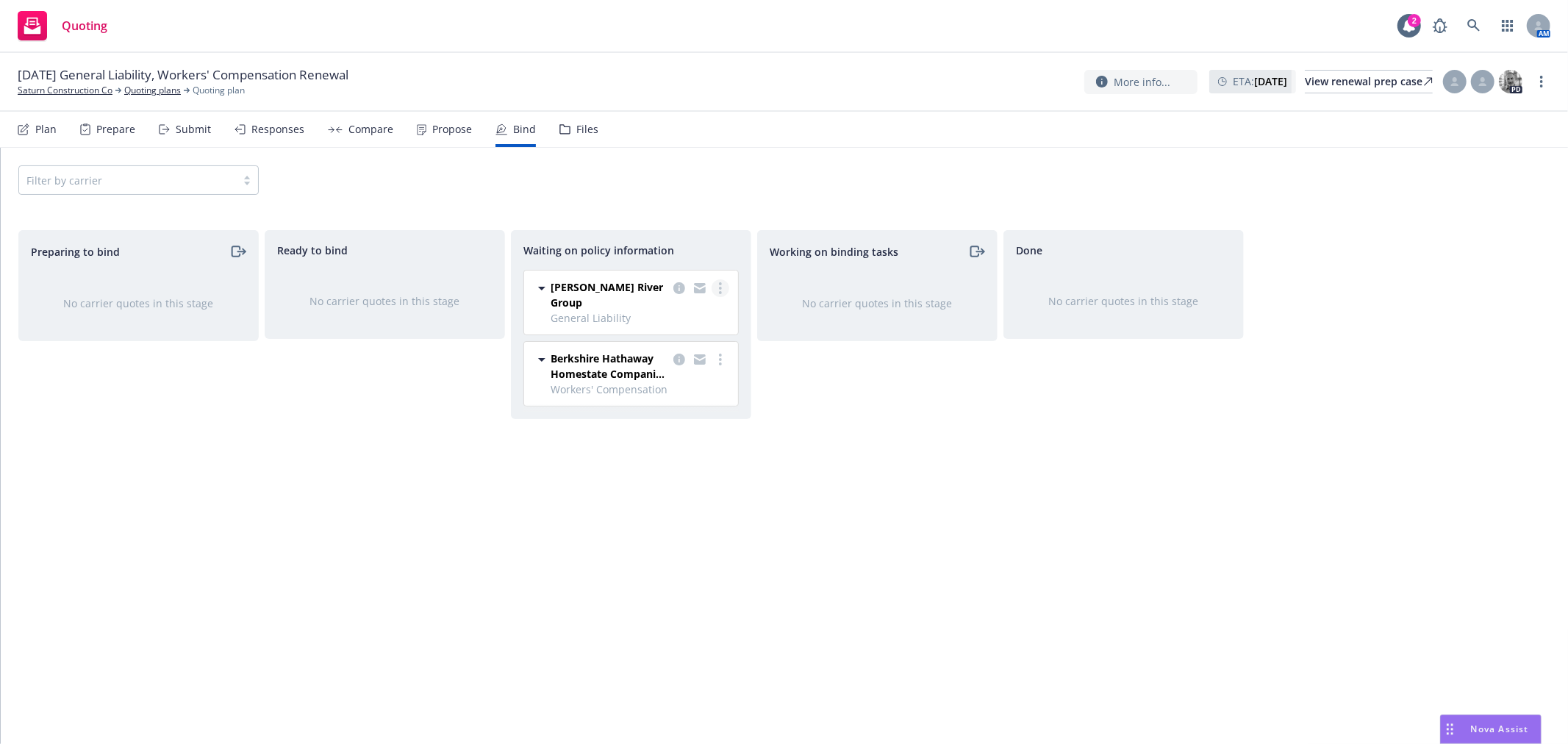
click at [721, 289] on circle "more" at bounding box center [720, 288] width 3 height 3
click at [665, 372] on span "Move to done" at bounding box center [646, 376] width 102 height 14
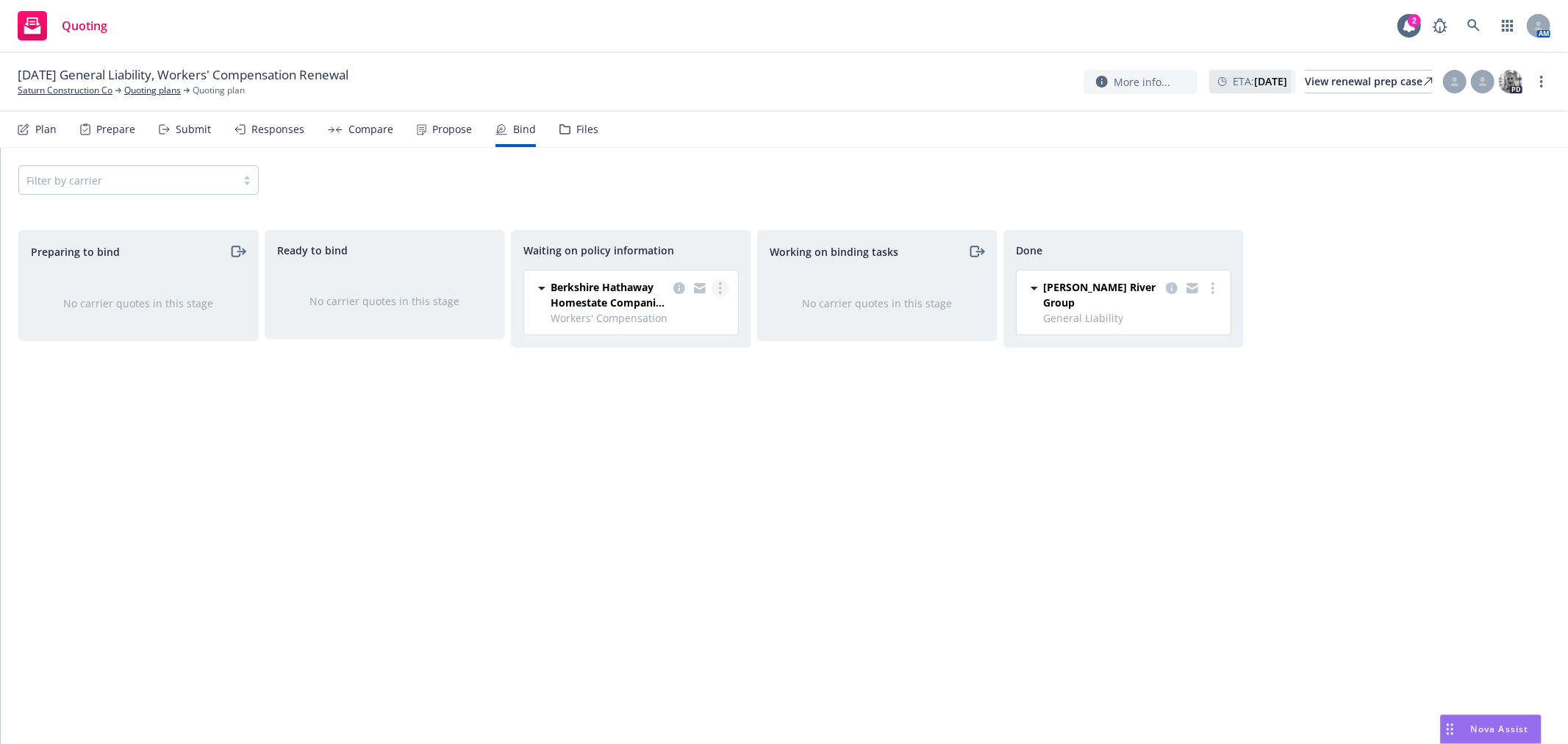
click at [721, 287] on icon "more" at bounding box center [720, 289] width 3 height 12
click at [708, 376] on link "Move to done" at bounding box center [662, 377] width 133 height 30
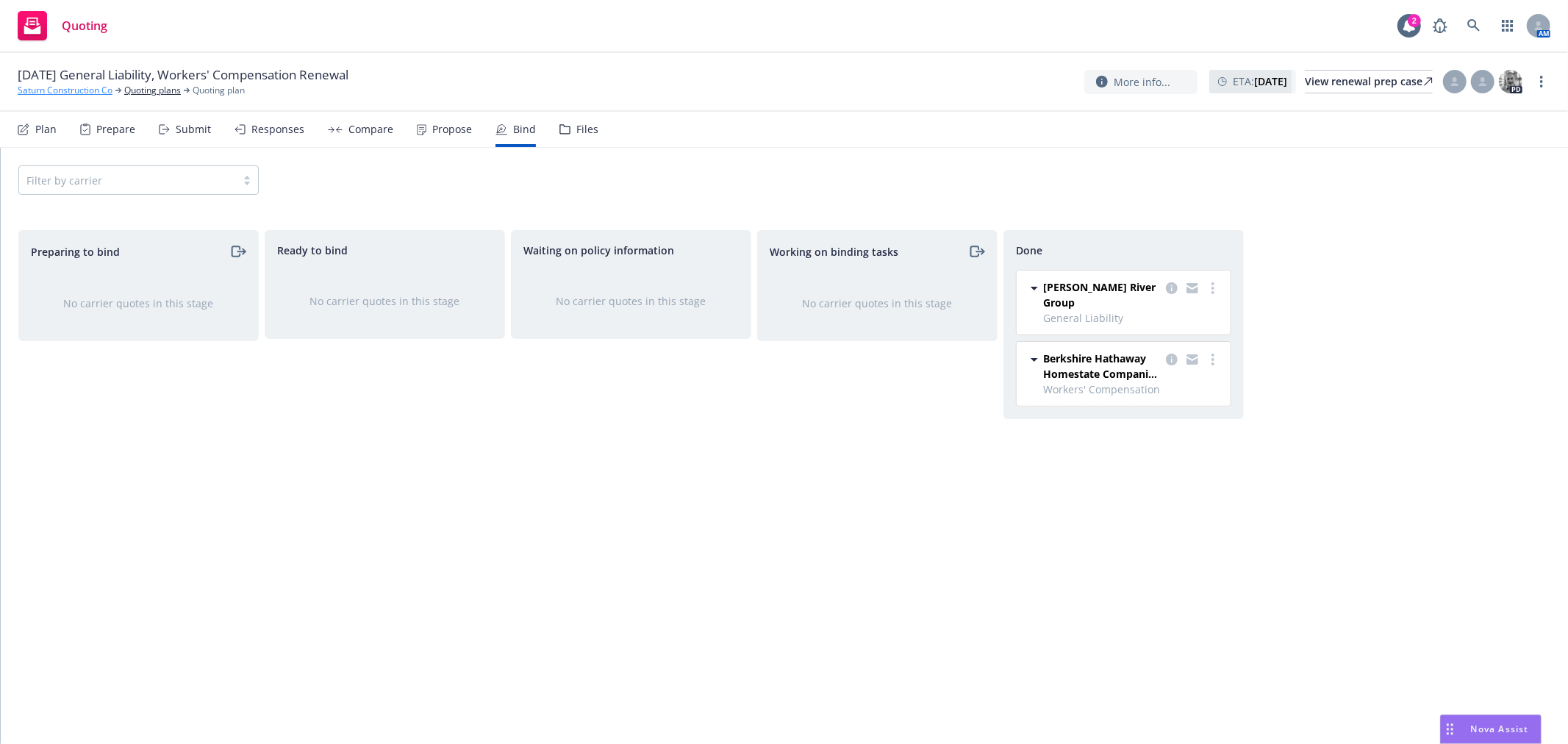
click at [39, 91] on link "Saturn Construction Co" at bounding box center [65, 90] width 95 height 13
